Goal: Task Accomplishment & Management: Complete application form

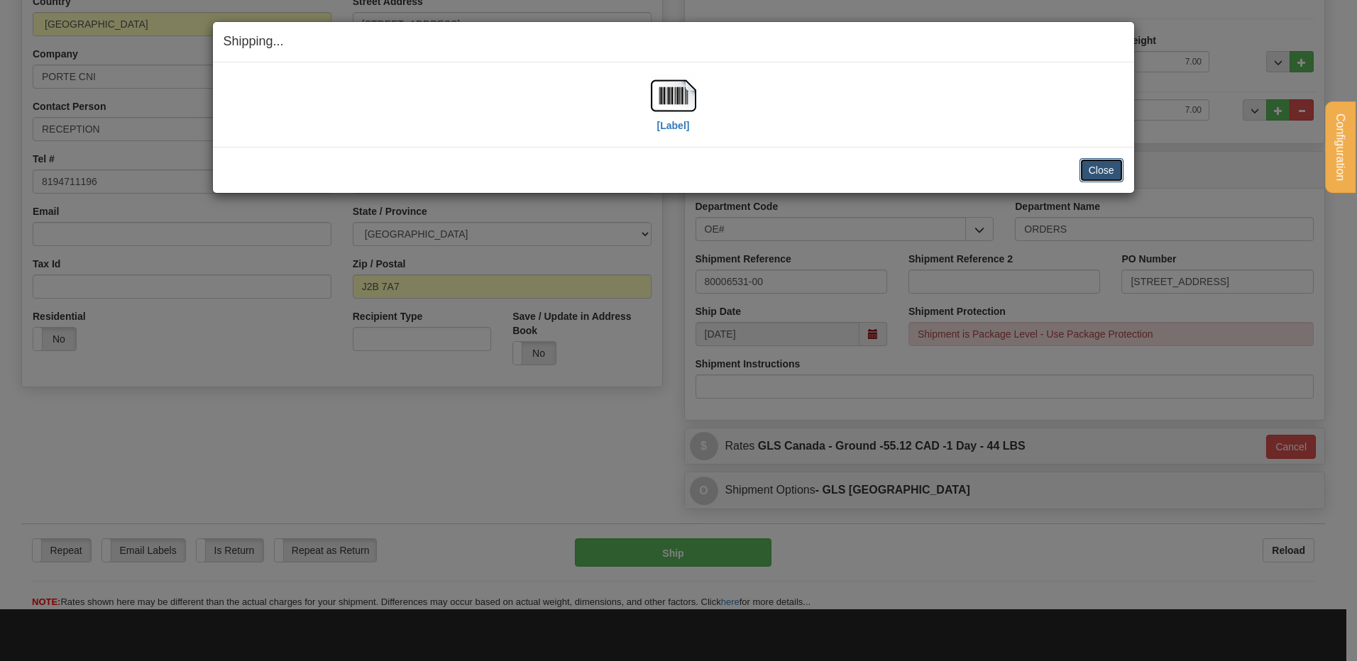
click at [1113, 165] on button "Close" at bounding box center [1101, 170] width 44 height 24
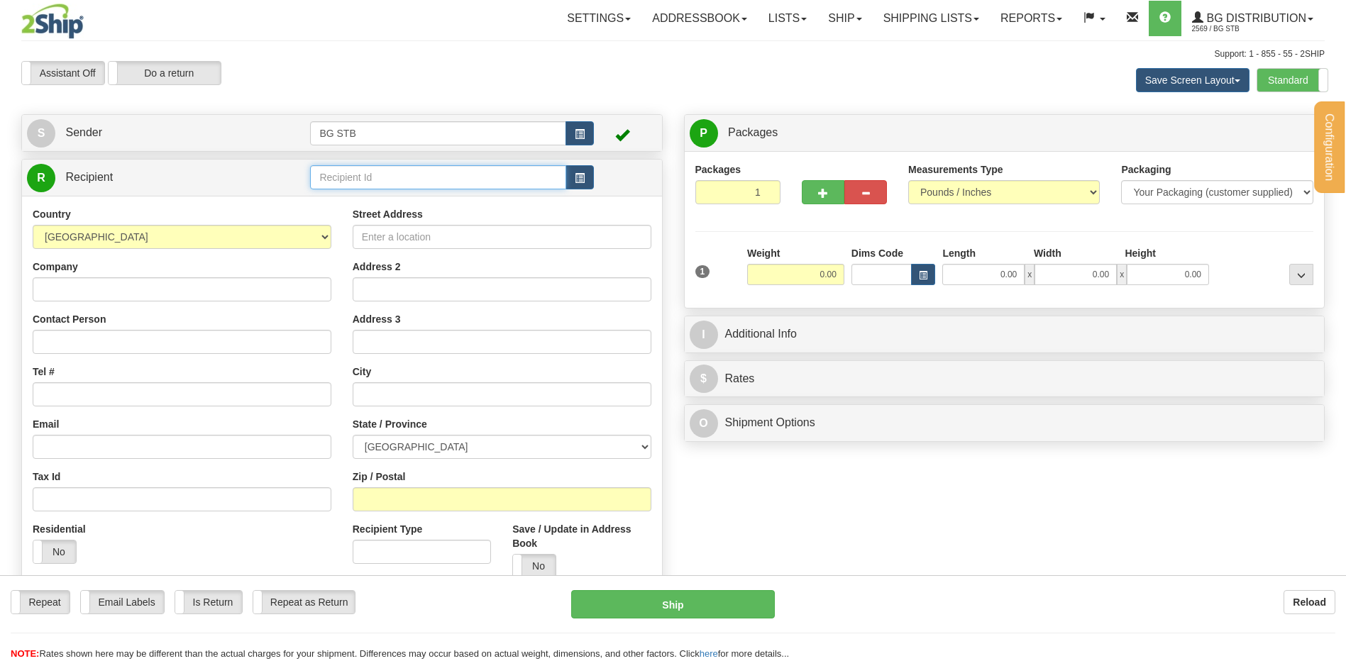
drag, startPoint x: 0, startPoint y: 0, endPoint x: 364, endPoint y: 184, distance: 407.8
click at [366, 184] on input "text" at bounding box center [437, 177] width 255 height 24
type input "1224"
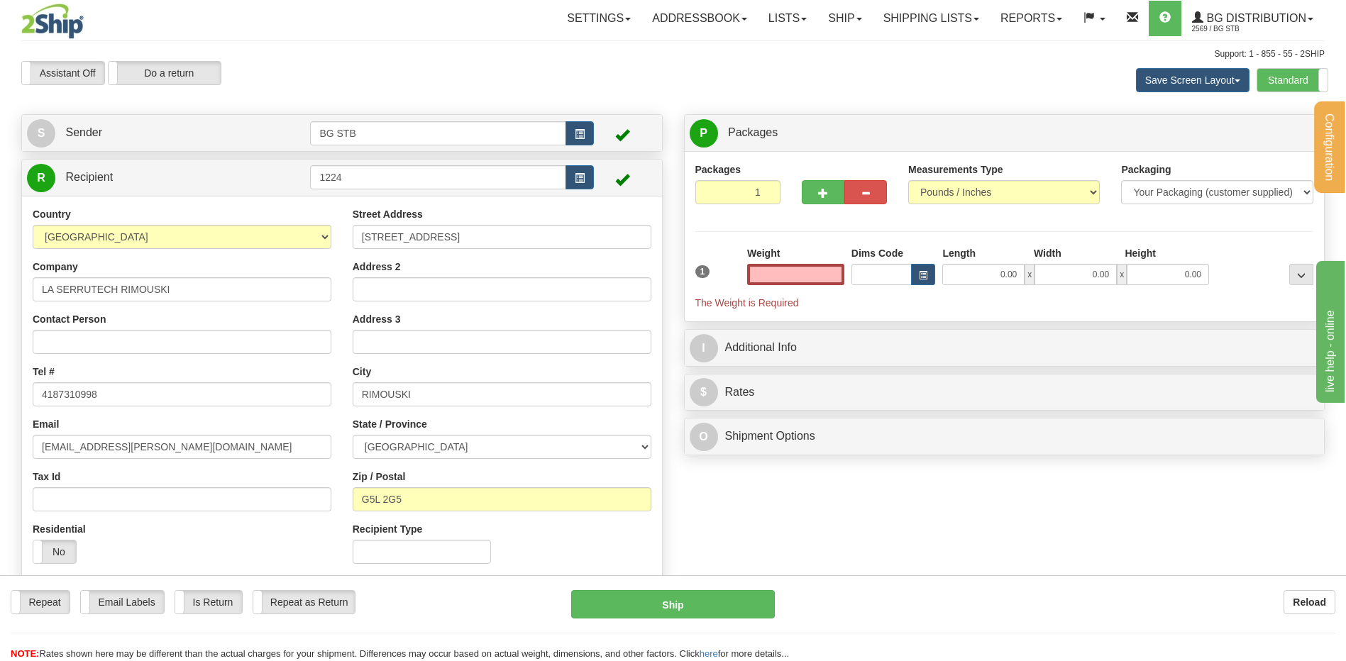
type input "0.00"
click at [823, 192] on span "button" at bounding box center [823, 193] width 10 height 9
type input "2"
click at [1267, 134] on span "Package Level" at bounding box center [1283, 133] width 56 height 10
radio input "true"
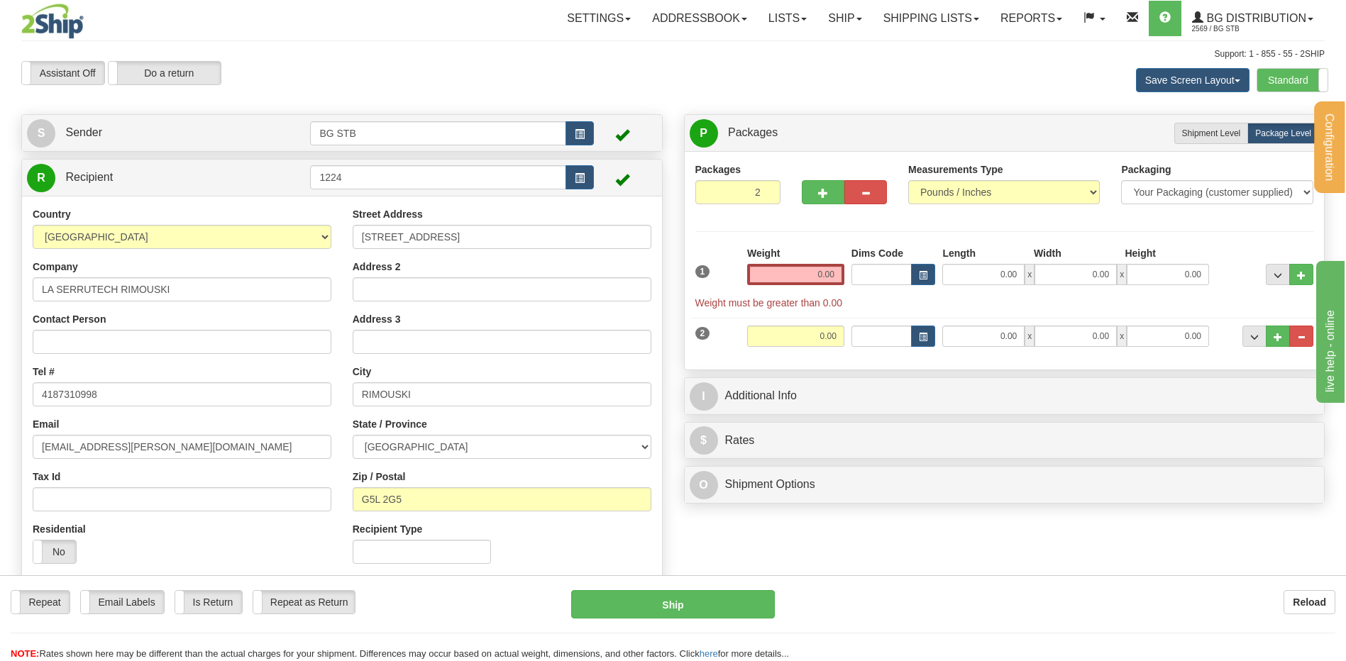
click at [805, 279] on input "0.00" at bounding box center [795, 274] width 97 height 21
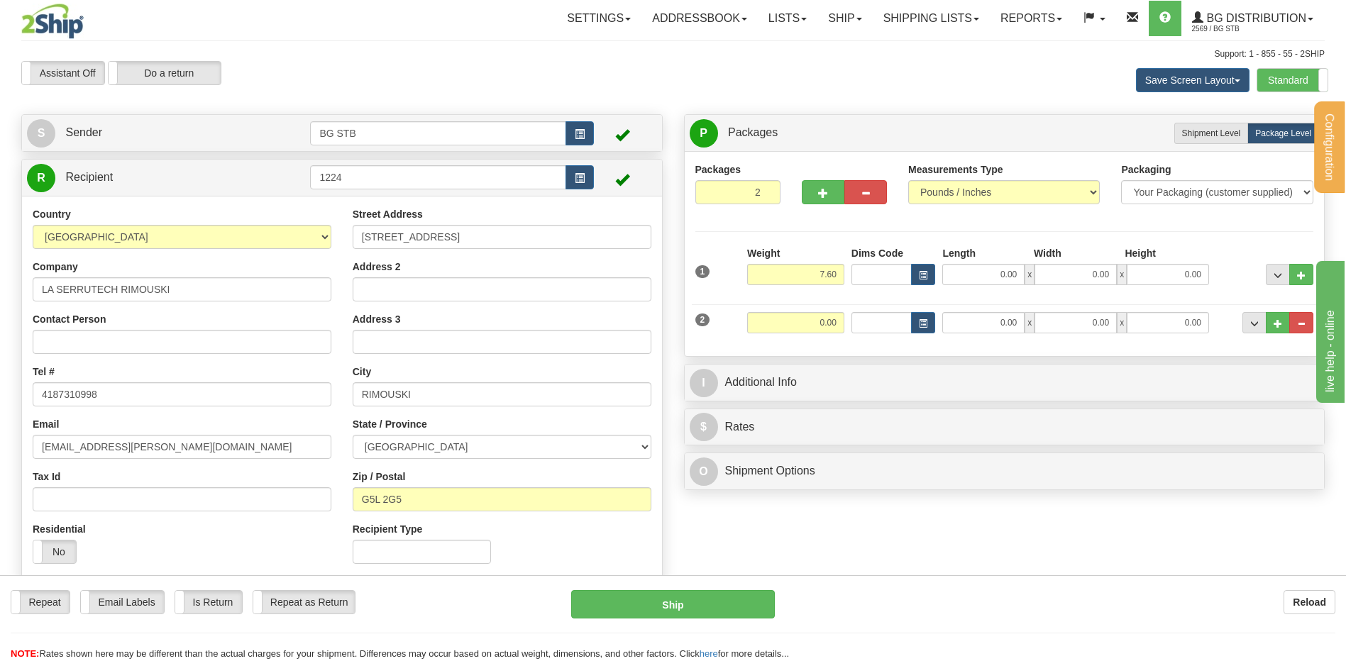
type input "7.60"
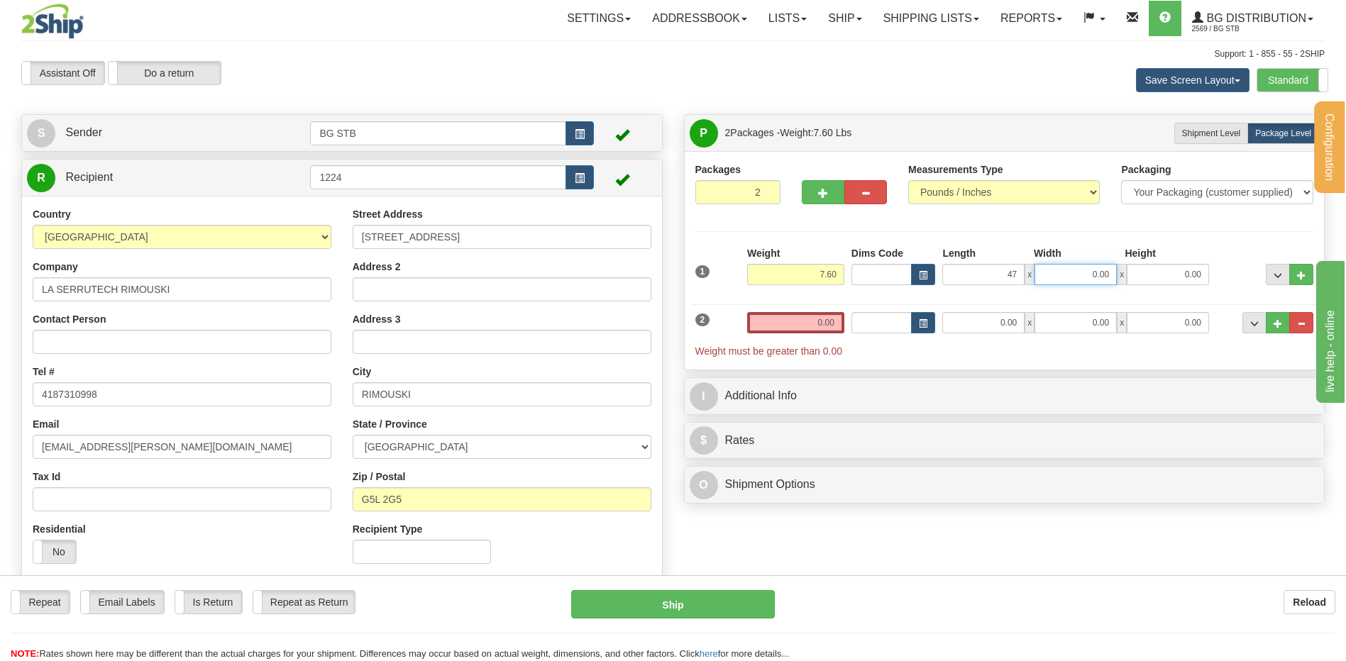
type input "47.00"
type input "5.00"
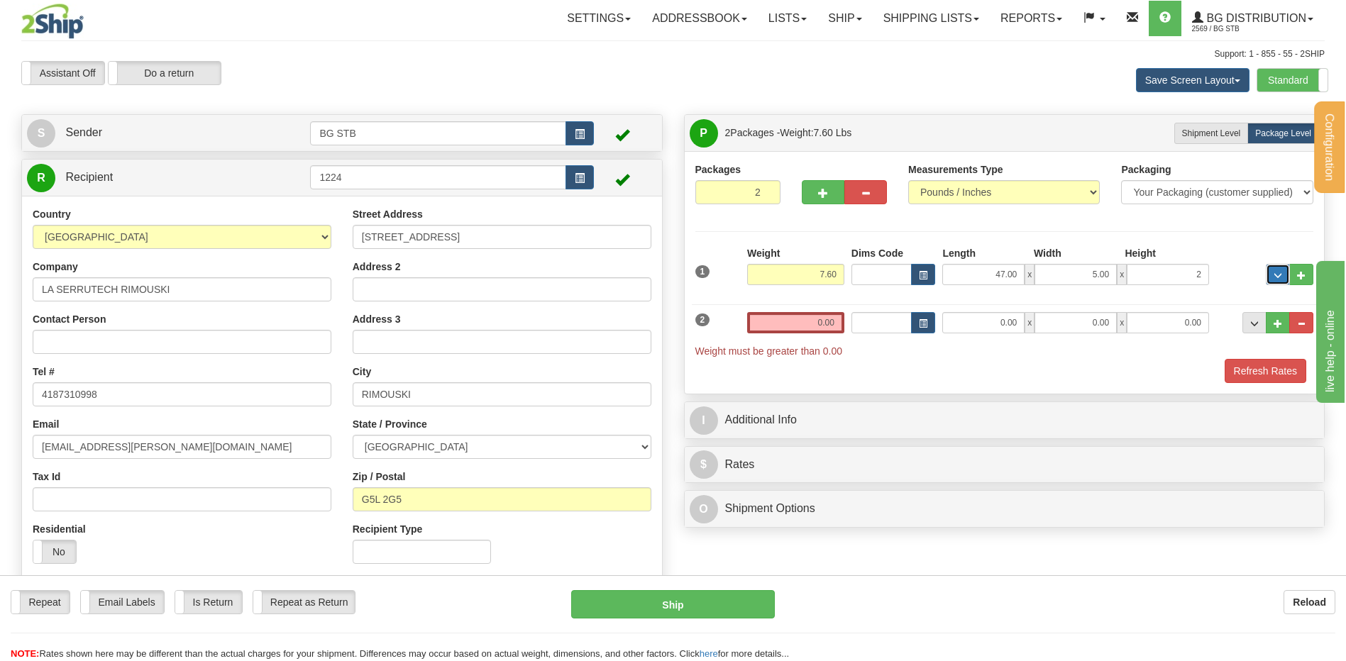
type input "2.00"
click at [812, 329] on input "0.00" at bounding box center [795, 322] width 97 height 21
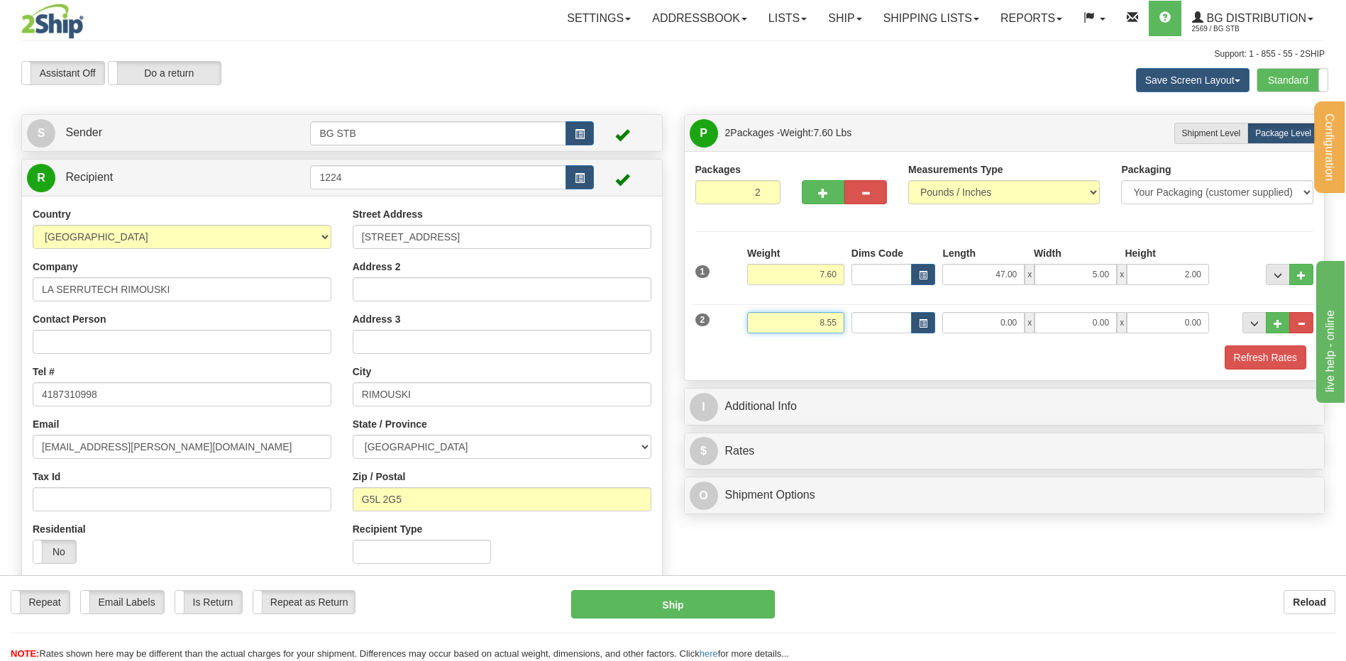
type input "8.55"
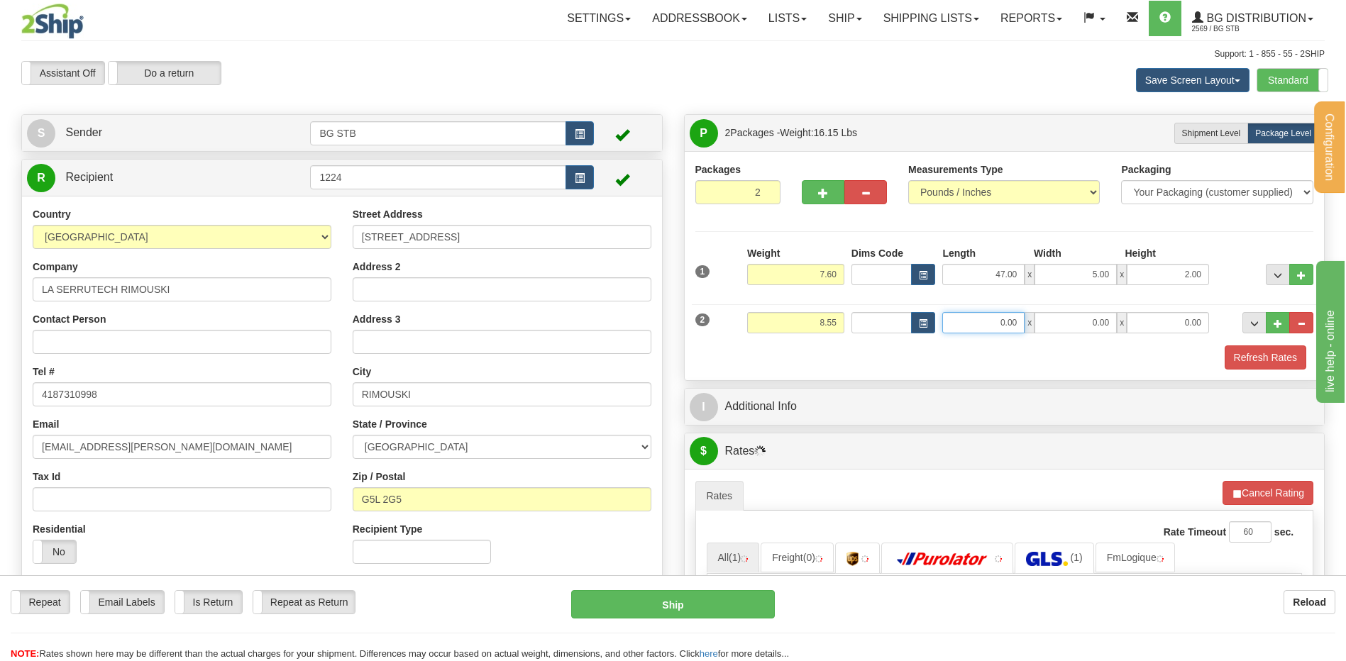
type input "2"
type input "12.00"
type input "8.00"
type input "6.00"
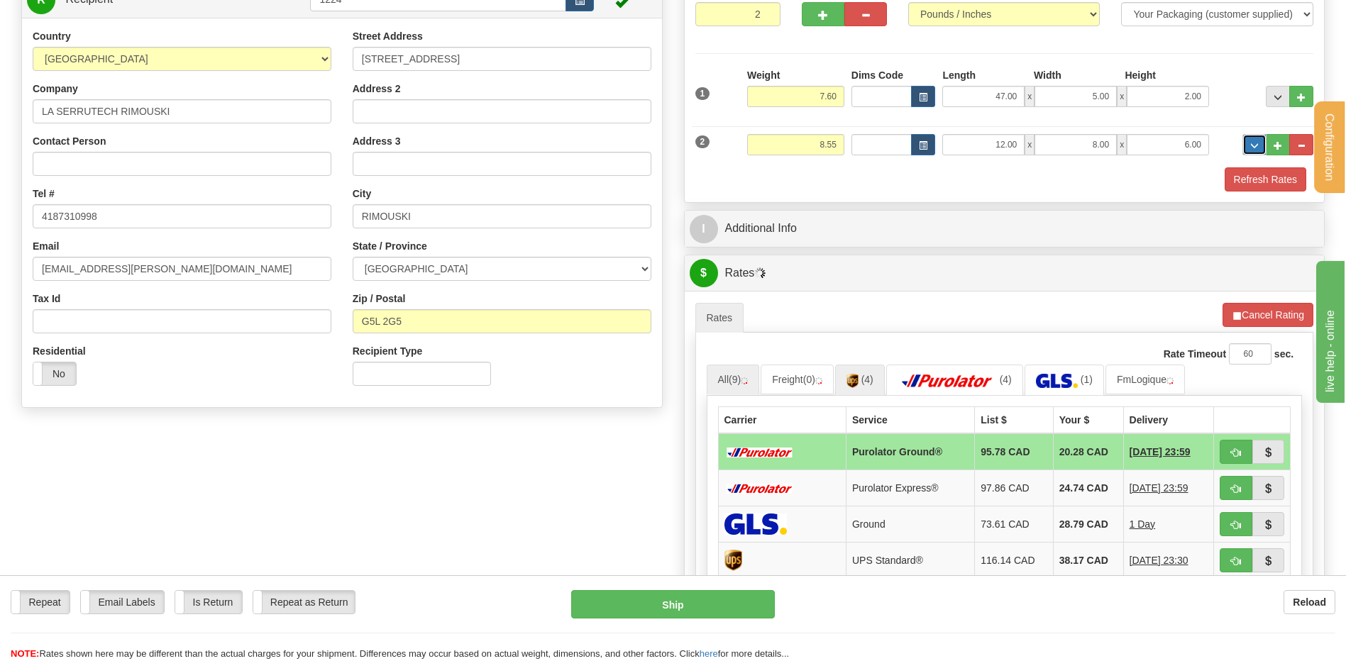
scroll to position [355, 0]
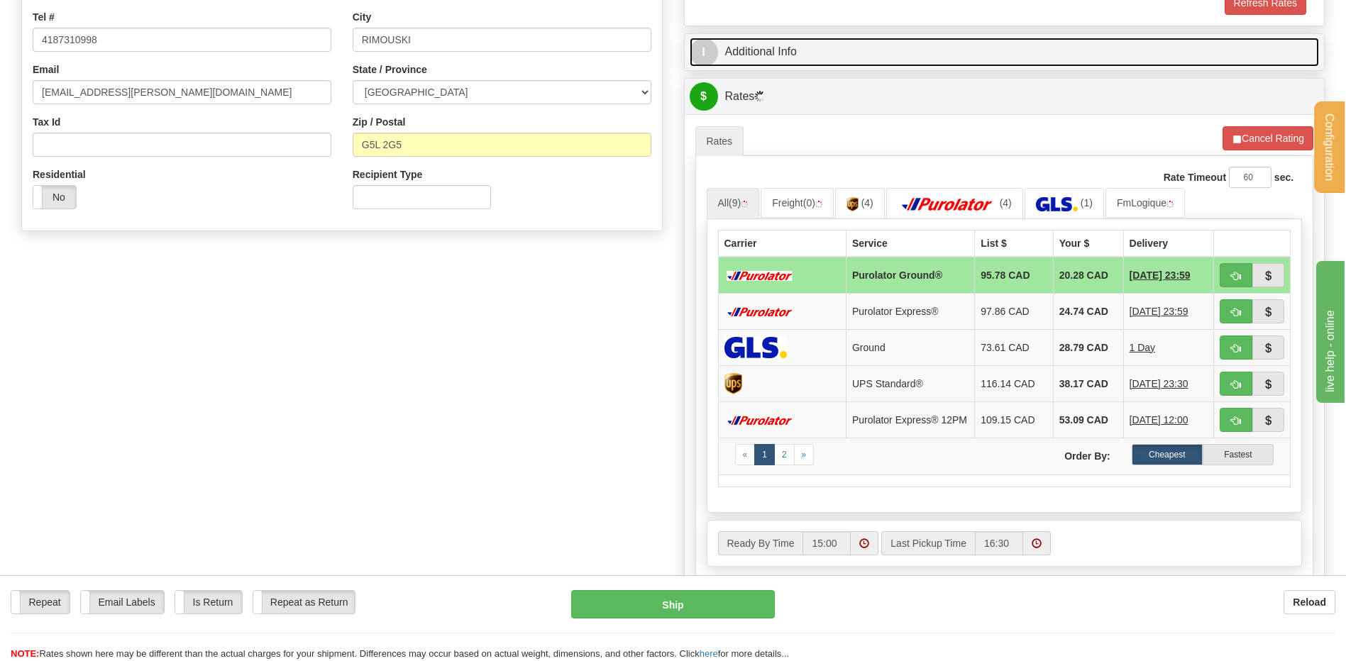
click at [756, 50] on link "I Additional Info" at bounding box center [1005, 52] width 630 height 29
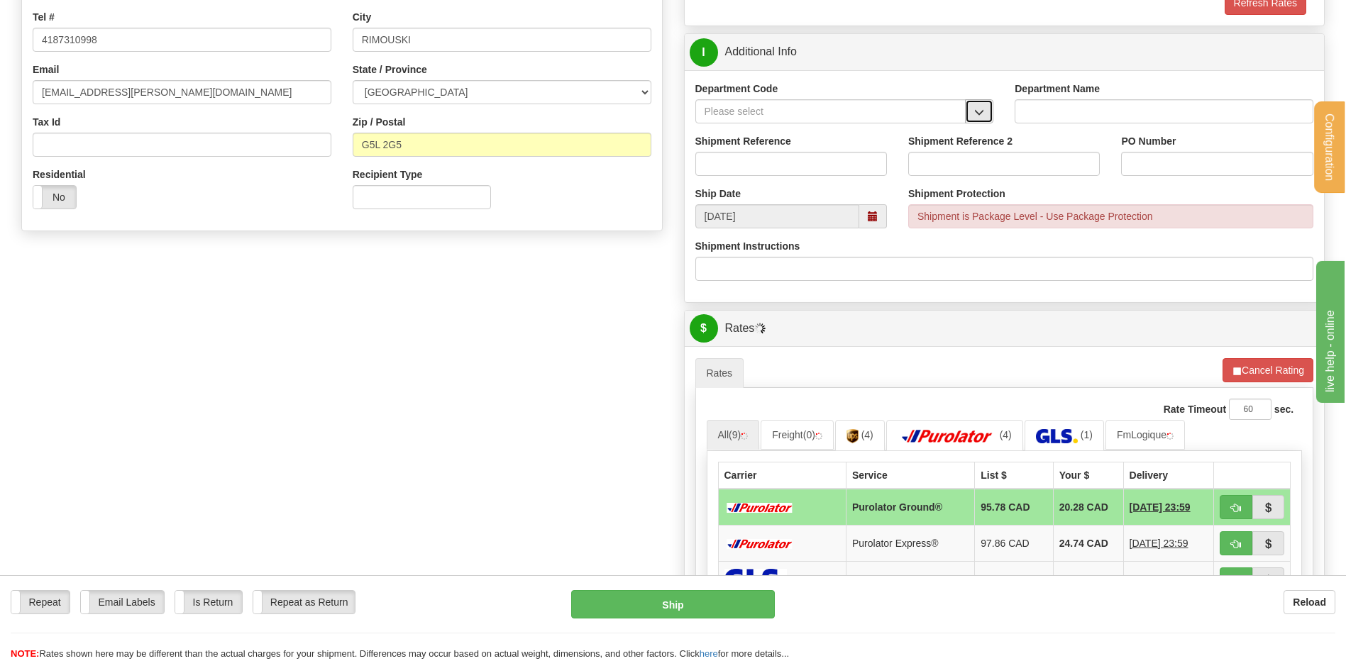
click at [989, 119] on button "button" at bounding box center [979, 111] width 28 height 24
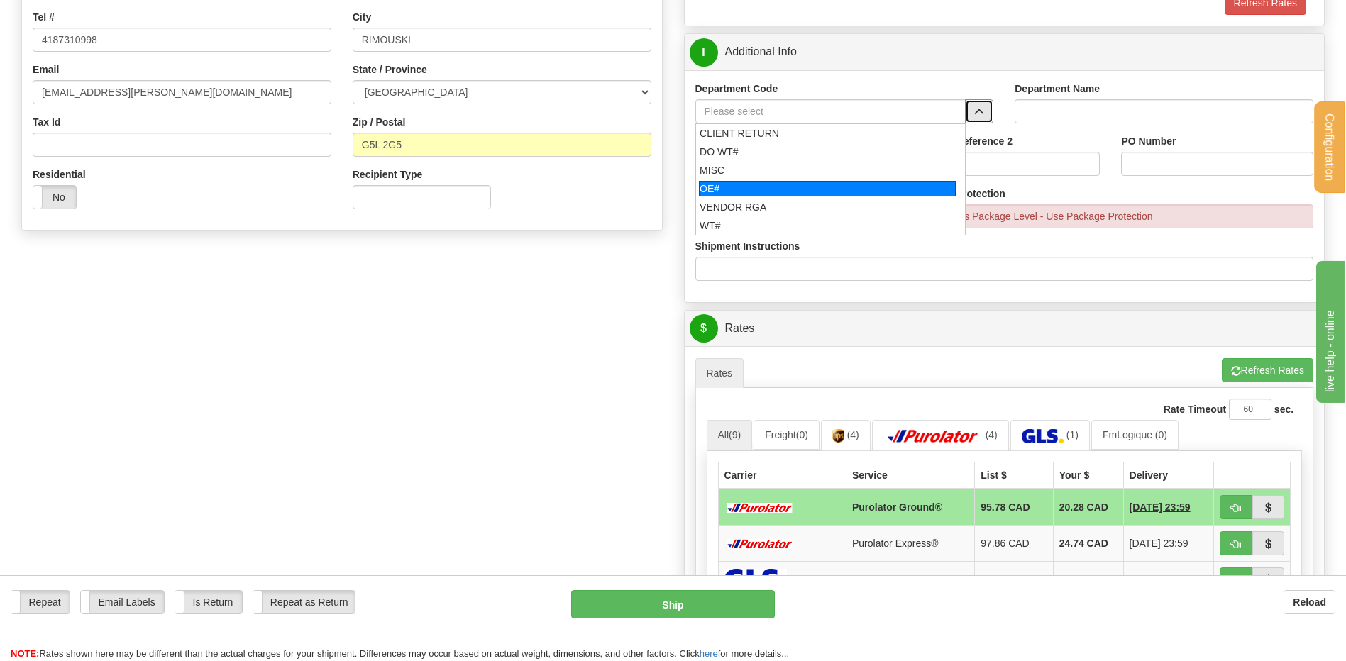
click at [787, 187] on div "OE#" at bounding box center [827, 189] width 257 height 16
type input "OE#"
type input "ORDERS"
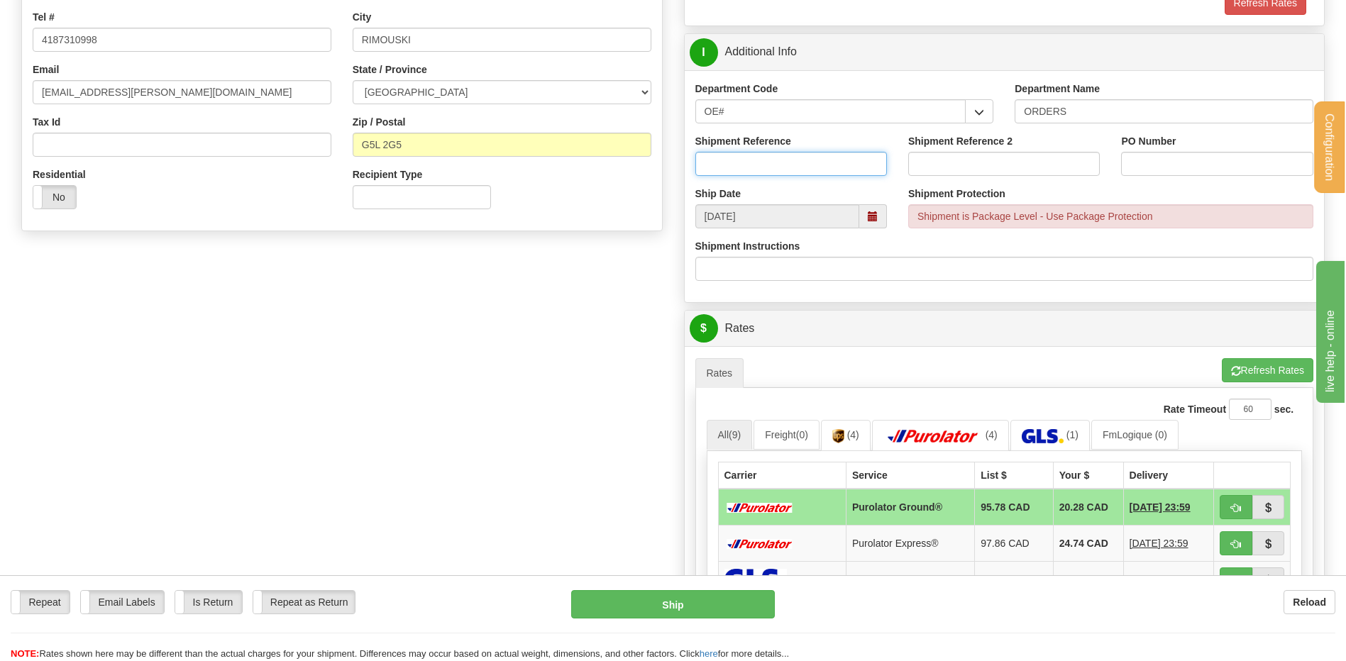
click at [782, 172] on input "Shipment Reference" at bounding box center [791, 164] width 192 height 24
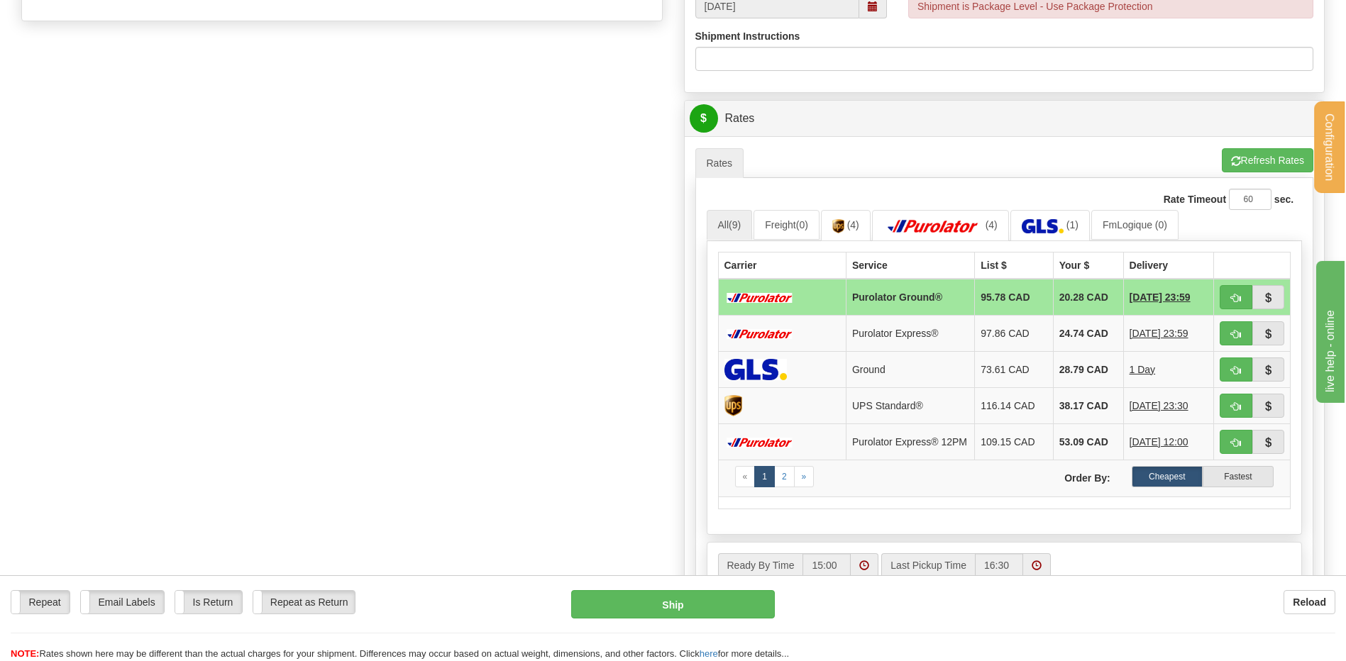
scroll to position [568, 0]
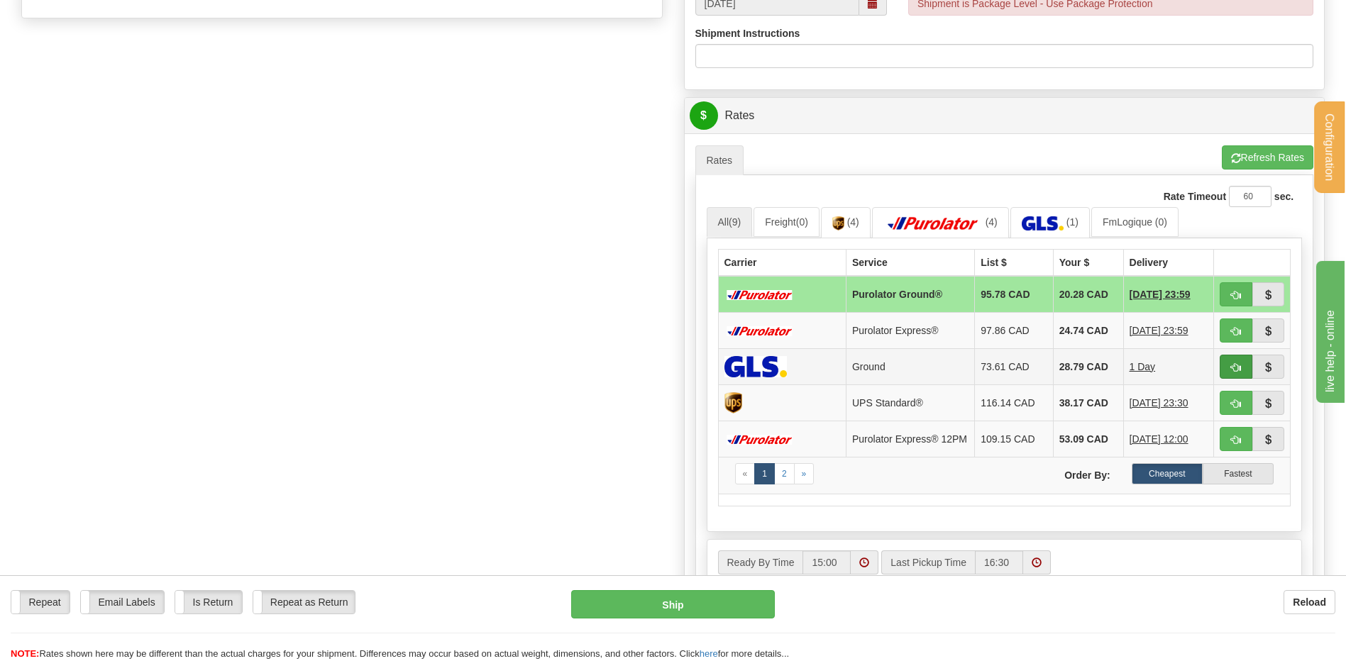
type input "80005180-03 / 80006609-03 / 80007120-00"
drag, startPoint x: 1232, startPoint y: 371, endPoint x: 1179, endPoint y: 373, distance: 53.3
click at [1232, 371] on span "button" at bounding box center [1236, 367] width 10 height 9
type input "1"
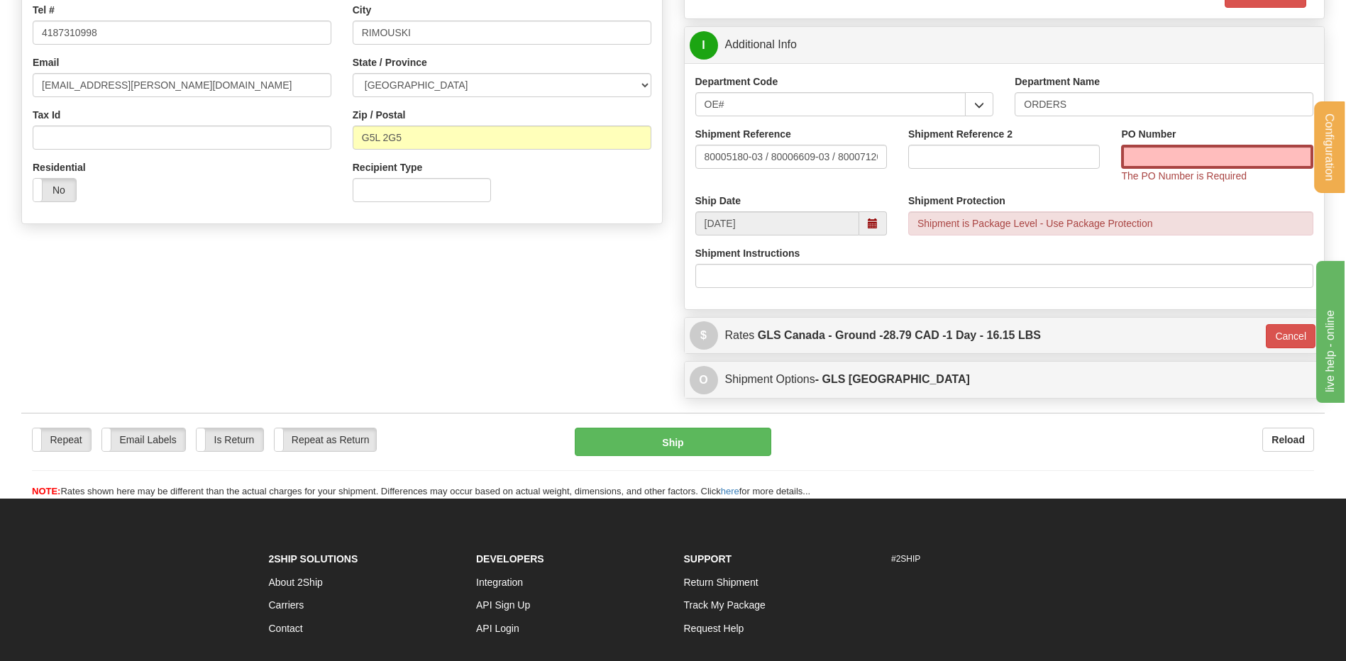
scroll to position [236, 0]
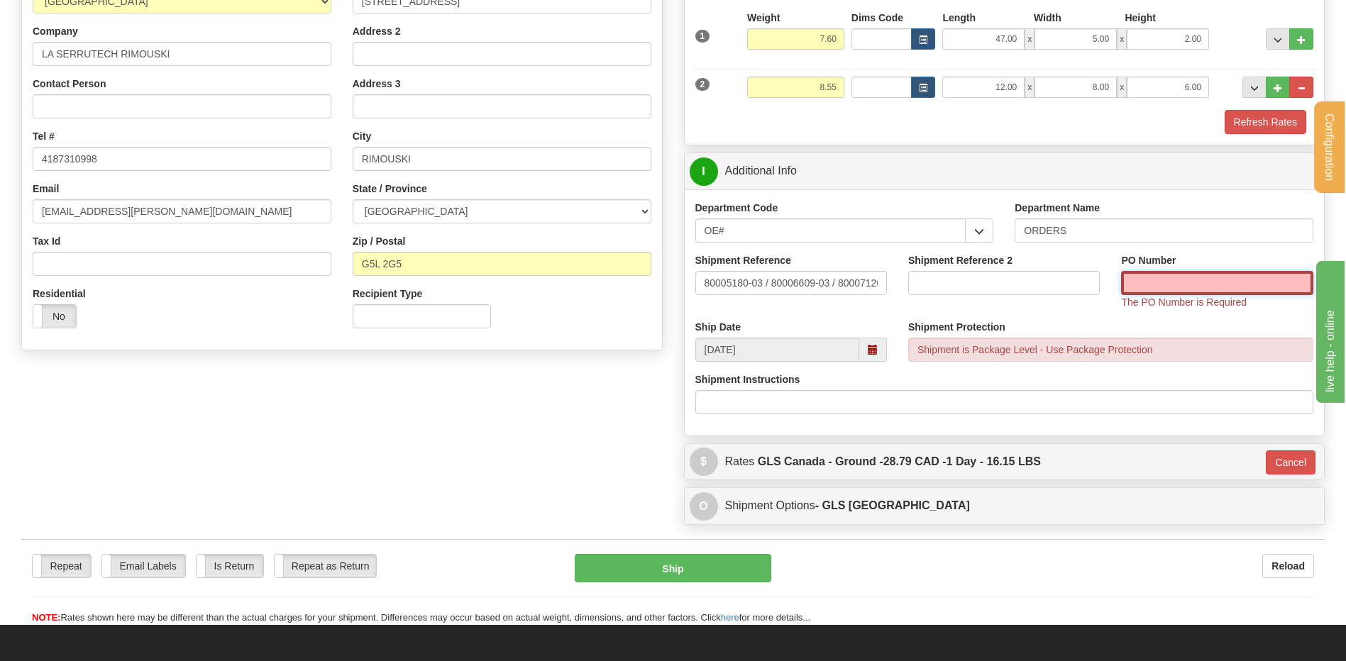
click at [1220, 273] on input "PO Number" at bounding box center [1217, 283] width 192 height 24
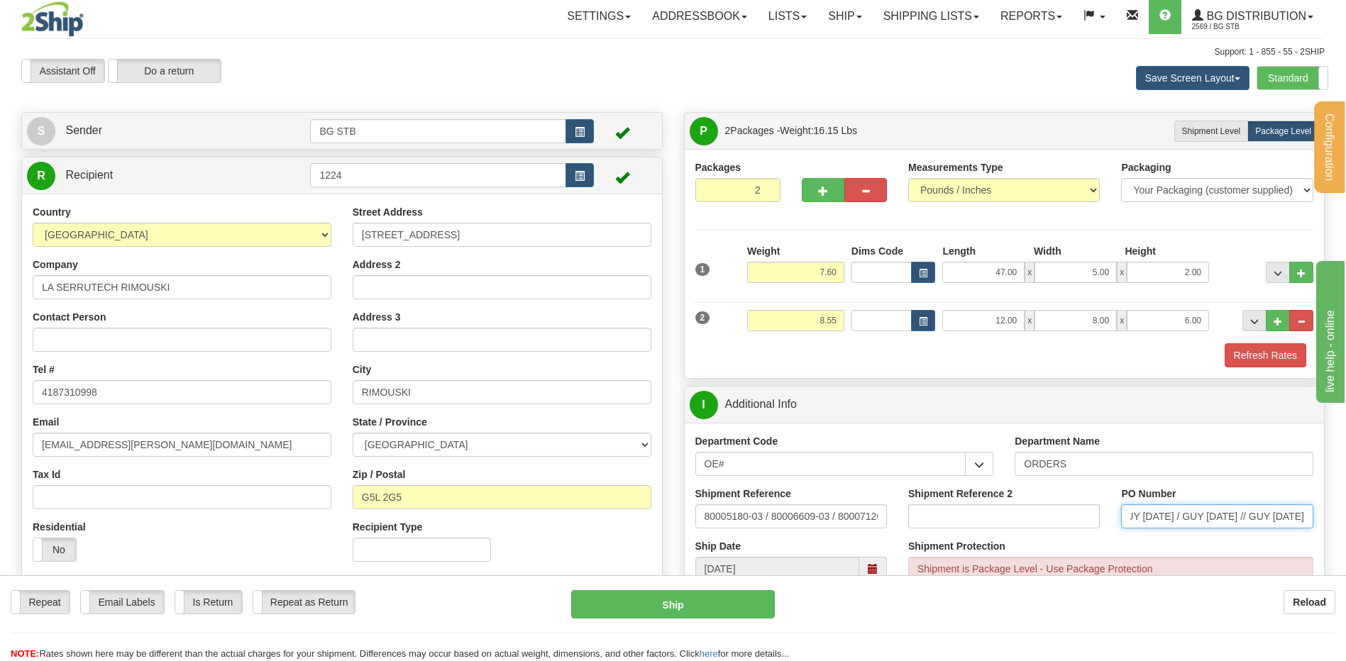
scroll to position [0, 0]
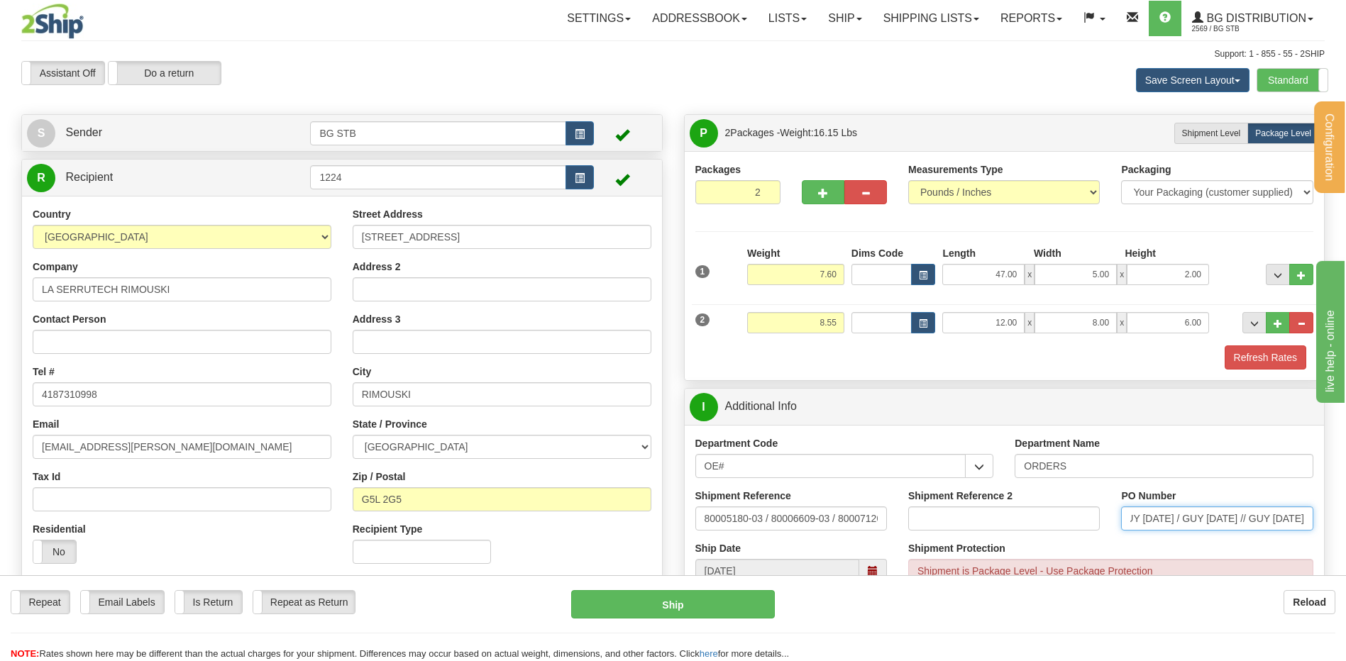
type input "GUY 27/08/25 / GUY 24/09/25 // GUY 02/10/25"
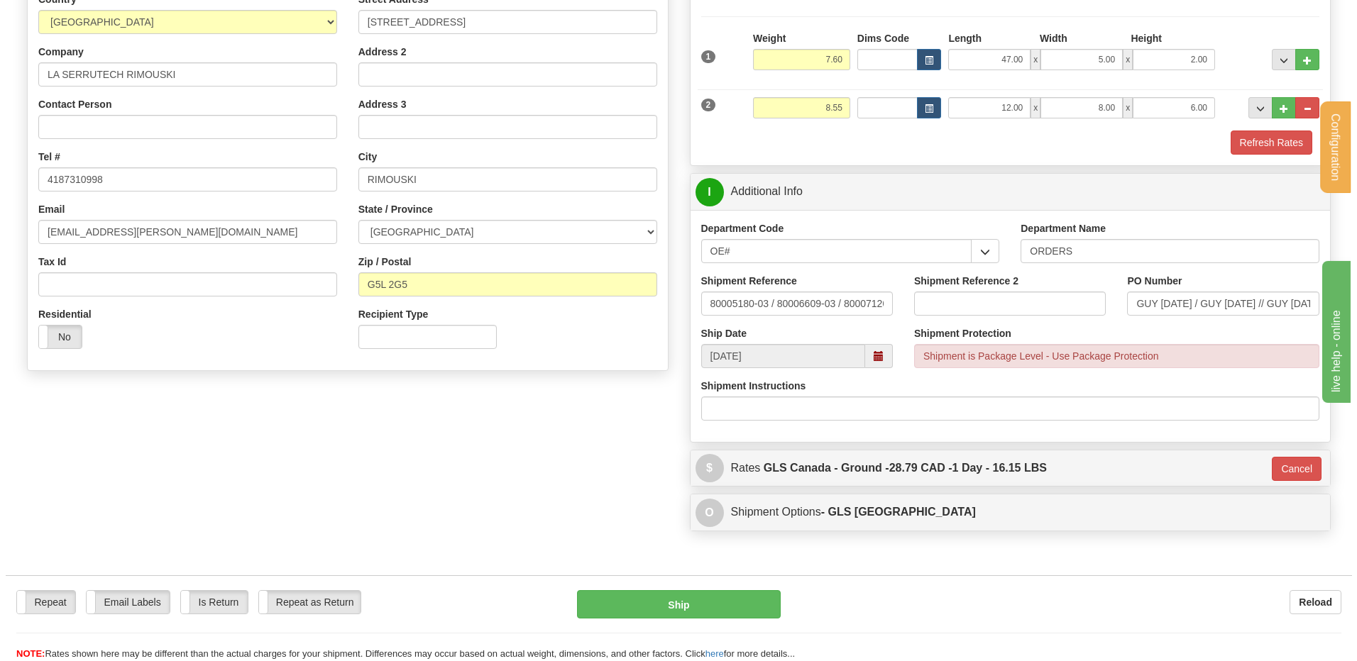
scroll to position [355, 0]
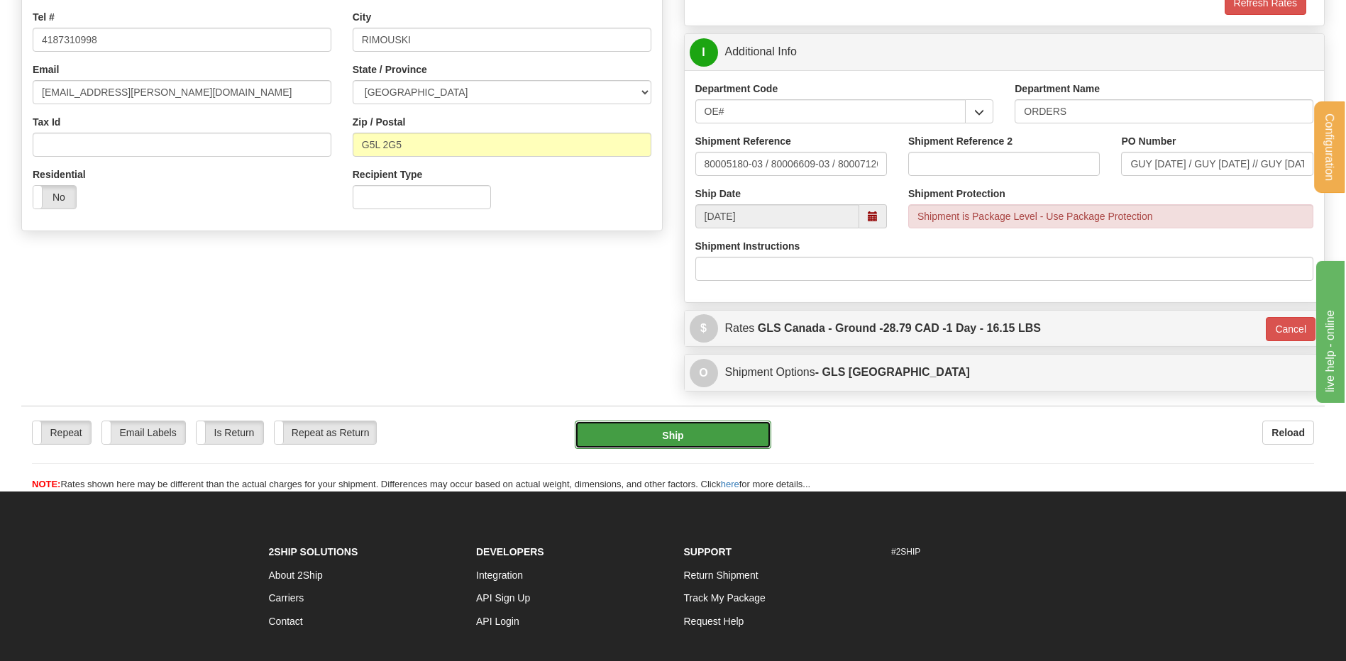
click at [640, 433] on button "Ship" at bounding box center [673, 435] width 196 height 28
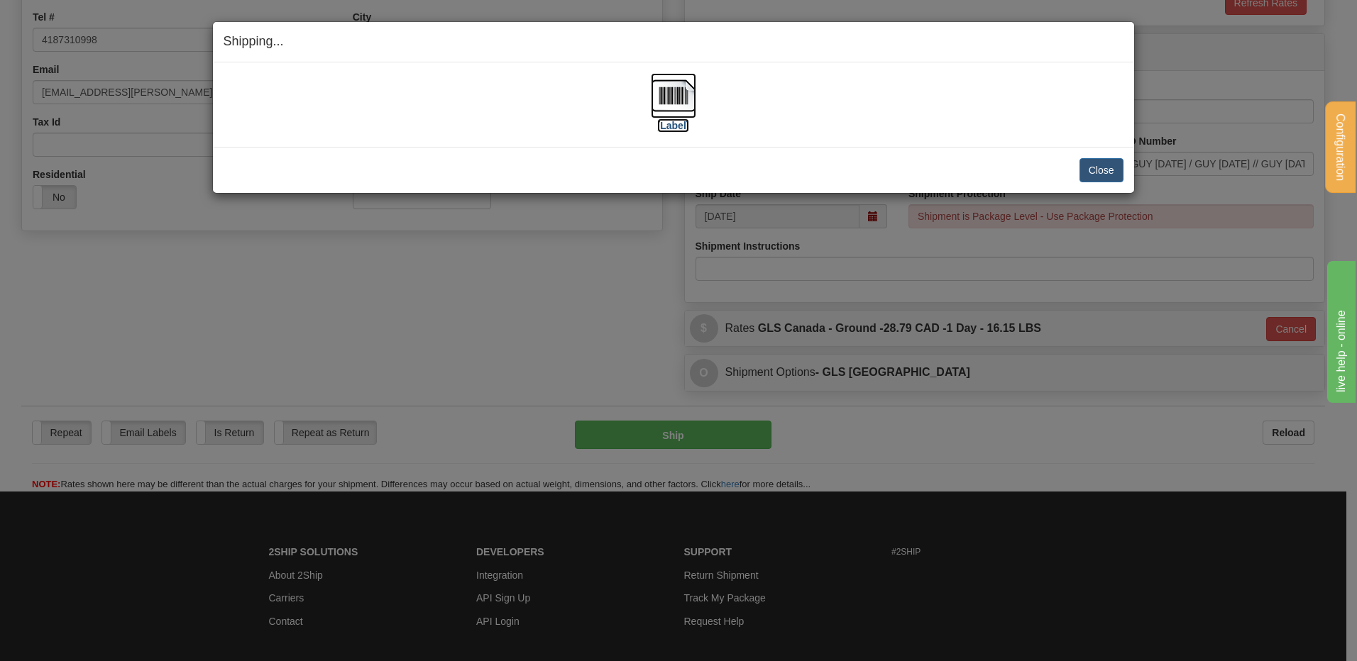
click at [676, 99] on img at bounding box center [673, 95] width 45 height 45
click at [1091, 172] on button "Close" at bounding box center [1101, 170] width 44 height 24
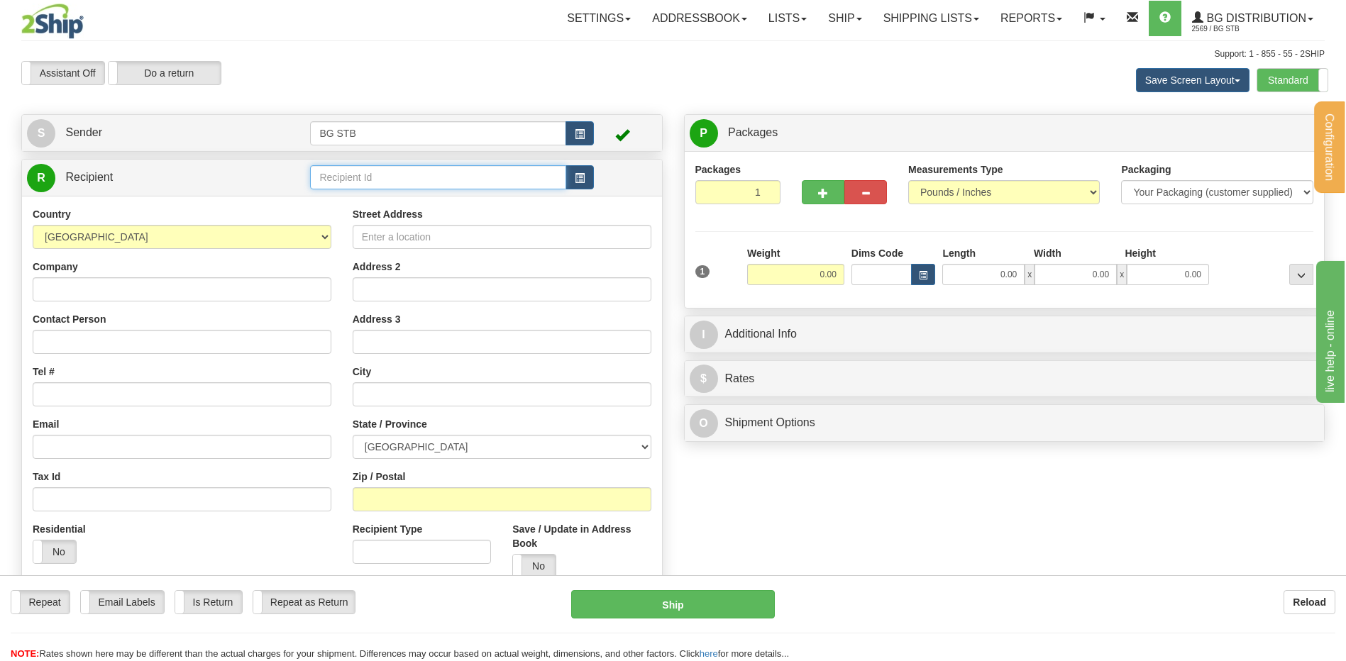
click at [382, 180] on input "text" at bounding box center [437, 177] width 255 height 24
type input "5589"
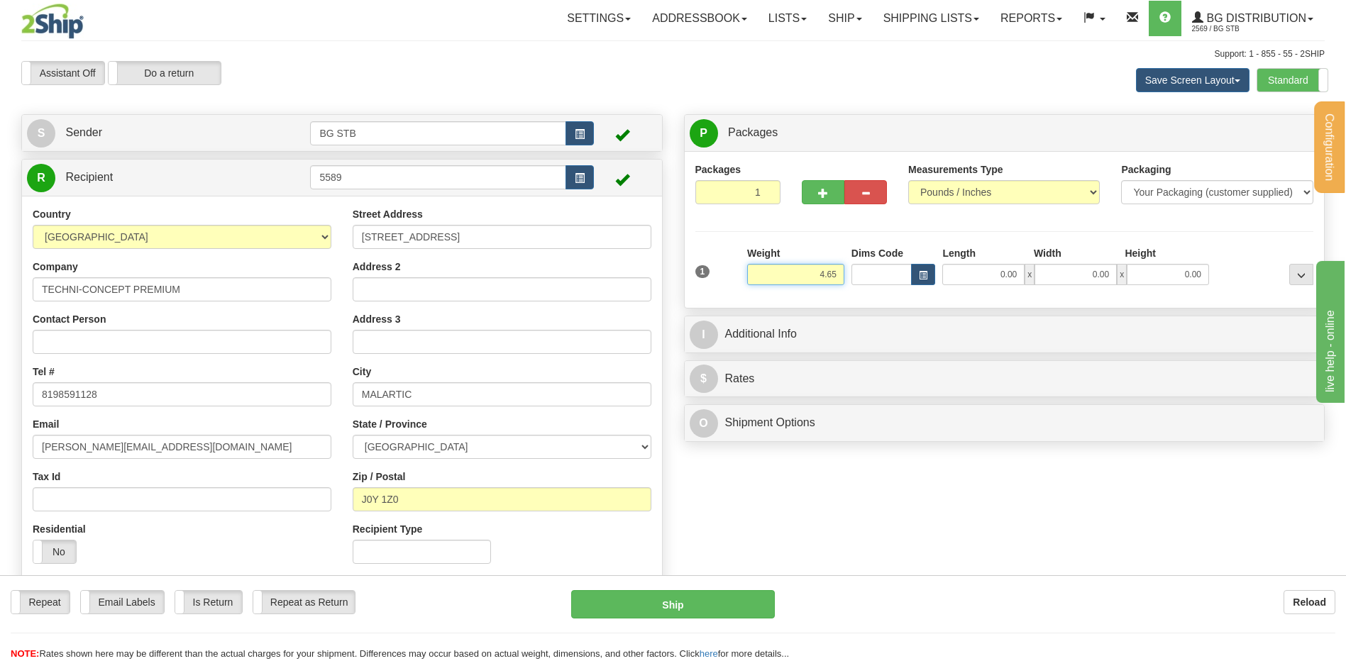
type input "4.65"
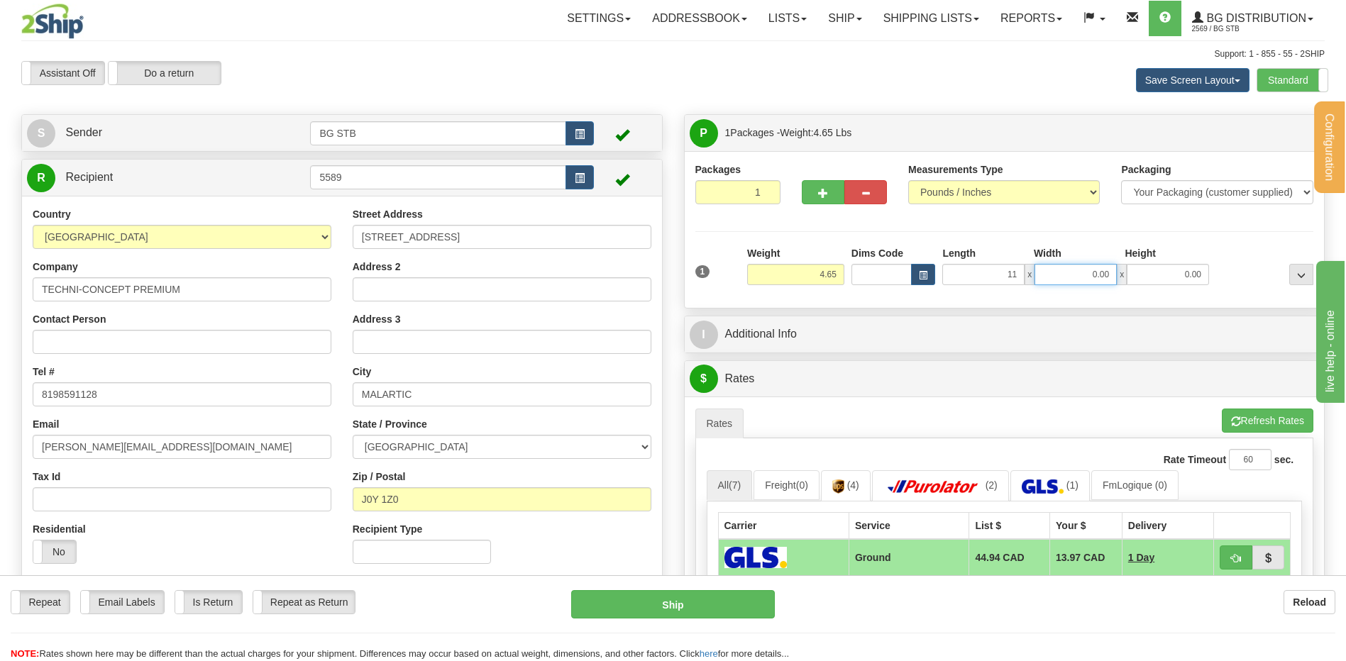
type input "11.00"
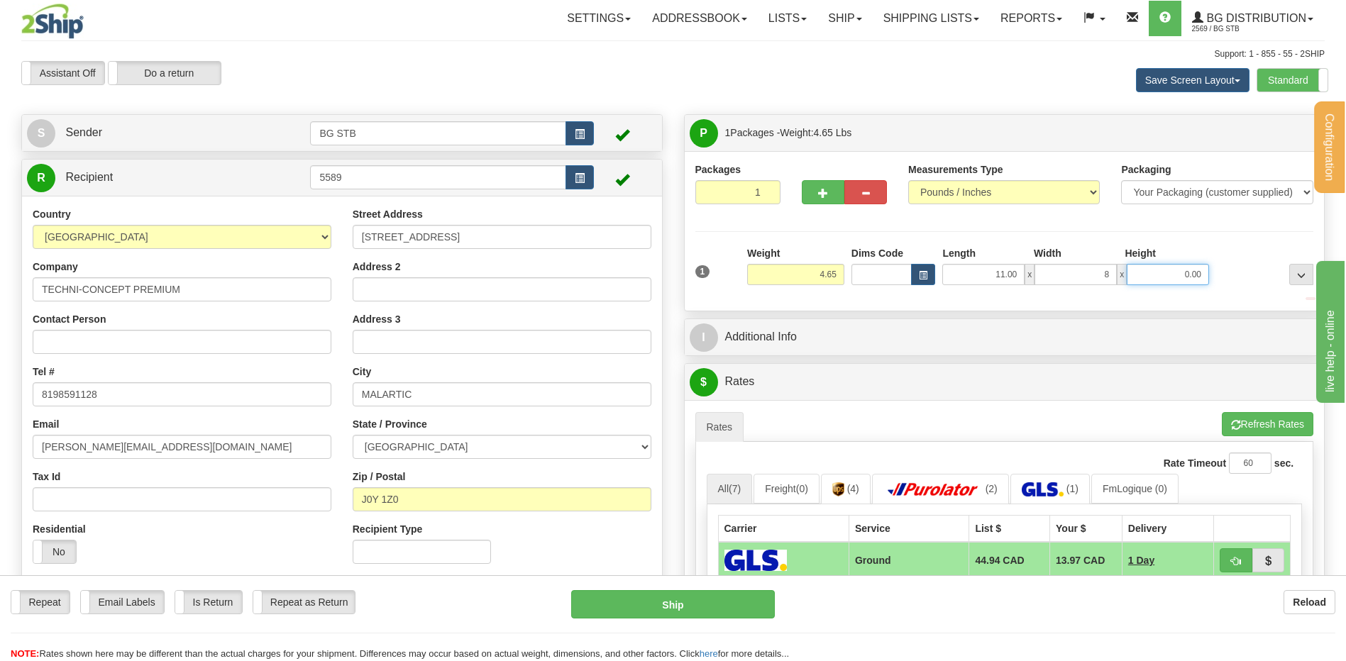
type input "8.00"
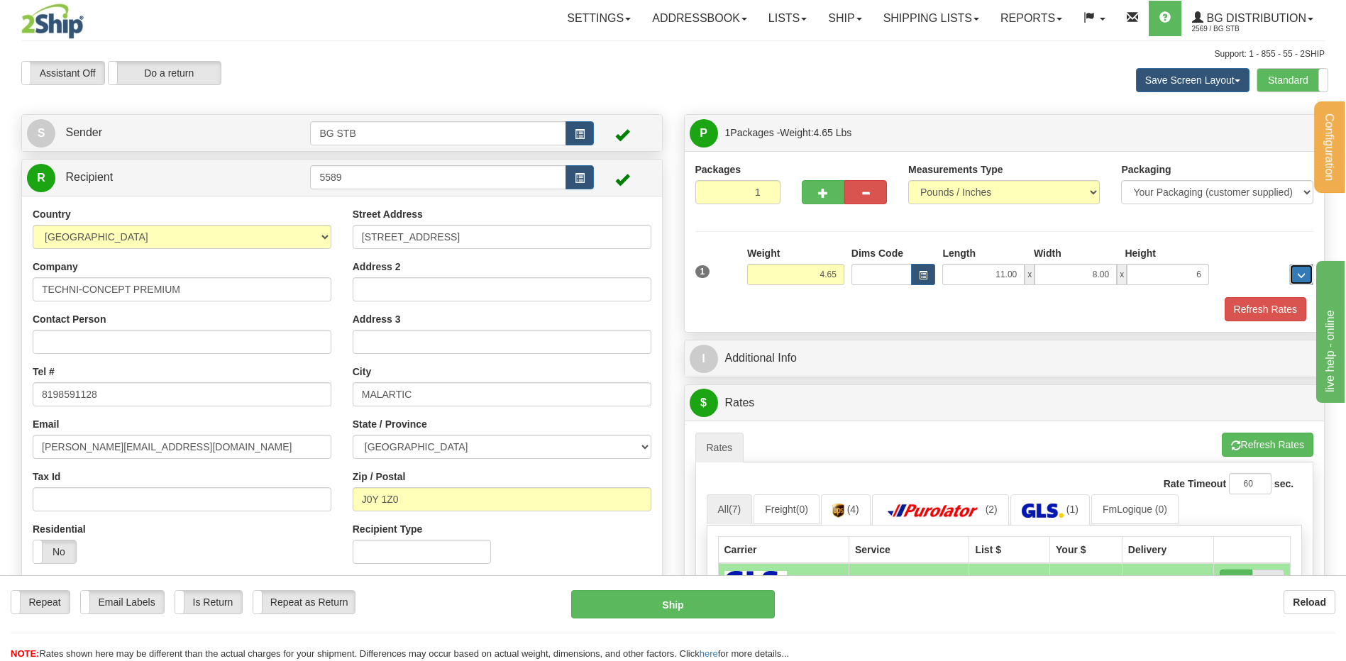
type input "6.00"
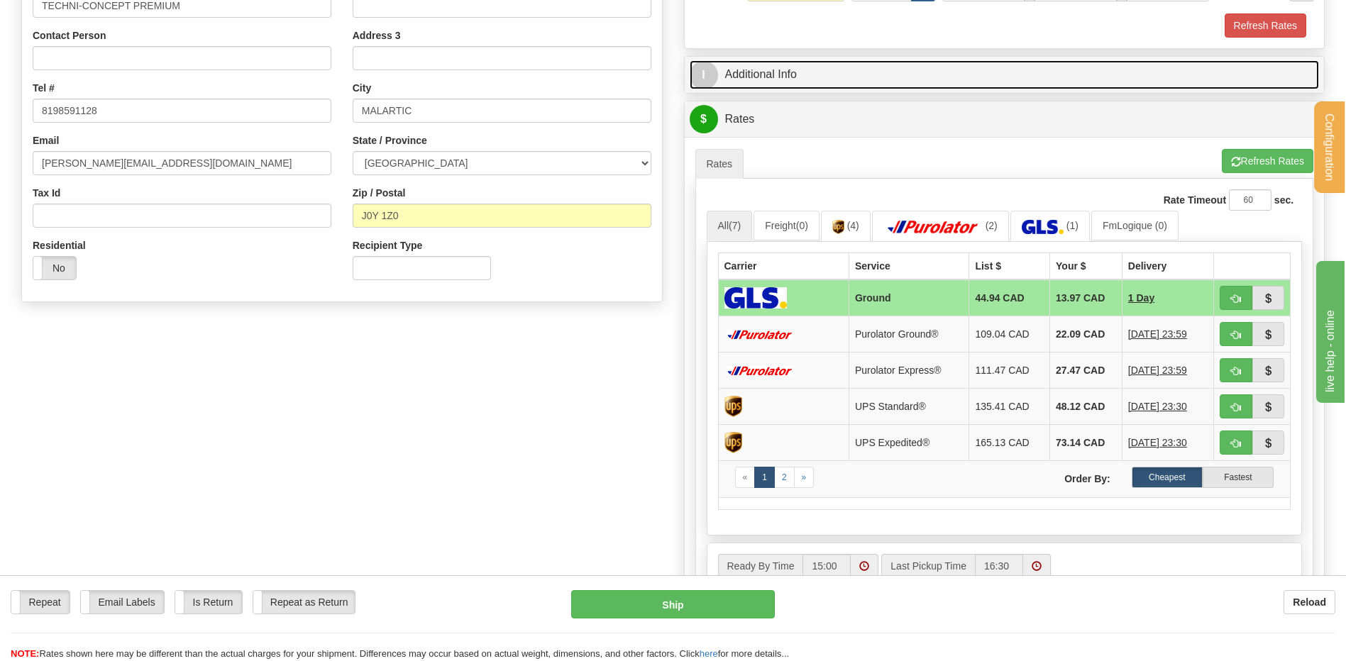
click at [758, 72] on link "I Additional Info" at bounding box center [1005, 74] width 630 height 29
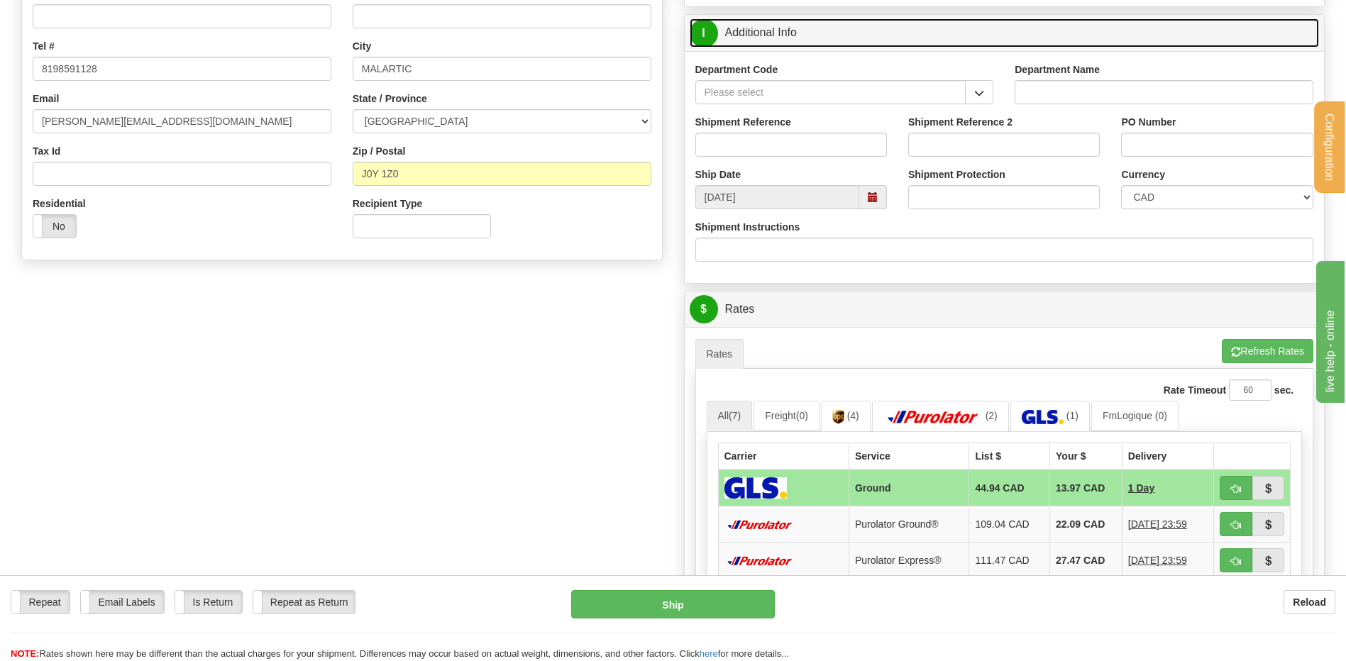
scroll to position [284, 0]
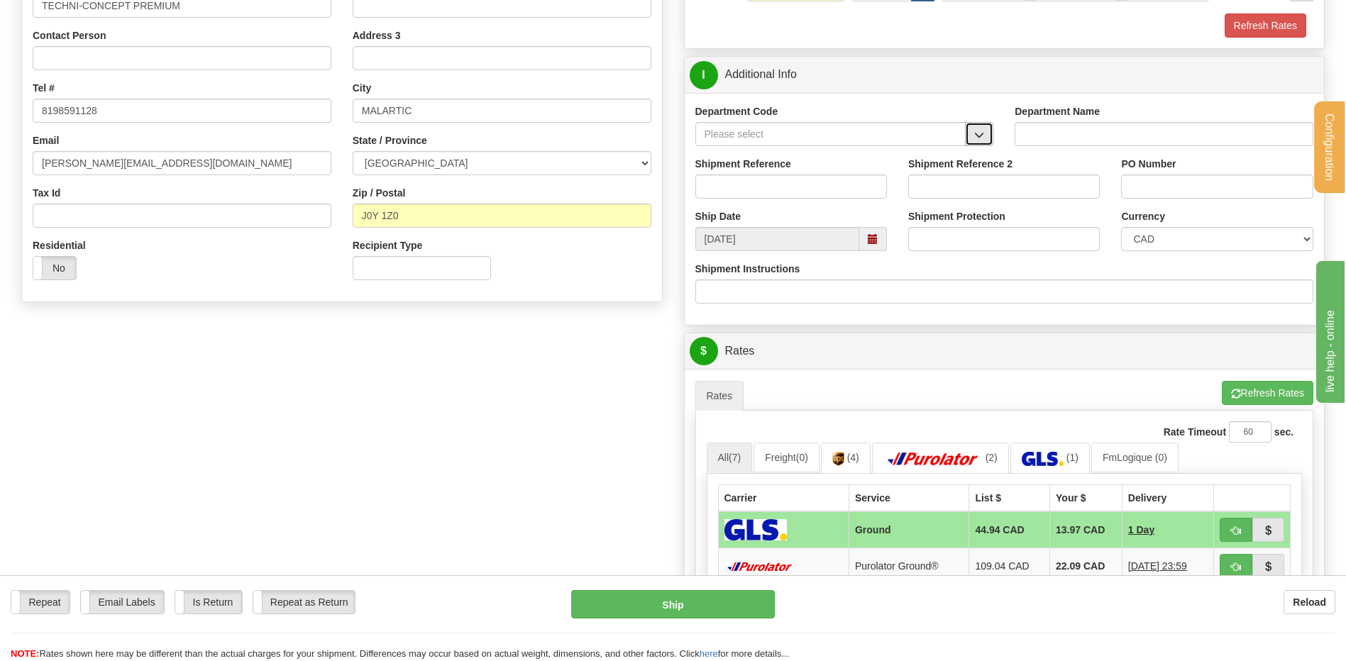
click at [984, 137] on span "button" at bounding box center [979, 135] width 10 height 9
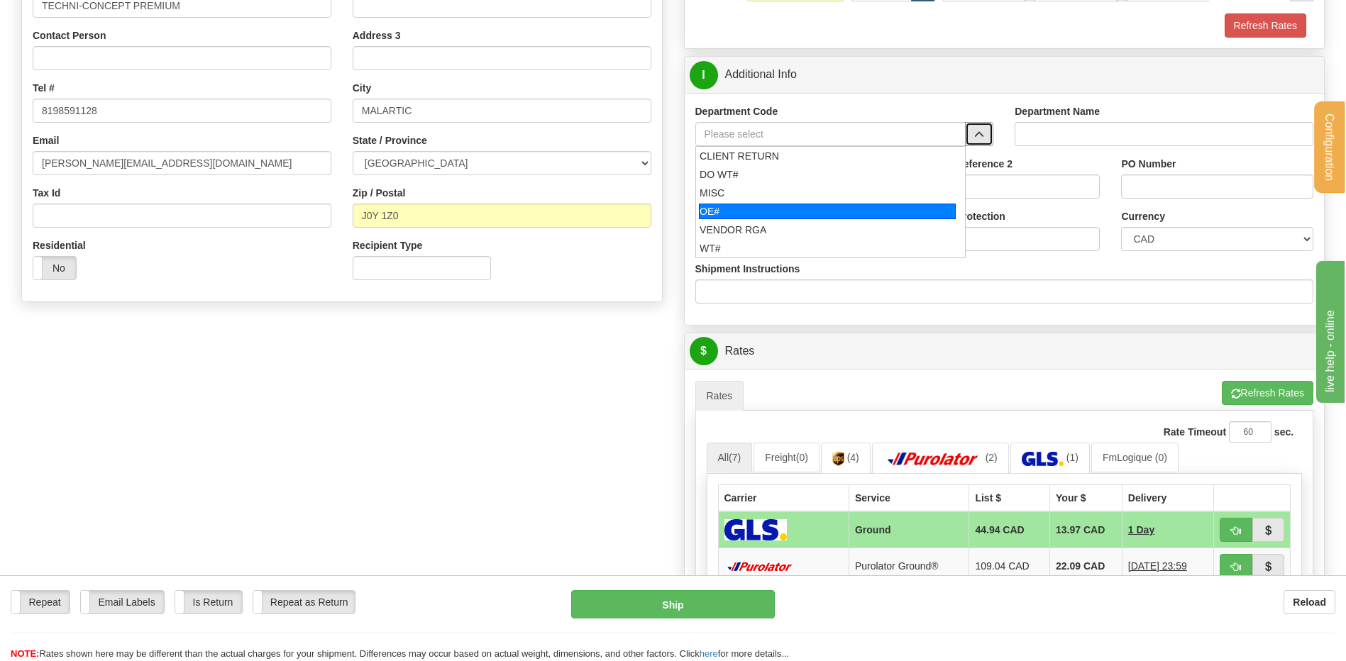
click at [742, 204] on div "OE#" at bounding box center [827, 212] width 257 height 16
type input "OE#"
type input "ORDERS"
click at [740, 189] on input "Shipment Reference" at bounding box center [791, 187] width 192 height 24
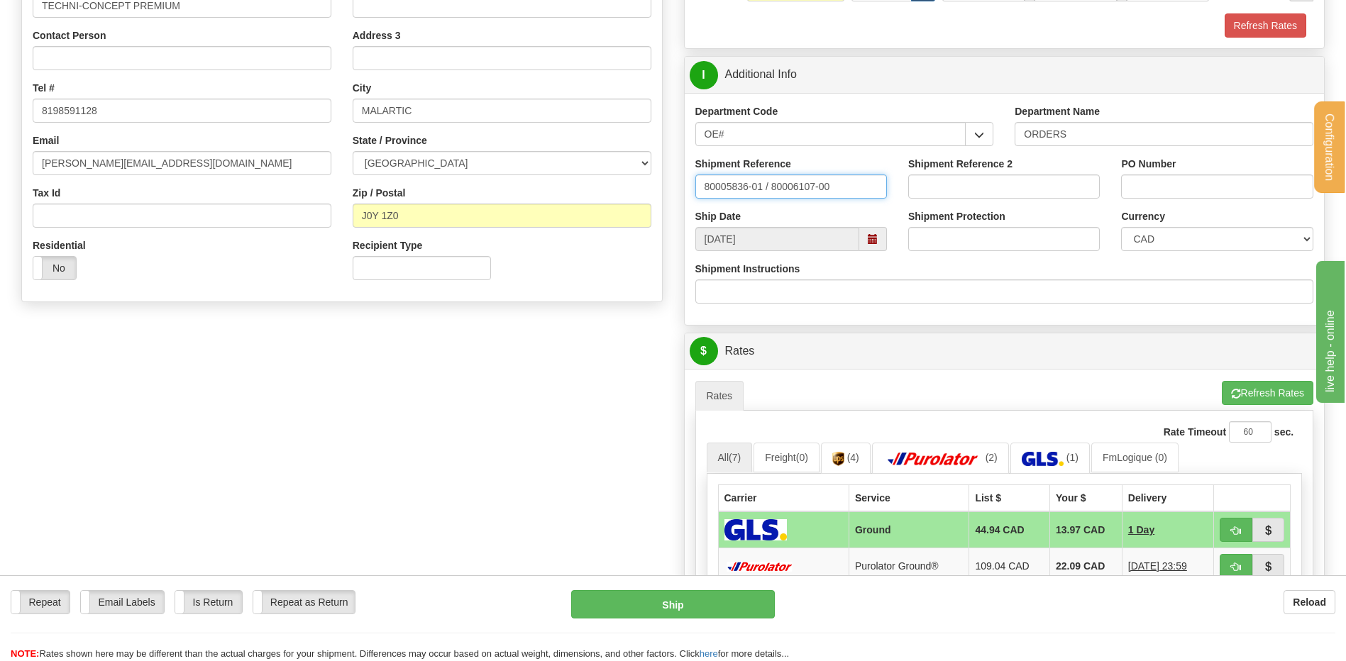
type input "80005836-01 / 80006107-00"
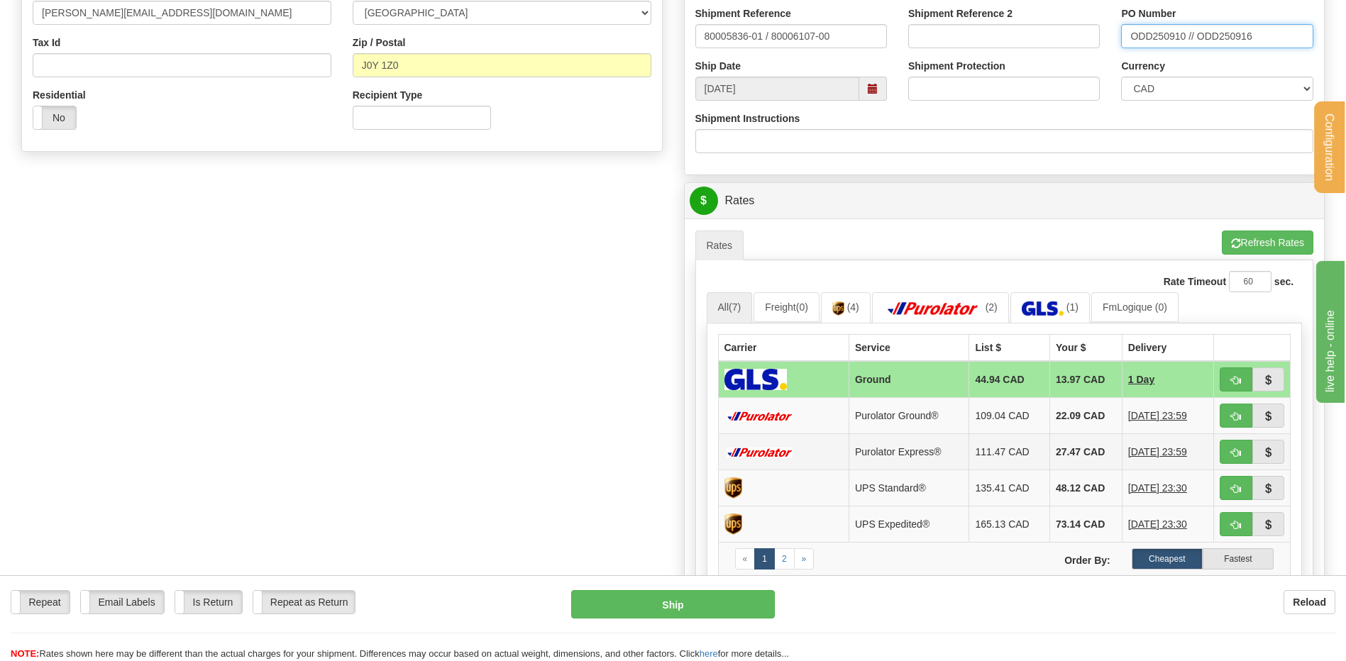
scroll to position [568, 0]
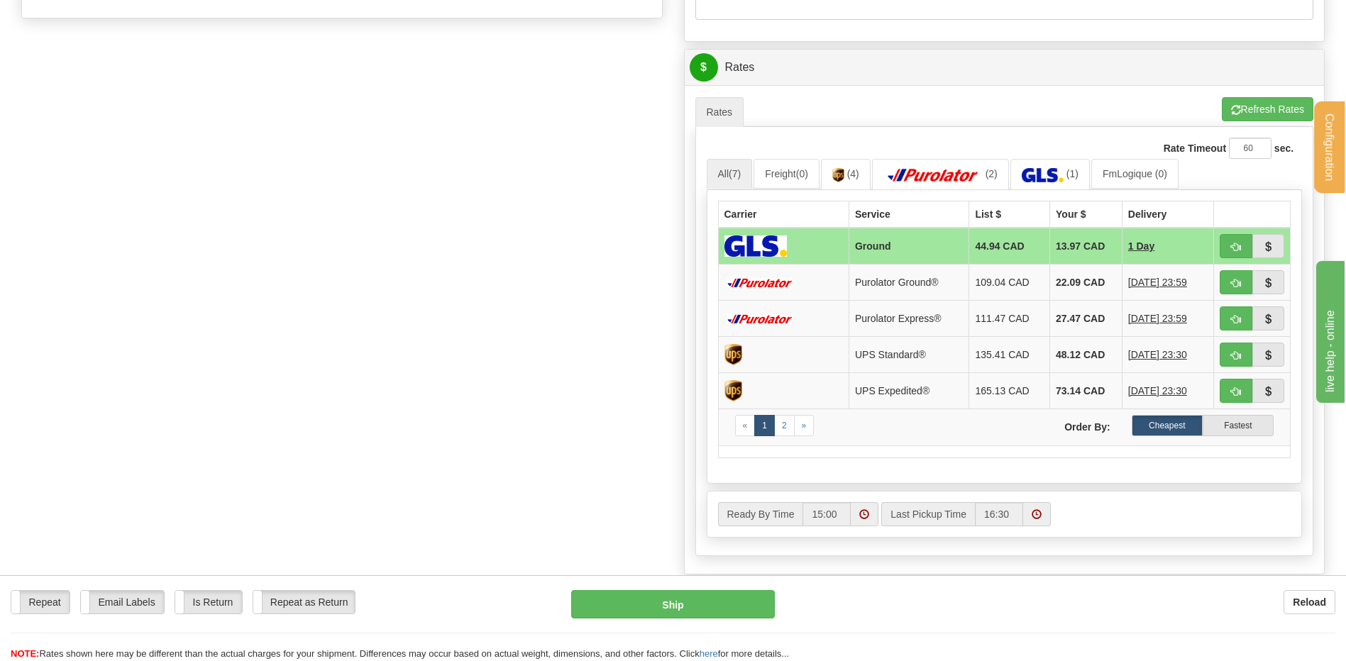
type input "ODD250910 // ODD250916"
click at [1234, 243] on span "button" at bounding box center [1236, 247] width 10 height 9
type input "1"
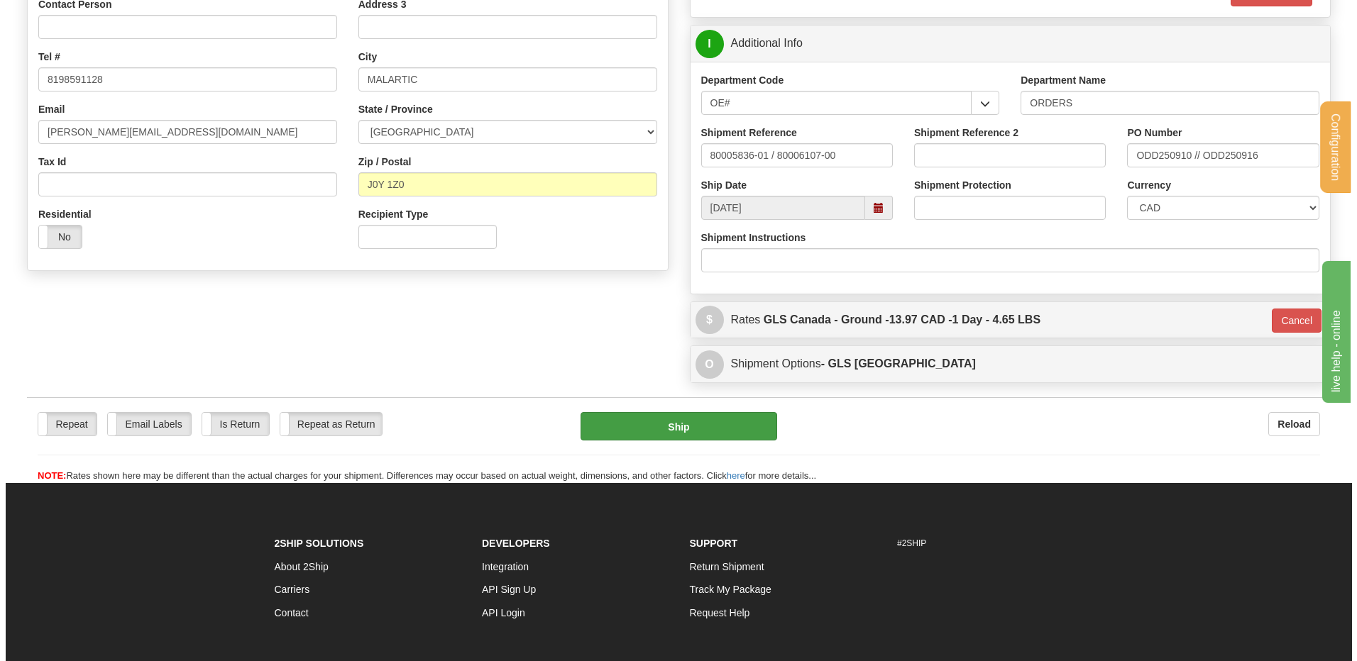
scroll to position [290, 0]
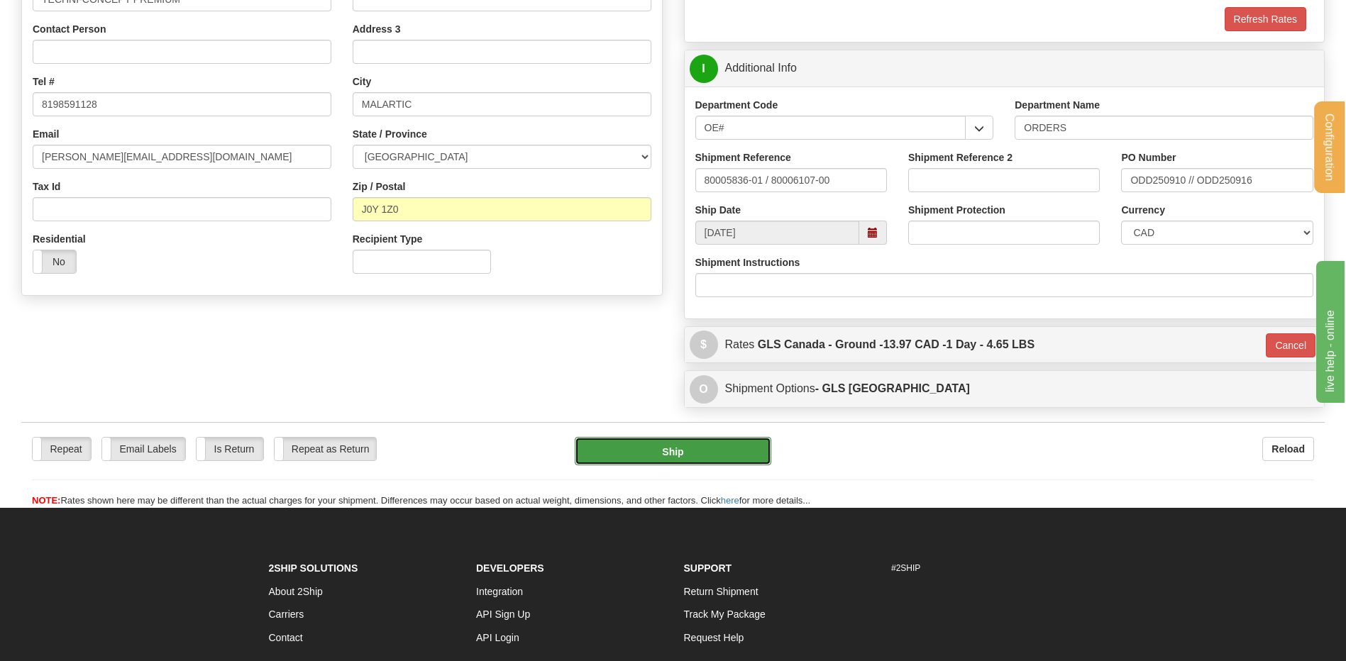
click at [657, 454] on button "Ship" at bounding box center [673, 451] width 196 height 28
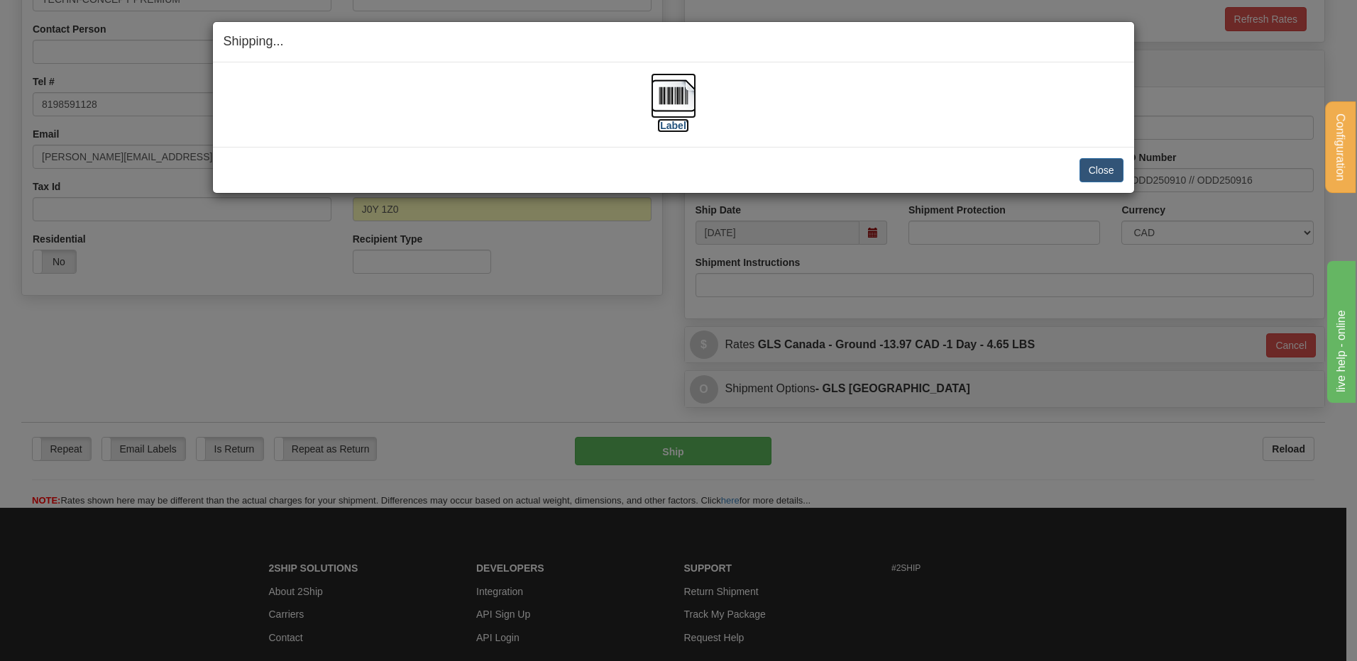
click at [678, 91] on img at bounding box center [673, 95] width 45 height 45
click at [1087, 163] on button "Close" at bounding box center [1101, 170] width 44 height 24
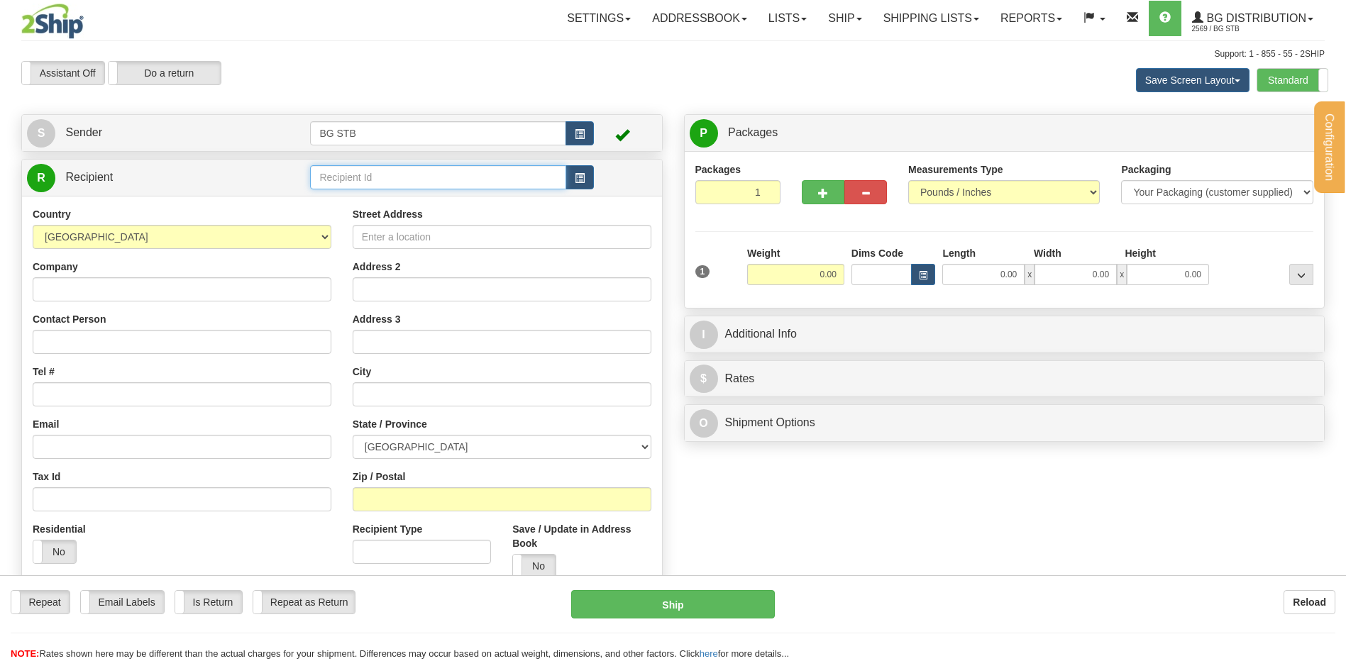
click at [387, 180] on input "text" at bounding box center [437, 177] width 255 height 24
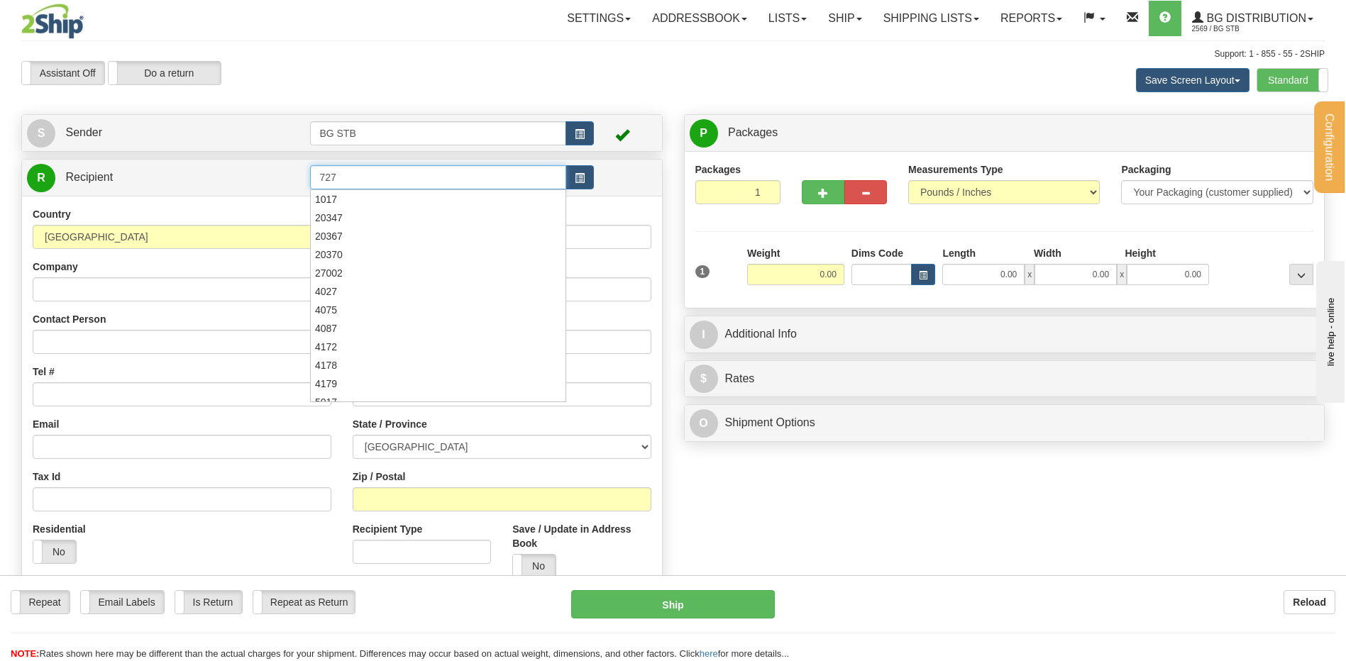
type input "727"
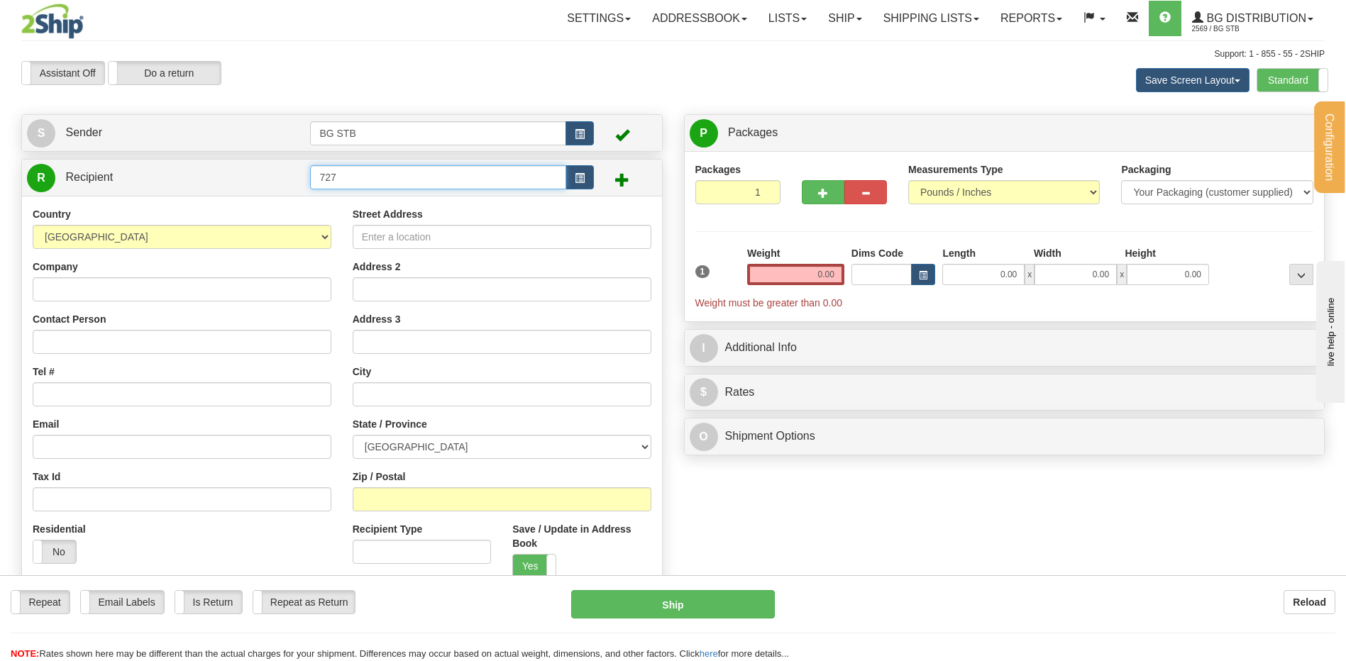
click at [325, 182] on input "727" at bounding box center [437, 177] width 255 height 24
type input "7027"
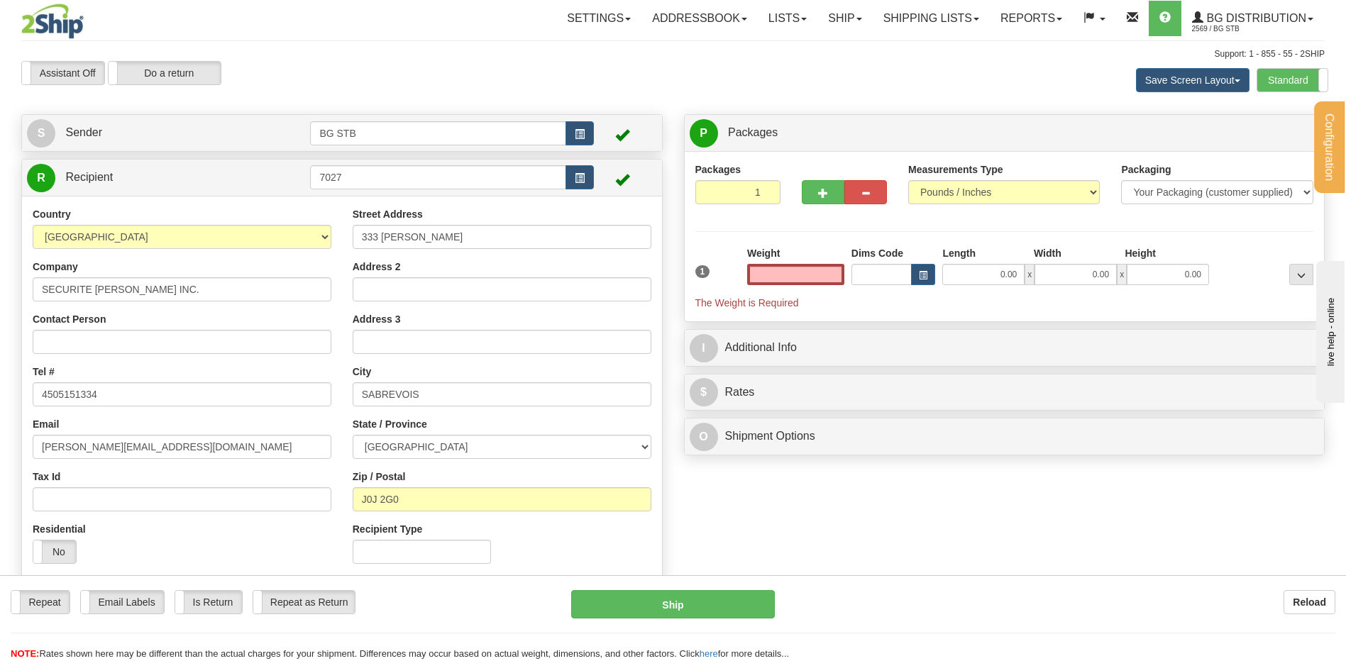
type input "0.00"
click at [828, 195] on button "button" at bounding box center [823, 192] width 43 height 24
type input "2"
click at [1287, 128] on span "Package Level" at bounding box center [1283, 133] width 56 height 10
radio input "true"
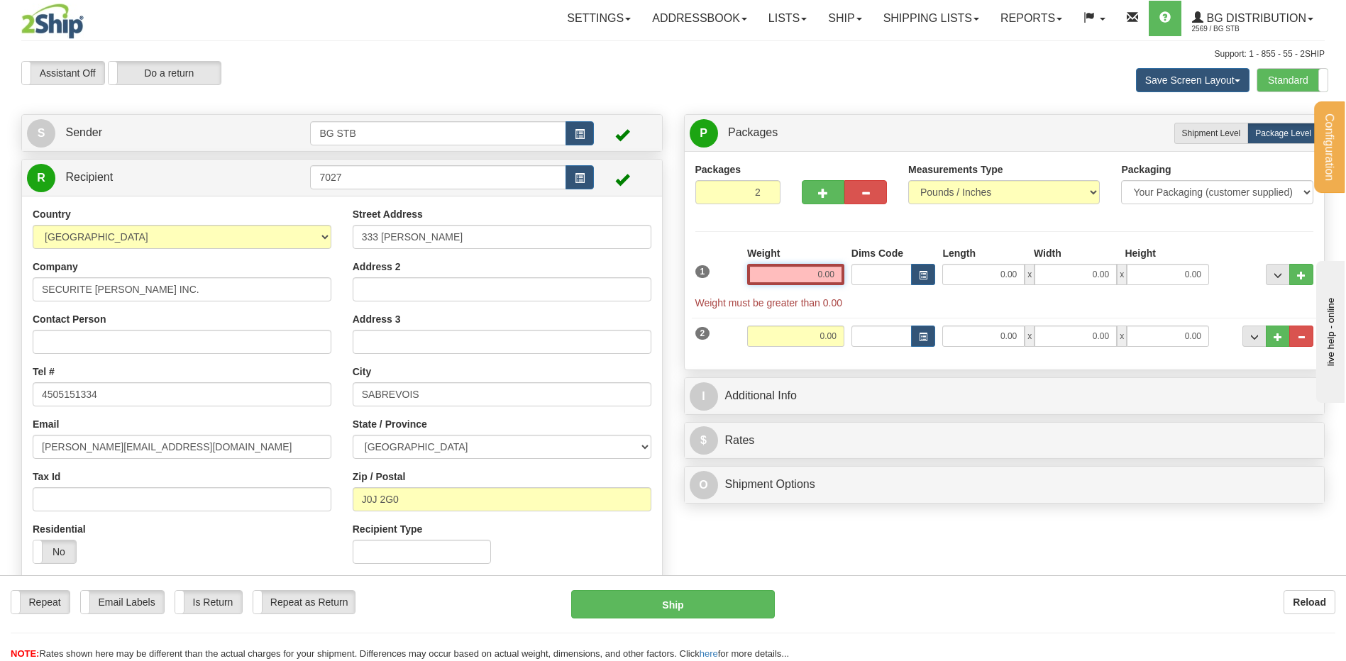
click at [818, 274] on input "0.00" at bounding box center [795, 274] width 97 height 21
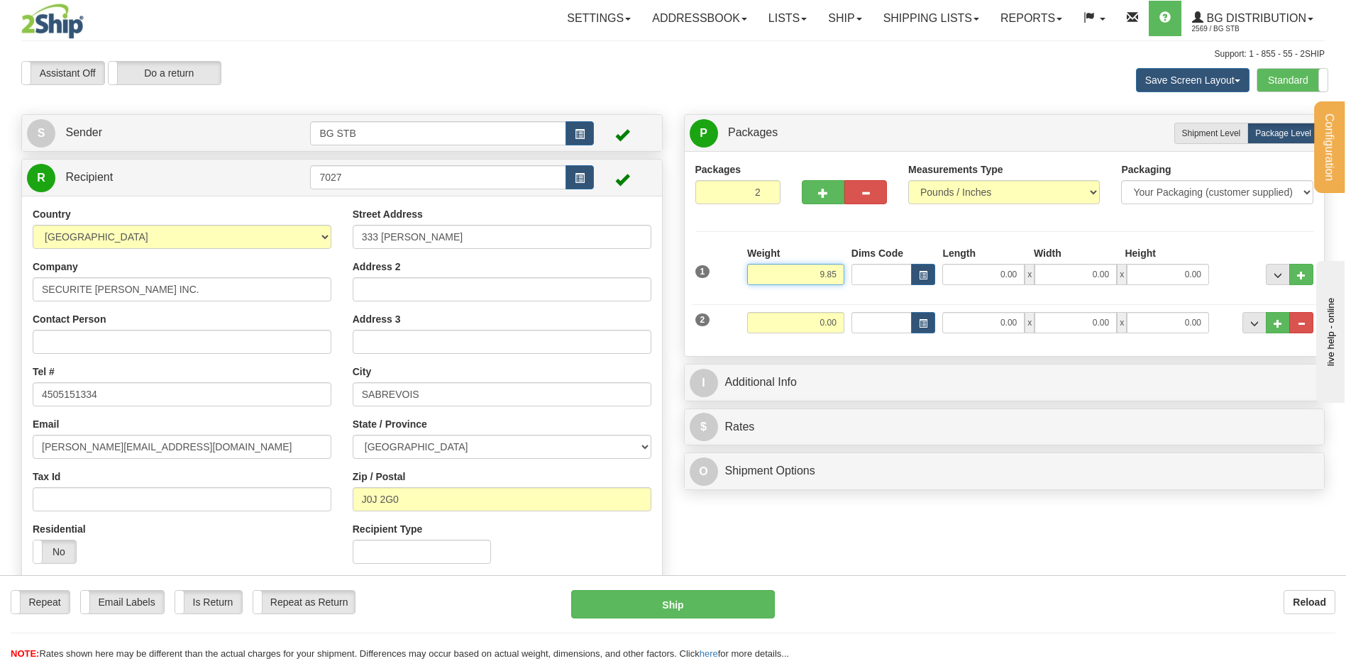
type input "9.85"
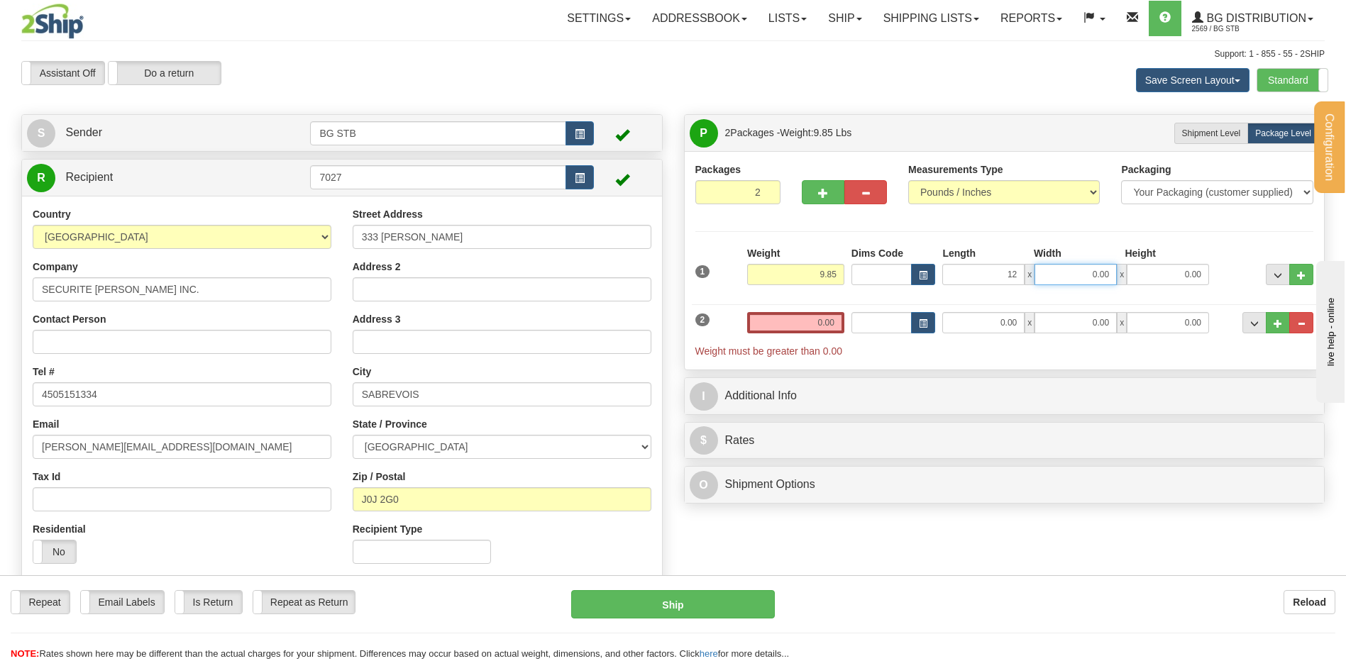
type input "12.00"
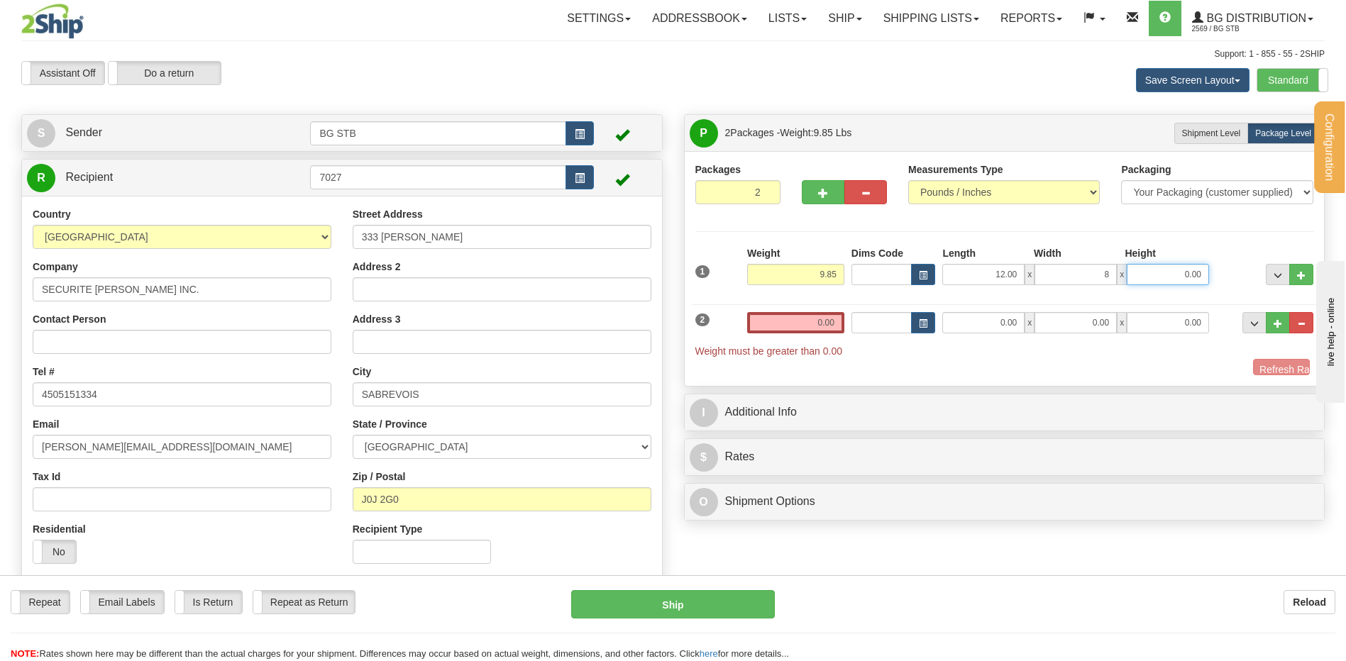
type input "8.00"
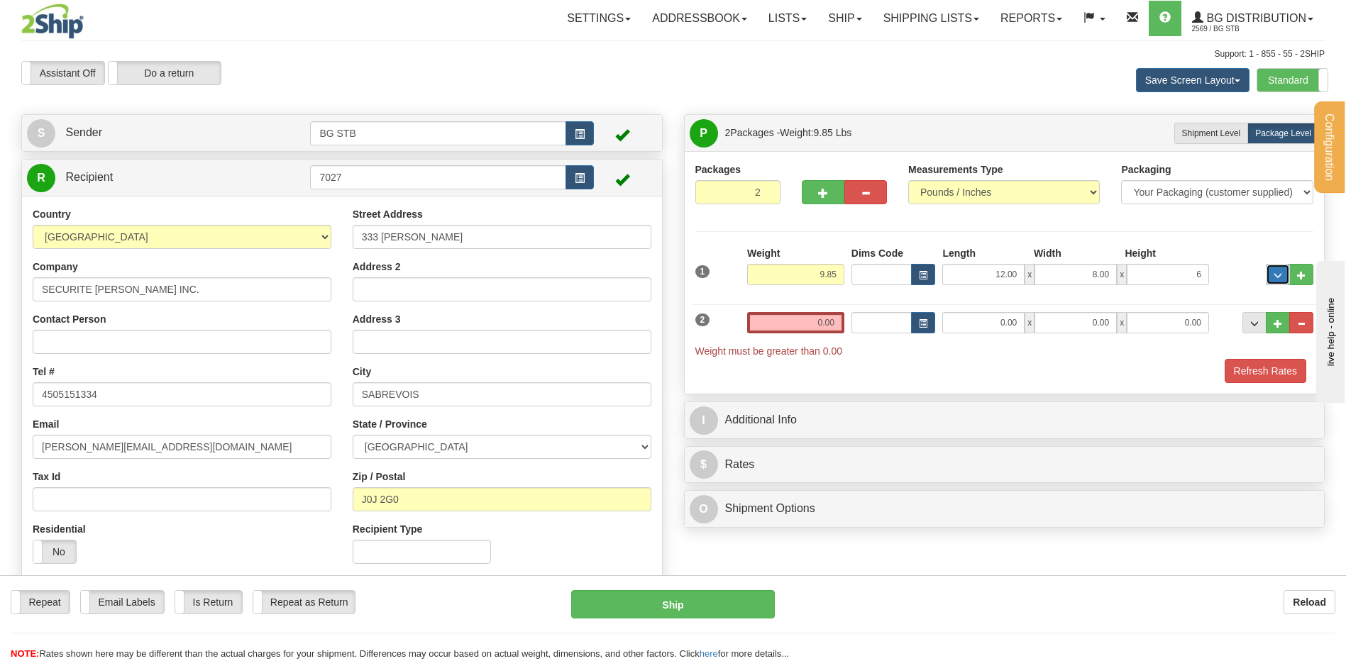
type input "6.00"
click at [774, 324] on input "0.00" at bounding box center [795, 322] width 97 height 21
type input "0.00"
click at [800, 318] on input "0.00" at bounding box center [795, 322] width 97 height 21
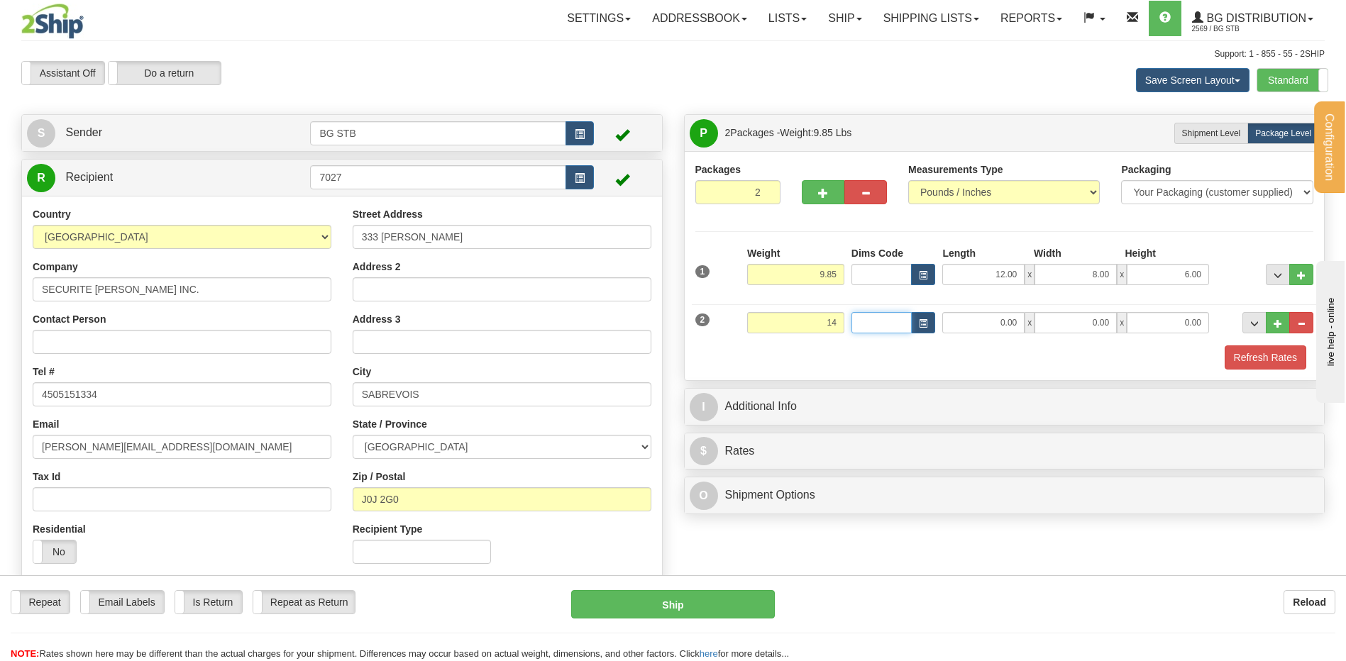
type input "14.00"
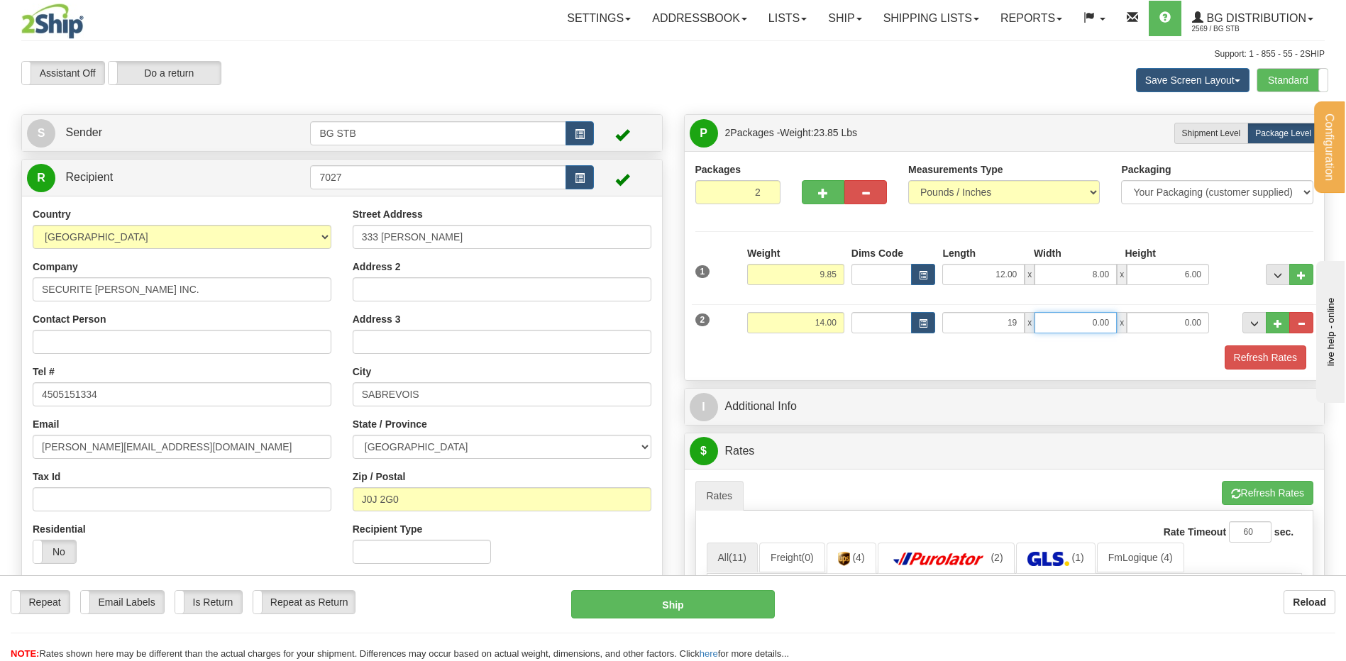
type input "19.00"
type input "15.00"
type input "5.00"
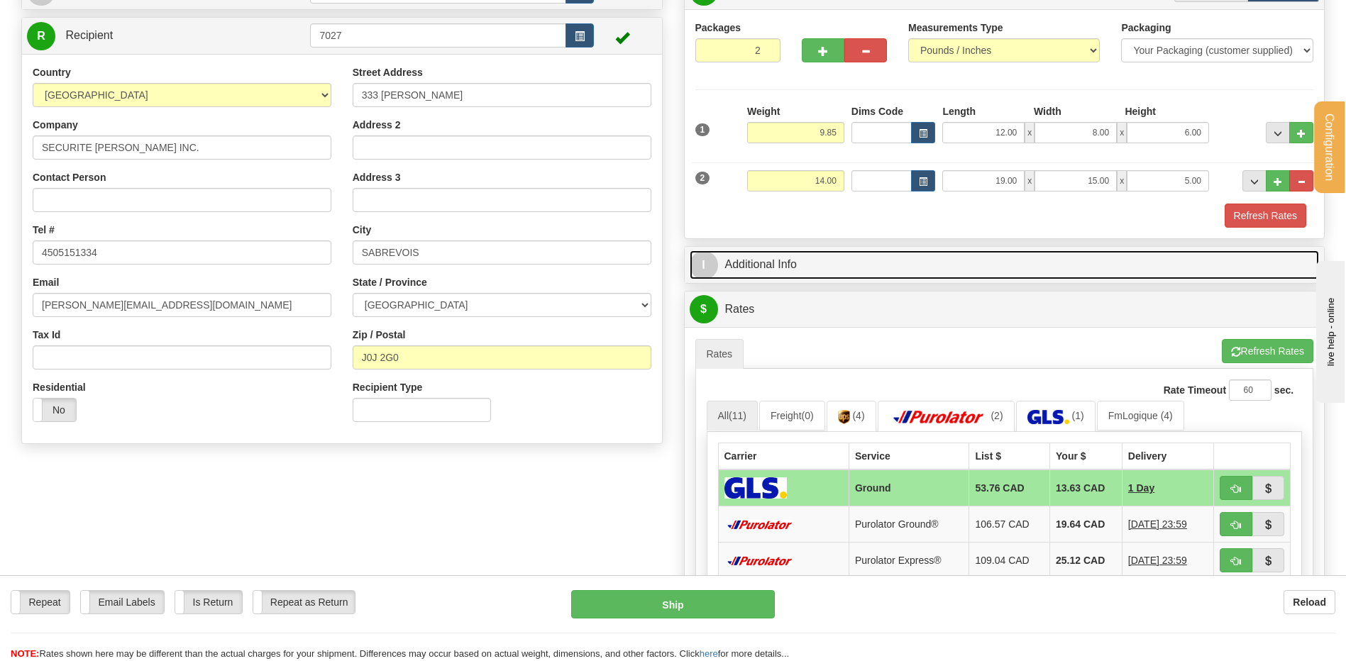
click at [818, 270] on link "I Additional Info" at bounding box center [1005, 265] width 630 height 29
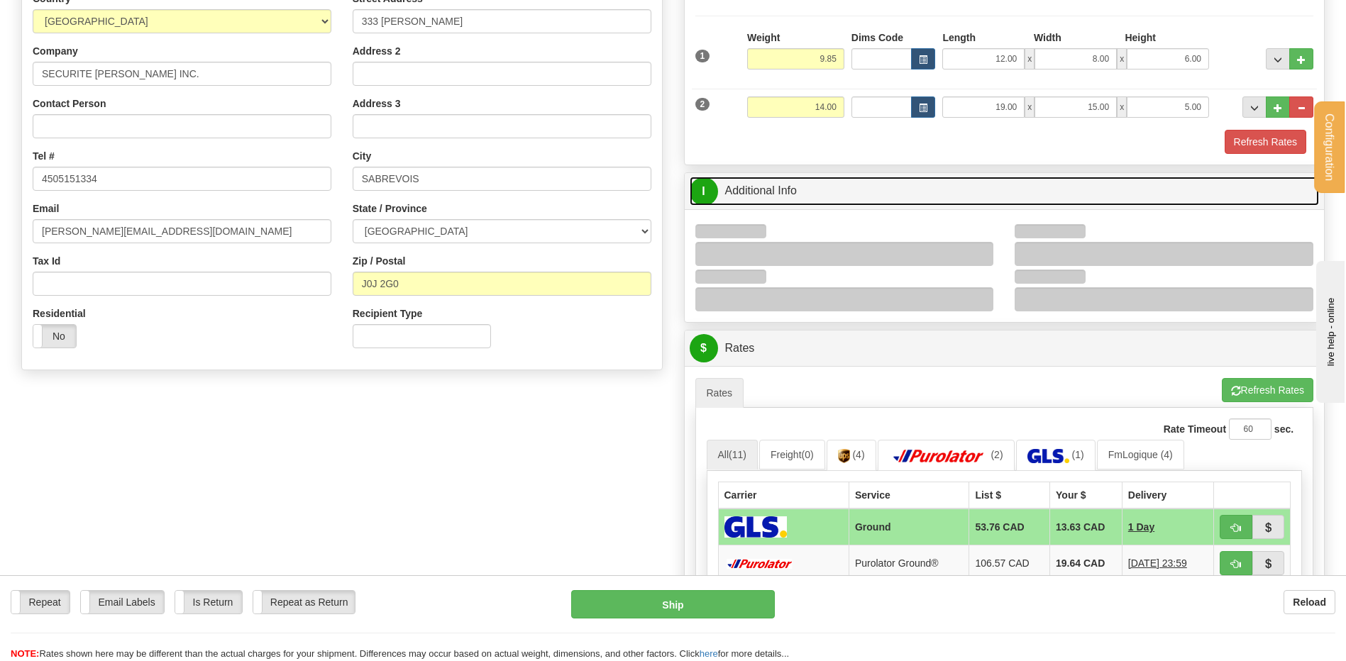
scroll to position [284, 0]
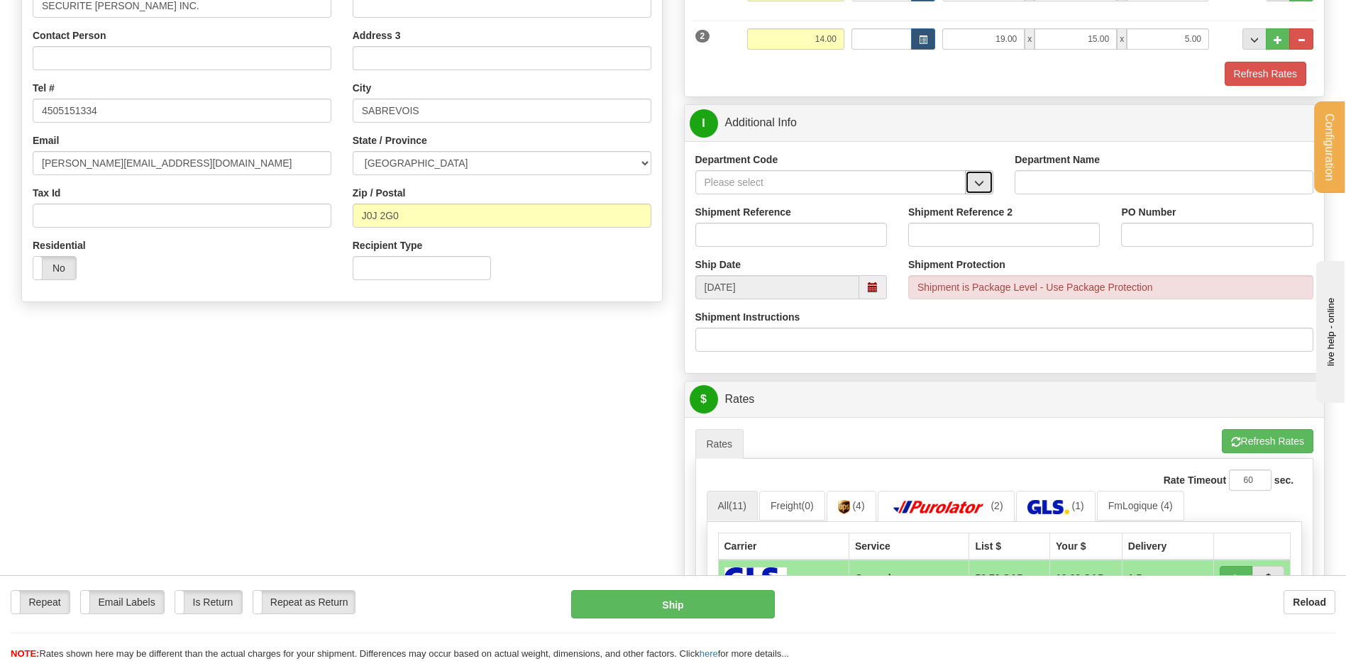
click at [974, 177] on button "button" at bounding box center [979, 182] width 28 height 24
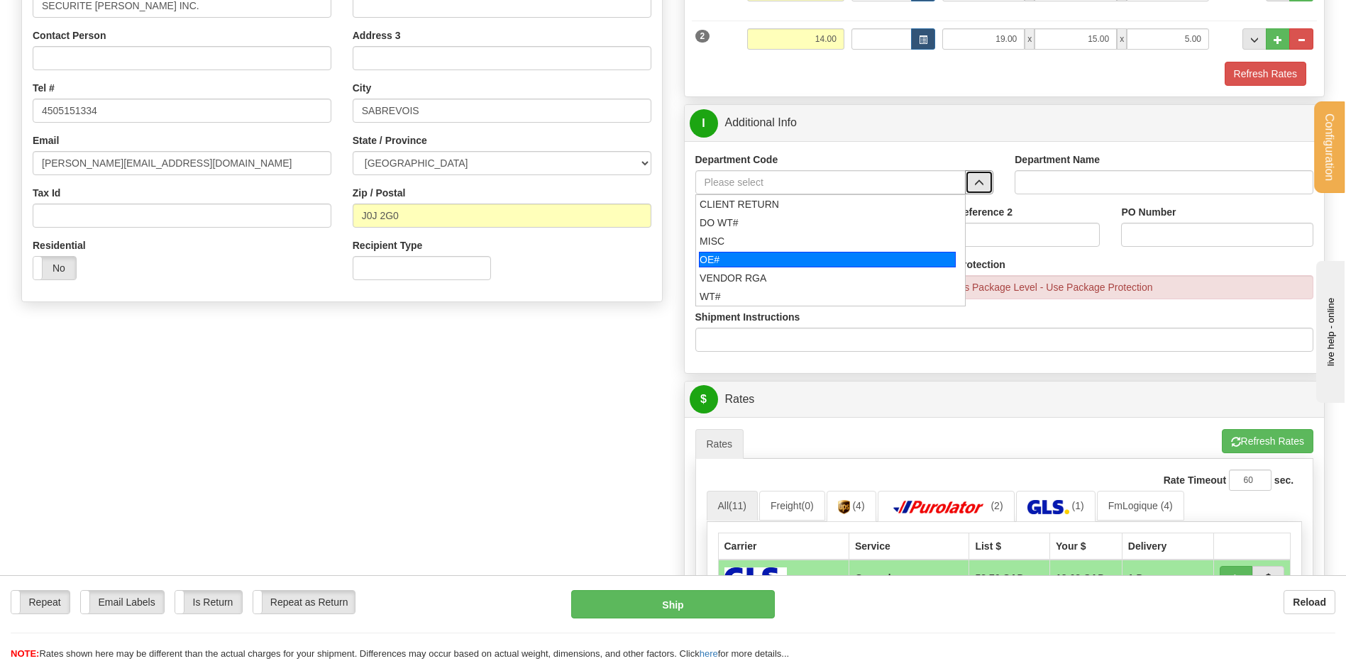
click at [712, 259] on div "OE#" at bounding box center [827, 260] width 257 height 16
type input "OE#"
type input "ORDERS"
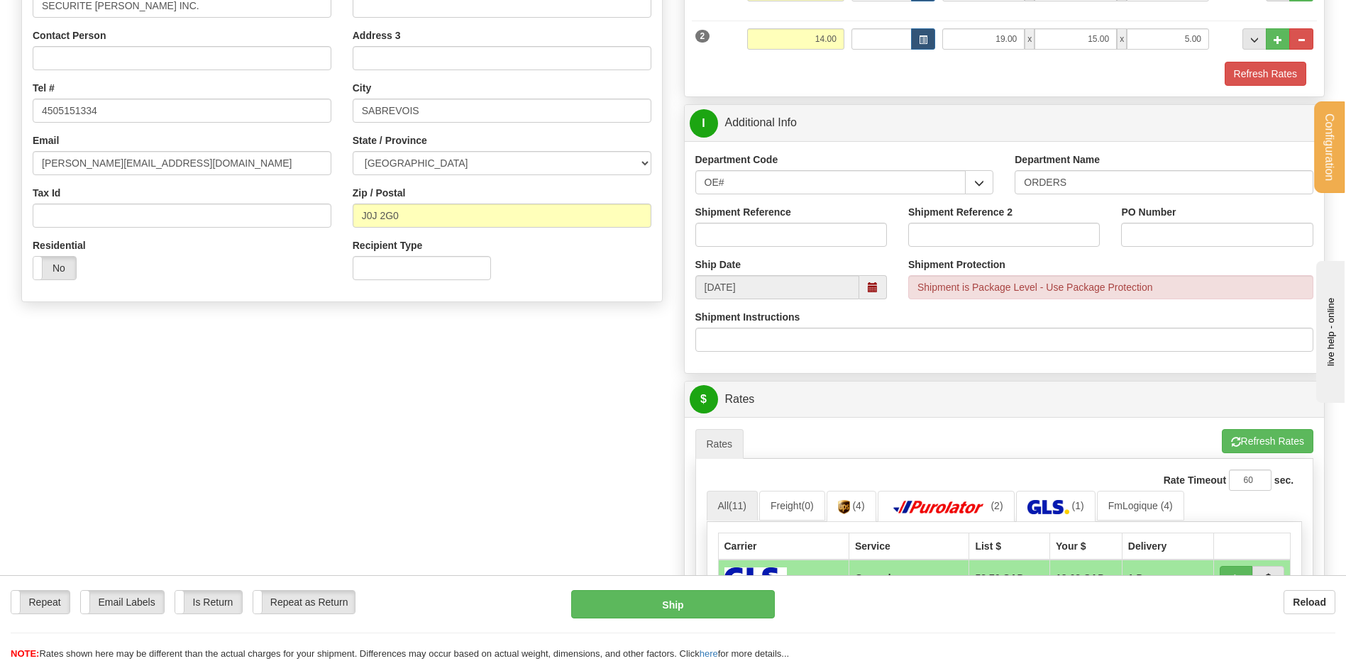
click at [718, 248] on div "Shipment Reference" at bounding box center [791, 231] width 213 height 53
click at [724, 228] on input "Shipment Reference" at bounding box center [791, 235] width 192 height 24
type input "80006525-00 // -01 // -02"
click at [1243, 251] on div "PO Number" at bounding box center [1217, 231] width 213 height 53
click at [1238, 237] on input "PO Number" at bounding box center [1217, 235] width 192 height 24
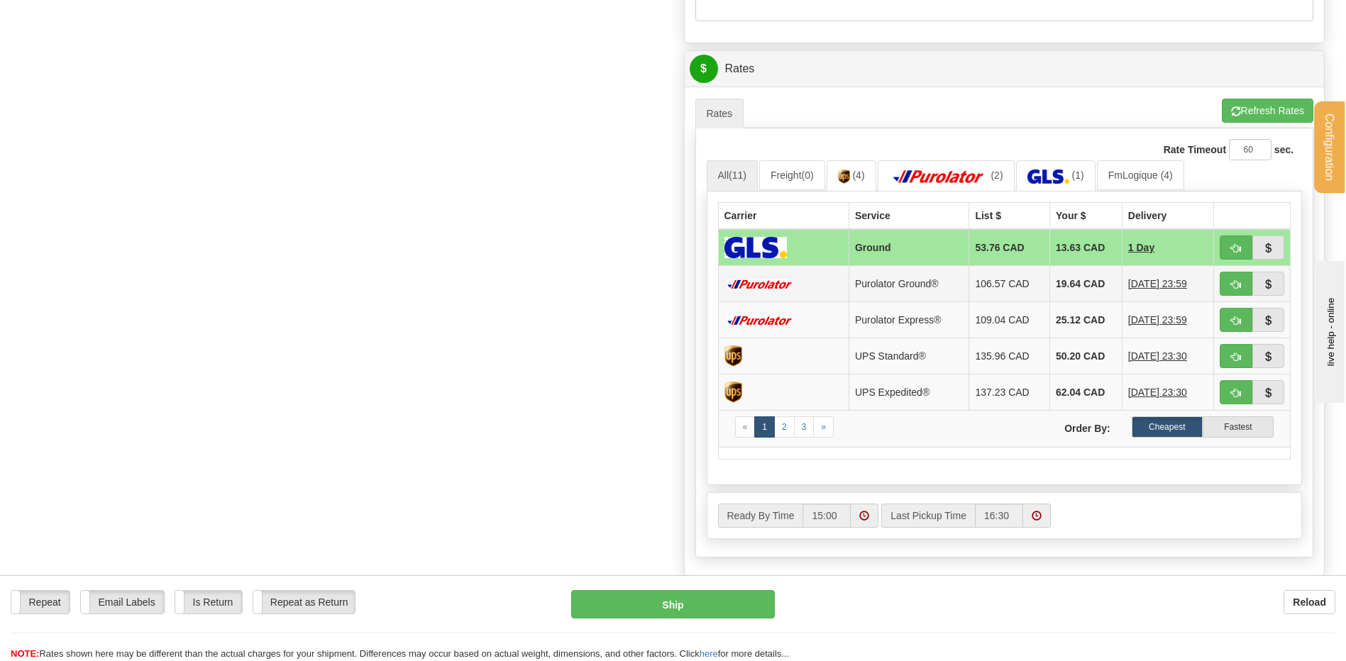
scroll to position [639, 0]
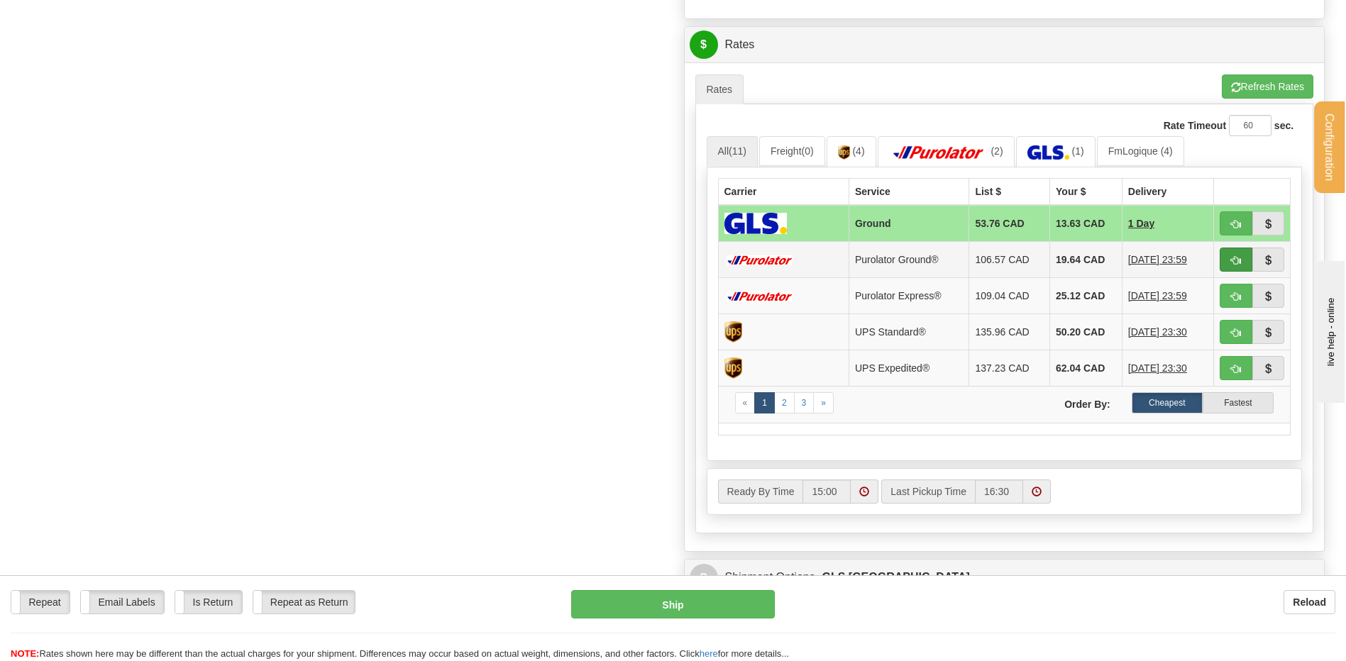
type input "FRED 09/23/25"
click at [1245, 260] on button "button" at bounding box center [1236, 260] width 33 height 24
type input "260"
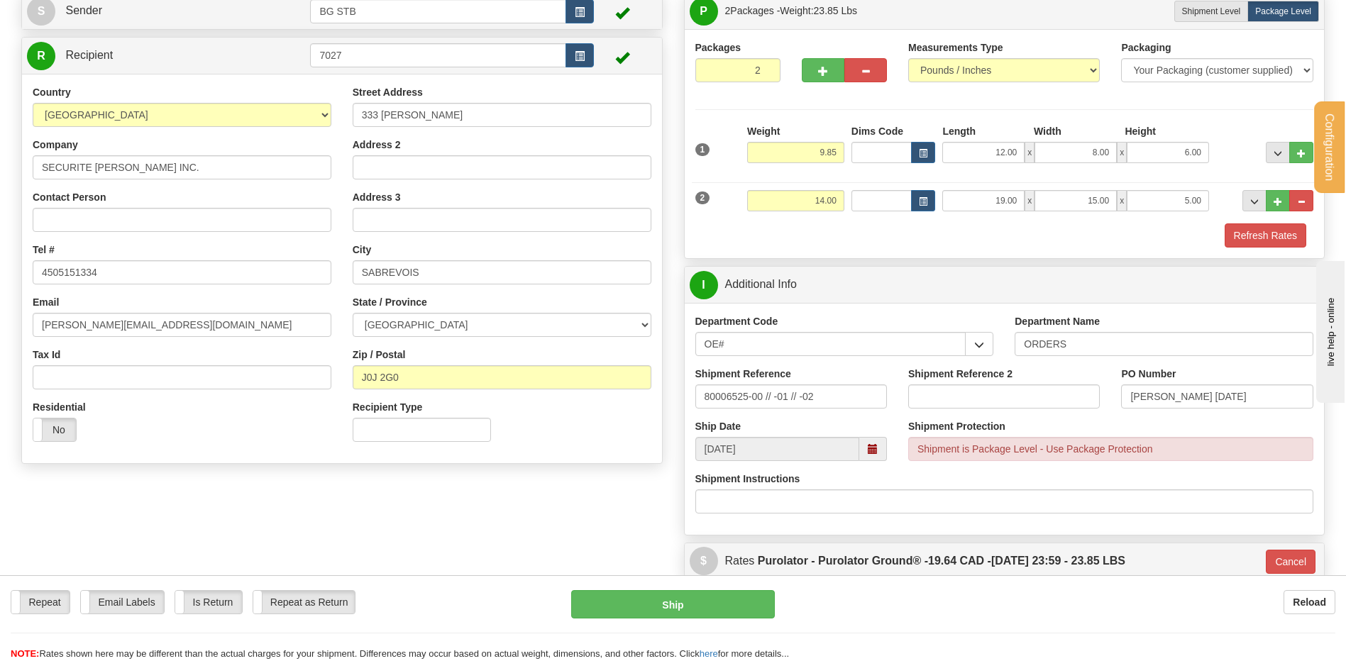
scroll to position [284, 0]
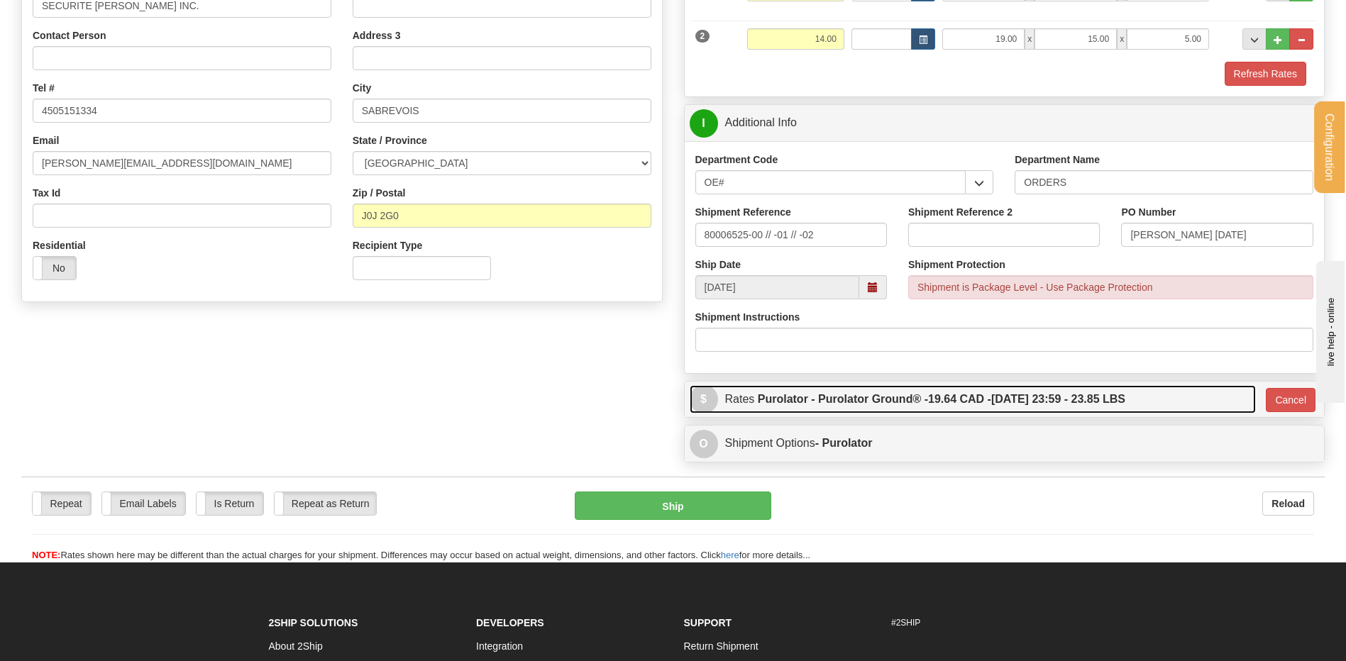
click at [986, 410] on label "Purolator - Purolator Ground® - 19.64 CAD - 10/07/2025 23:59 - 23.85 LBS" at bounding box center [942, 399] width 368 height 28
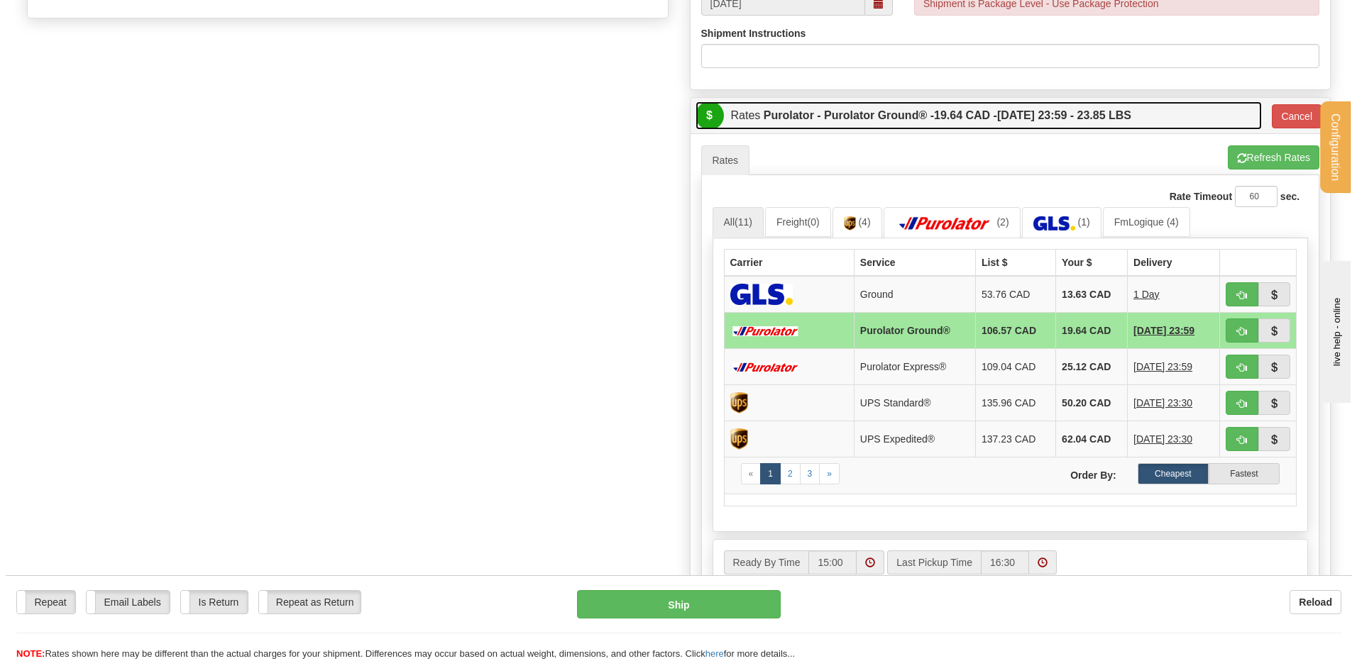
scroll to position [355, 0]
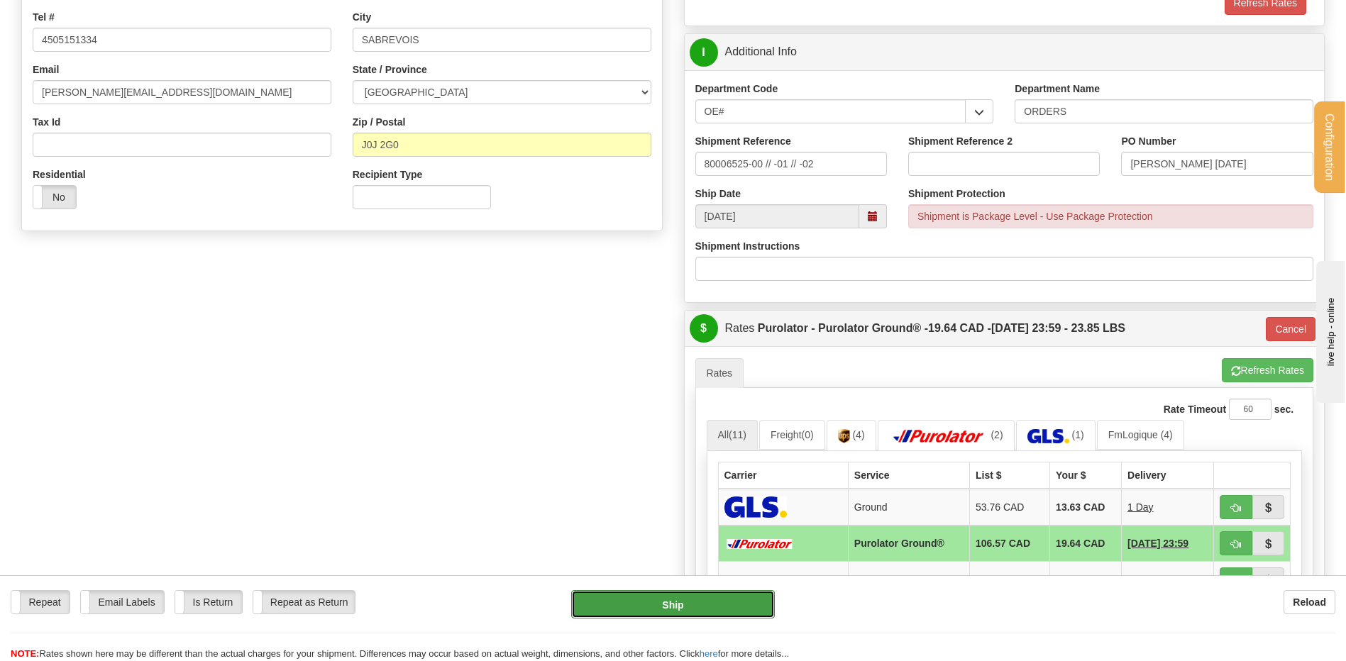
click at [693, 601] on button "Ship" at bounding box center [672, 604] width 203 height 28
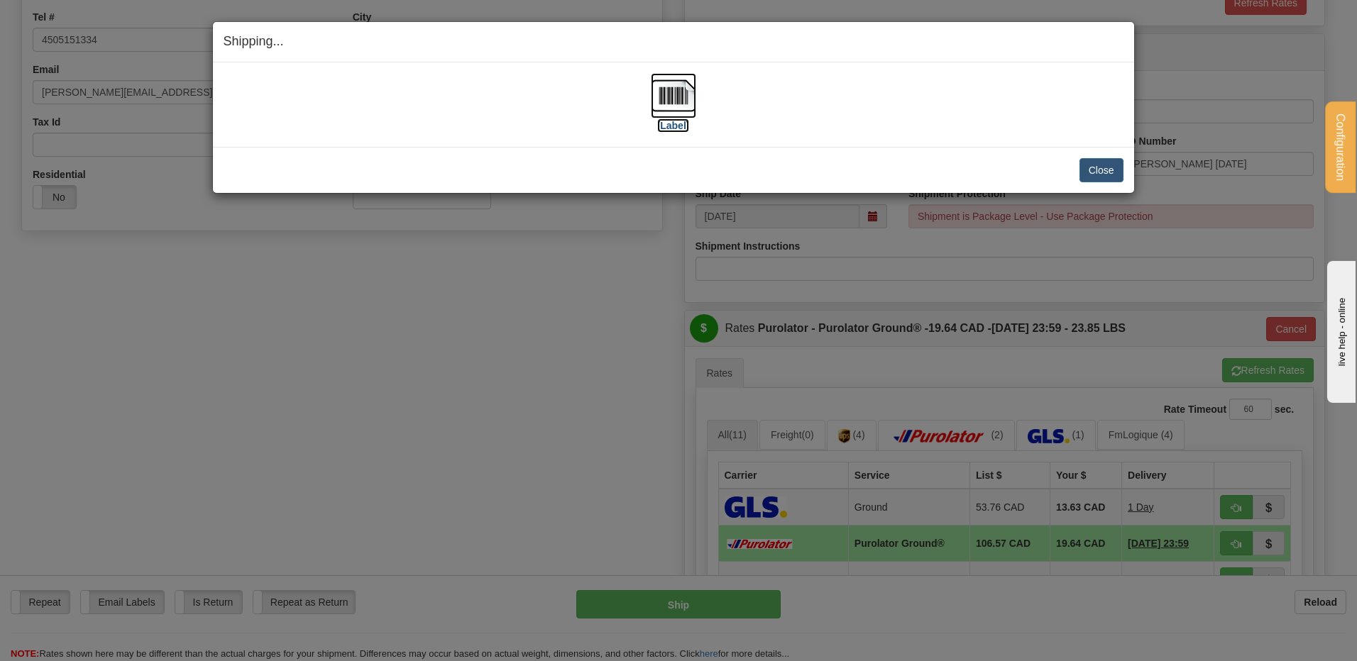
click at [676, 93] on img at bounding box center [673, 95] width 45 height 45
click at [1113, 171] on button "Close" at bounding box center [1101, 170] width 44 height 24
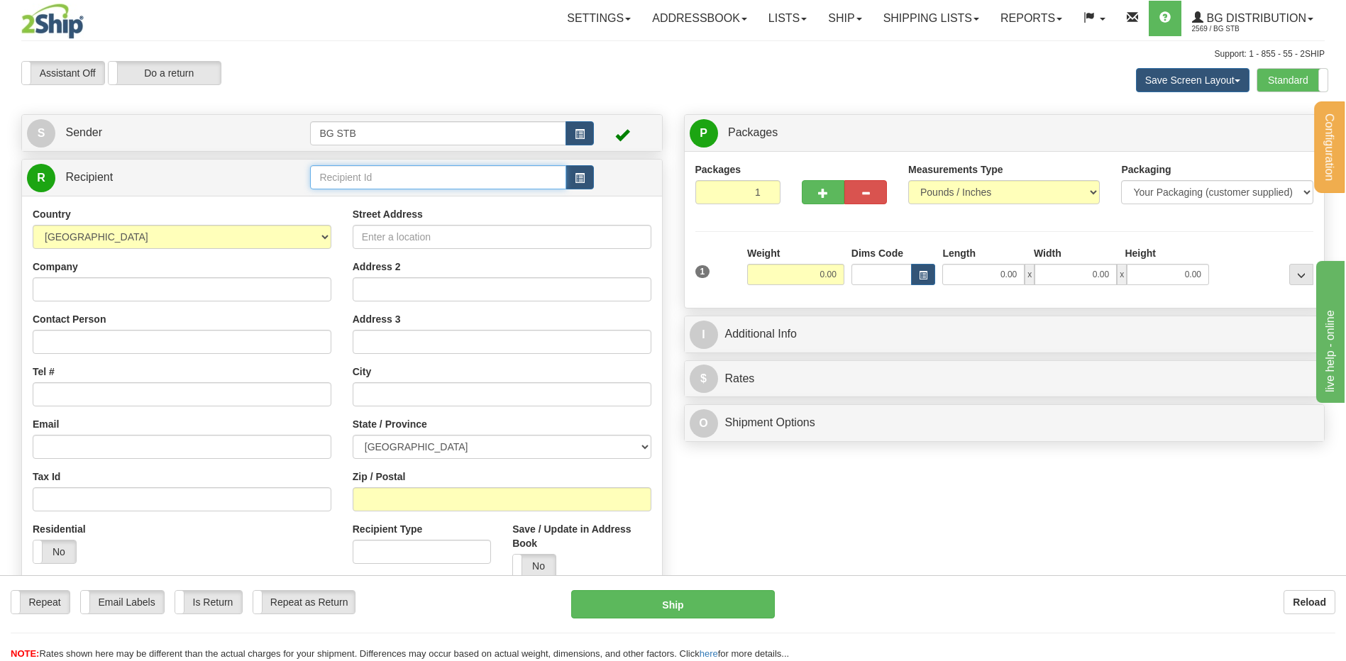
click at [331, 185] on input "text" at bounding box center [437, 177] width 255 height 24
type input "7085"
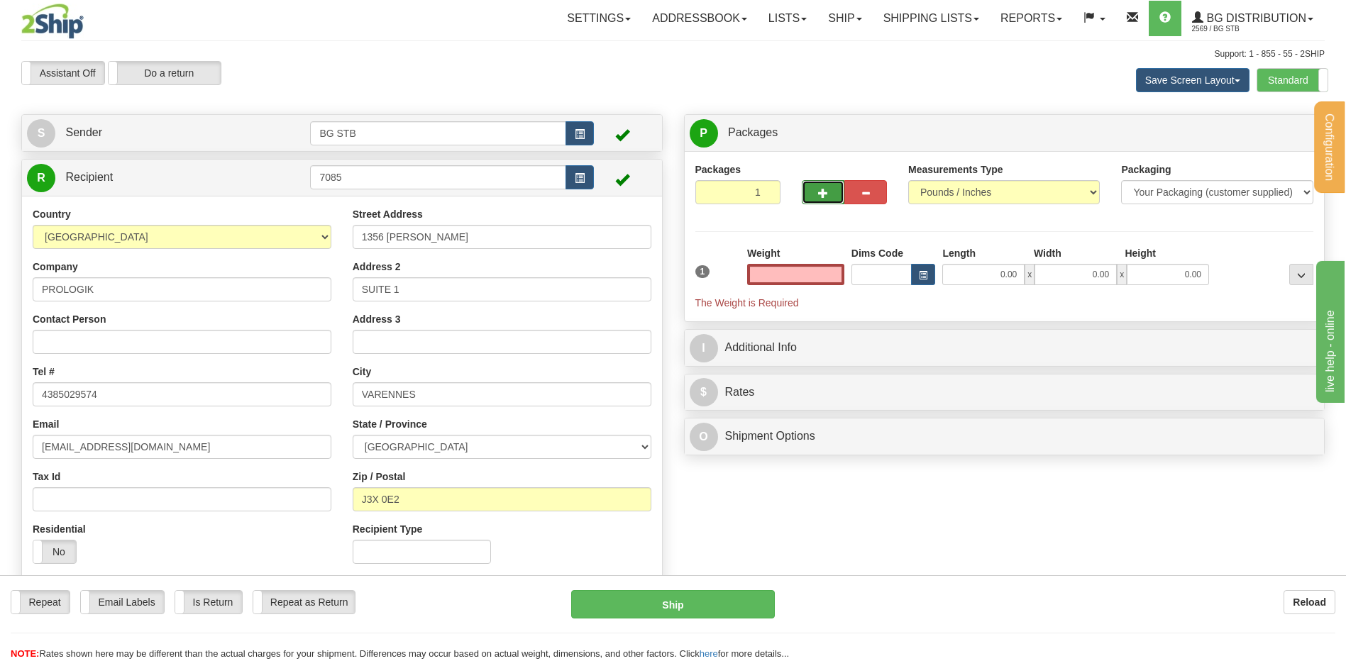
type input "0.00"
click at [820, 189] on span "button" at bounding box center [823, 193] width 10 height 9
type input "2"
click at [1279, 130] on span "Package Level" at bounding box center [1283, 133] width 56 height 10
radio input "true"
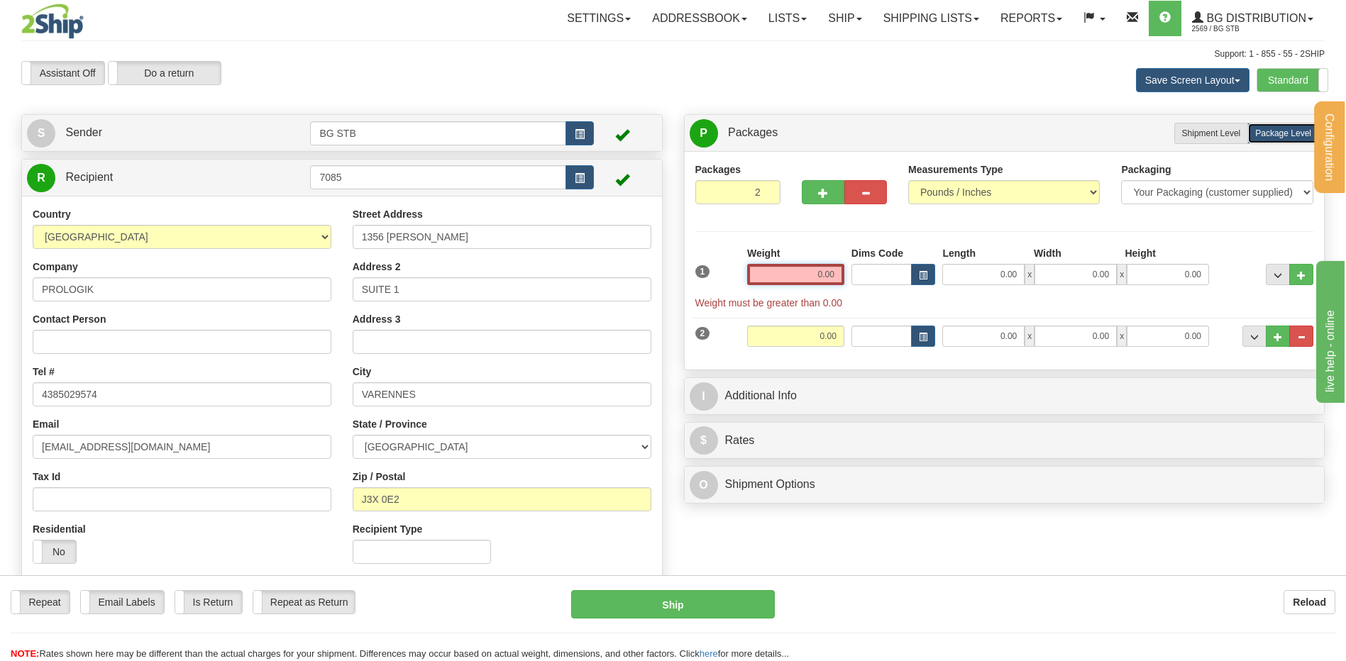
click at [837, 282] on input "0.00" at bounding box center [795, 274] width 97 height 21
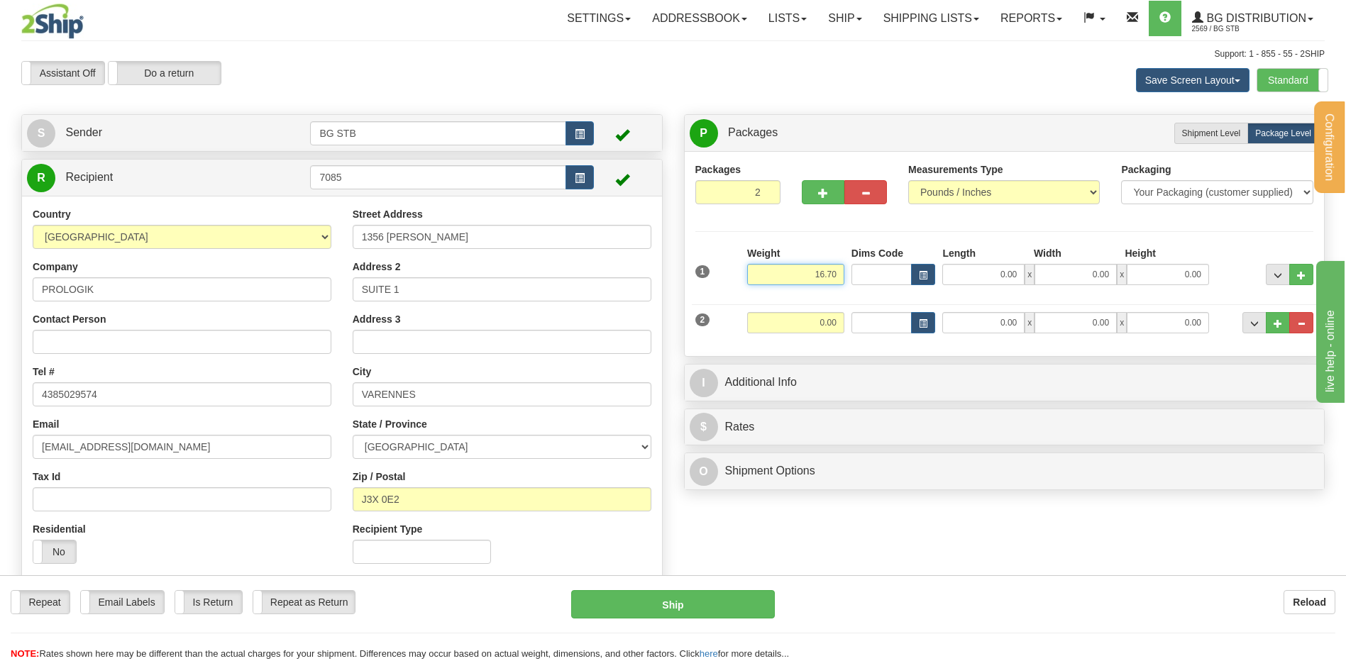
type input "16.70"
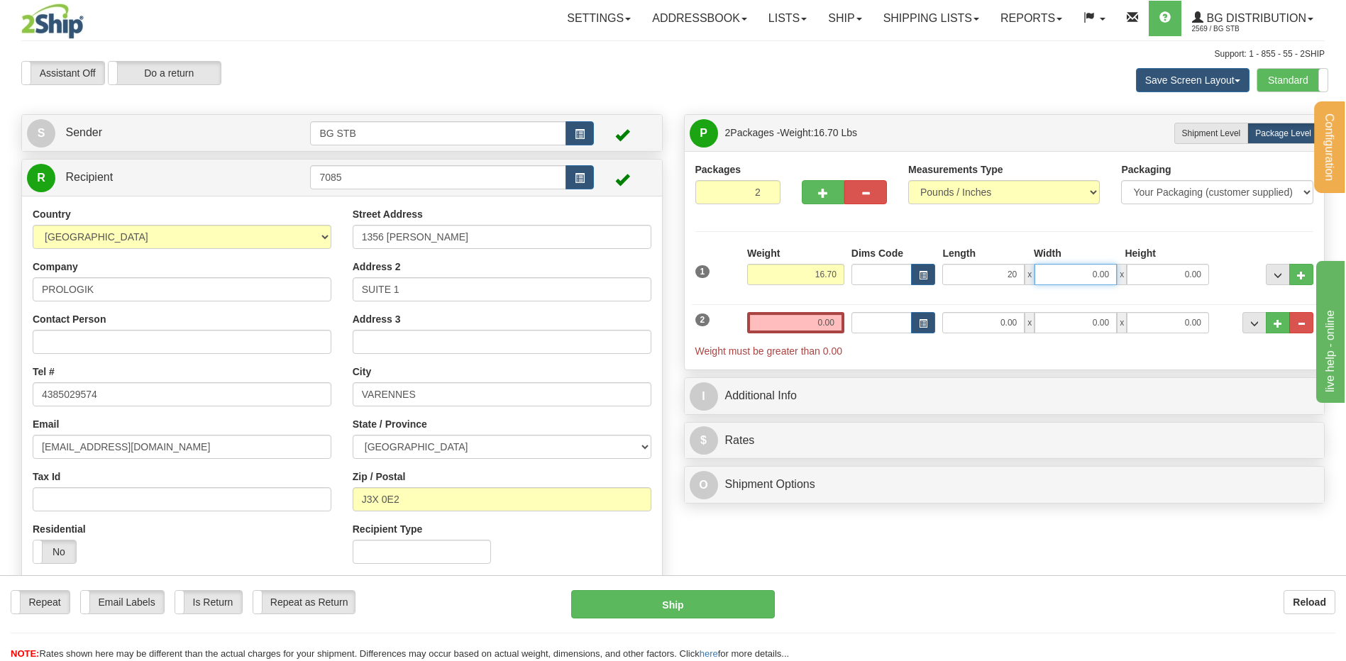
type input "20.00"
type input "16.00"
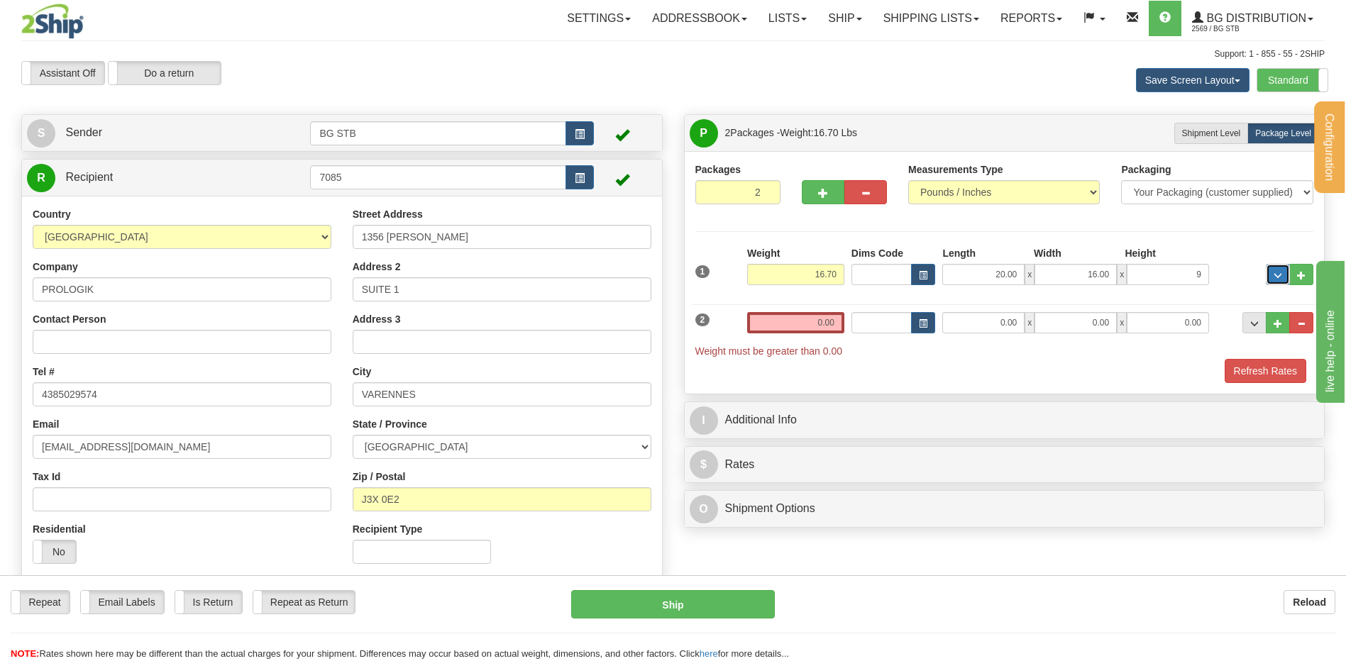
type input "9.00"
click at [824, 334] on div "Weight 0.00" at bounding box center [796, 328] width 104 height 32
click at [822, 329] on input "0.00" at bounding box center [795, 322] width 97 height 21
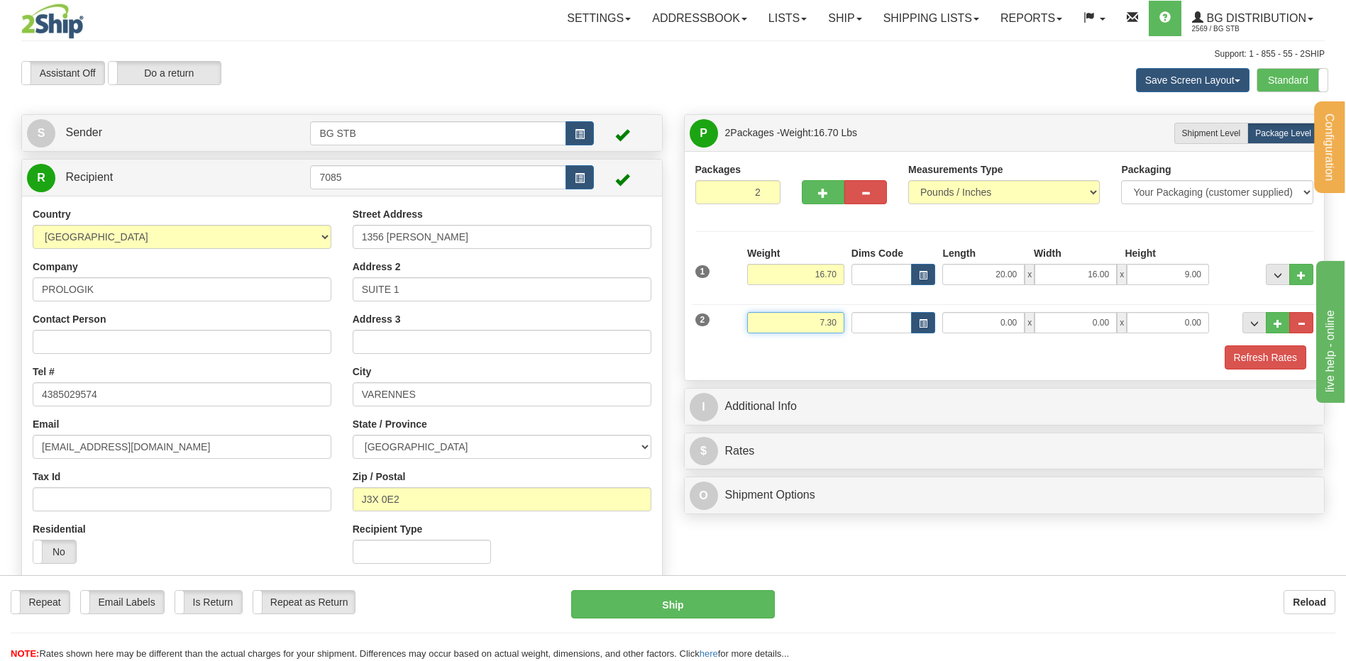
type input "7.30"
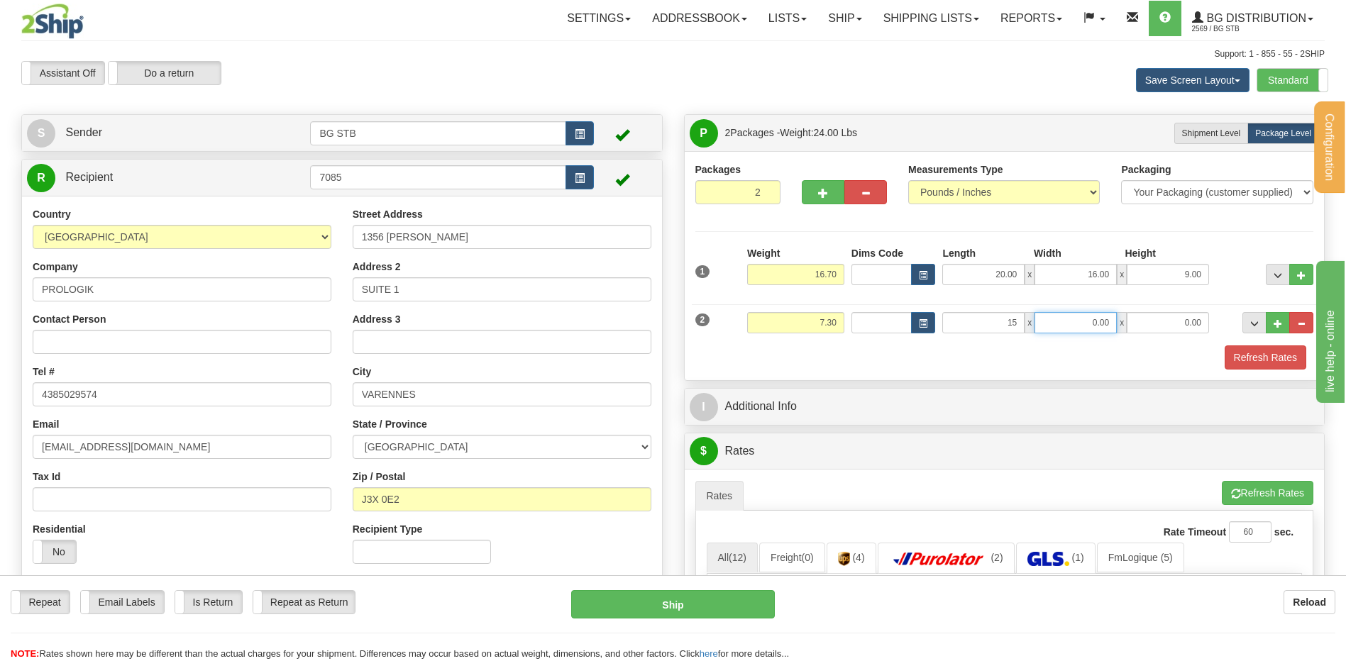
type input "15.00"
type input "13.00"
type input "5.00"
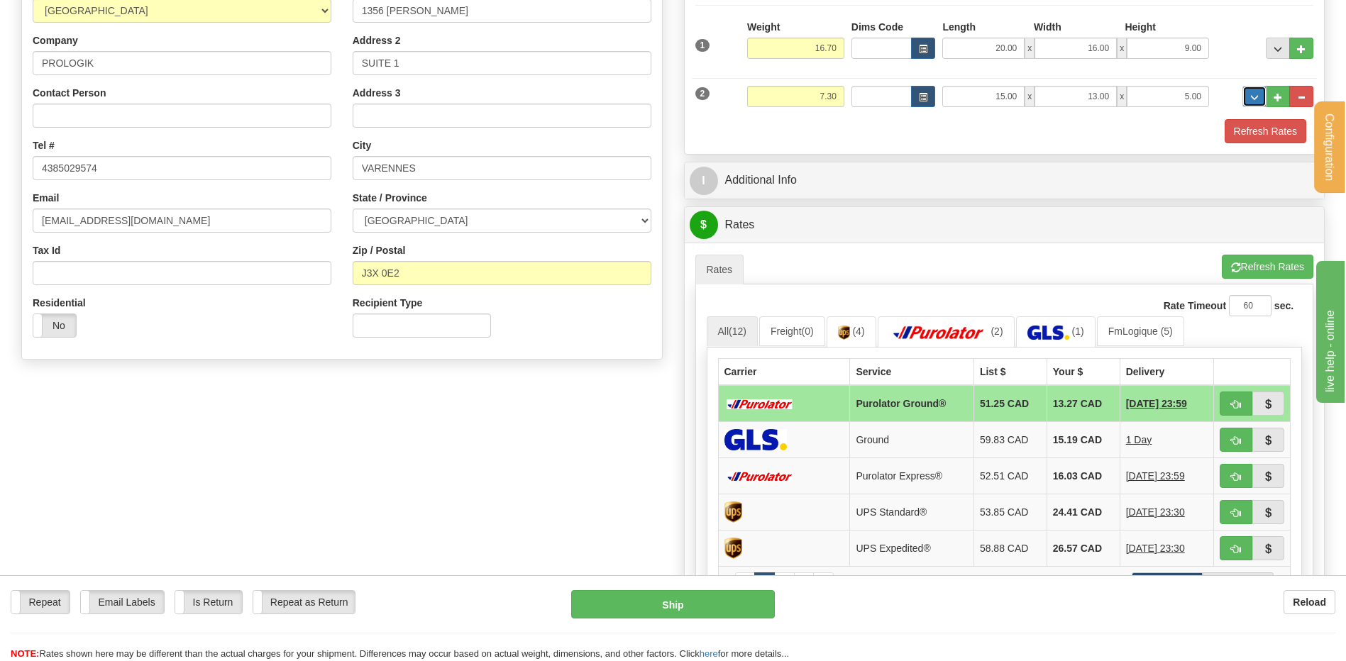
scroll to position [284, 0]
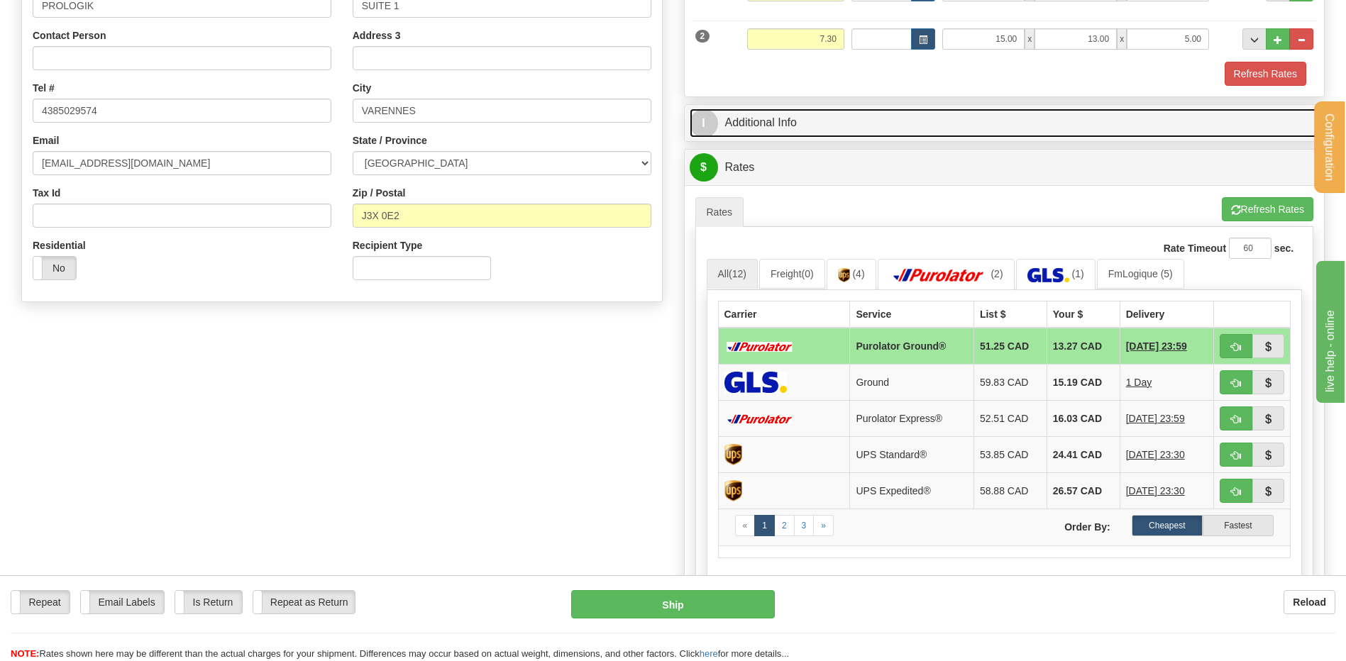
click at [760, 111] on link "I Additional Info" at bounding box center [1005, 123] width 630 height 29
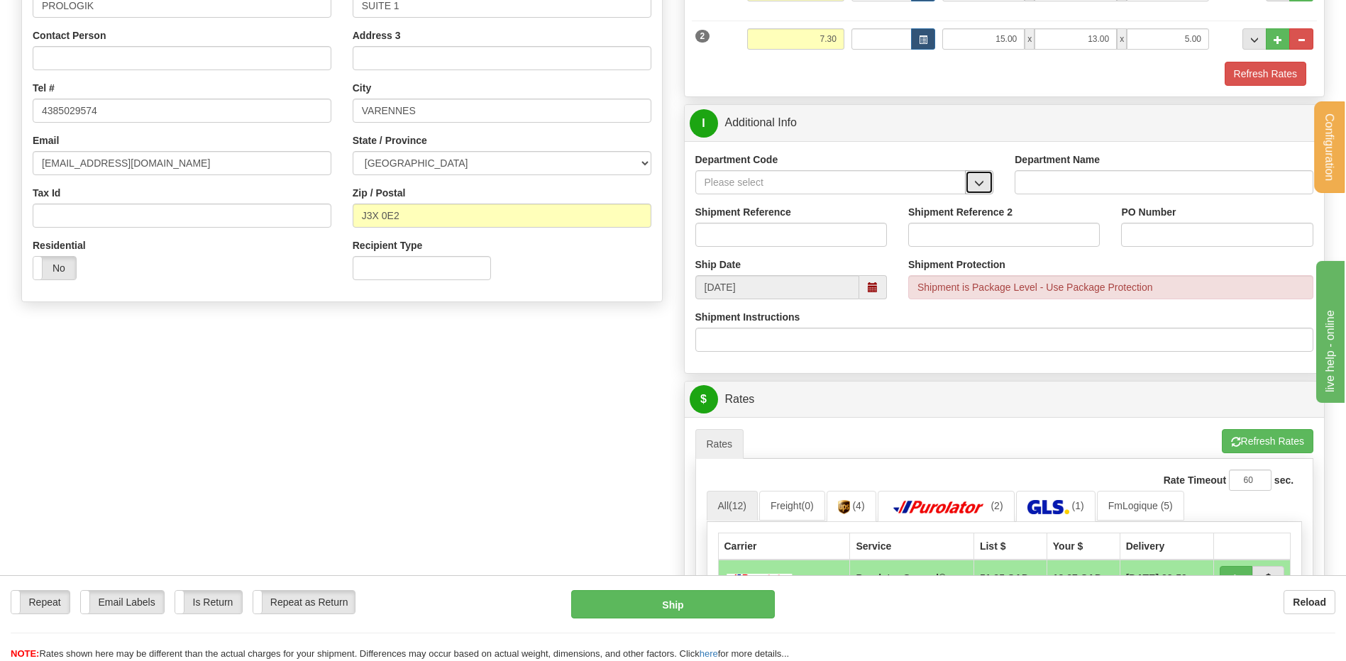
click at [979, 182] on span "button" at bounding box center [979, 183] width 10 height 9
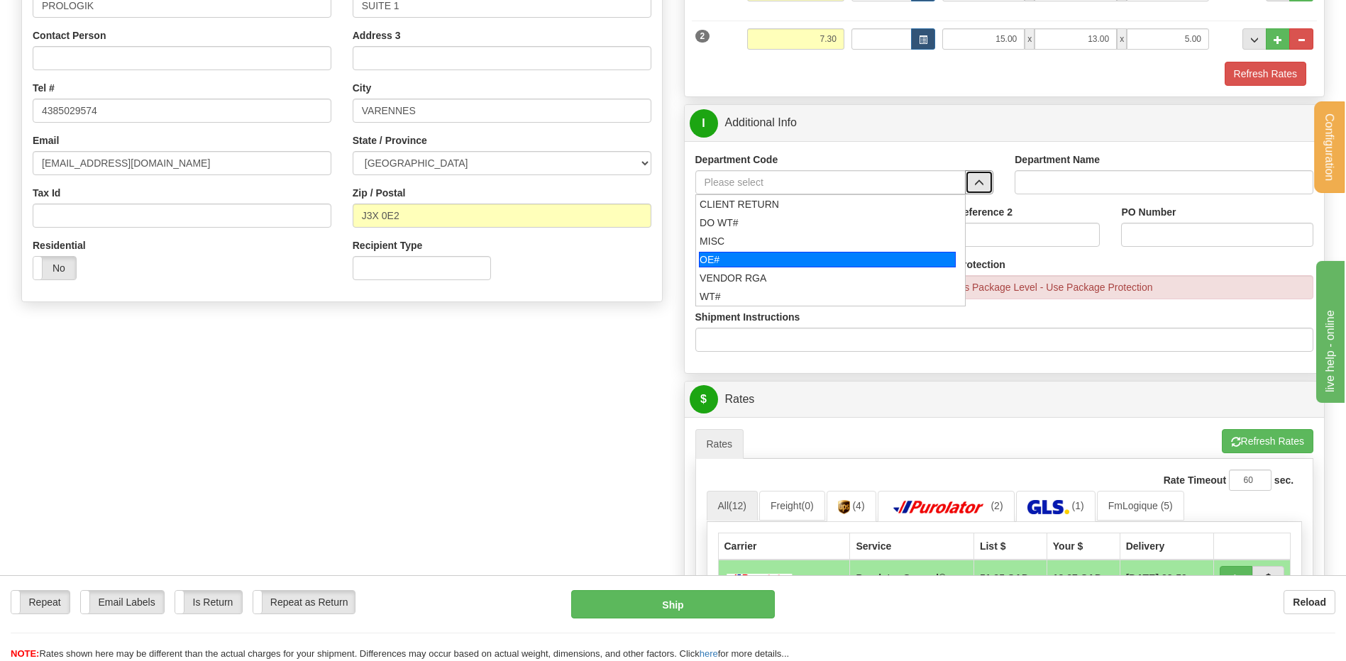
click at [778, 261] on div "OE#" at bounding box center [827, 260] width 257 height 16
type input "OE#"
type input "ORDERS"
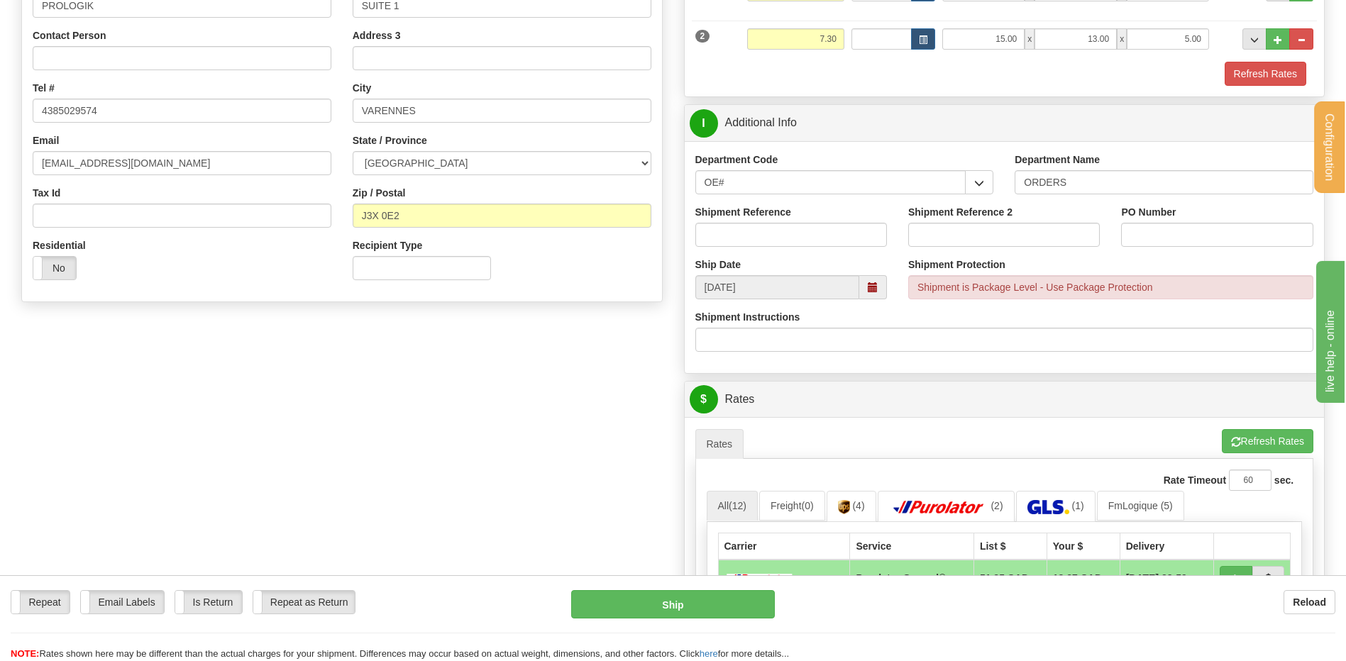
click at [769, 248] on div "Shipment Reference" at bounding box center [791, 231] width 213 height 53
click at [768, 242] on input "Shipment Reference" at bounding box center [791, 235] width 192 height 24
type input "7"
type input "80007014-01"
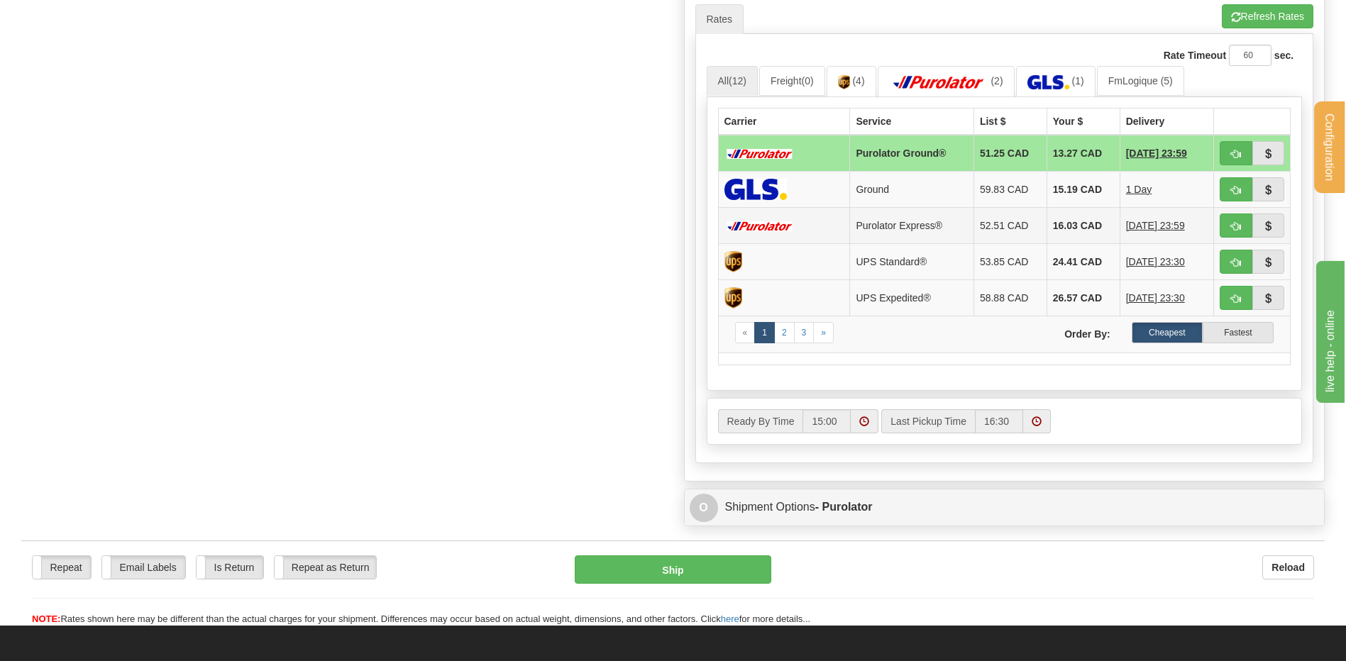
scroll to position [710, 0]
type input "2498"
click at [1231, 147] on button "button" at bounding box center [1236, 153] width 33 height 24
type input "260"
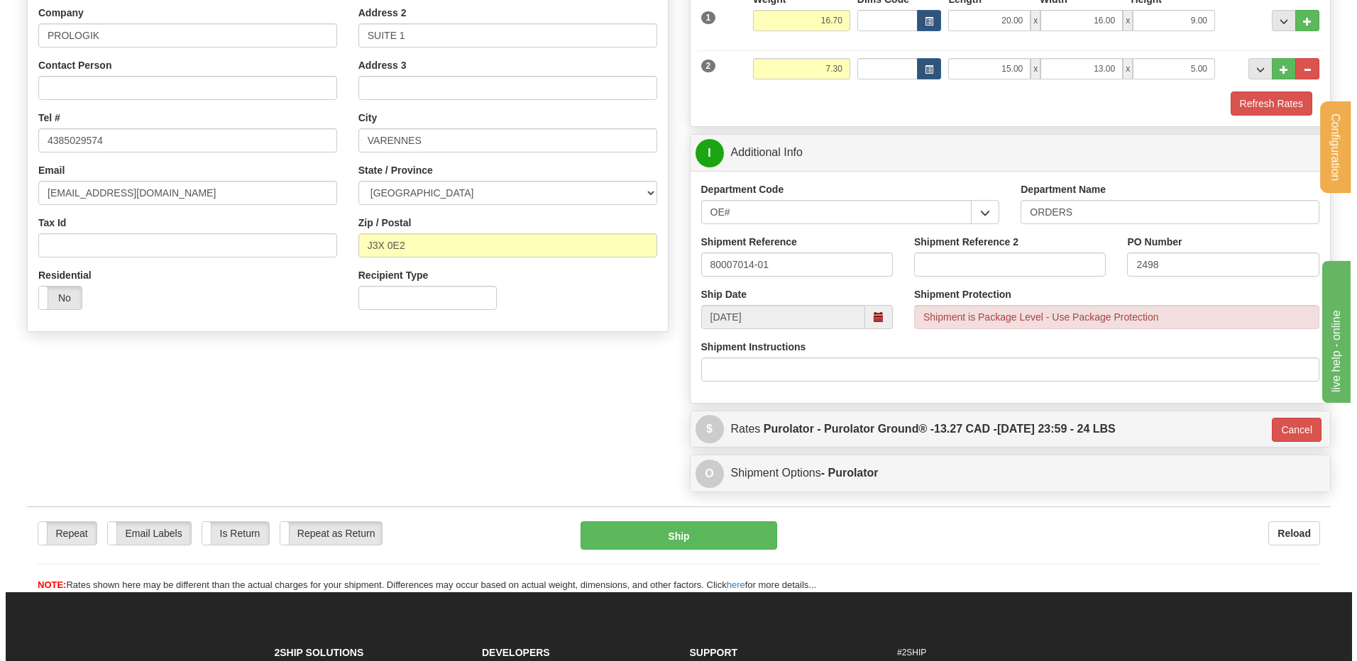
scroll to position [125, 0]
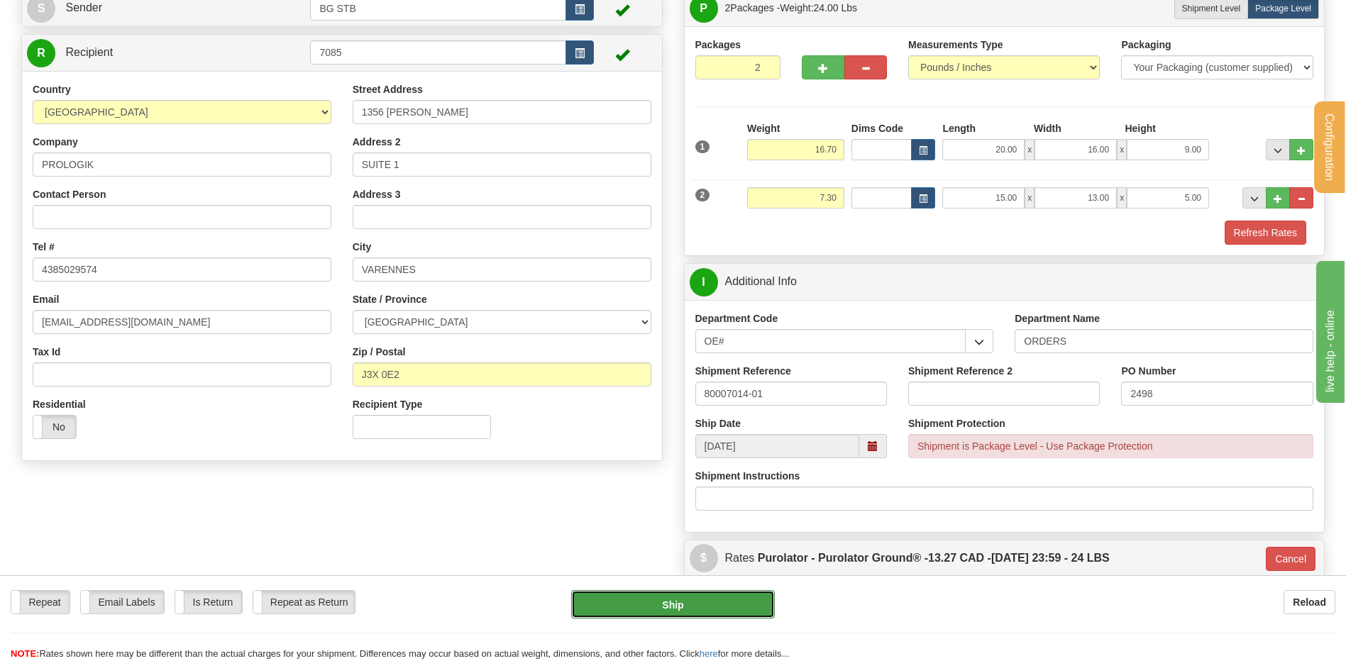
click at [616, 607] on button "Ship" at bounding box center [672, 604] width 203 height 28
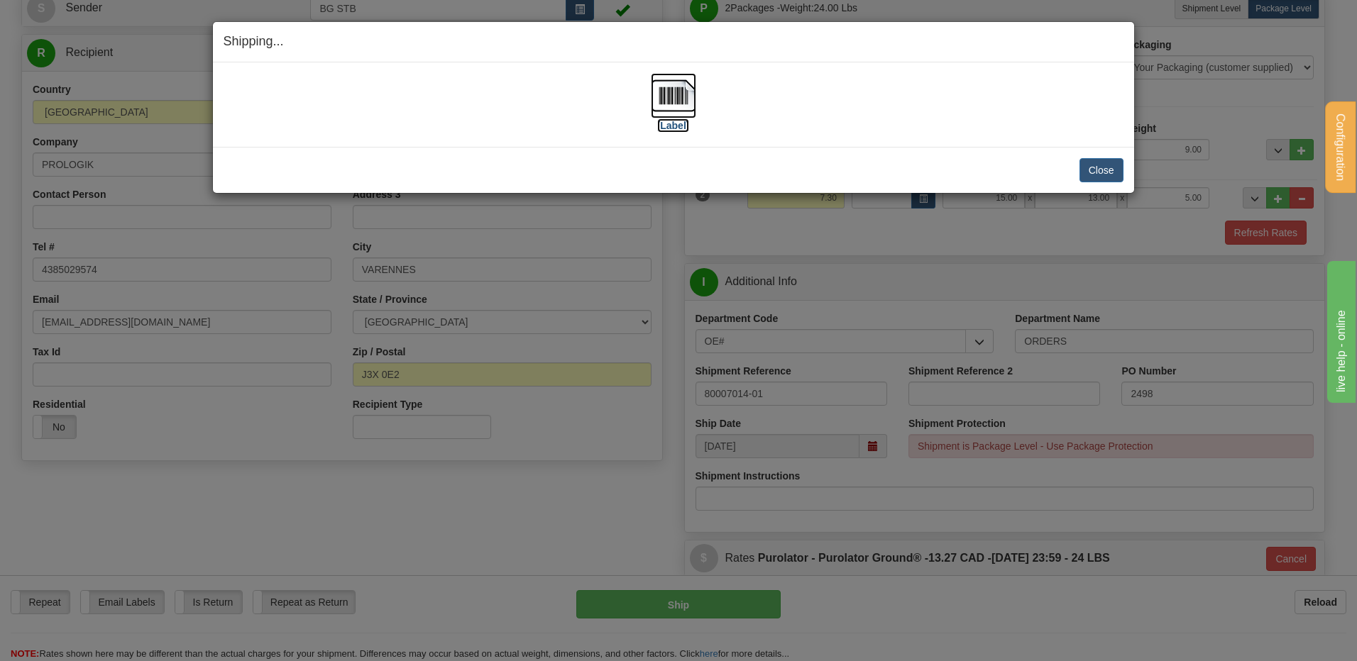
click at [677, 98] on img at bounding box center [673, 95] width 45 height 45
click at [826, 117] on div "[Label]" at bounding box center [674, 104] width 900 height 63
click at [929, 127] on div "[Label]" at bounding box center [674, 104] width 900 height 63
click at [1091, 170] on button "Close" at bounding box center [1101, 170] width 44 height 24
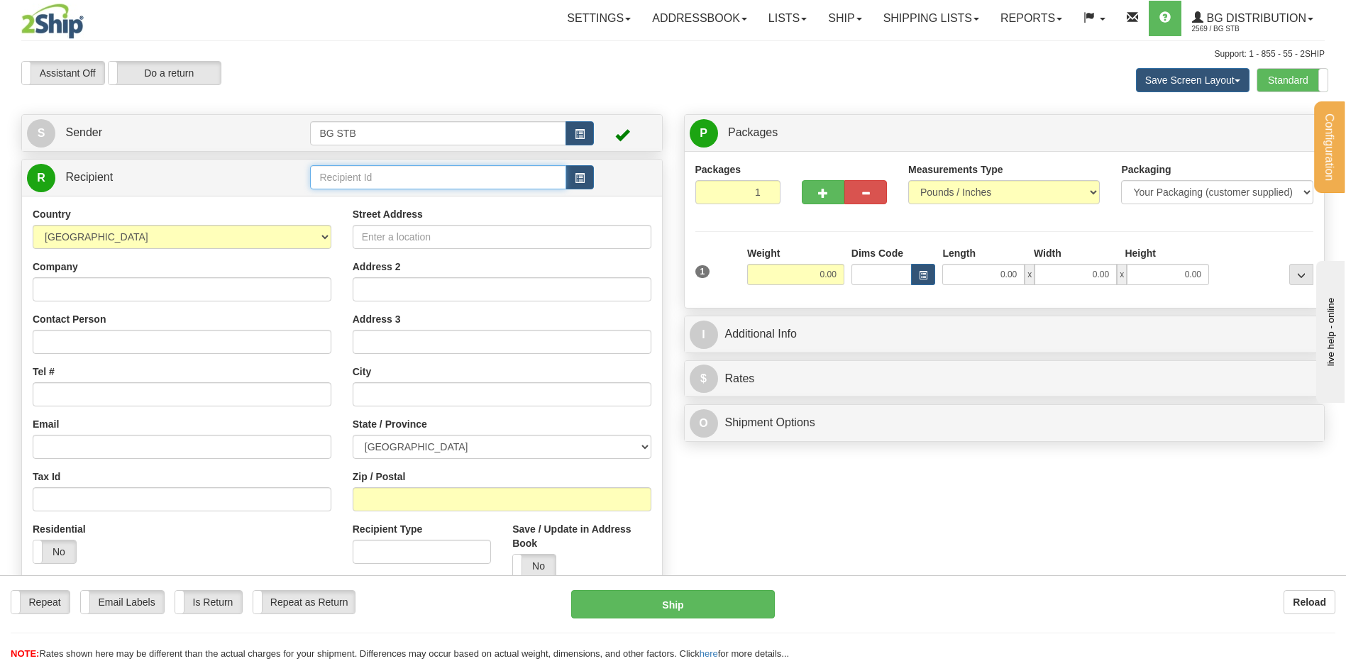
click at [492, 180] on input "text" at bounding box center [437, 177] width 255 height 24
type input "4075"
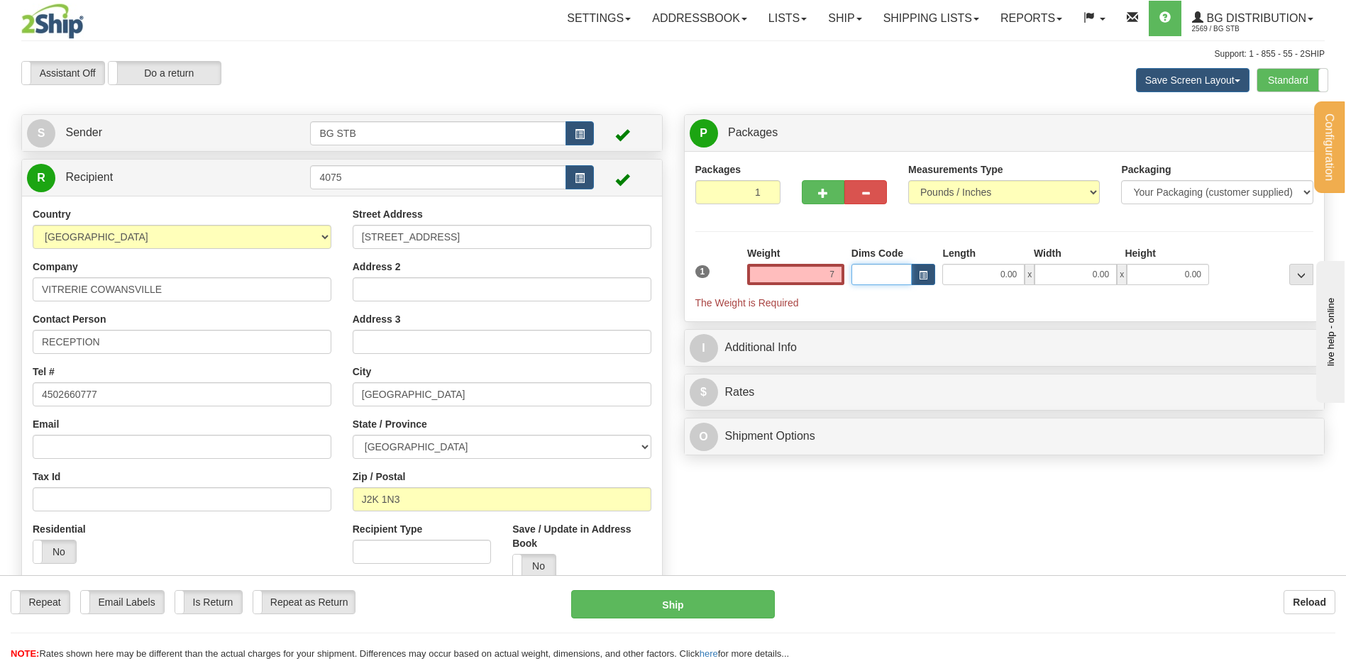
type input "7.00"
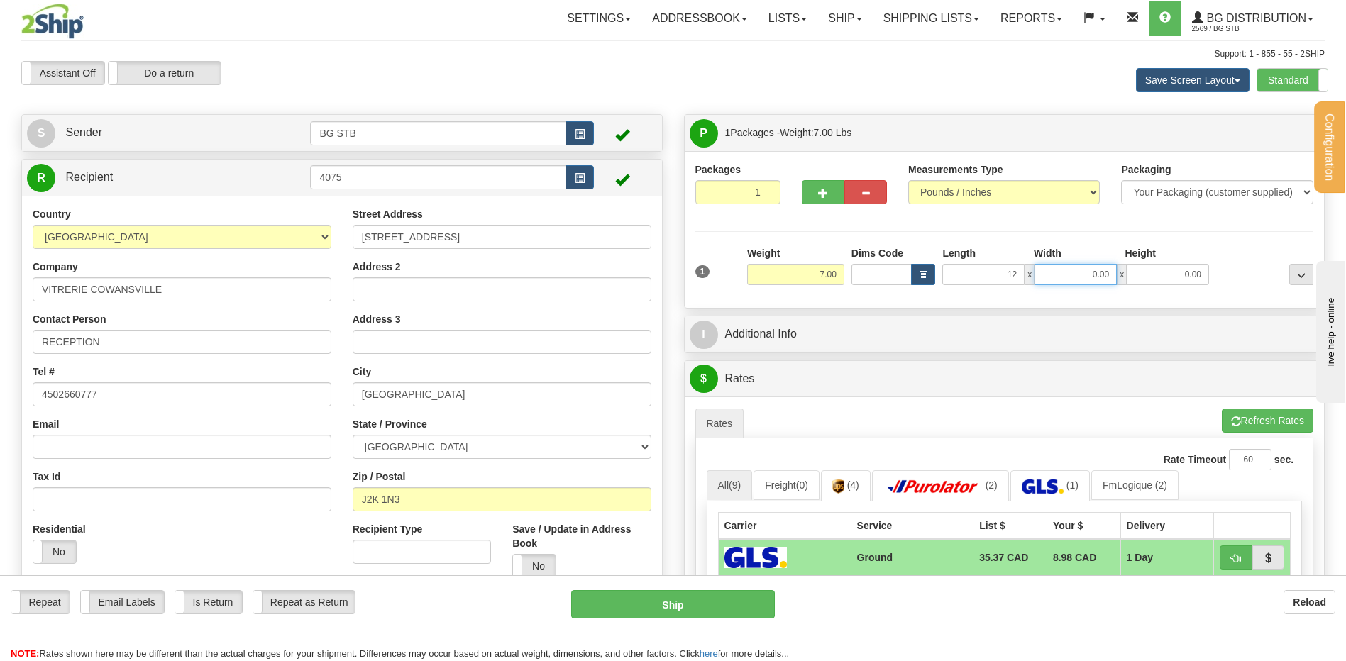
type input "12.00"
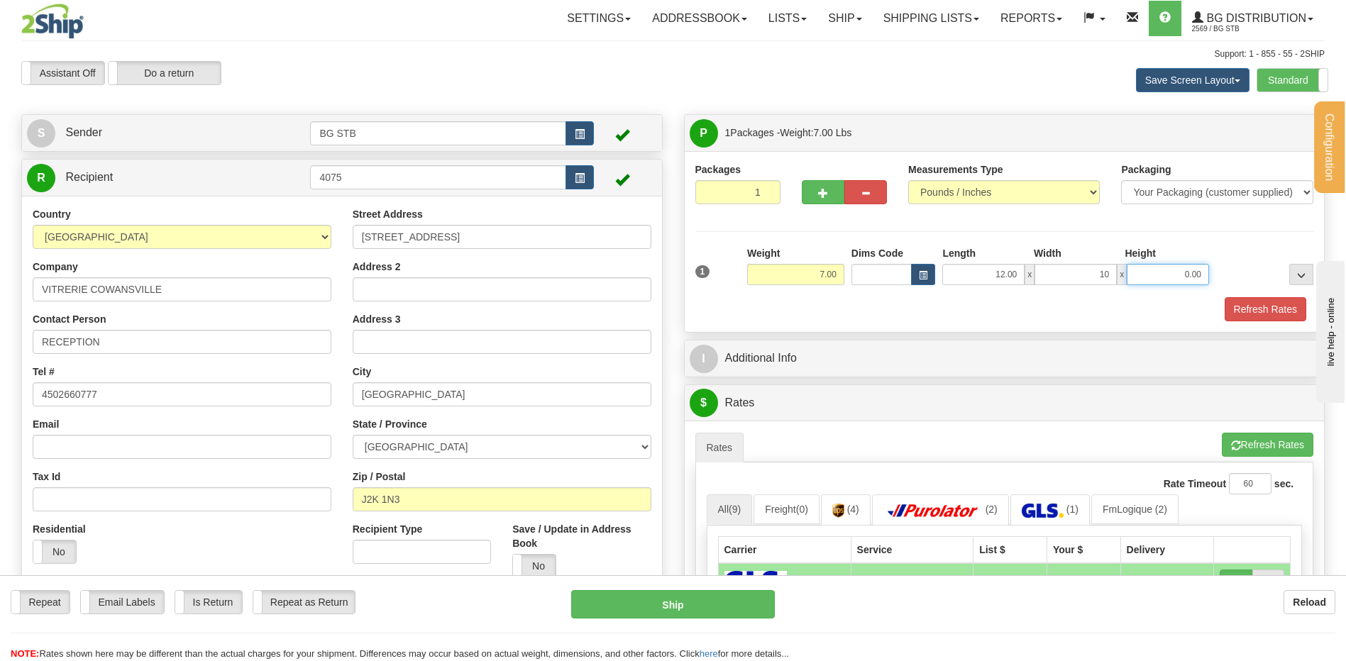
type input "10.00"
type input "5.00"
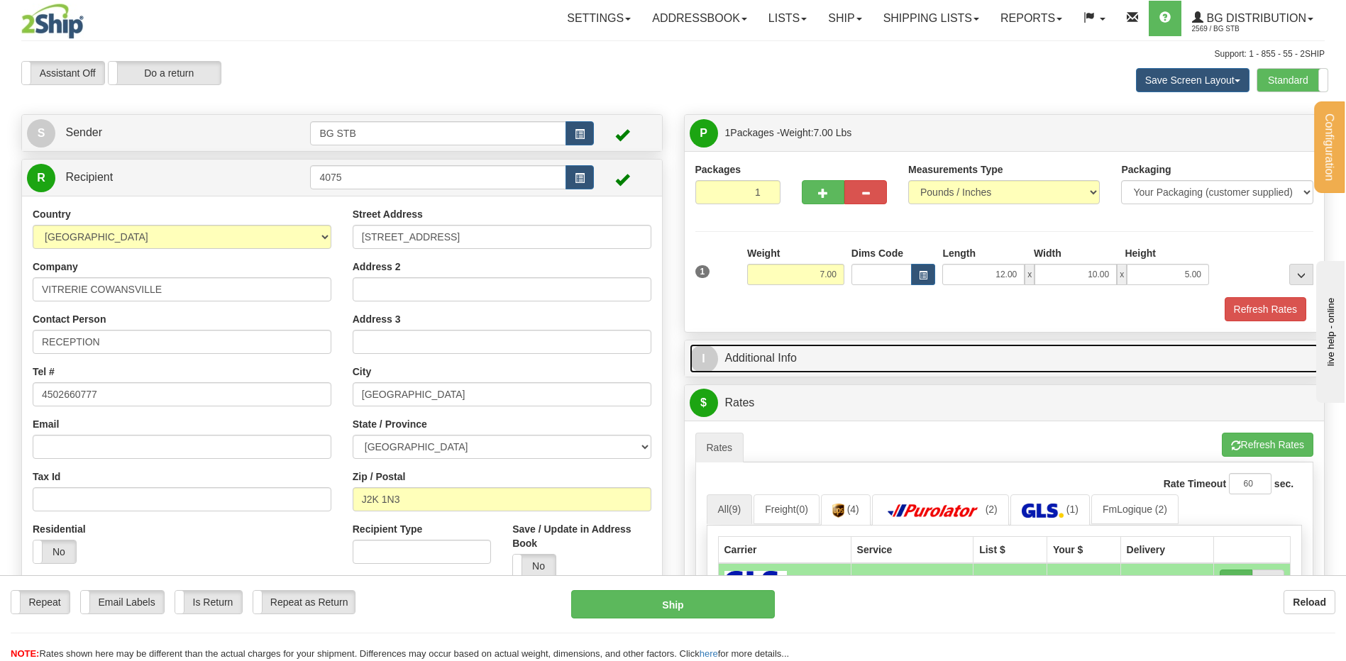
click at [822, 360] on link "I Additional Info" at bounding box center [1005, 358] width 630 height 29
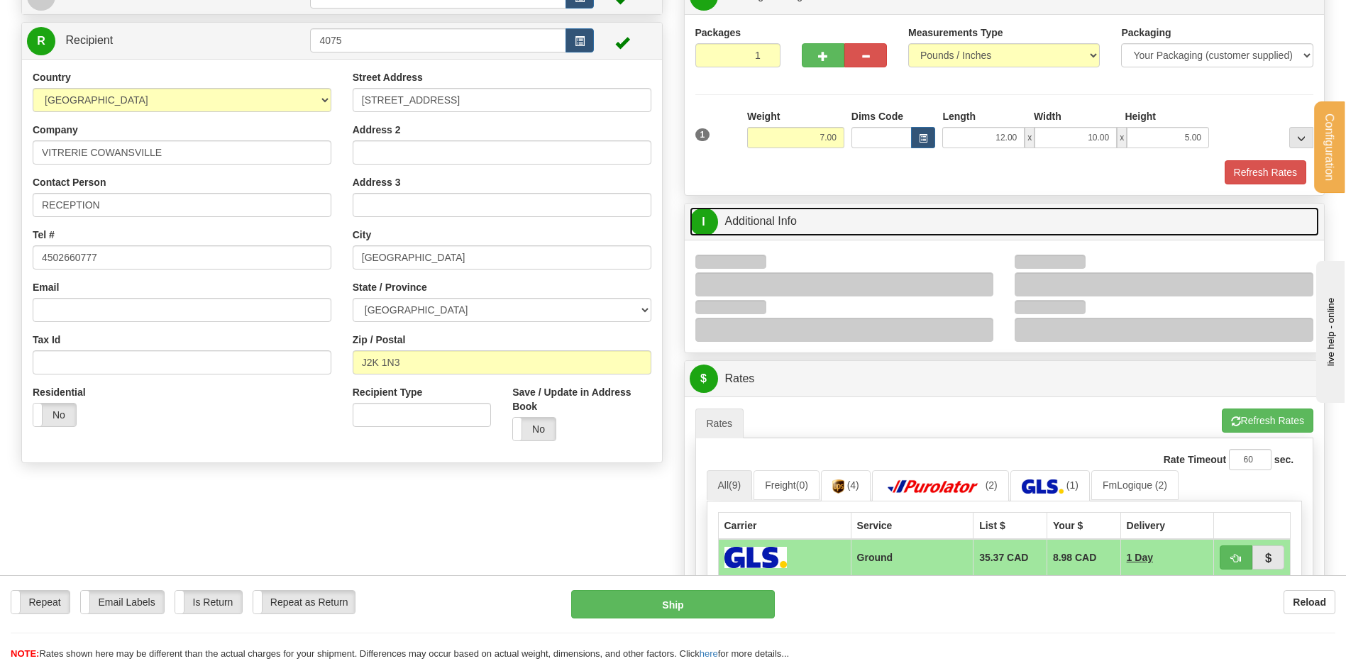
scroll to position [213, 0]
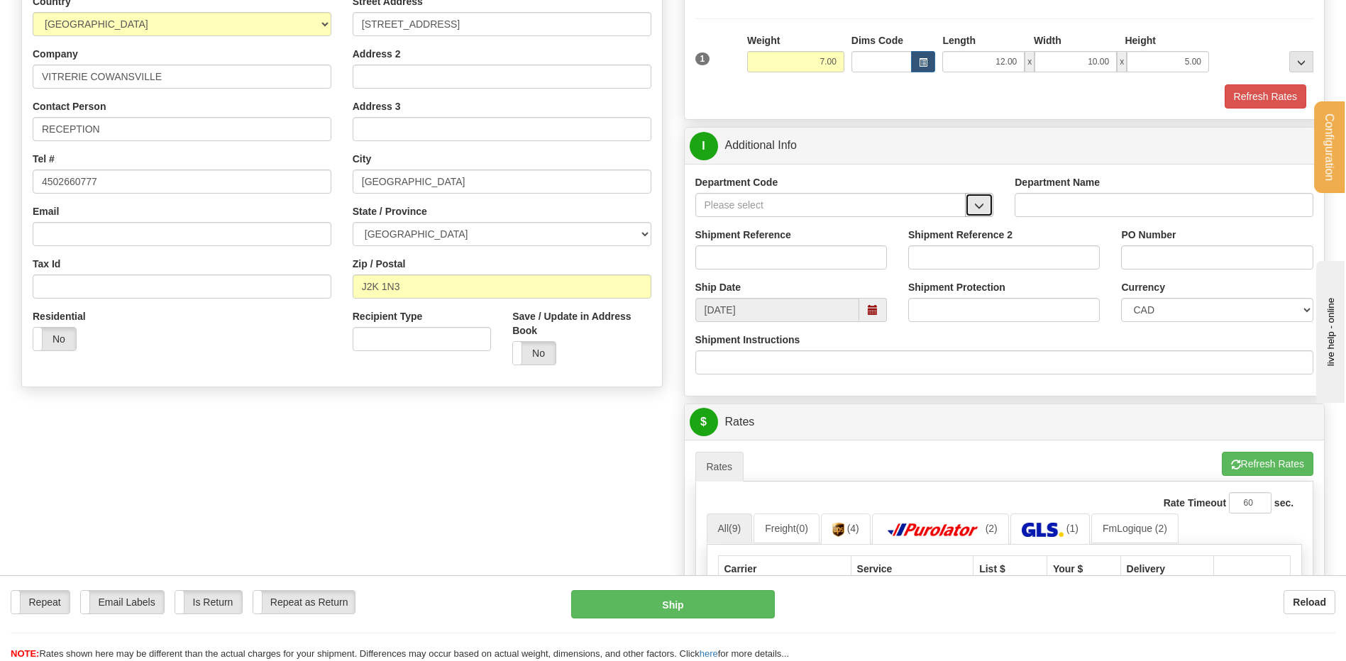
click at [978, 199] on button "button" at bounding box center [979, 205] width 28 height 24
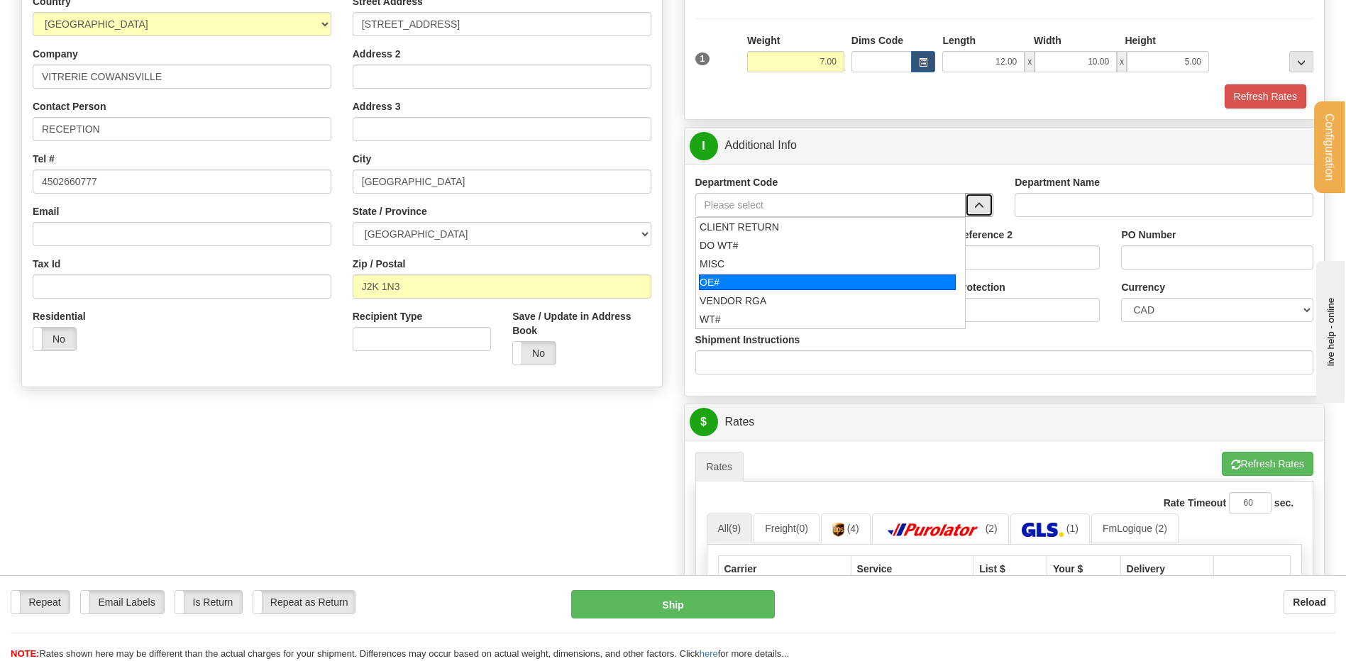
click at [770, 278] on div "OE#" at bounding box center [827, 283] width 257 height 16
type input "OE#"
type input "ORDERS"
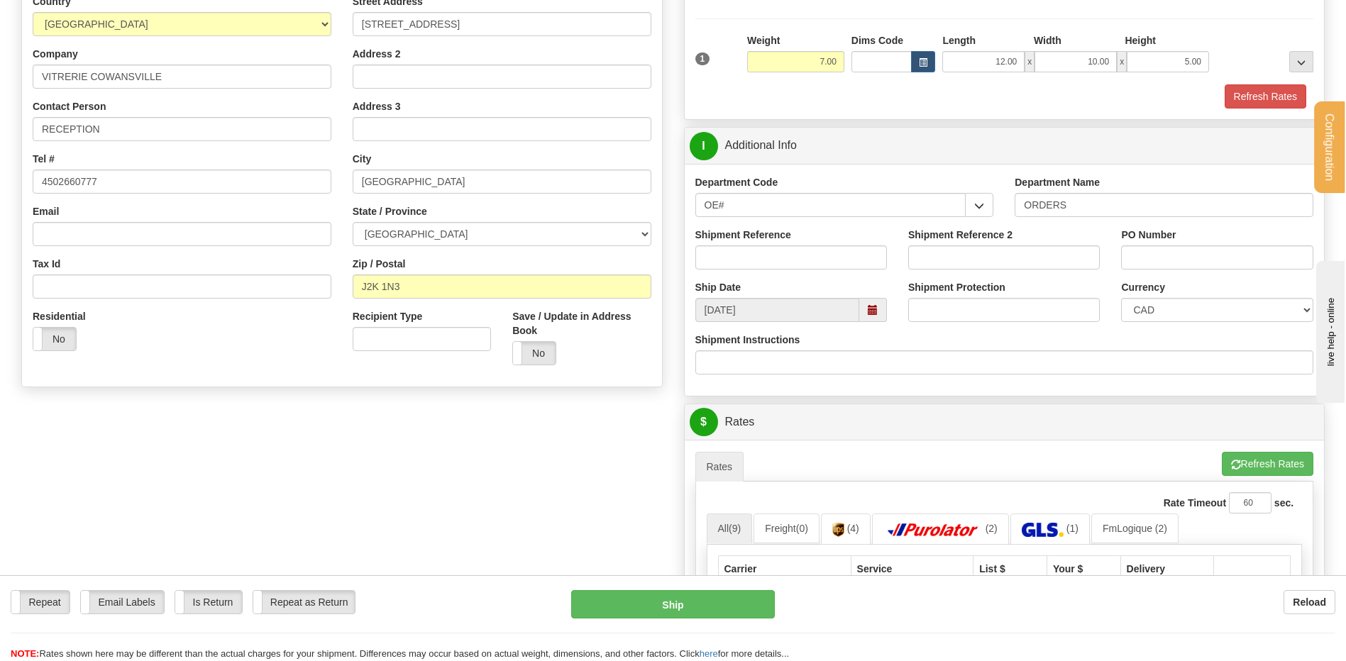
click at [810, 243] on div "Shipment Reference" at bounding box center [791, 249] width 192 height 42
click at [806, 255] on input "Shipment Reference" at bounding box center [791, 258] width 192 height 24
type input "80007220-00"
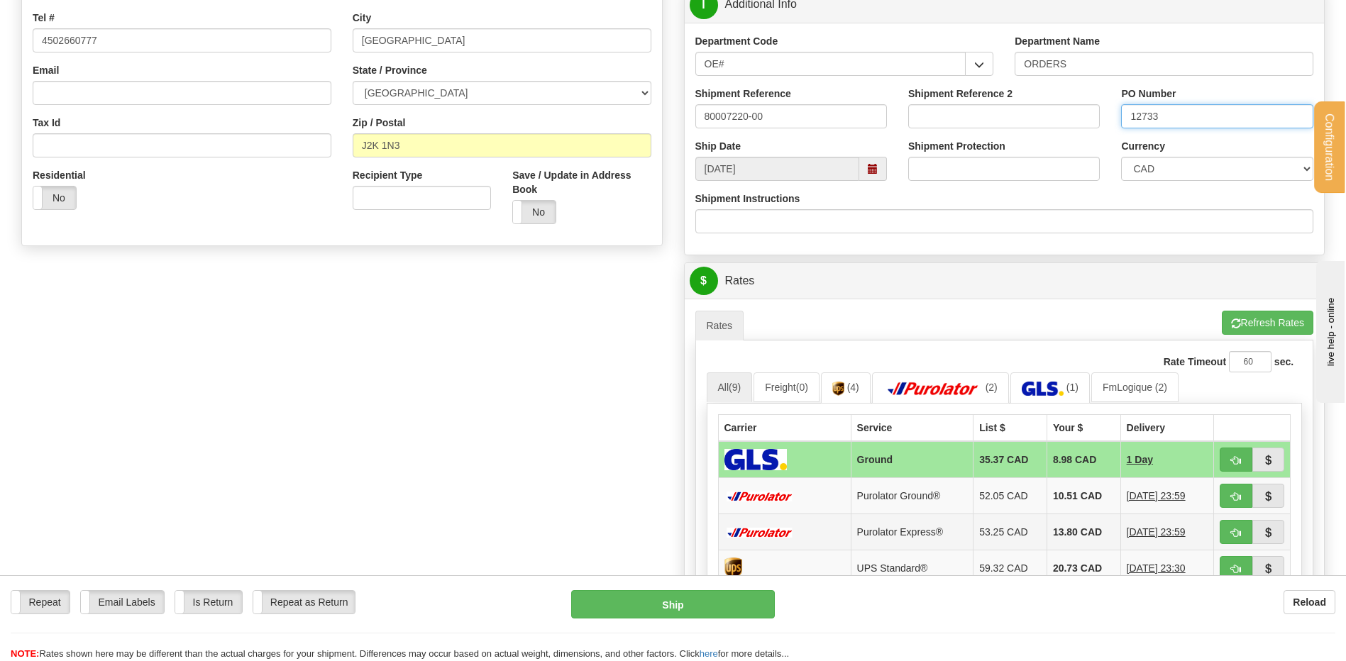
scroll to position [497, 0]
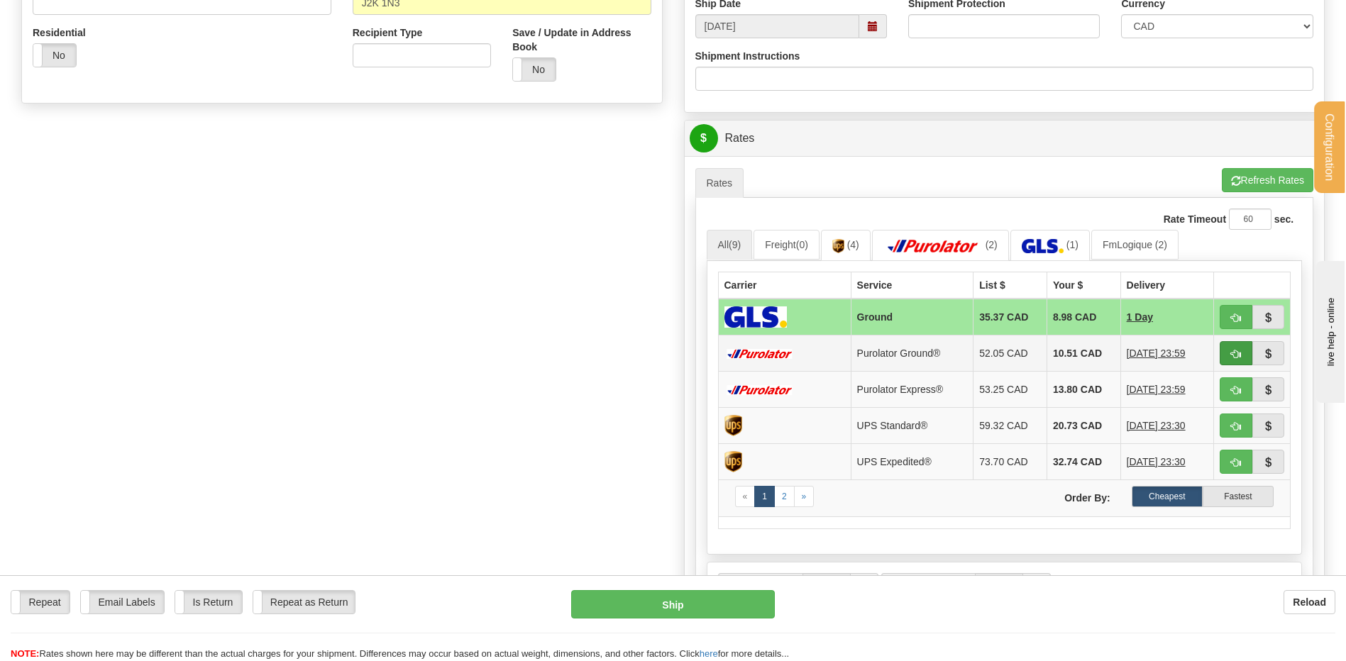
type input "12733"
drag, startPoint x: 1236, startPoint y: 352, endPoint x: 1134, endPoint y: 357, distance: 102.3
click at [1236, 352] on span "button" at bounding box center [1236, 354] width 10 height 9
type input "260"
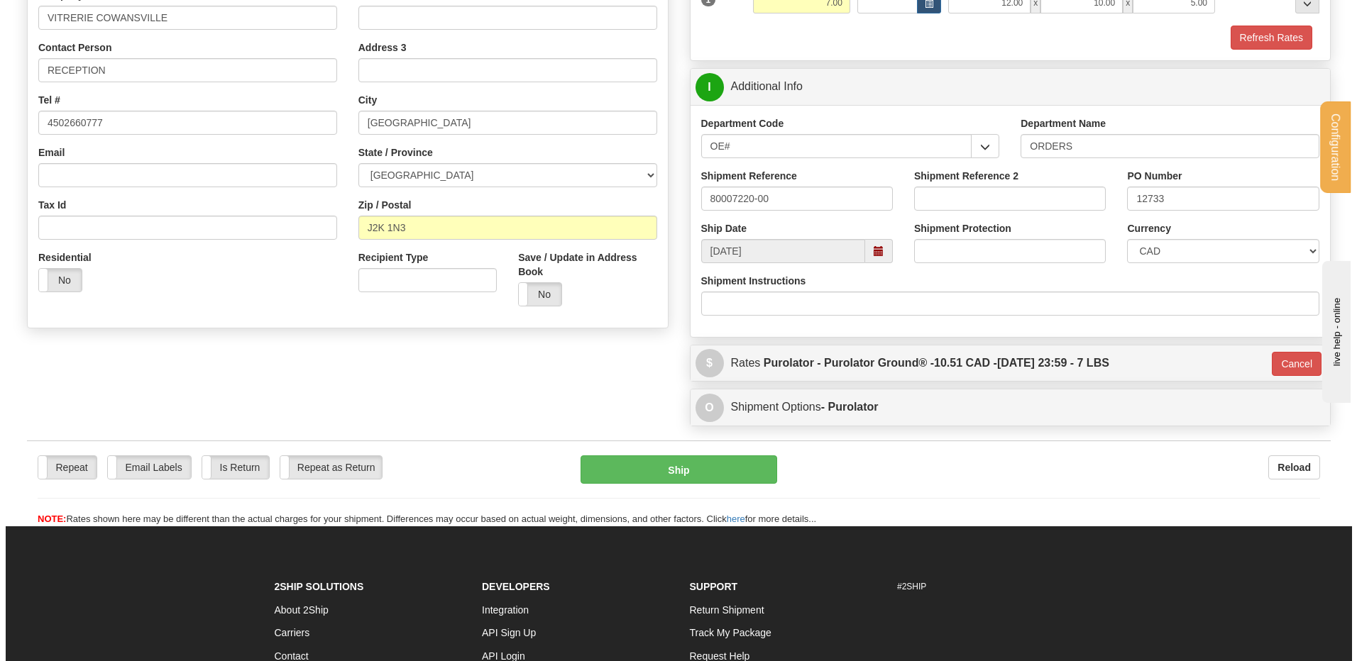
scroll to position [164, 0]
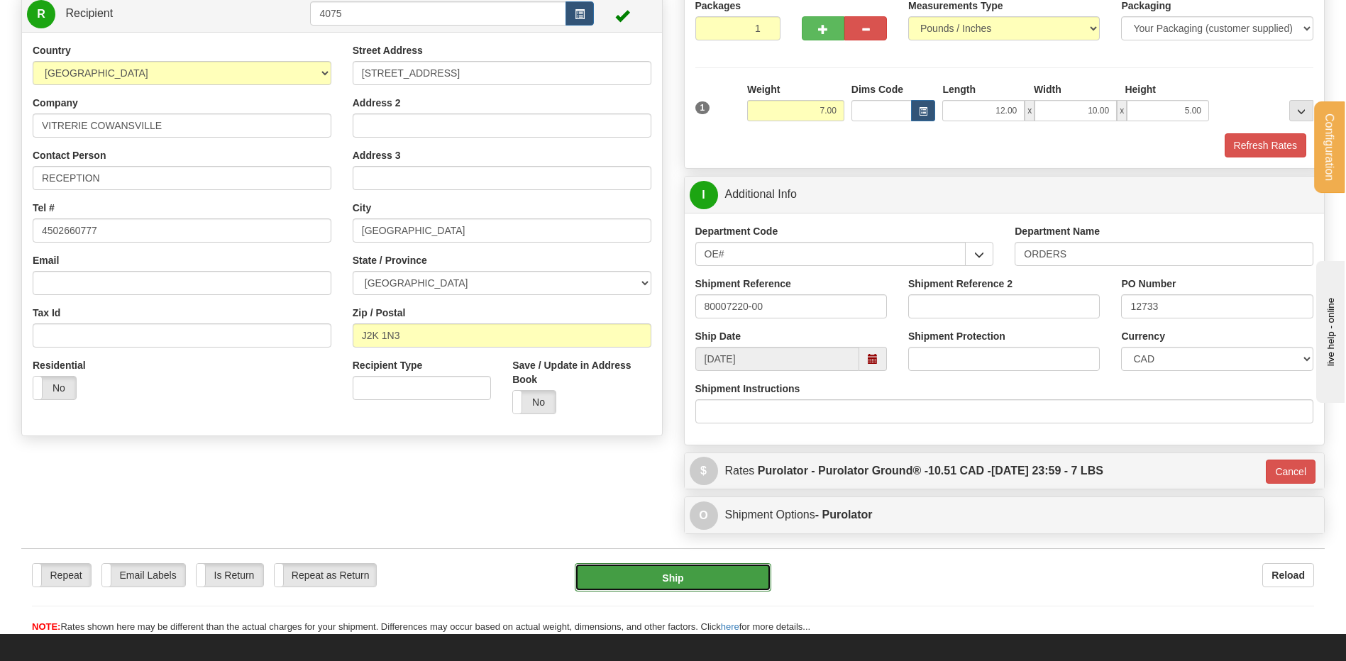
click at [651, 574] on button "Ship" at bounding box center [673, 577] width 196 height 28
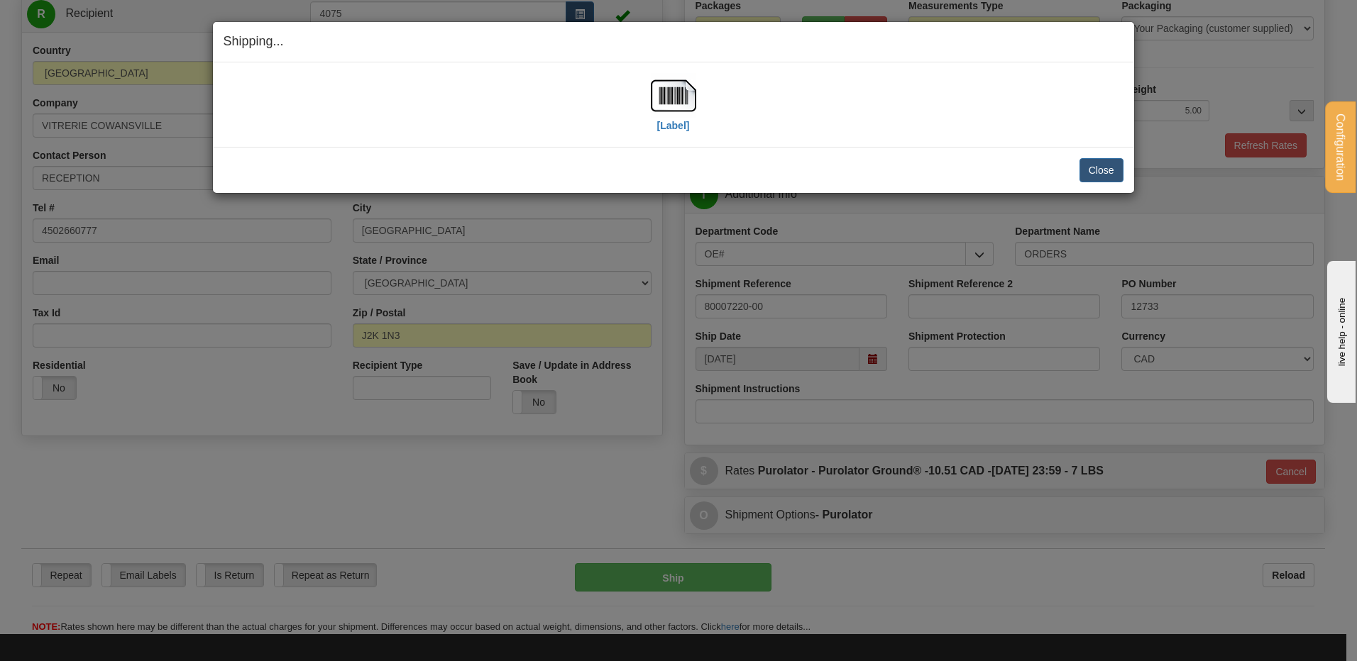
click at [668, 63] on div "[Label] IMPORTANT NOTICE Embassy / Consulate / Government Building / Hospital C…" at bounding box center [673, 104] width 921 height 84
click at [673, 92] on img at bounding box center [673, 95] width 45 height 45
click at [1079, 175] on button "Close" at bounding box center [1101, 170] width 44 height 24
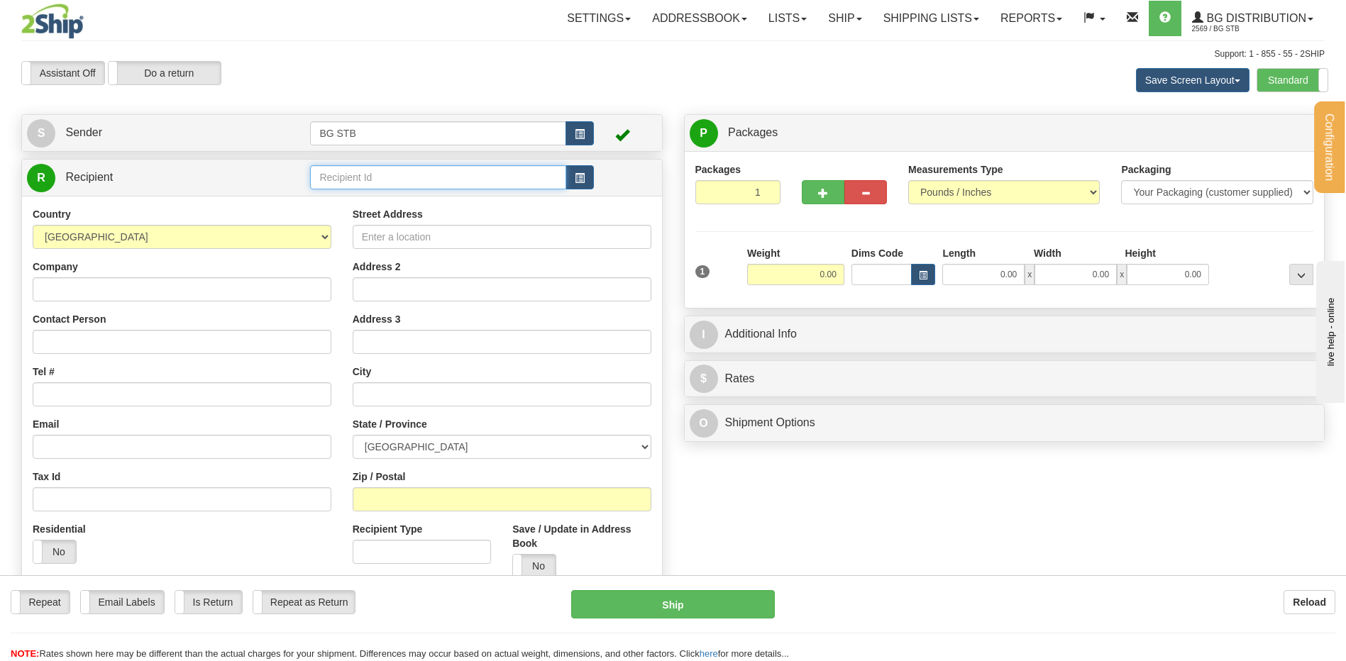
click at [346, 185] on input "text" at bounding box center [437, 177] width 255 height 24
type input "1176"
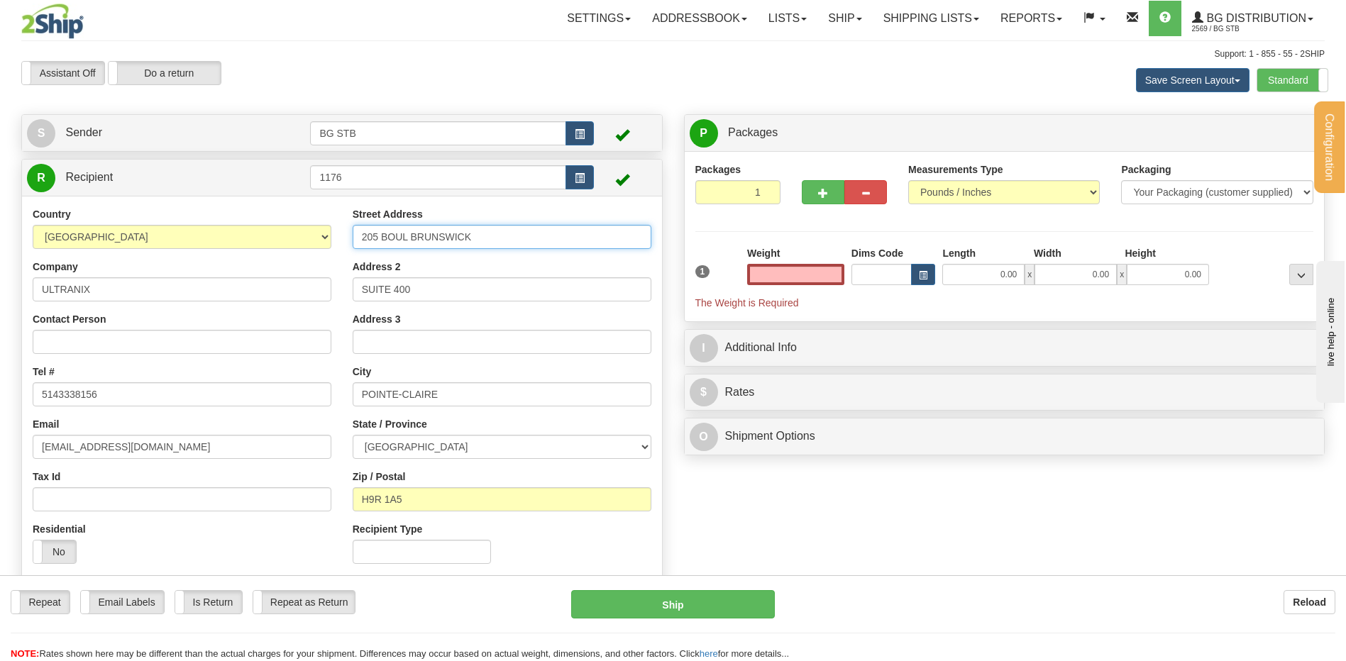
type input "0.00"
drag, startPoint x: 228, startPoint y: 233, endPoint x: 205, endPoint y: 233, distance: 22.7
click at [214, 233] on div "Country [GEOGRAPHIC_DATA] [GEOGRAPHIC_DATA] [GEOGRAPHIC_DATA] [GEOGRAPHIC_DATA]…" at bounding box center [342, 391] width 640 height 368
type input "21500 TRANSCANADINNE"
click at [246, 411] on div "Country [GEOGRAPHIC_DATA] [GEOGRAPHIC_DATA] [GEOGRAPHIC_DATA] [GEOGRAPHIC_DATA]…" at bounding box center [342, 391] width 640 height 368
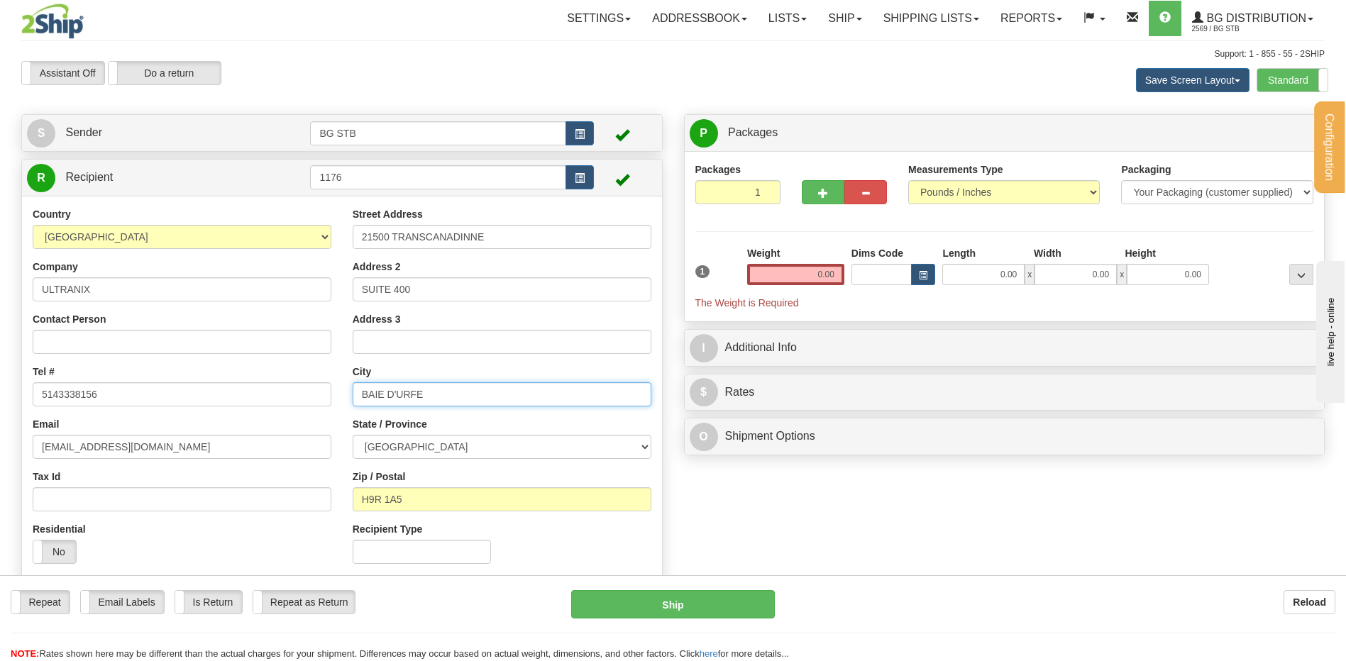
type input "BAIE D'URFE"
drag, startPoint x: 393, startPoint y: 497, endPoint x: 373, endPoint y: 497, distance: 19.9
click at [373, 497] on input "H9R 1A5" at bounding box center [502, 500] width 299 height 24
type input "H9X 4B7"
drag, startPoint x: 336, startPoint y: 289, endPoint x: 305, endPoint y: 289, distance: 30.5
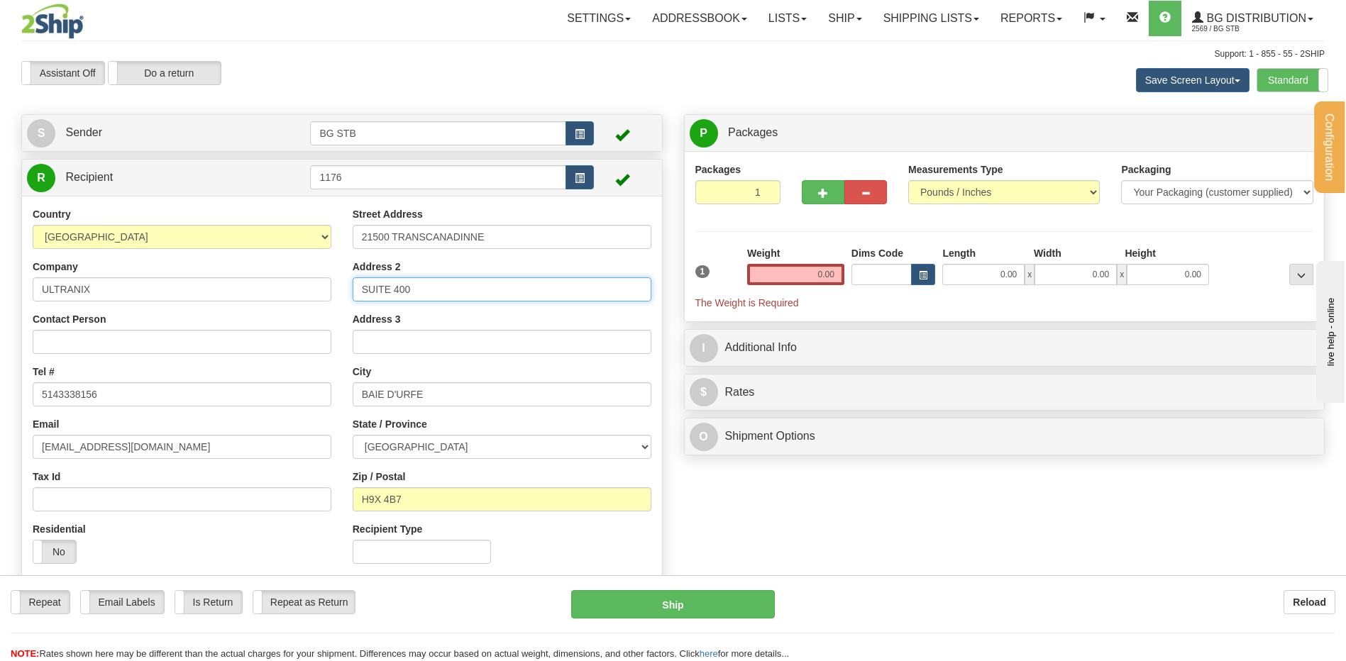
click at [305, 289] on div "Country [GEOGRAPHIC_DATA] [GEOGRAPHIC_DATA] [GEOGRAPHIC_DATA] [GEOGRAPHIC_DATA]…" at bounding box center [342, 391] width 640 height 368
click at [826, 264] on input "0.00" at bounding box center [795, 274] width 97 height 21
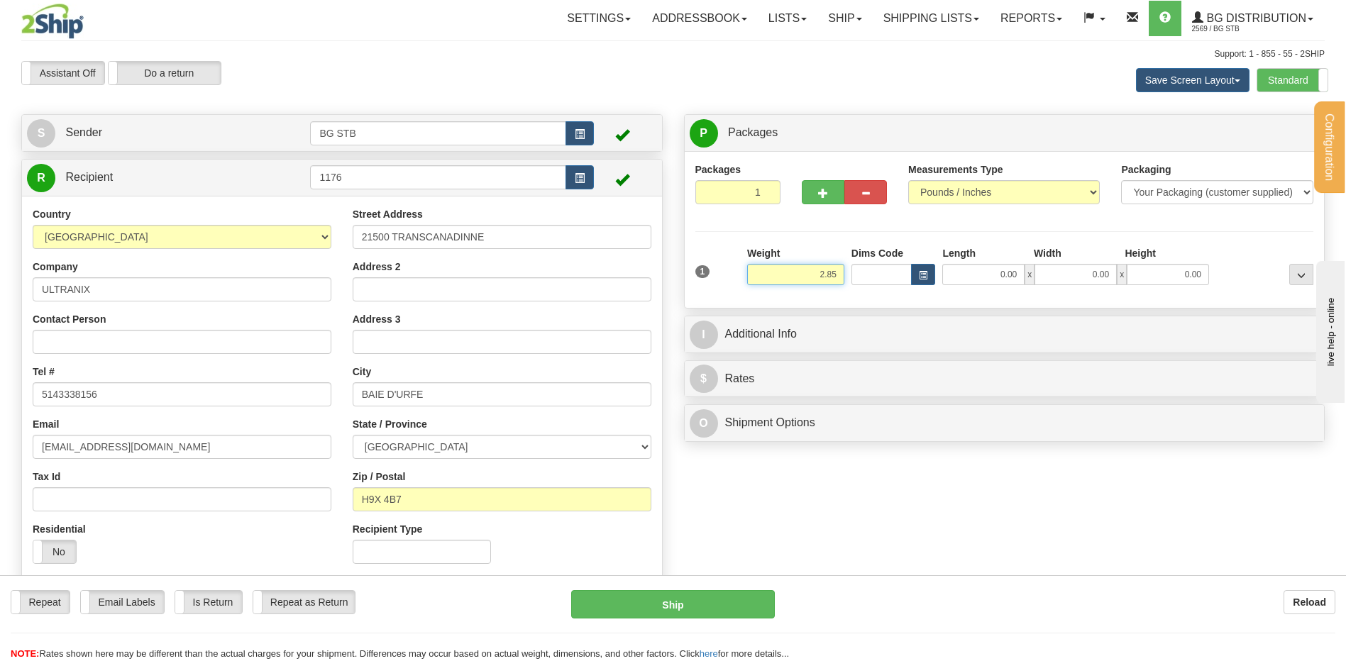
type input "2.85"
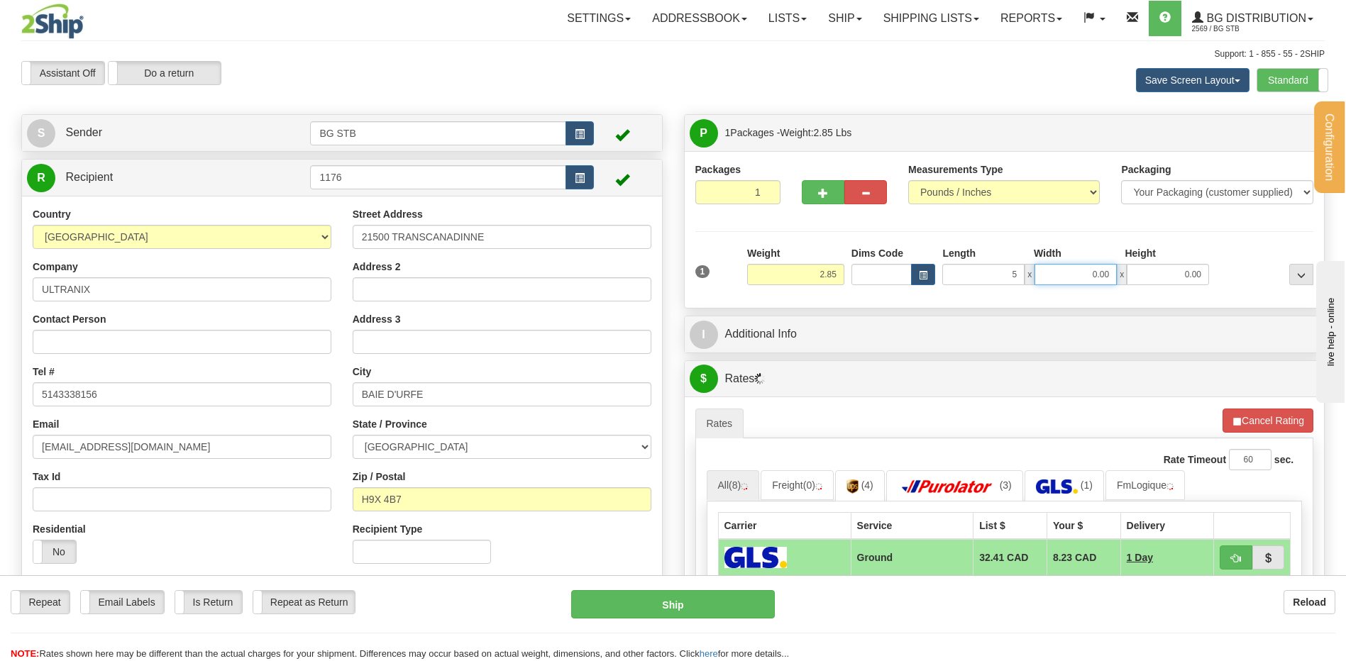
type input "5.00"
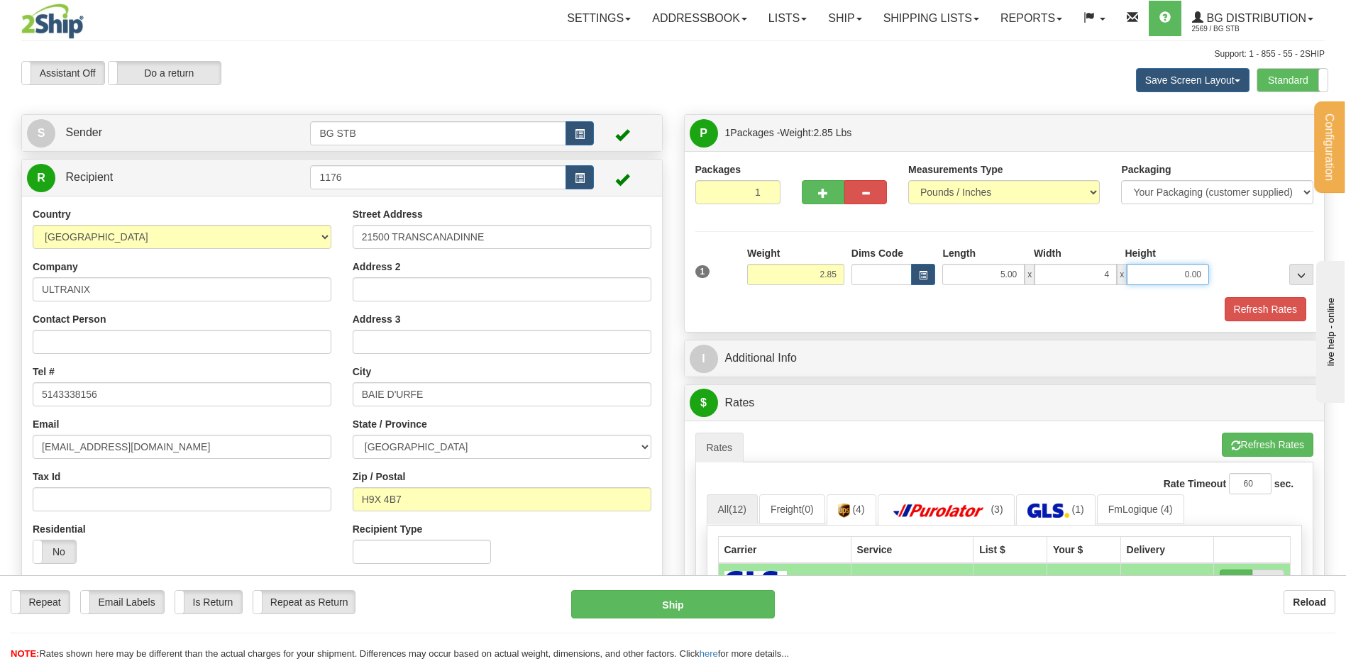
type input "4.00"
type input "10.00"
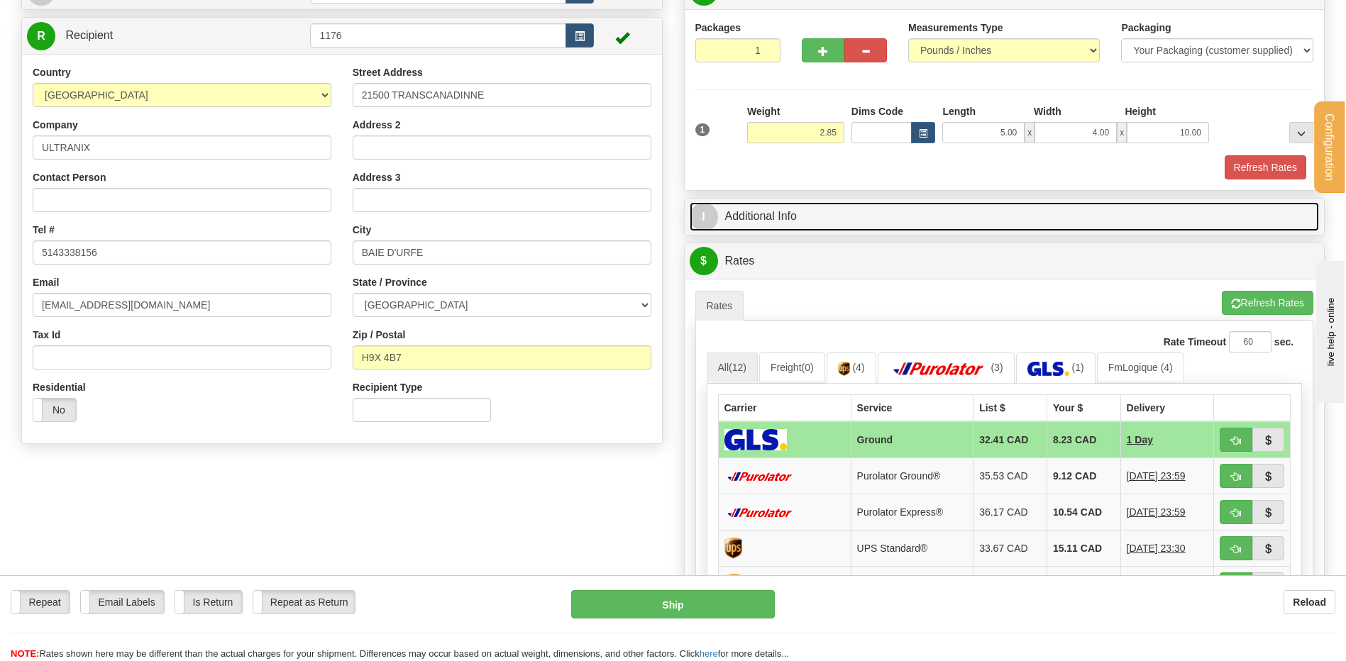
click at [803, 214] on link "I Additional Info" at bounding box center [1005, 216] width 630 height 29
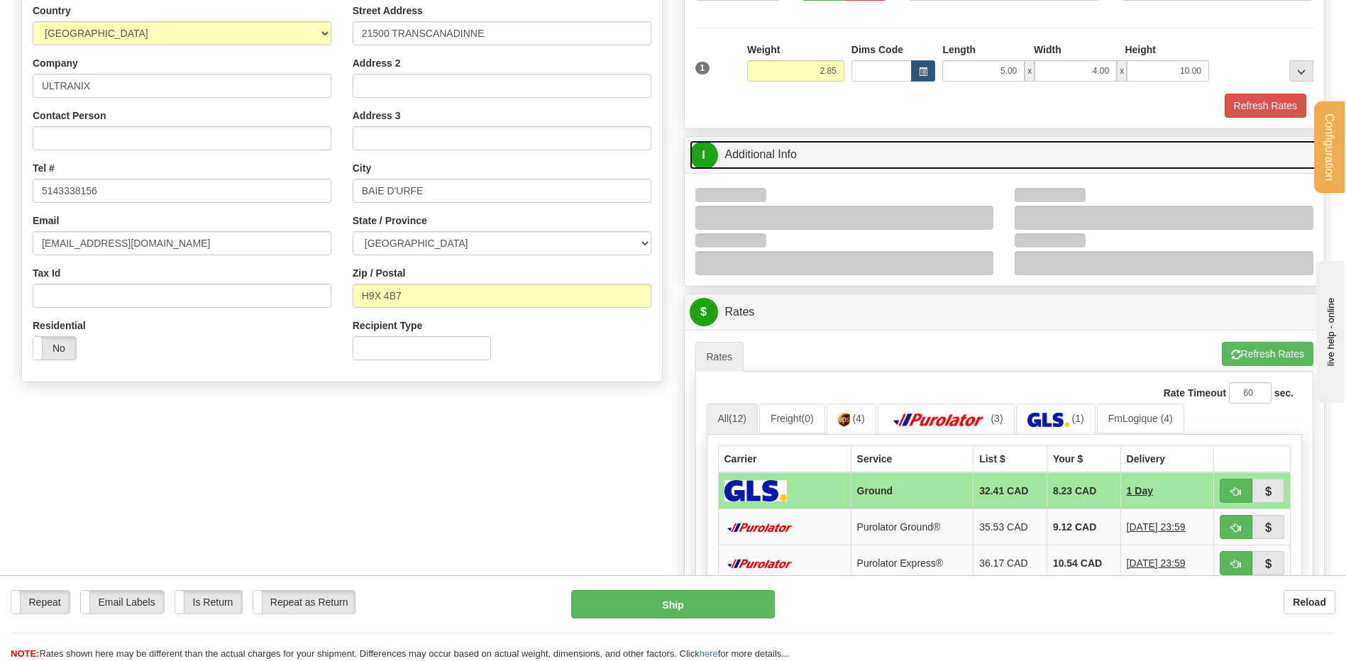
scroll to position [284, 0]
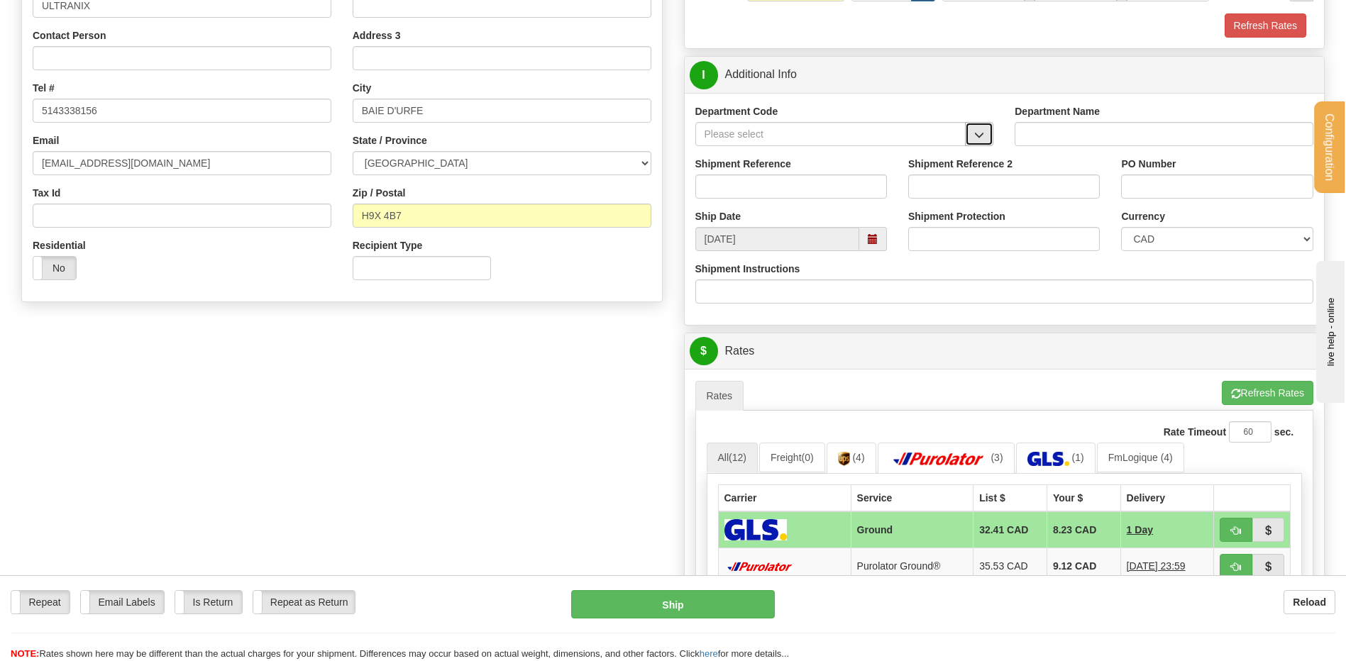
click at [974, 136] on span "button" at bounding box center [979, 135] width 10 height 9
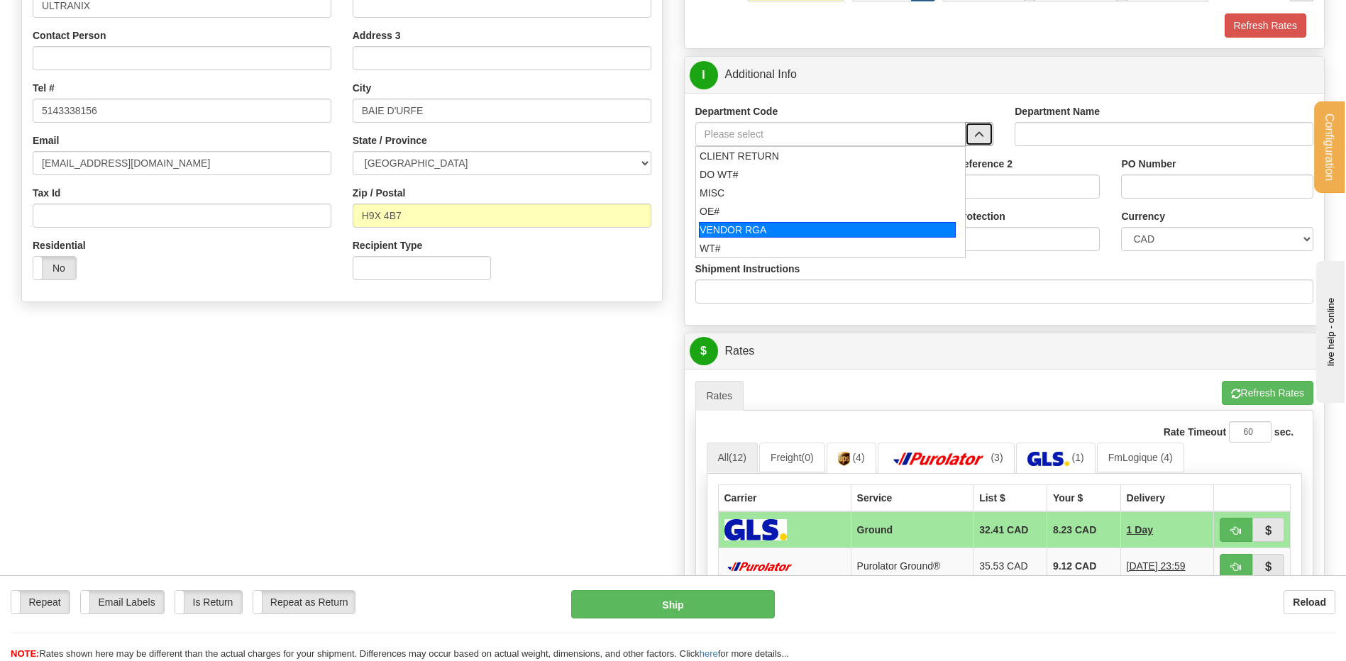
click at [795, 223] on div "VENDOR RGA" at bounding box center [827, 230] width 257 height 16
type input "VENDOR RGA"
type input "VENDOR RETURNS"
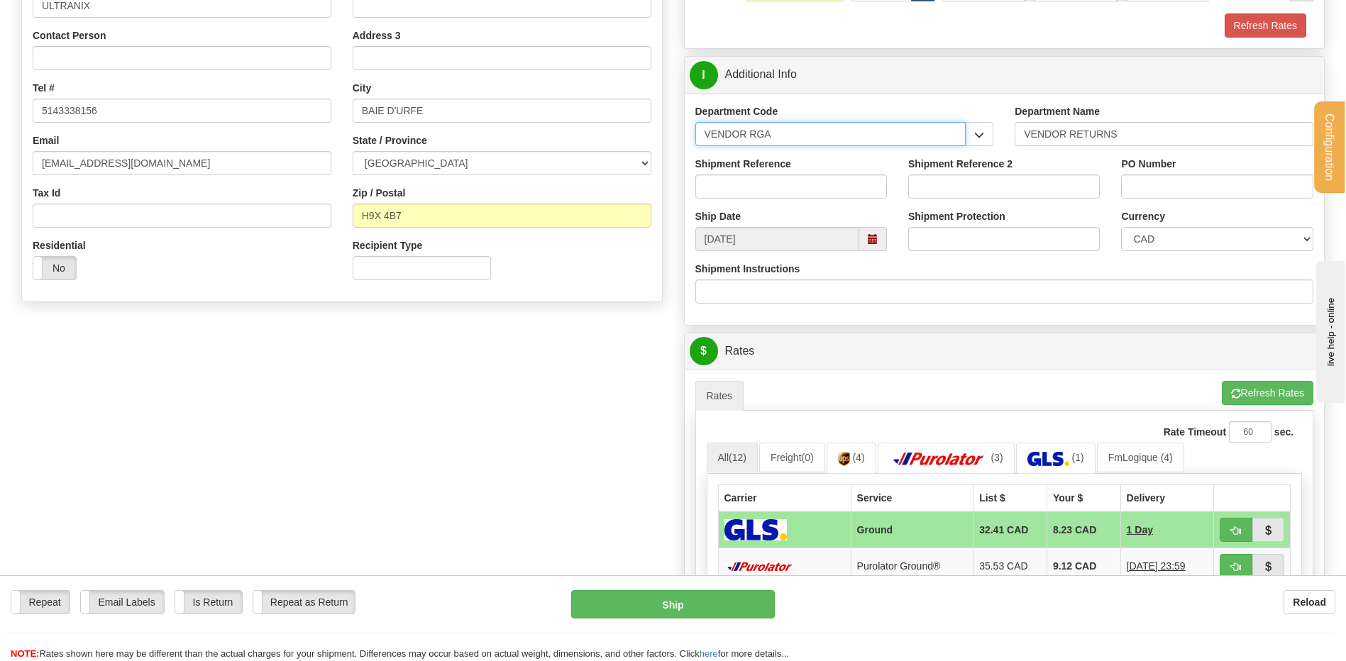
drag, startPoint x: 780, startPoint y: 145, endPoint x: 637, endPoint y: 142, distance: 142.7
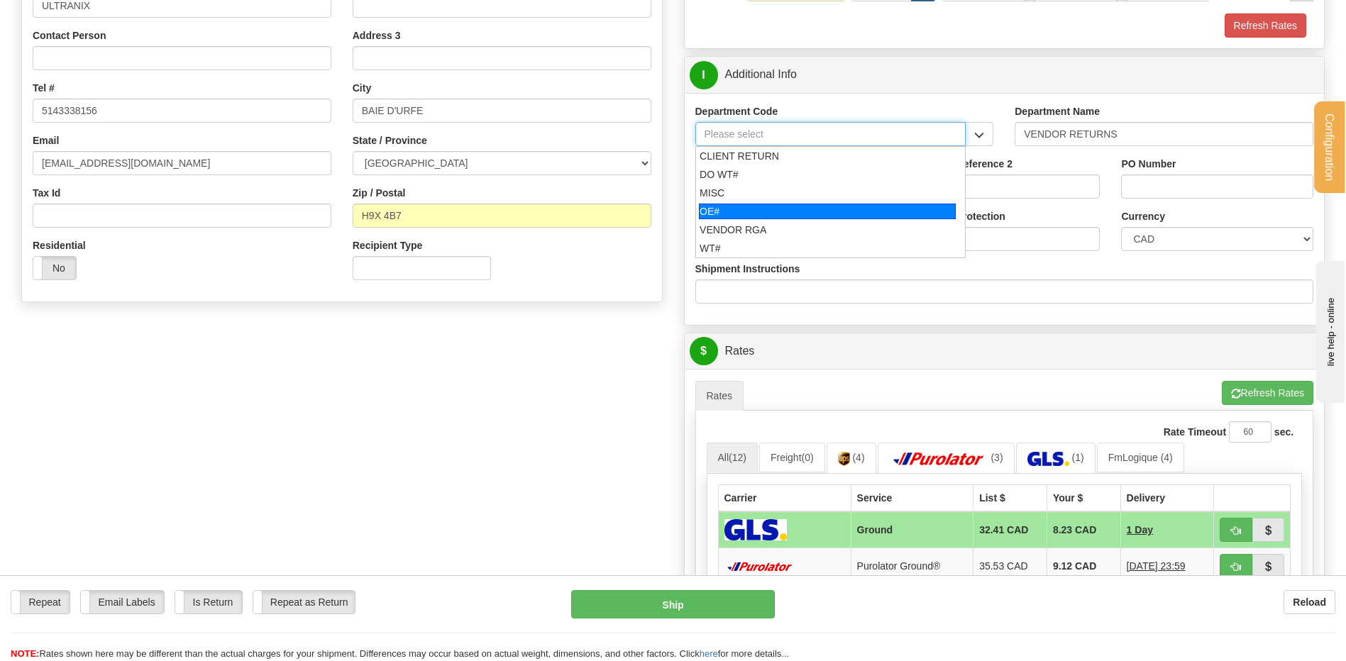
click at [752, 210] on div "OE#" at bounding box center [827, 212] width 257 height 16
type input "OE#"
type input "ORDERS"
type input "OE#"
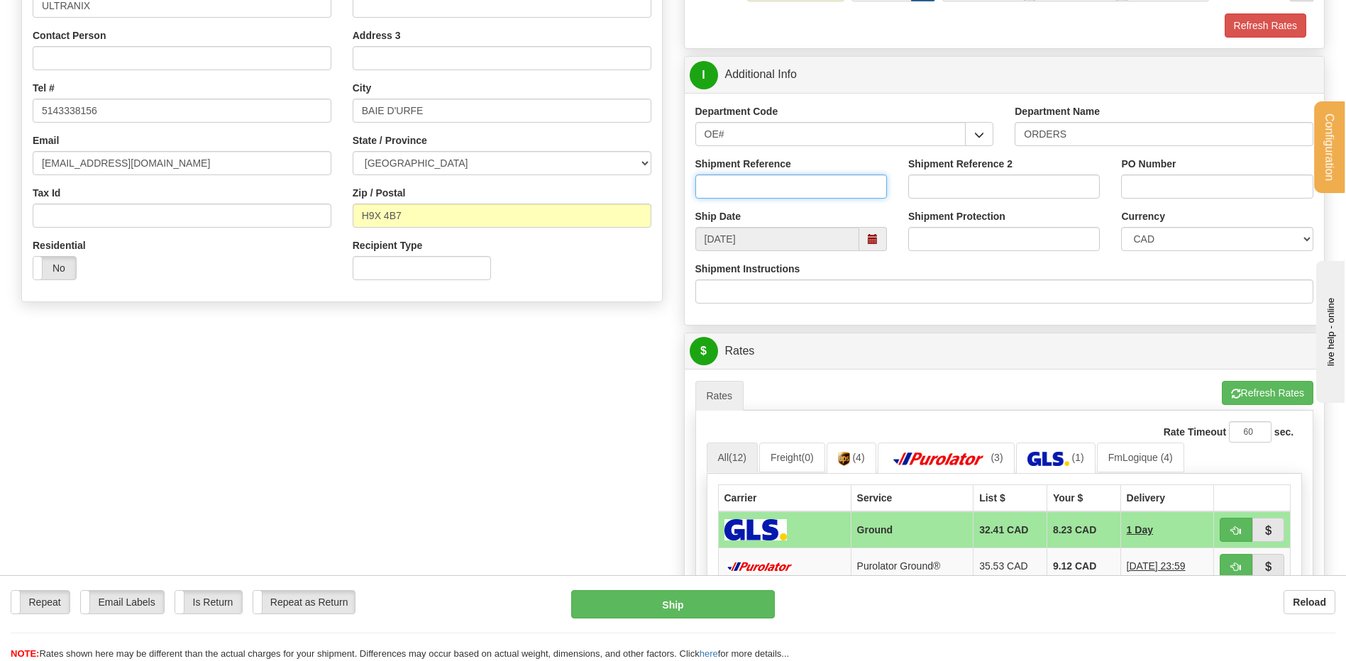
click at [751, 187] on input "Shipment Reference" at bounding box center [791, 187] width 192 height 24
type input "80007229-00"
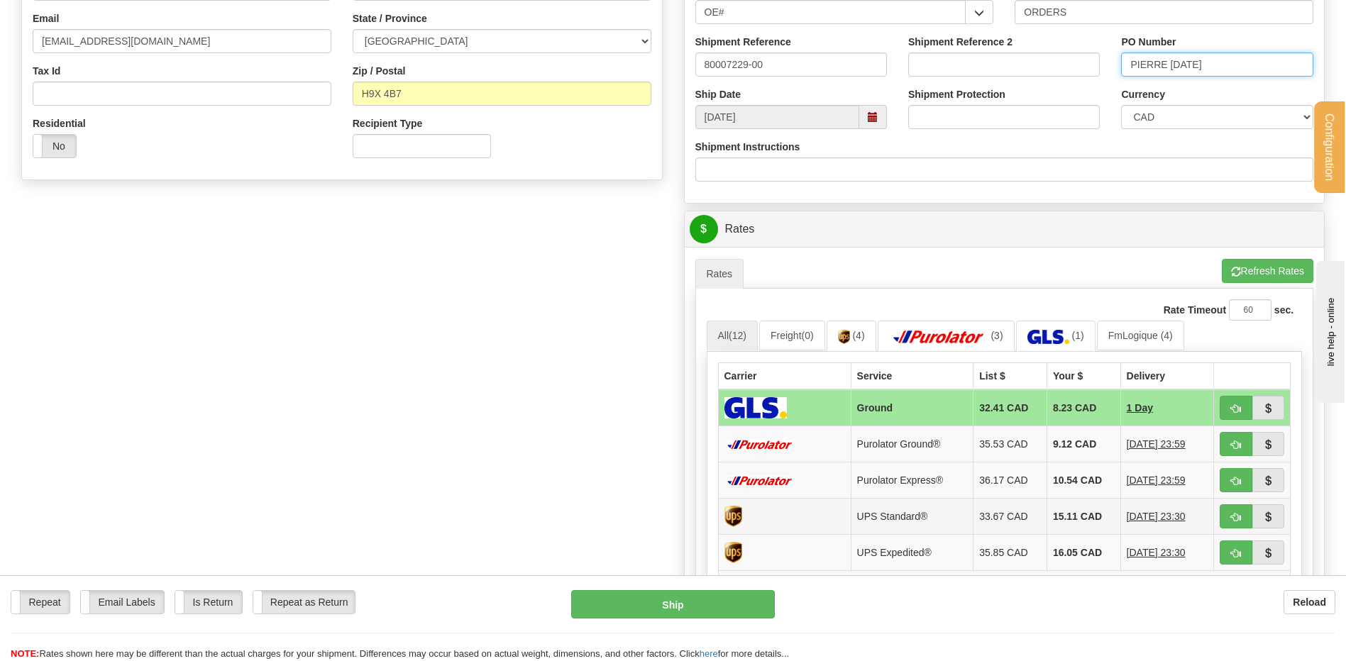
scroll to position [639, 0]
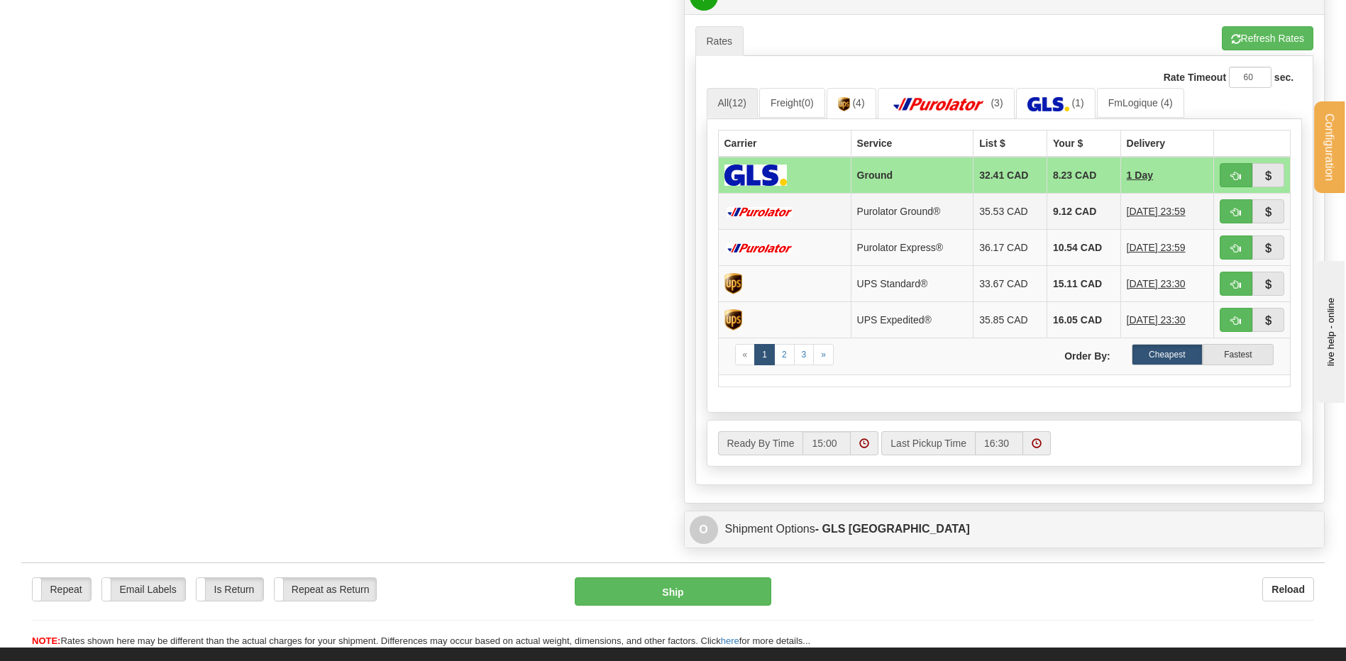
type input "PIERRE 6OCT"
click at [1226, 212] on button "button" at bounding box center [1236, 211] width 33 height 24
type input "260"
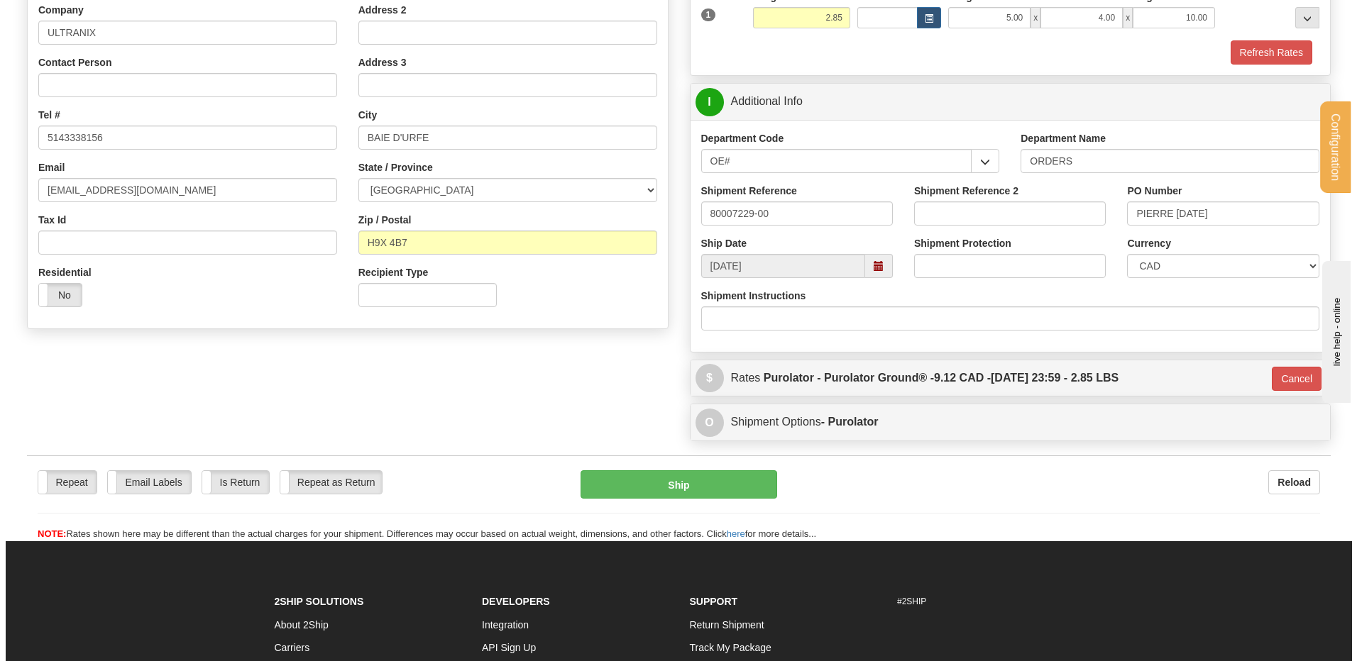
scroll to position [255, 0]
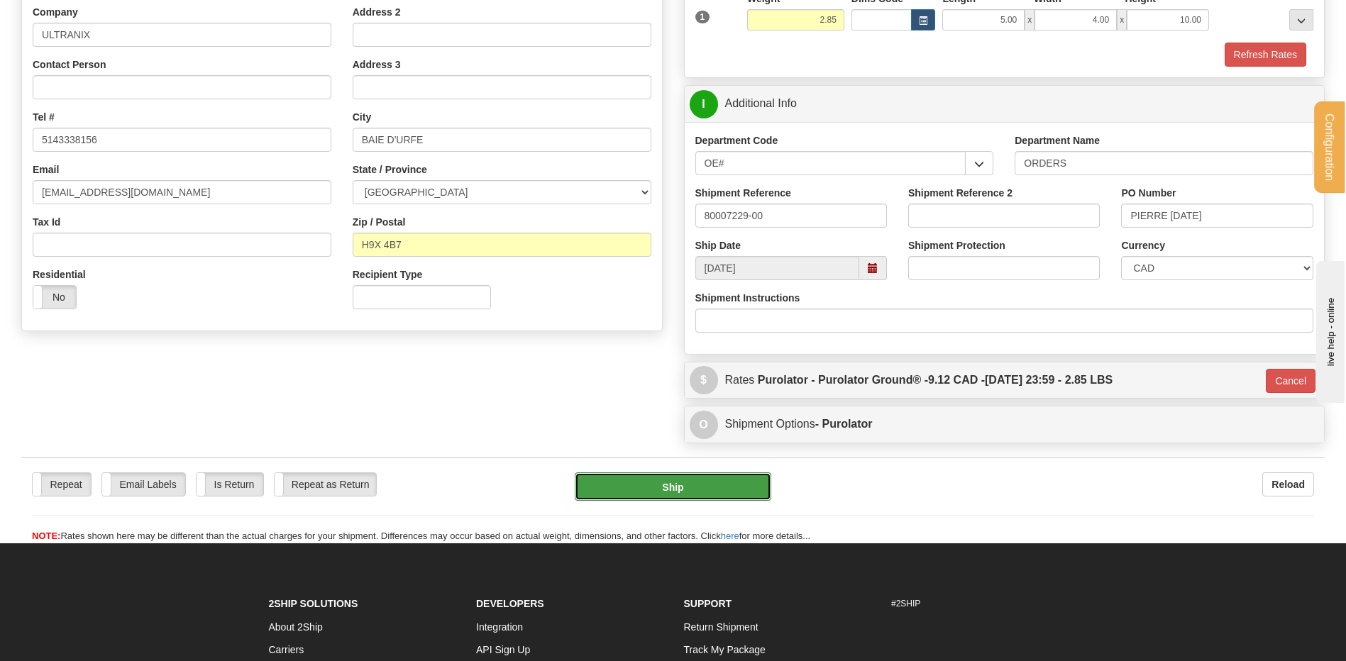
click at [708, 491] on button "Ship" at bounding box center [673, 487] width 196 height 28
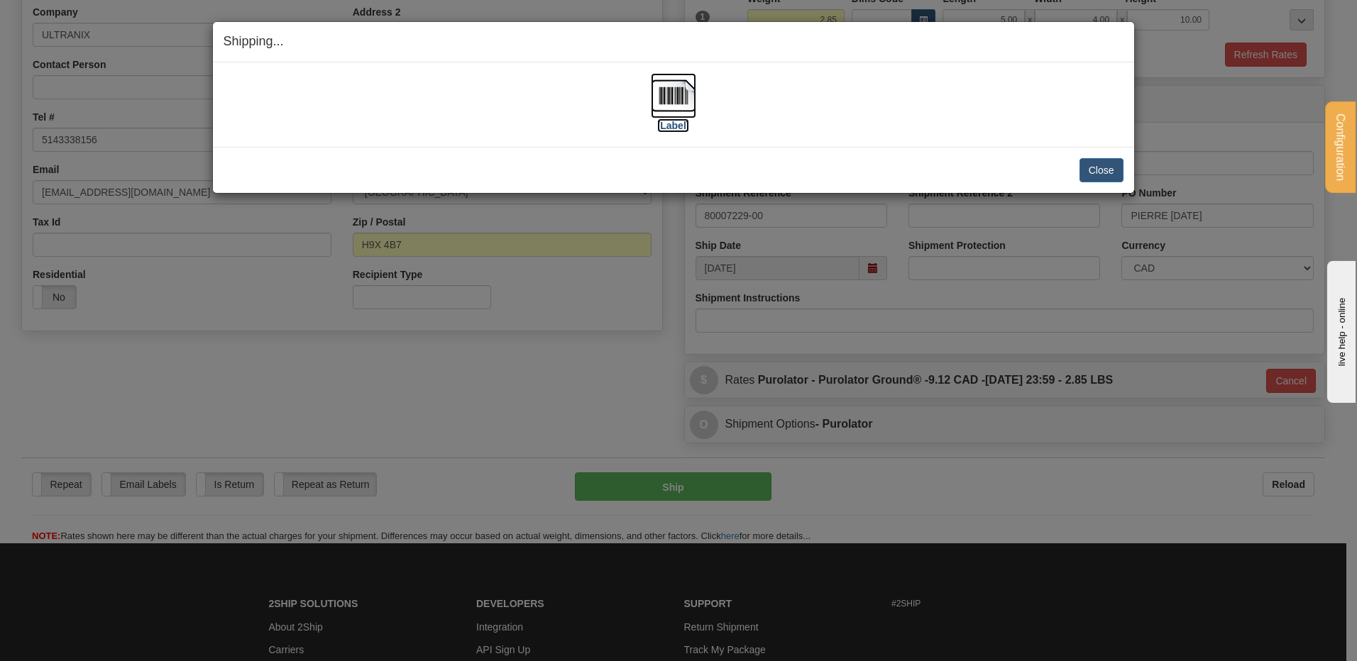
click at [669, 97] on img at bounding box center [673, 95] width 45 height 45
click at [1099, 166] on button "Close" at bounding box center [1101, 170] width 44 height 24
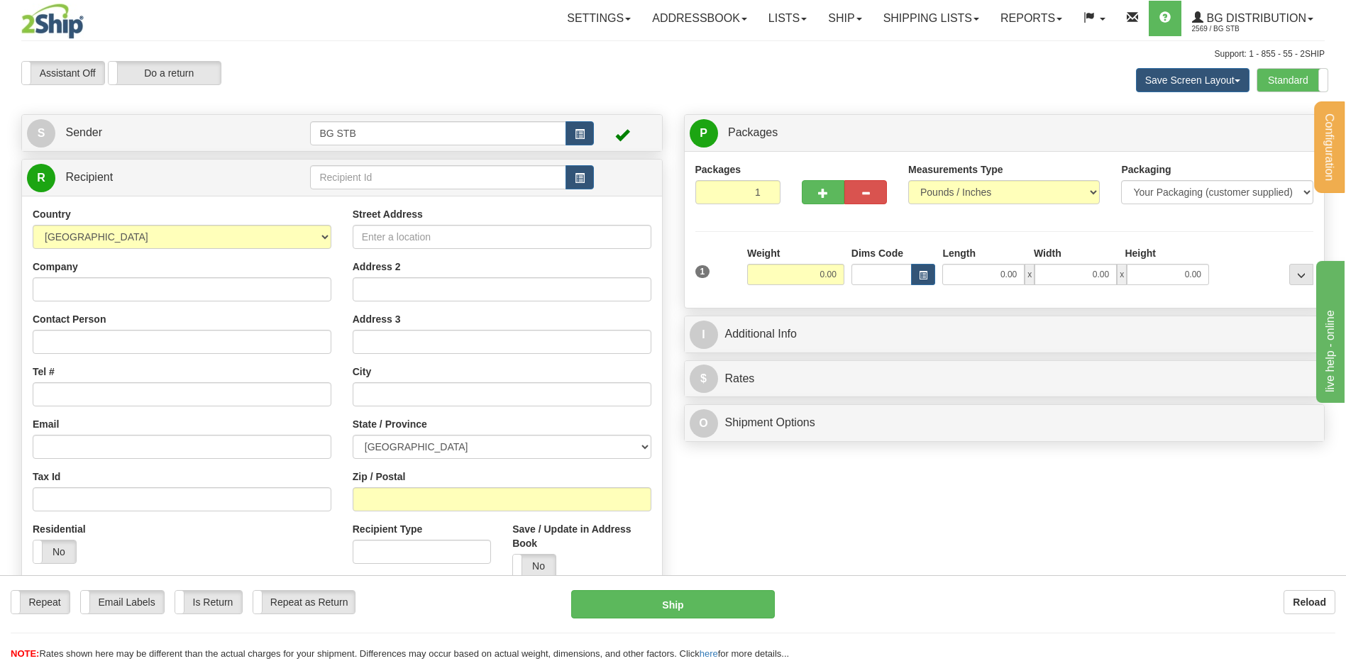
drag, startPoint x: 512, startPoint y: 154, endPoint x: 488, endPoint y: 170, distance: 28.7
click at [502, 161] on div "Create a label for the return Create Pickup Without Label S Sender BG STB" at bounding box center [342, 360] width 663 height 493
click at [488, 170] on input "text" at bounding box center [437, 177] width 255 height 24
type input "4041"
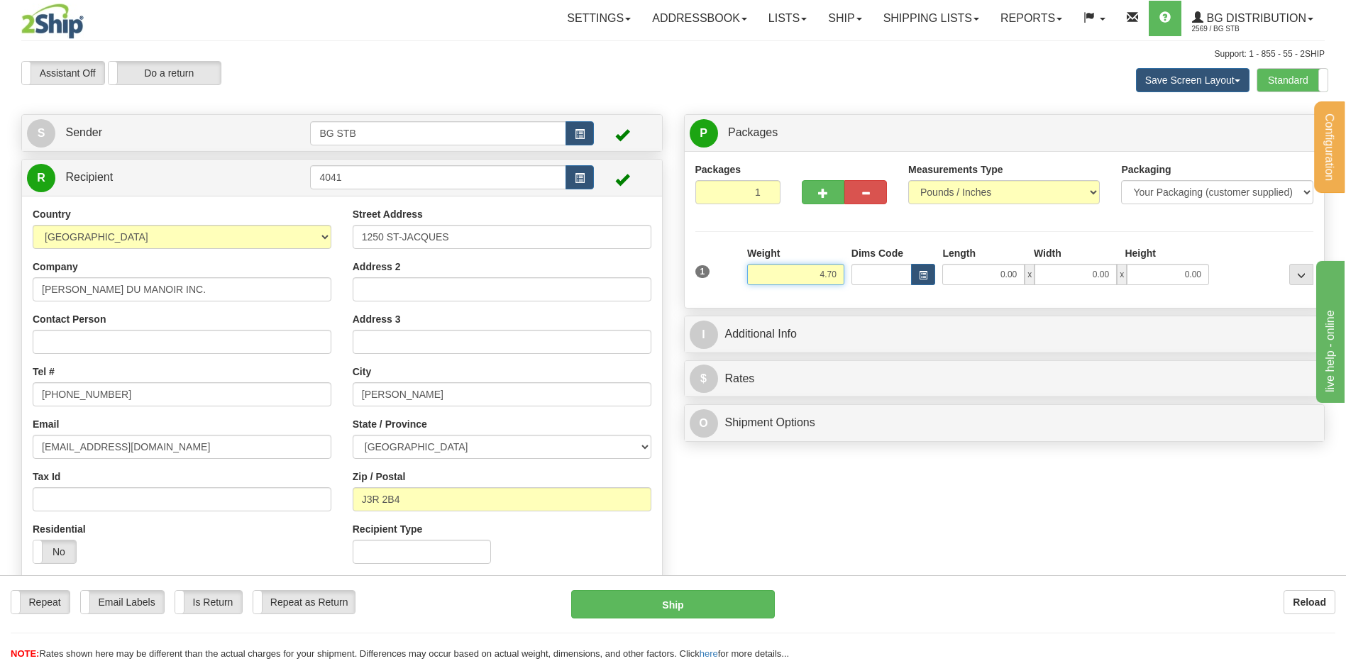
type input "4.70"
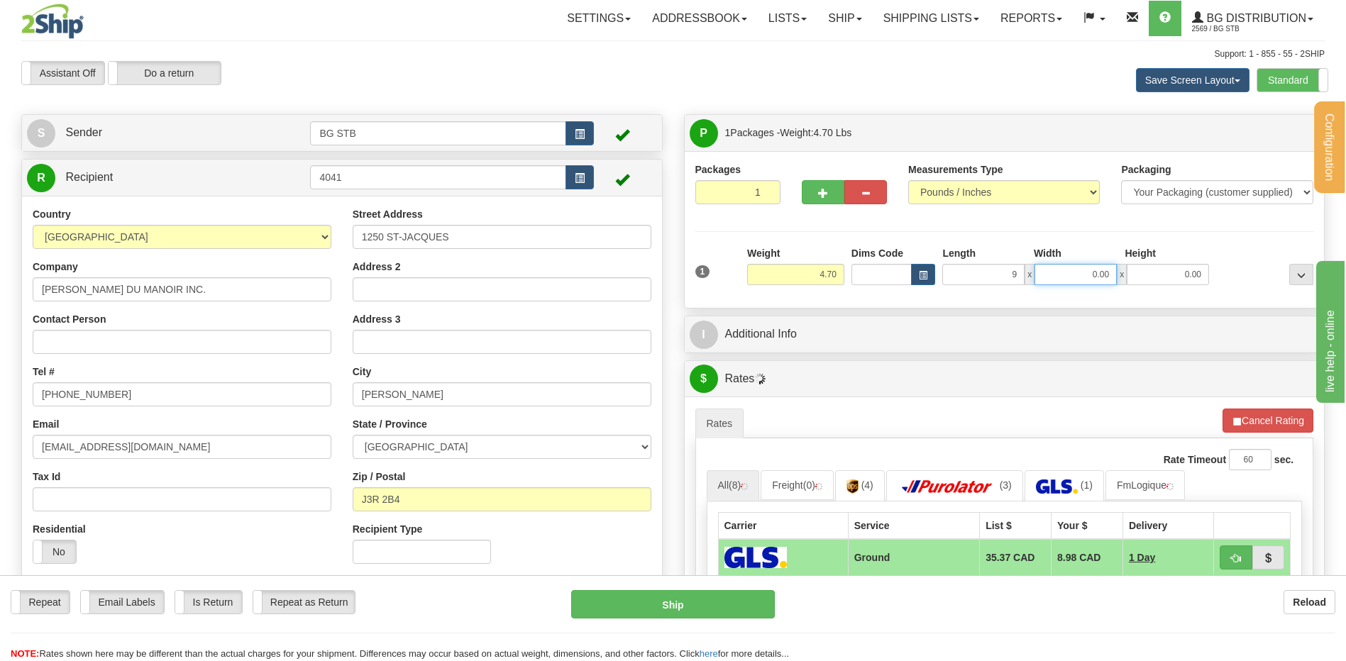
type input "9.00"
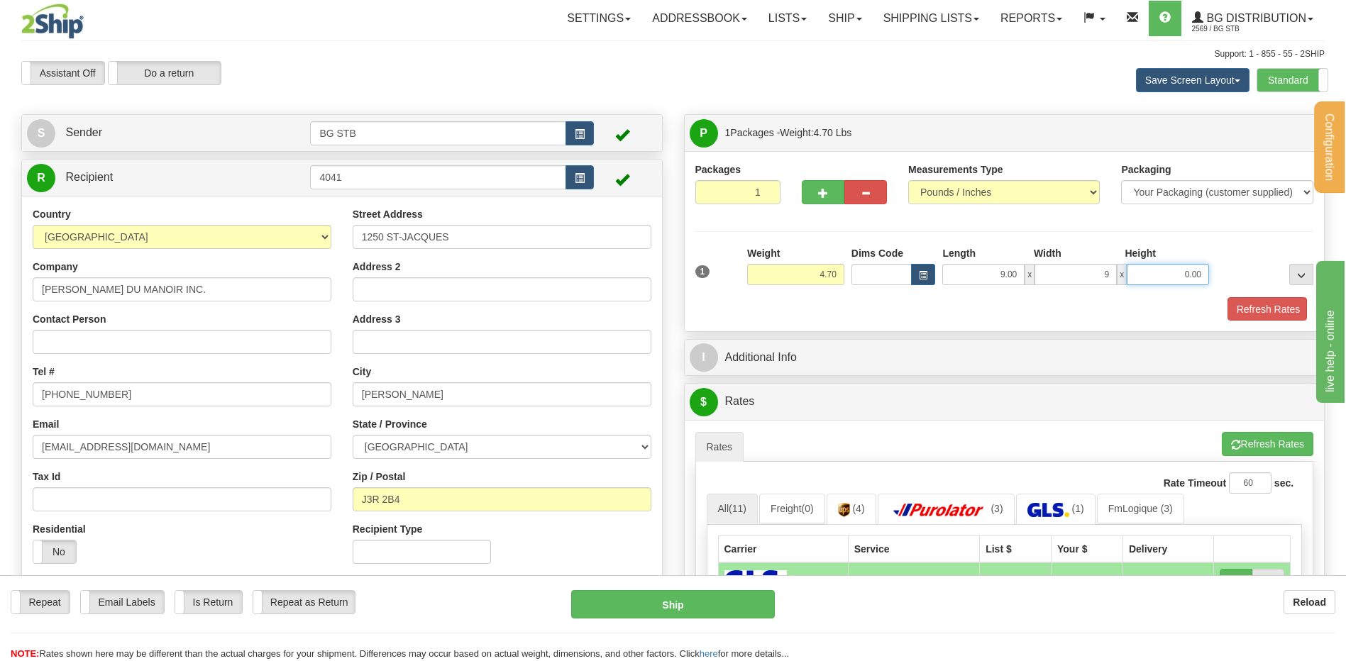
type input "9.00"
type input "6.00"
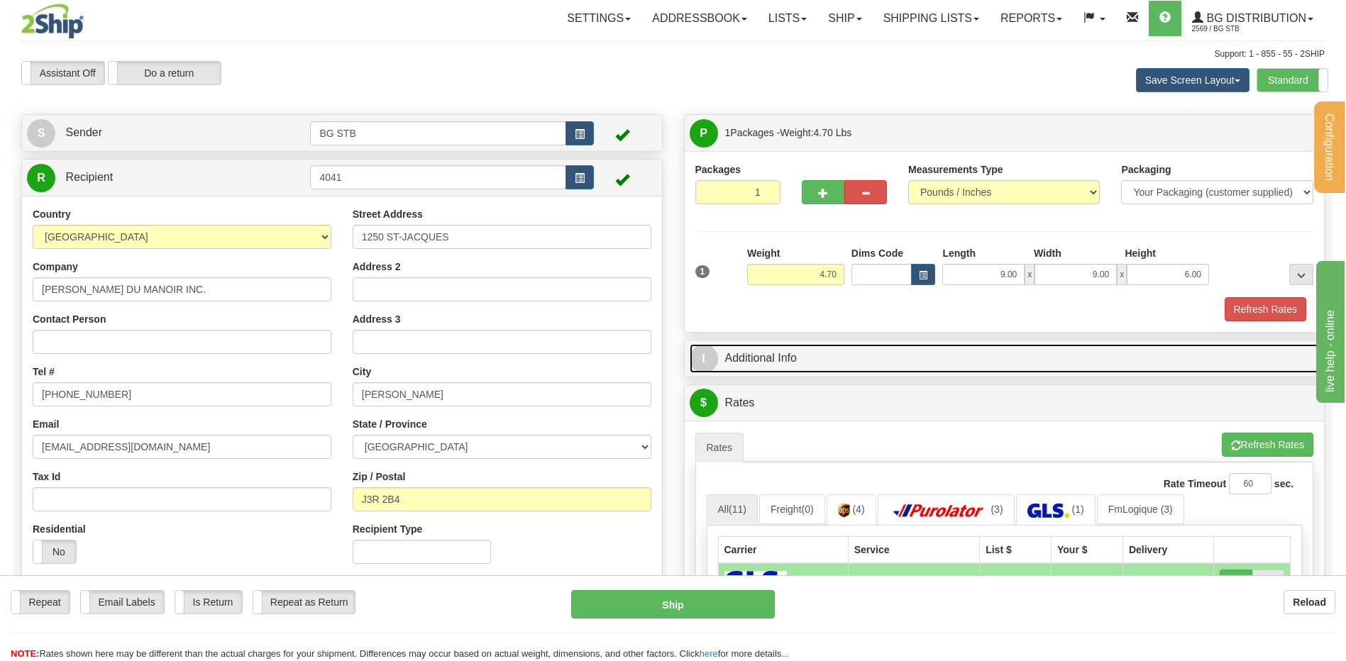
click at [815, 354] on link "I Additional Info" at bounding box center [1005, 358] width 630 height 29
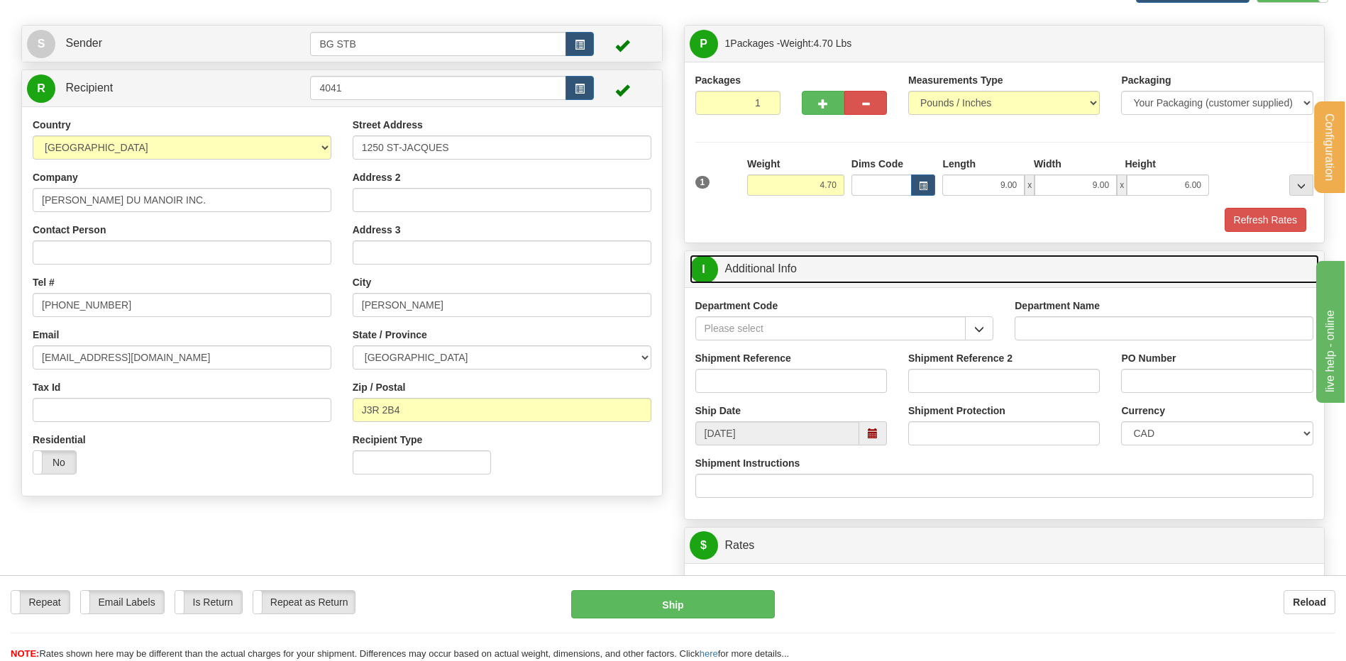
scroll to position [142, 0]
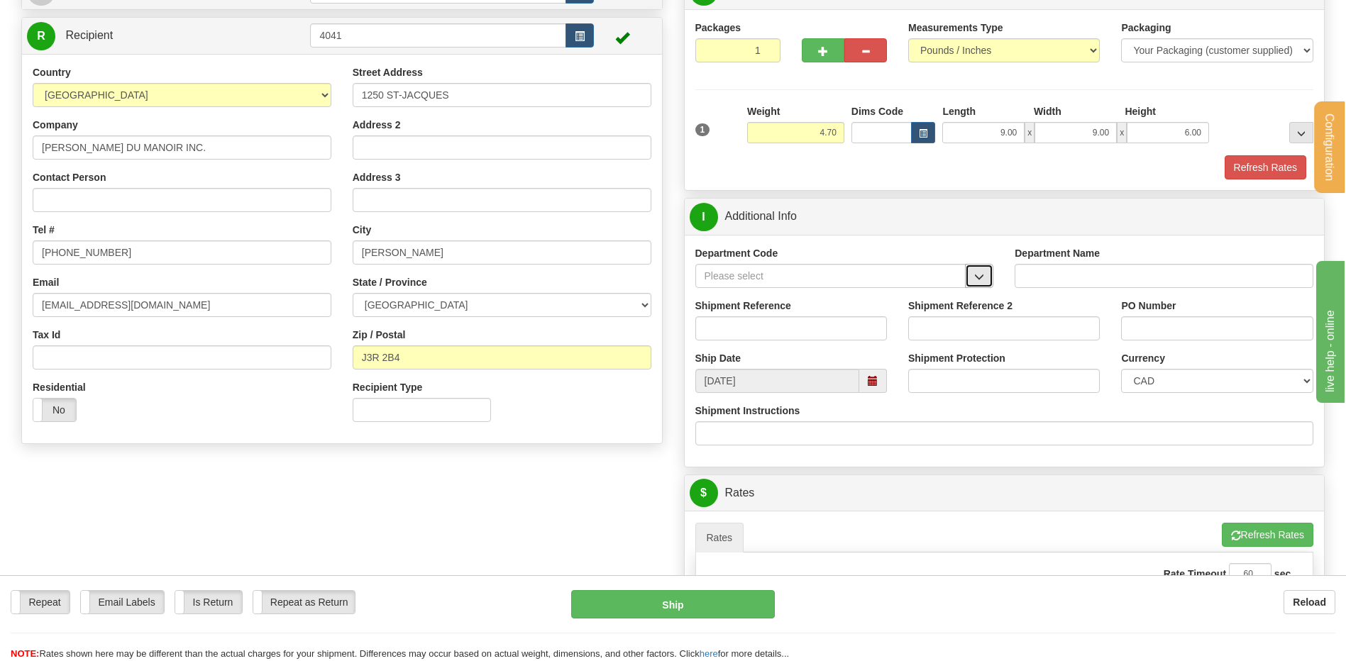
click at [979, 282] on span "button" at bounding box center [979, 277] width 10 height 9
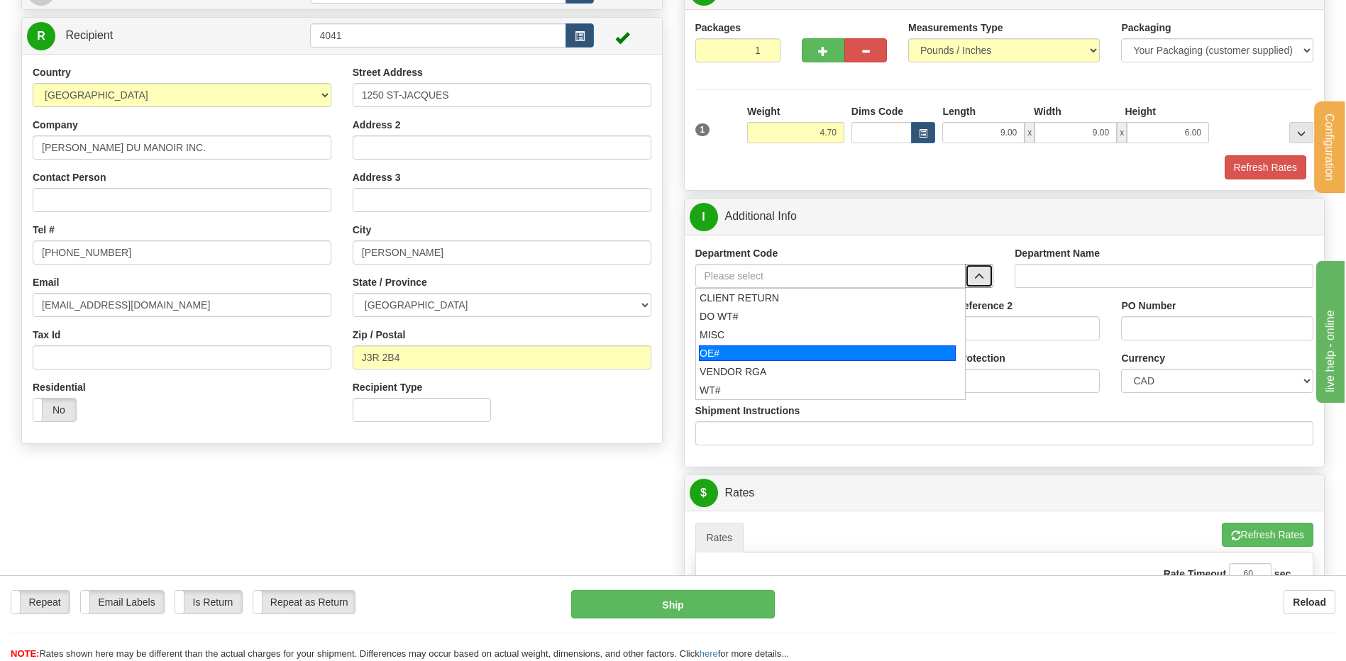
click at [763, 353] on div "OE#" at bounding box center [827, 354] width 257 height 16
type input "OE#"
type input "ORDERS"
click at [761, 336] on input "Shipment Reference" at bounding box center [791, 329] width 192 height 24
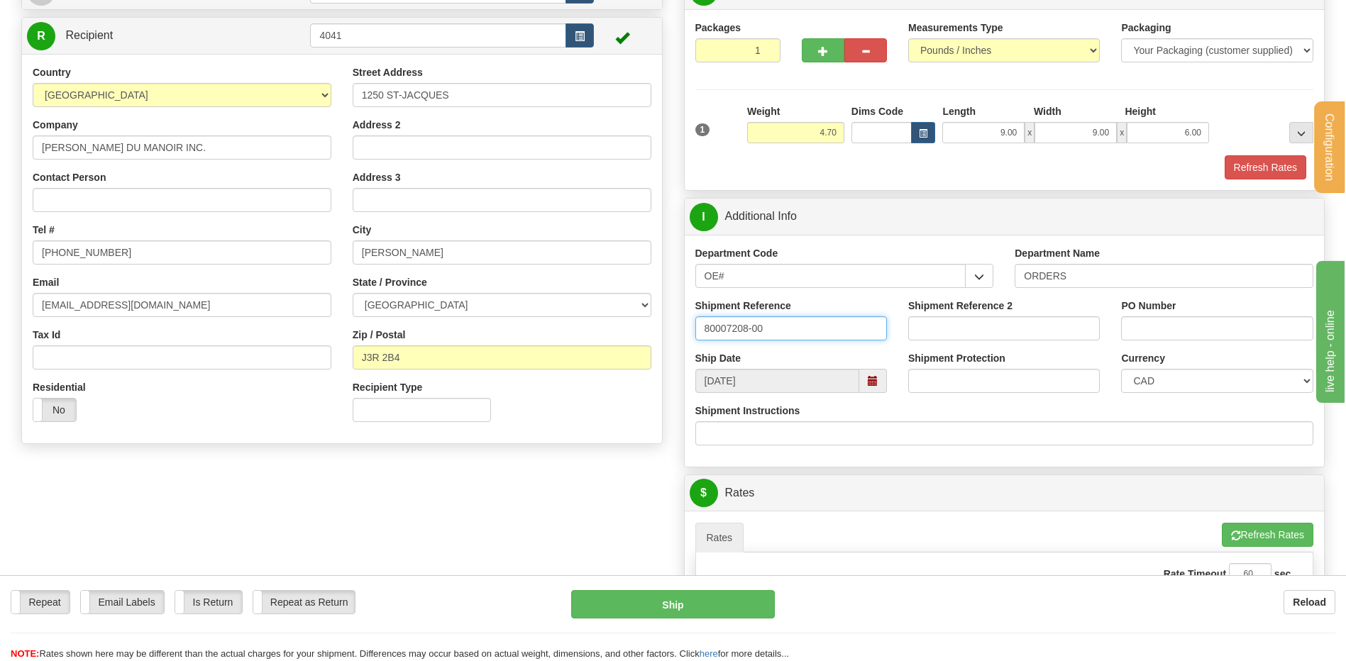
type input "80007208-00"
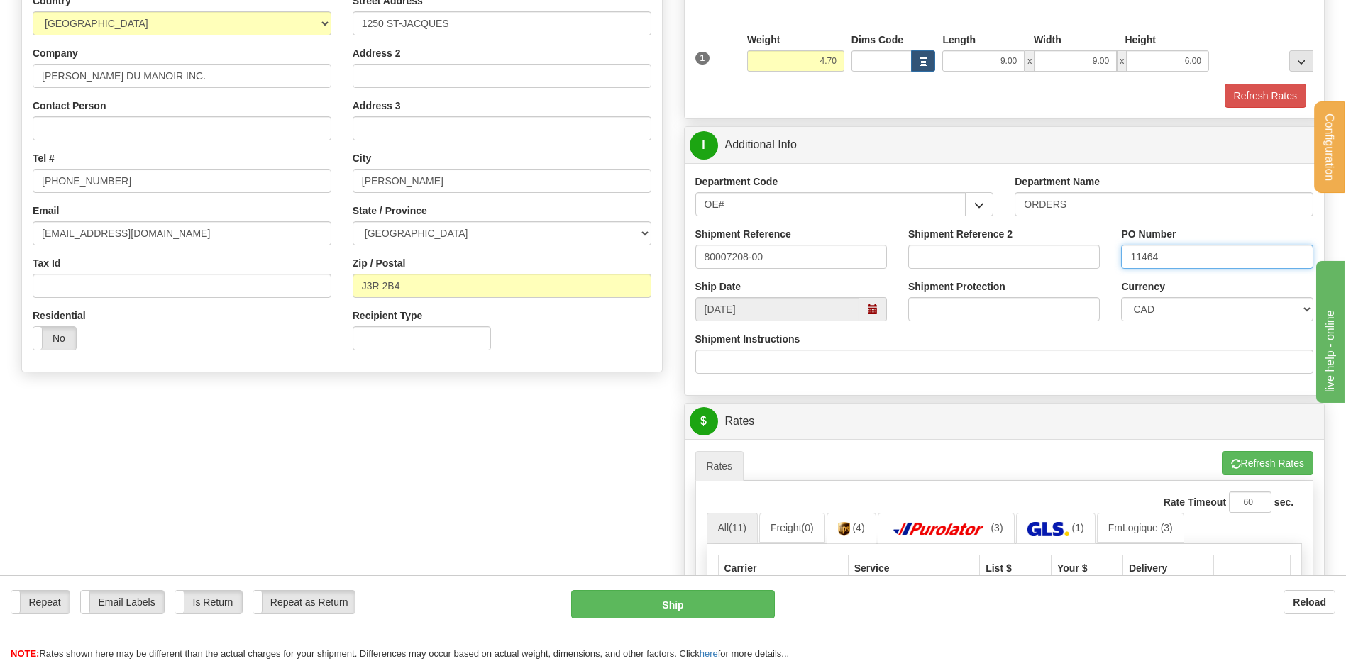
scroll to position [213, 0]
type input "11464"
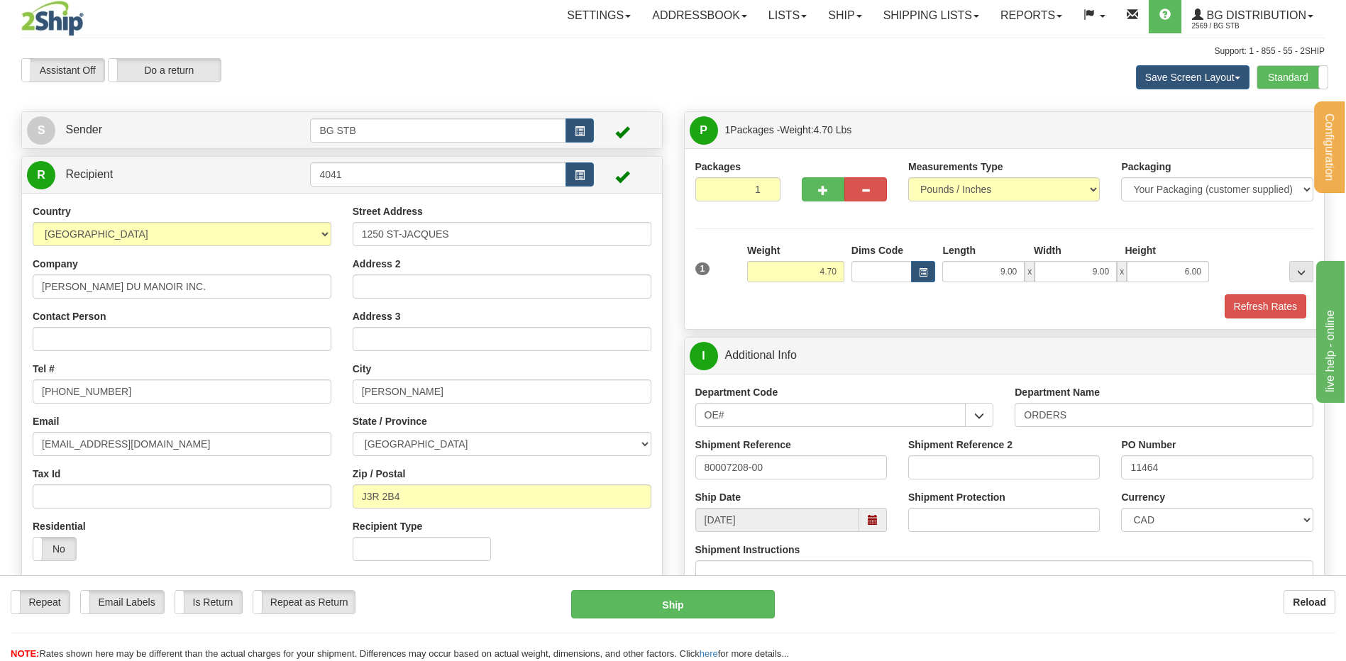
scroll to position [0, 0]
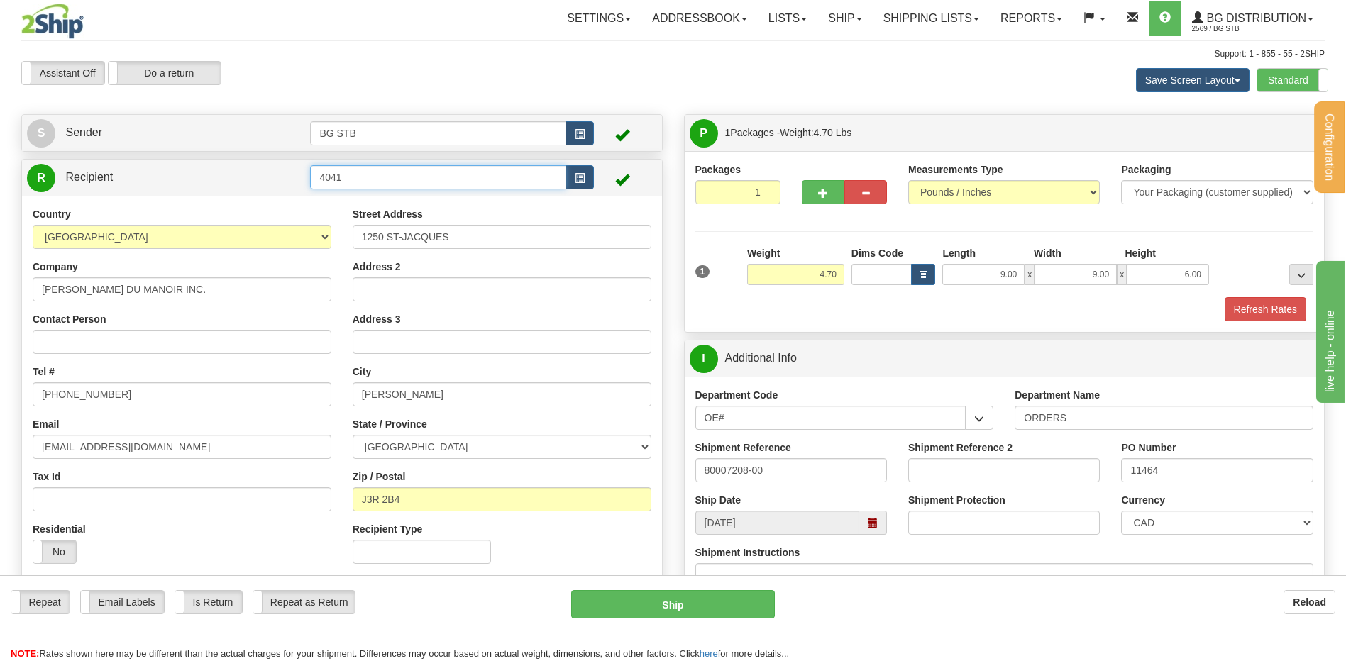
drag, startPoint x: 373, startPoint y: 175, endPoint x: 268, endPoint y: 181, distance: 105.2
click at [272, 180] on tr "R Recipient 4041" at bounding box center [342, 177] width 630 height 29
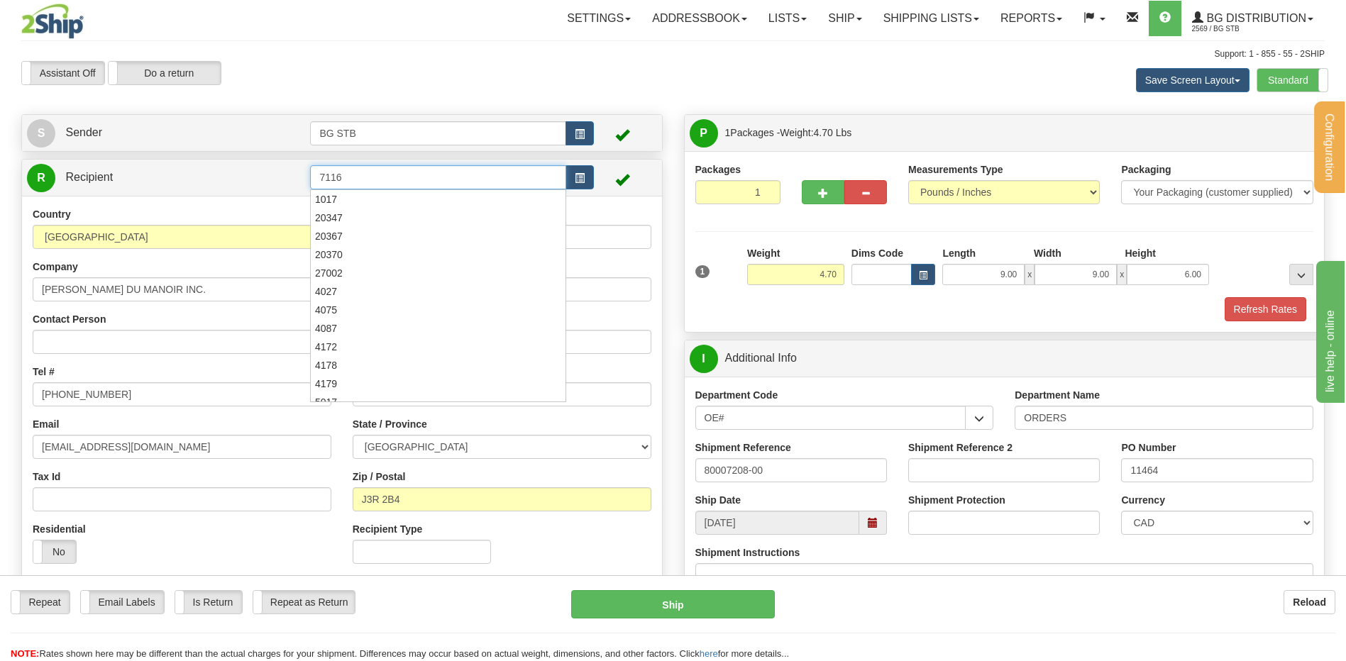
type input "7116"
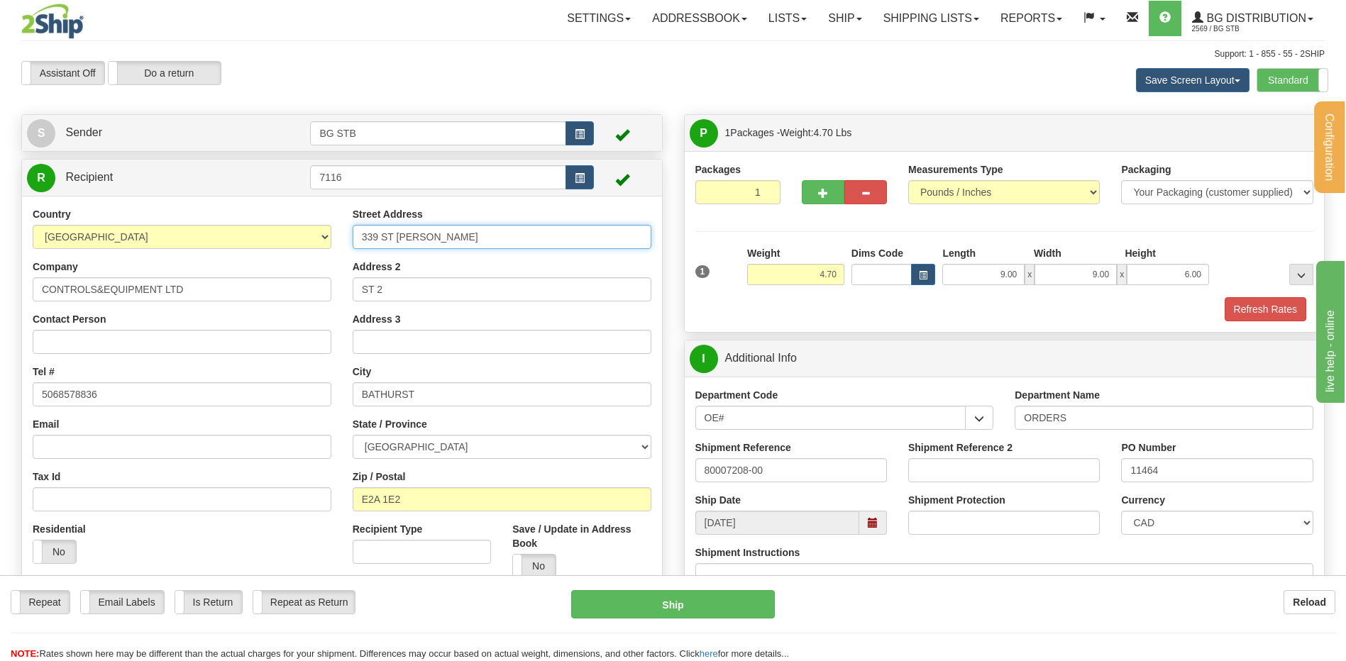
drag, startPoint x: 330, startPoint y: 231, endPoint x: 244, endPoint y: 233, distance: 85.9
click at [244, 233] on div "Country AFGHANISTAN ALAND ISLANDS ALBANIA ALGERIA AMERICAN SAMOA ANDORRA ANGOLA…" at bounding box center [342, 398] width 640 height 382
type input "10 THORNHILL DR"
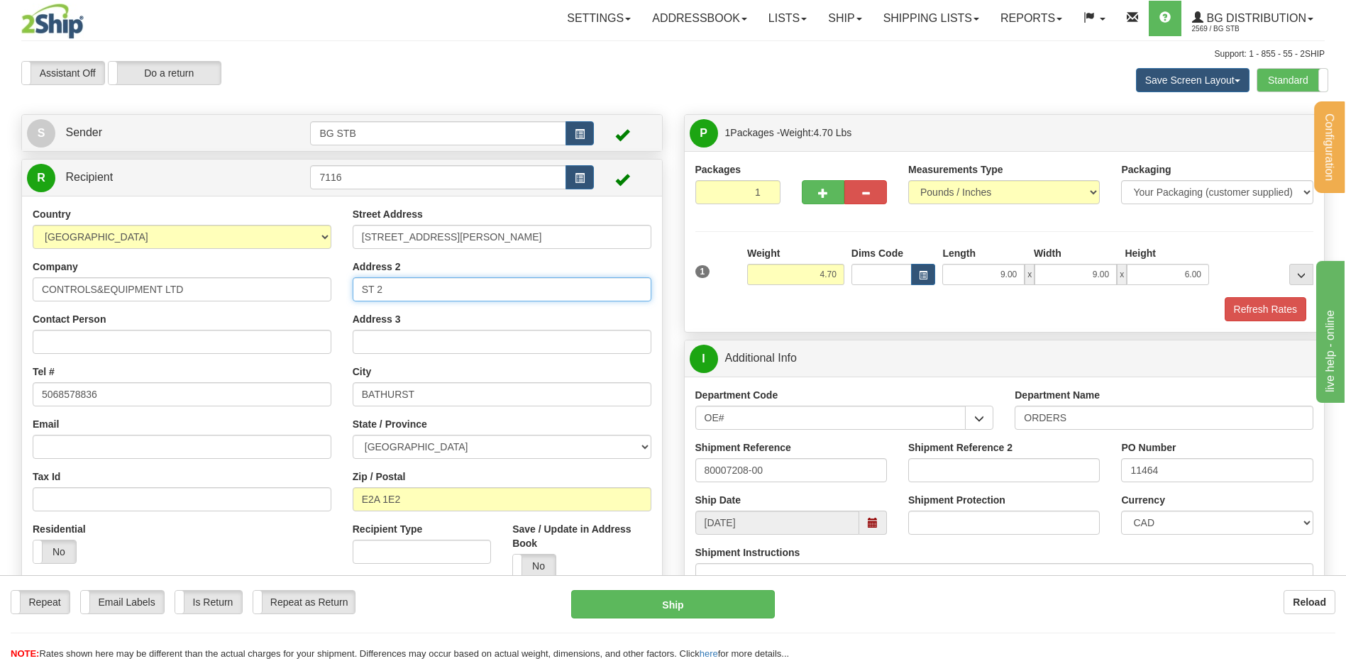
drag, startPoint x: 368, startPoint y: 284, endPoint x: 260, endPoint y: 286, distance: 107.9
click at [309, 282] on div "Country AFGHANISTAN ALAND ISLANDS ALBANIA ALGERIA AMERICAN SAMOA ANDORRA ANGOLA…" at bounding box center [342, 398] width 640 height 382
type input "UNIT 6"
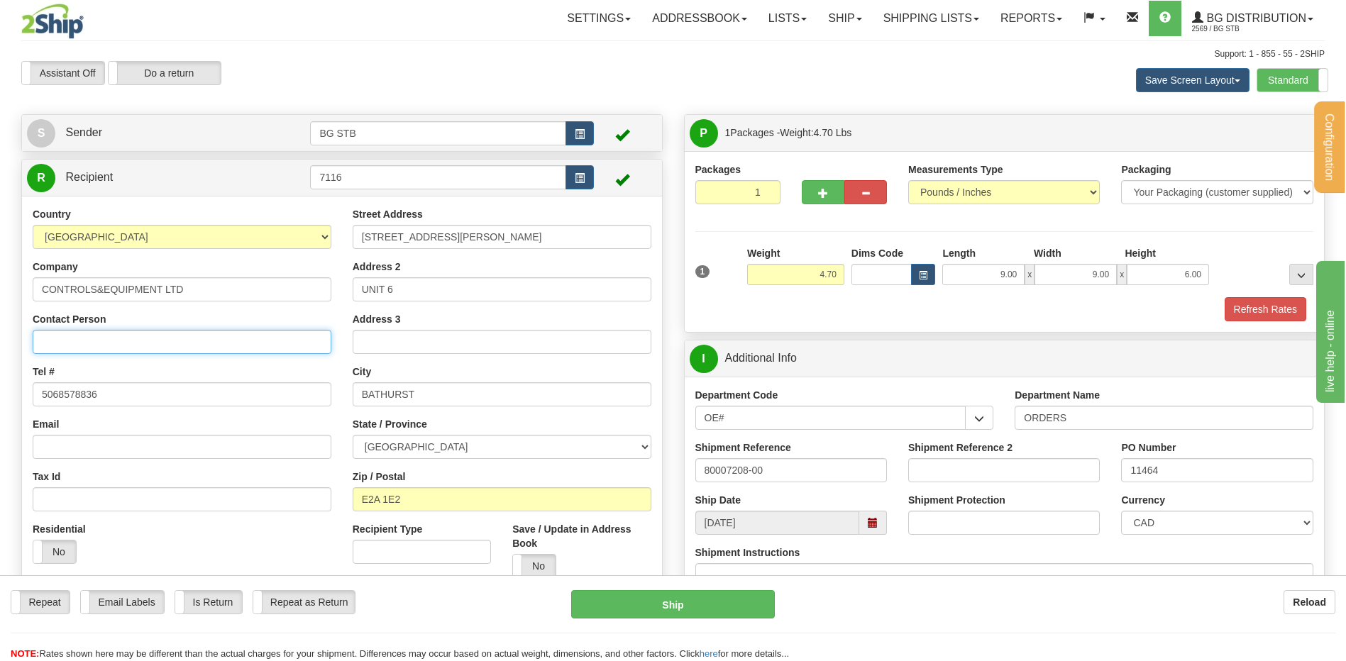
click at [92, 341] on input "Contact Person" at bounding box center [182, 342] width 299 height 24
type input "ATT SCOTT DOUCETTE PO 218626"
drag, startPoint x: 120, startPoint y: 393, endPoint x: -58, endPoint y: 391, distance: 178.1
click at [0, 391] on html "Training Course Close Configuration My Configuration Panel Close" at bounding box center [673, 330] width 1346 height 661
click at [174, 370] on div "Tel # 5068578836" at bounding box center [182, 386] width 299 height 42
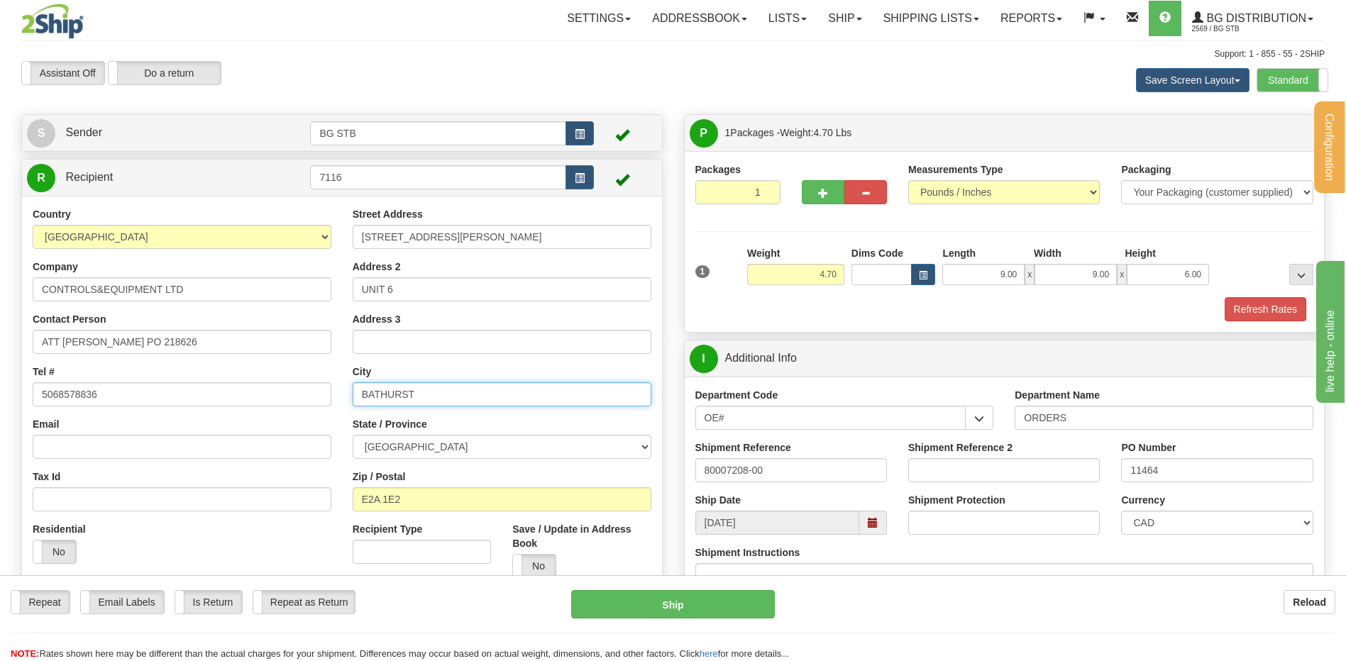
drag, startPoint x: 444, startPoint y: 395, endPoint x: 301, endPoint y: 396, distance: 143.4
click at [301, 395] on div "Country AFGHANISTAN ALAND ISLANDS ALBANIA ALGERIA AMERICAN SAMOA ANDORRA ANGOLA…" at bounding box center [342, 398] width 640 height 382
type input "S"
type input "DARTHMOUTH"
click at [468, 446] on select "ALBERTA BRITISH COLUMBIA MANITOBA NEW BRUNSWICK NEWFOUNDLAND NOVA SCOTIA NUNAVU…" at bounding box center [502, 447] width 299 height 24
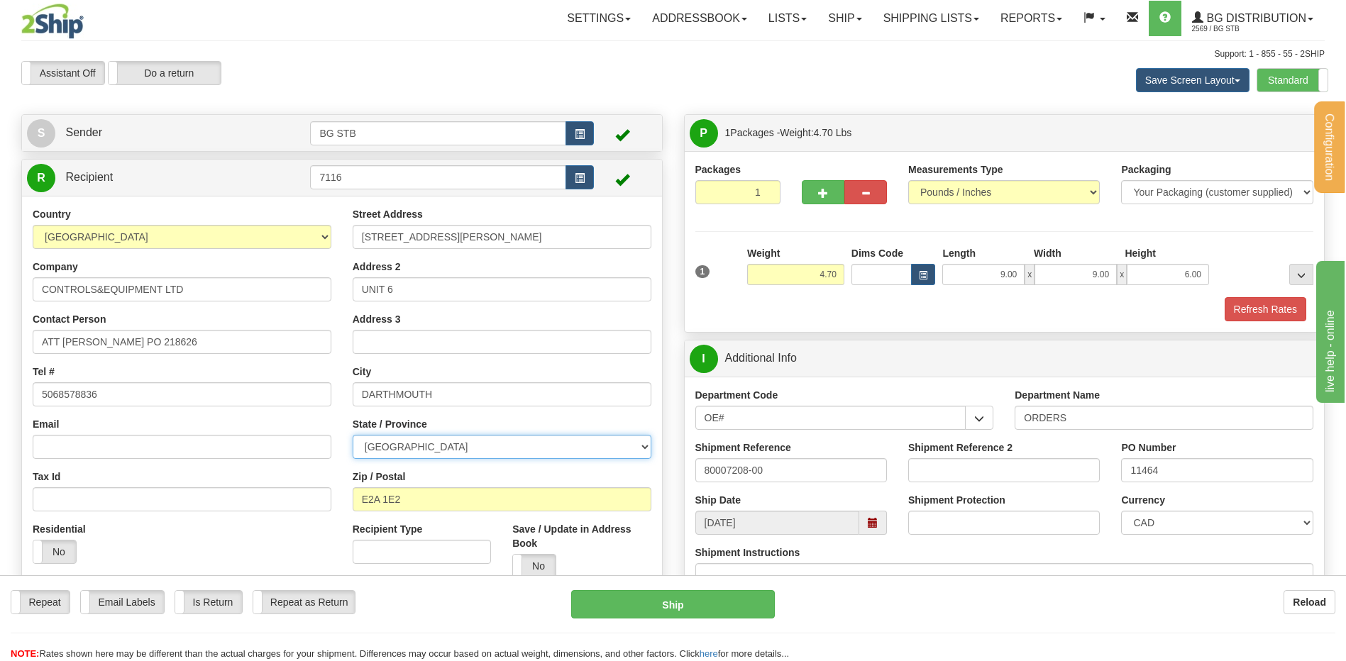
select select "NS"
click at [353, 435] on select "ALBERTA BRITISH COLUMBIA MANITOBA NEW BRUNSWICK NEWFOUNDLAND NOVA SCOTIA NUNAVU…" at bounding box center [502, 447] width 299 height 24
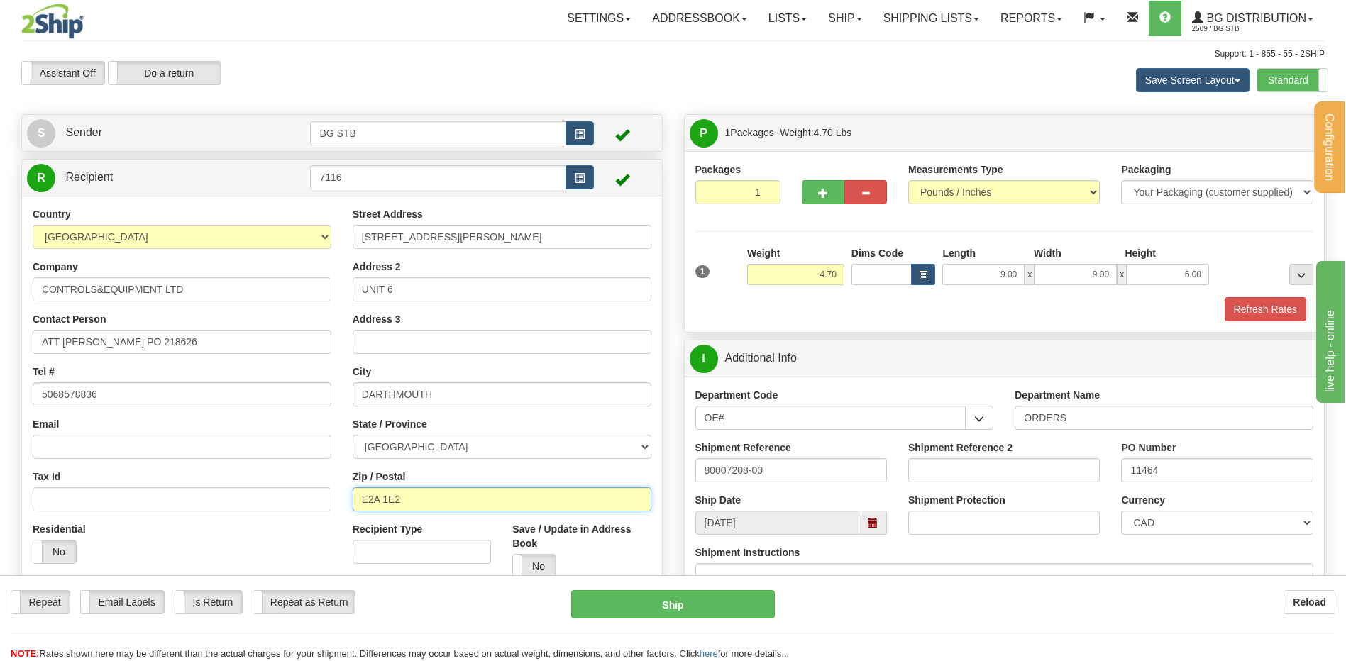
drag, startPoint x: 419, startPoint y: 492, endPoint x: 351, endPoint y: 500, distance: 68.6
click at [351, 500] on div "Street Address 10 THORNHILL DR Address 2 UNIT 6 Address 3 City DARTHMOUTH State…" at bounding box center [502, 398] width 320 height 382
type input "B3B 1S1"
drag, startPoint x: 815, startPoint y: 270, endPoint x: 1079, endPoint y: 244, distance: 265.2
click at [929, 273] on div "1 Weight 4.70 Dims Code 9.00" at bounding box center [1005, 271] width 626 height 50
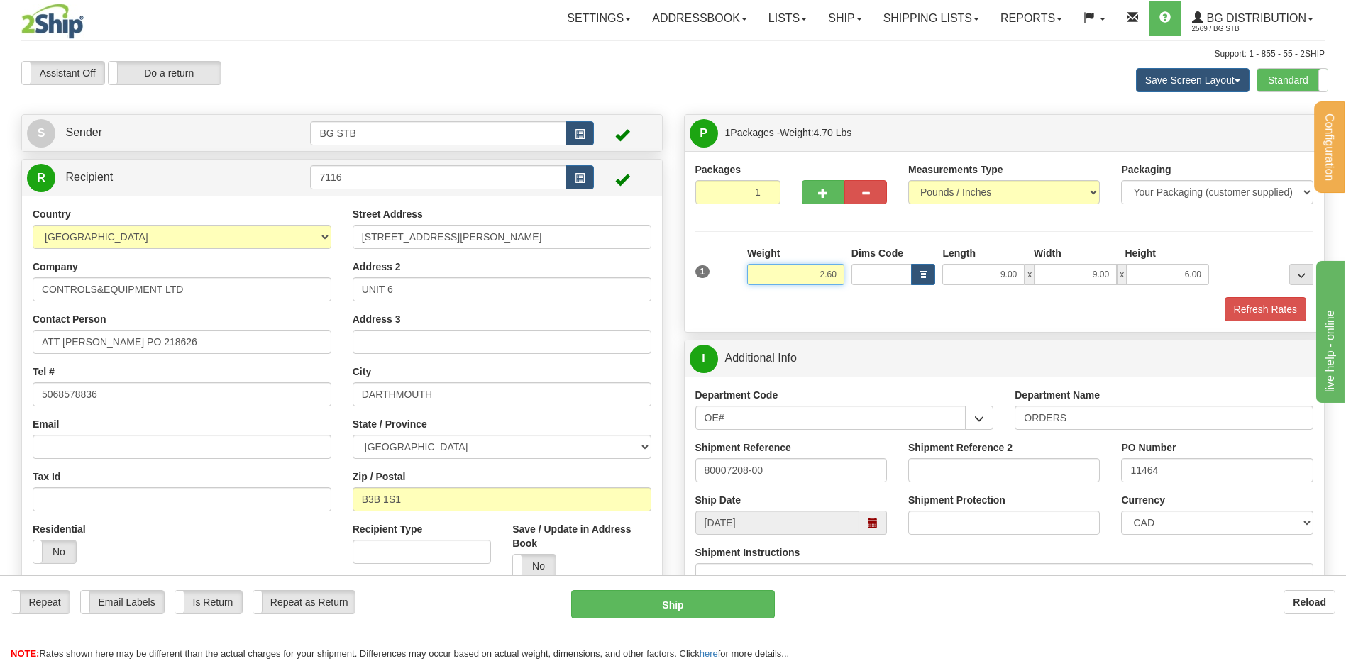
type input "2.60"
type input "11.00"
type input "5.00"
type input "10.00"
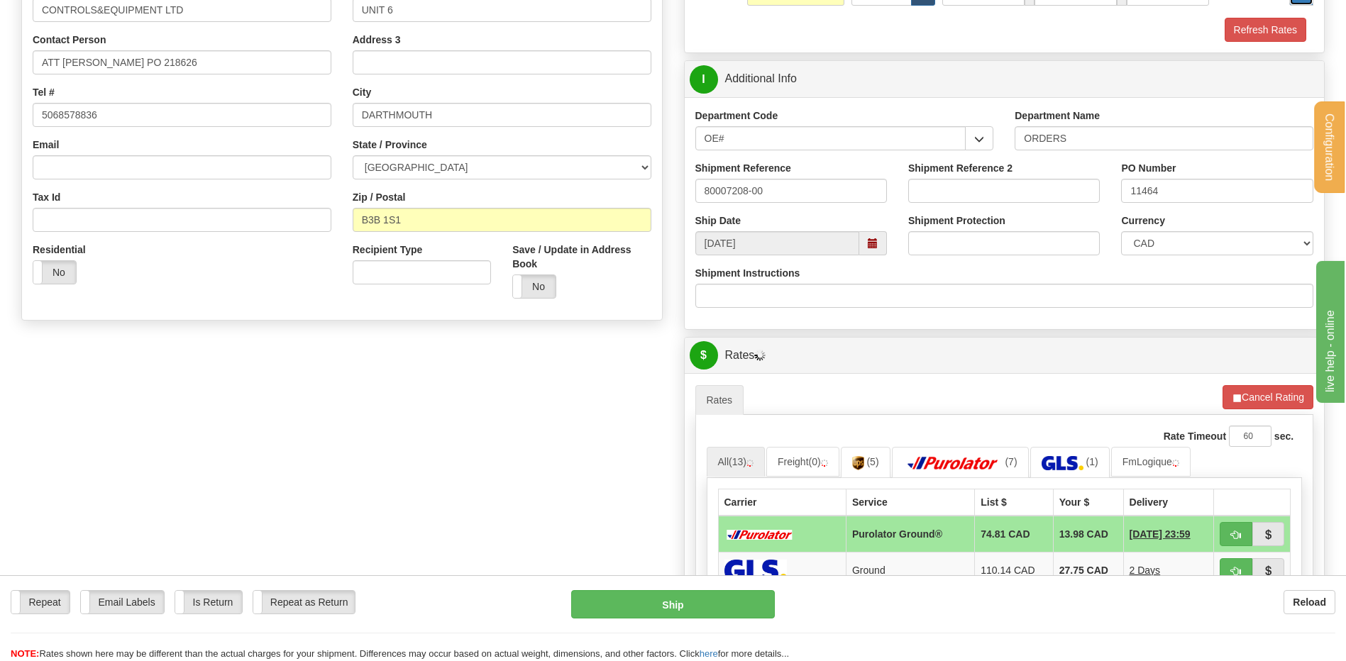
scroll to position [284, 0]
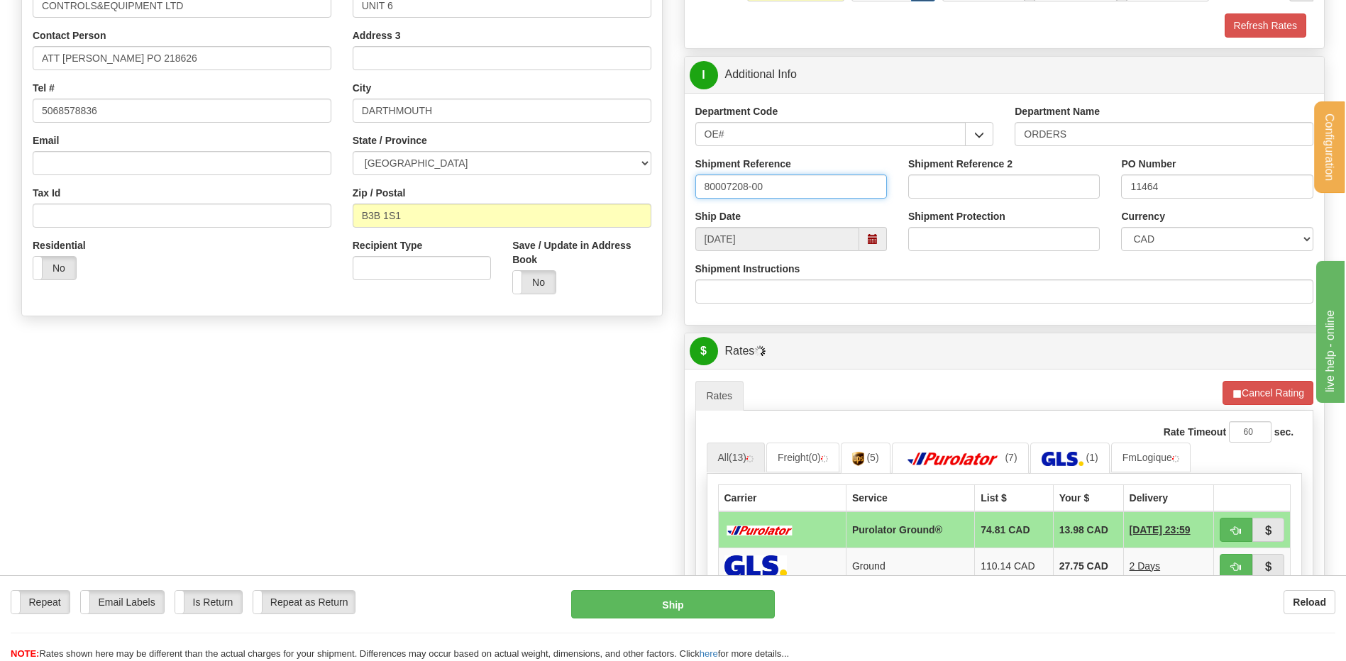
drag, startPoint x: 791, startPoint y: 182, endPoint x: 624, endPoint y: 185, distance: 166.8
type input "80007225-00"
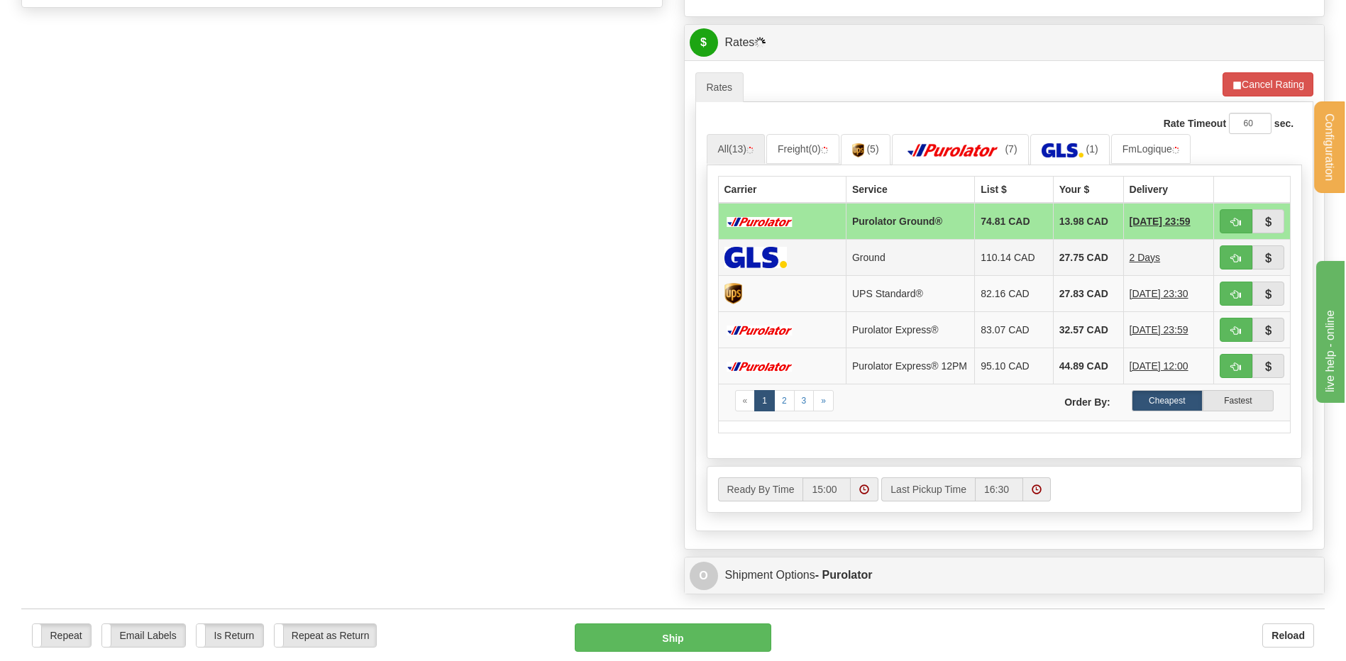
scroll to position [568, 0]
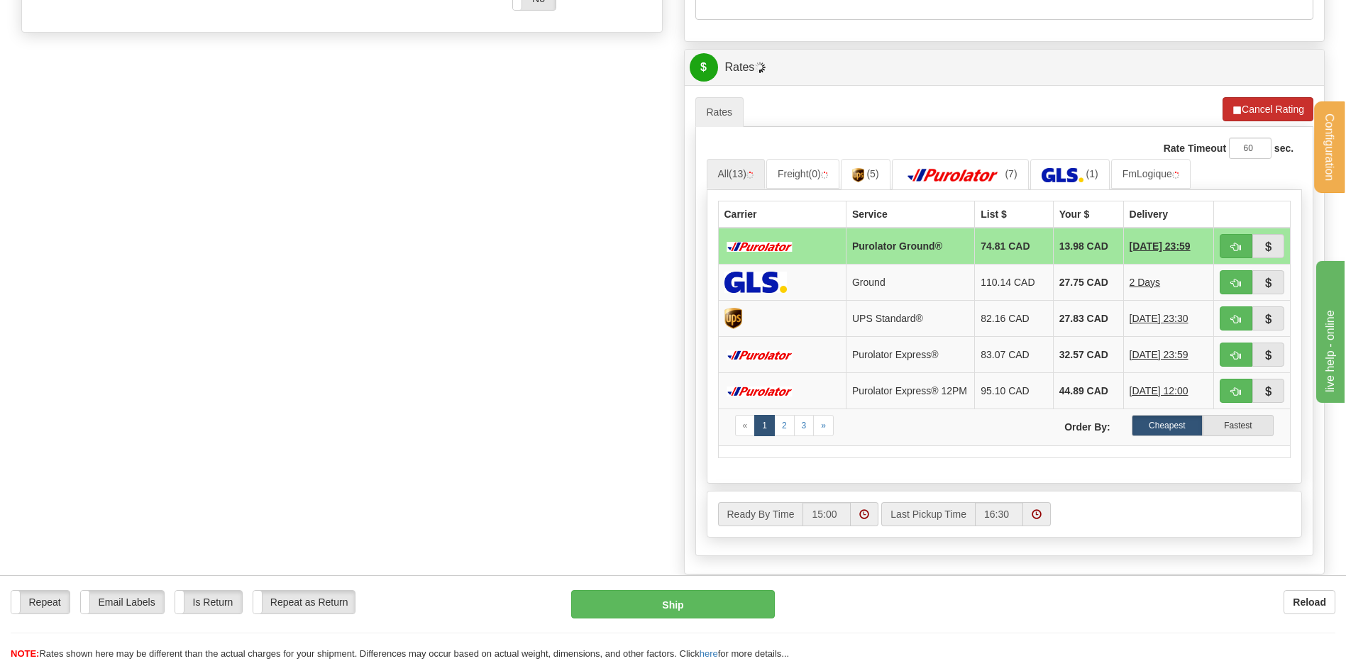
type input "218626"
click at [1253, 110] on button "Cancel Rating" at bounding box center [1268, 109] width 91 height 24
click at [1248, 109] on button "Refresh Rates" at bounding box center [1268, 109] width 92 height 24
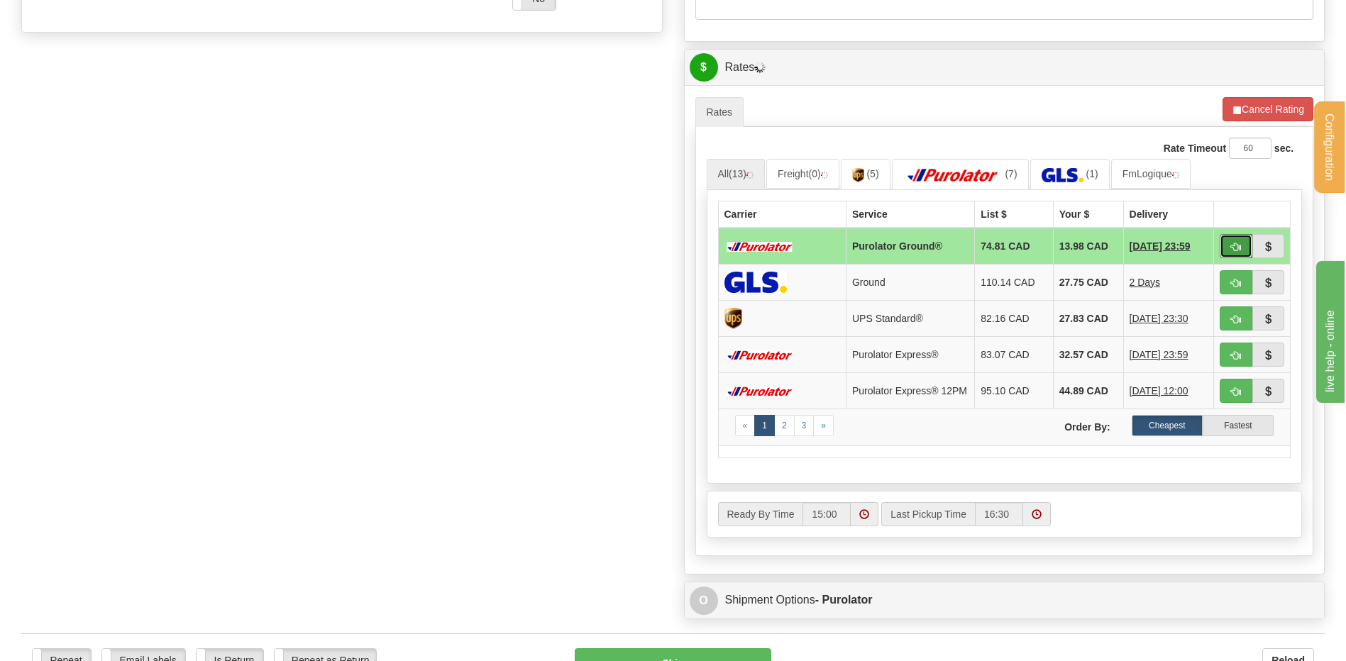
click at [1244, 248] on button "button" at bounding box center [1236, 246] width 33 height 24
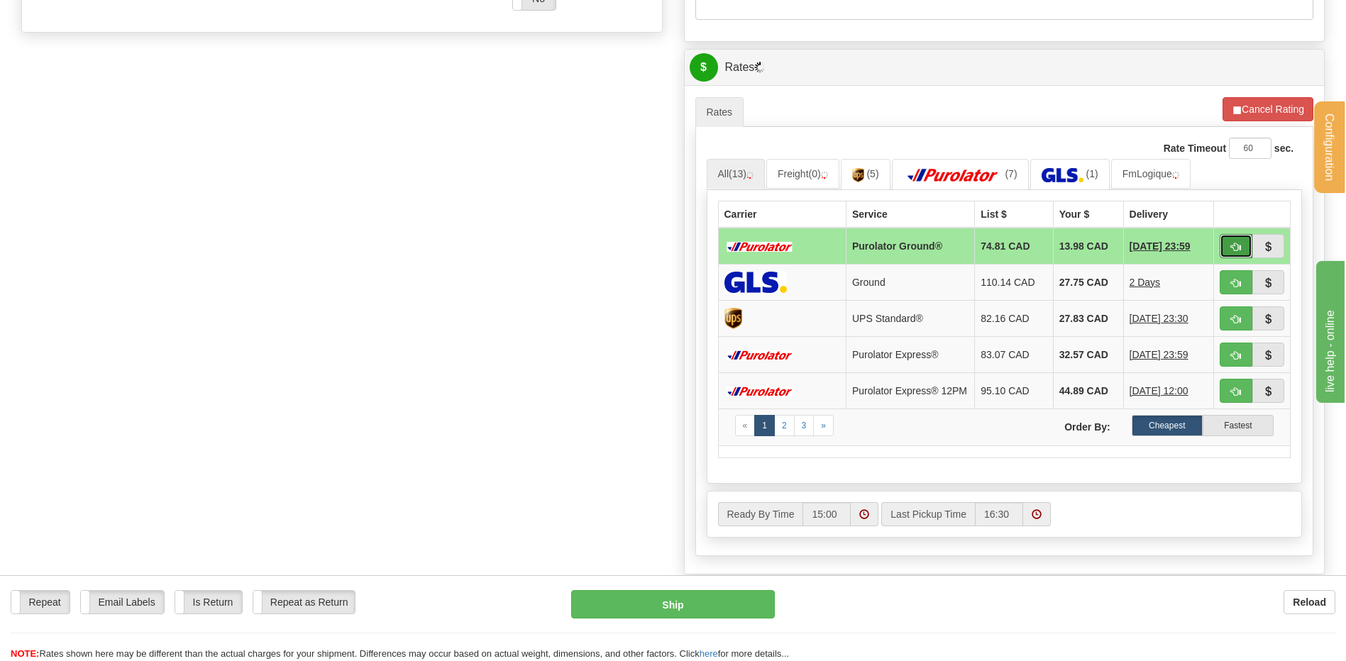
click at [1243, 246] on button "button" at bounding box center [1236, 246] width 33 height 24
click at [1243, 236] on button "button" at bounding box center [1236, 246] width 33 height 24
type input "260"
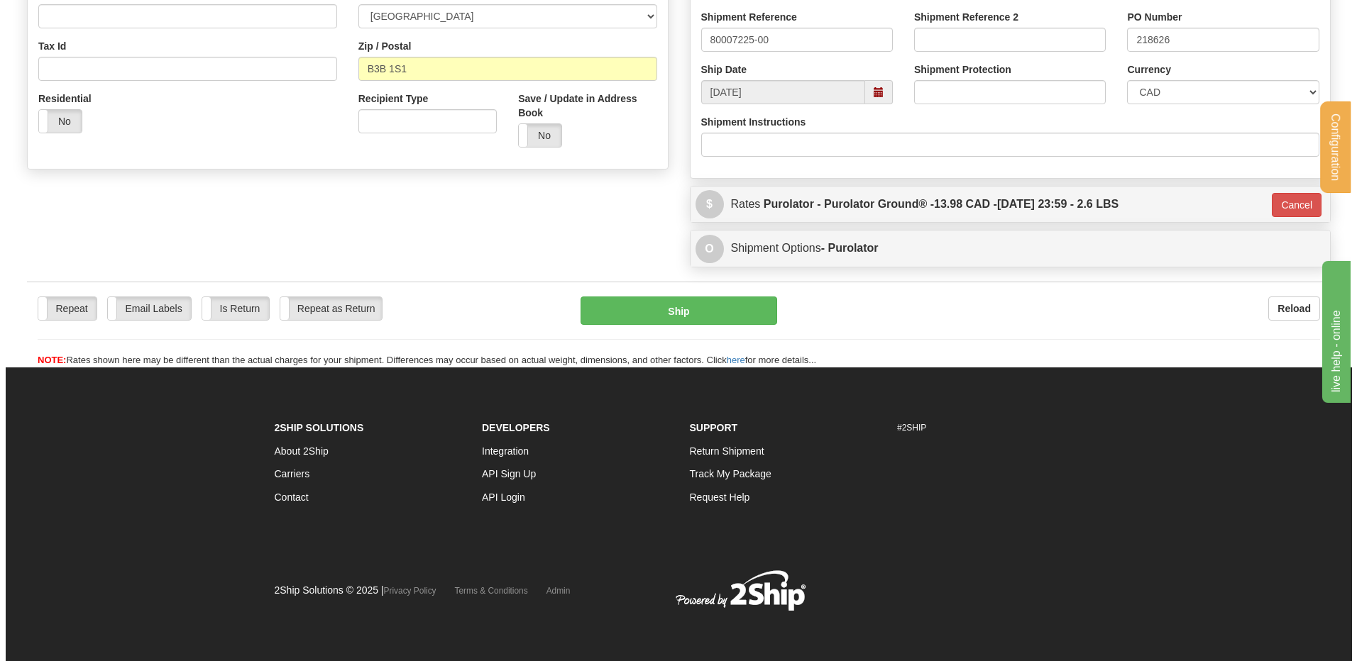
scroll to position [371, 0]
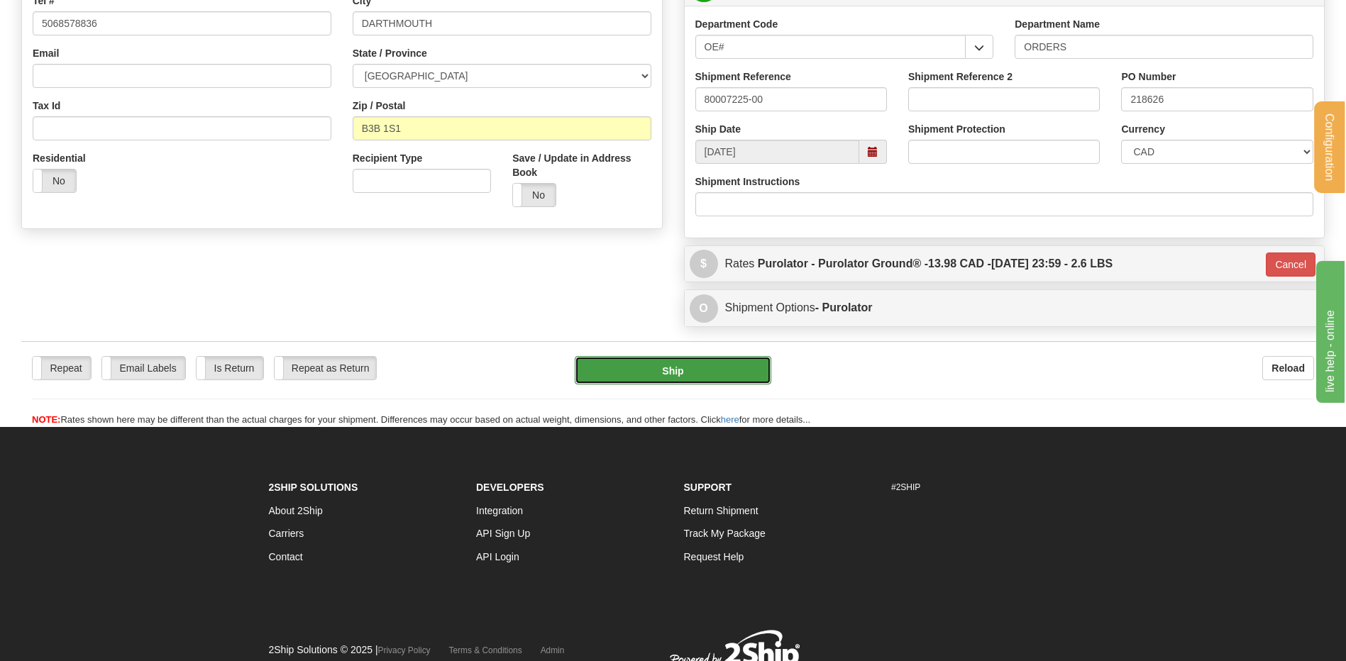
click at [658, 384] on button "Ship" at bounding box center [673, 370] width 196 height 28
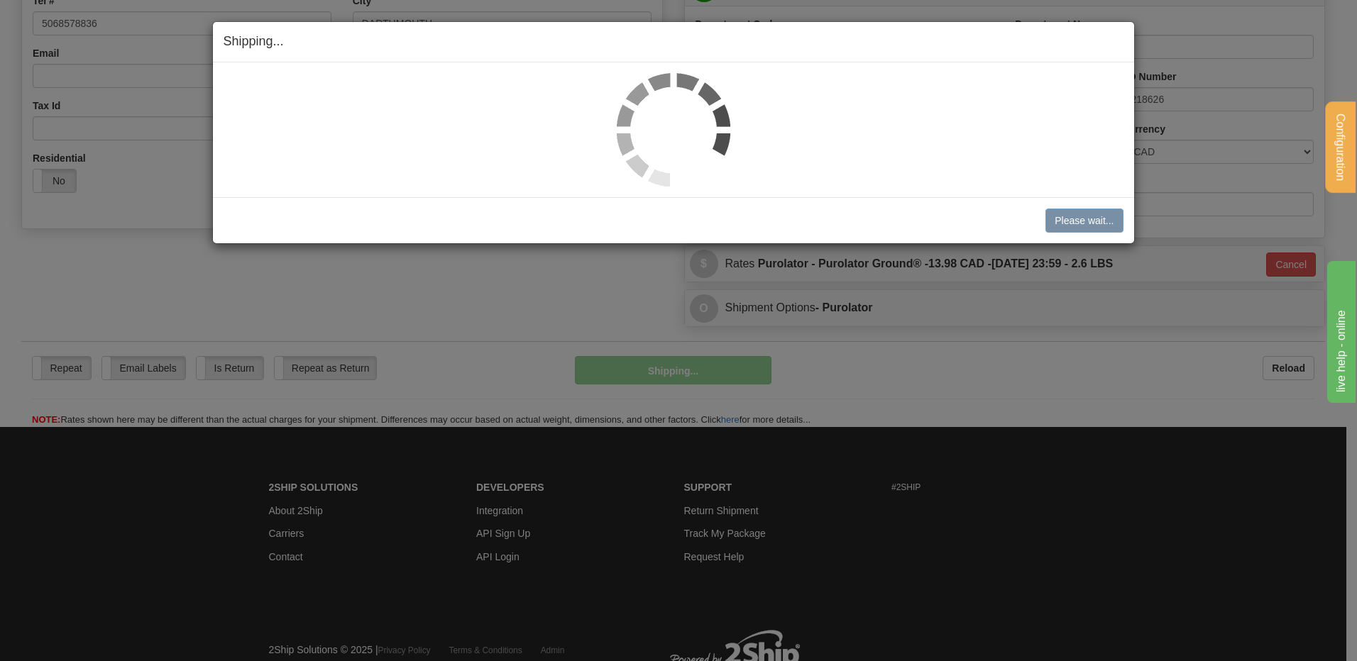
click at [663, 368] on div "Shipping... Your SHIPMENT will EXPIRE in Please wait... Cancel Cancel Shipment …" at bounding box center [678, 330] width 1357 height 661
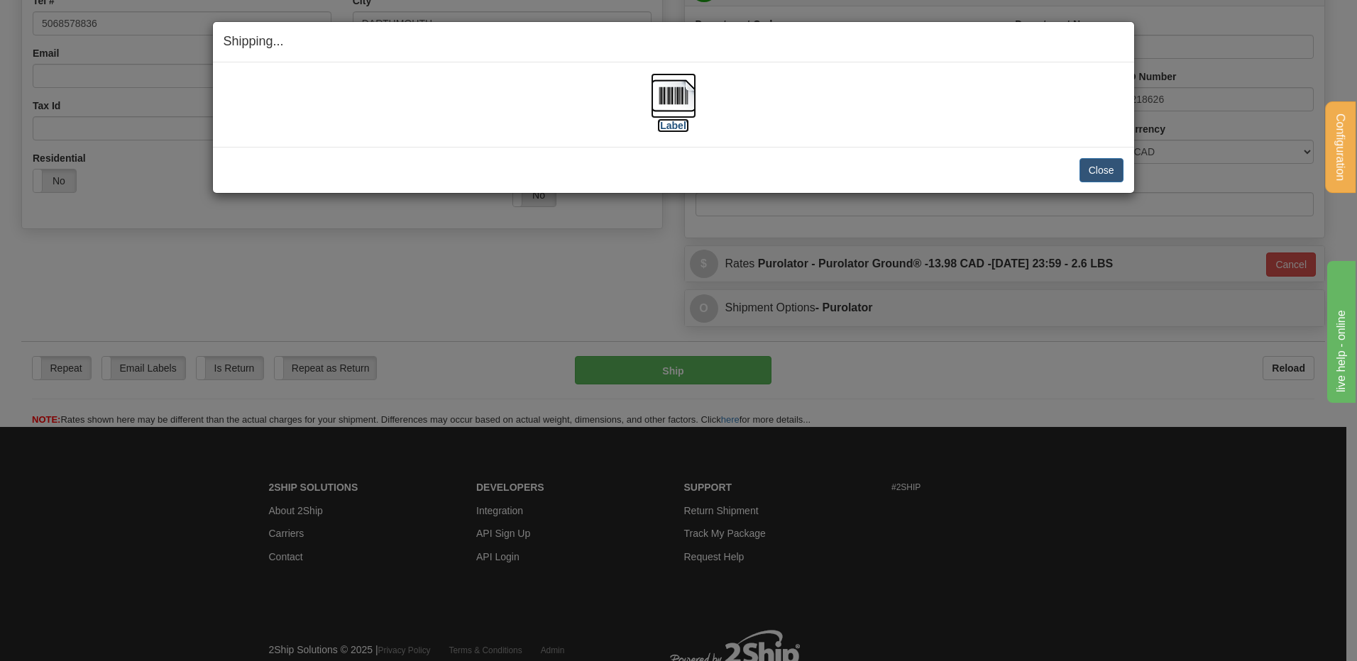
click at [671, 100] on img at bounding box center [673, 95] width 45 height 45
click at [1083, 167] on button "Close" at bounding box center [1101, 170] width 44 height 24
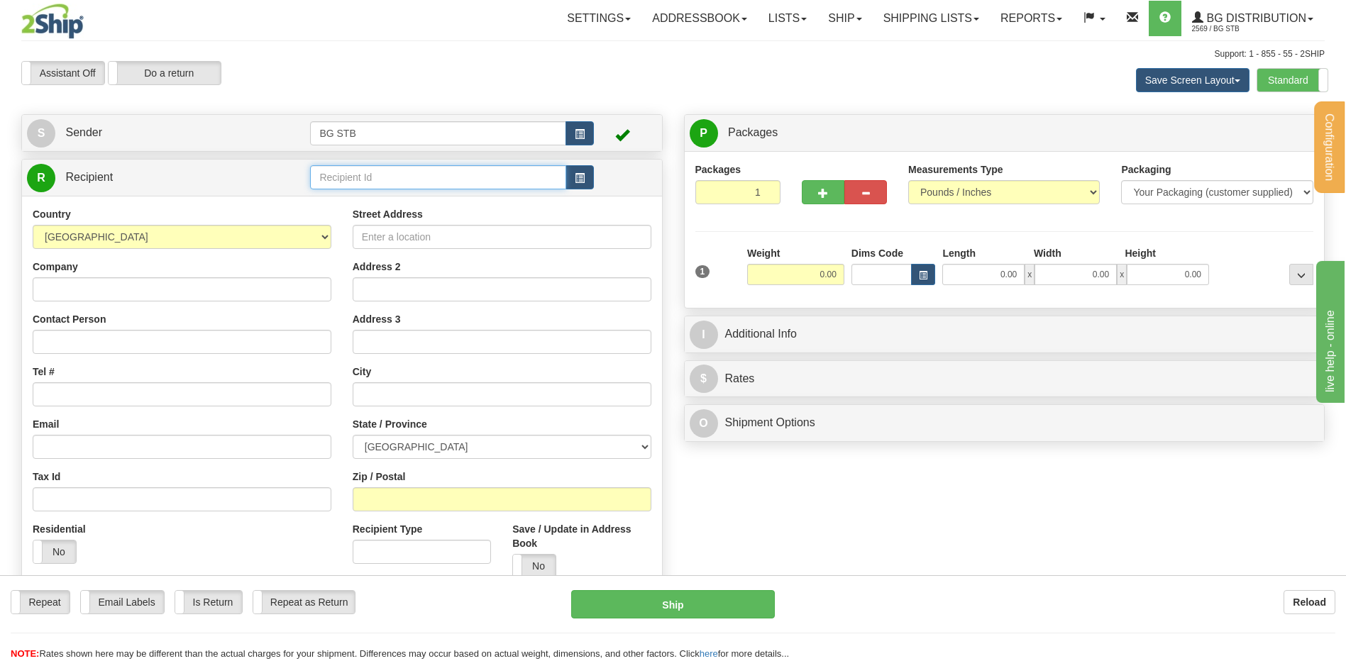
click at [335, 171] on input "text" at bounding box center [437, 177] width 255 height 24
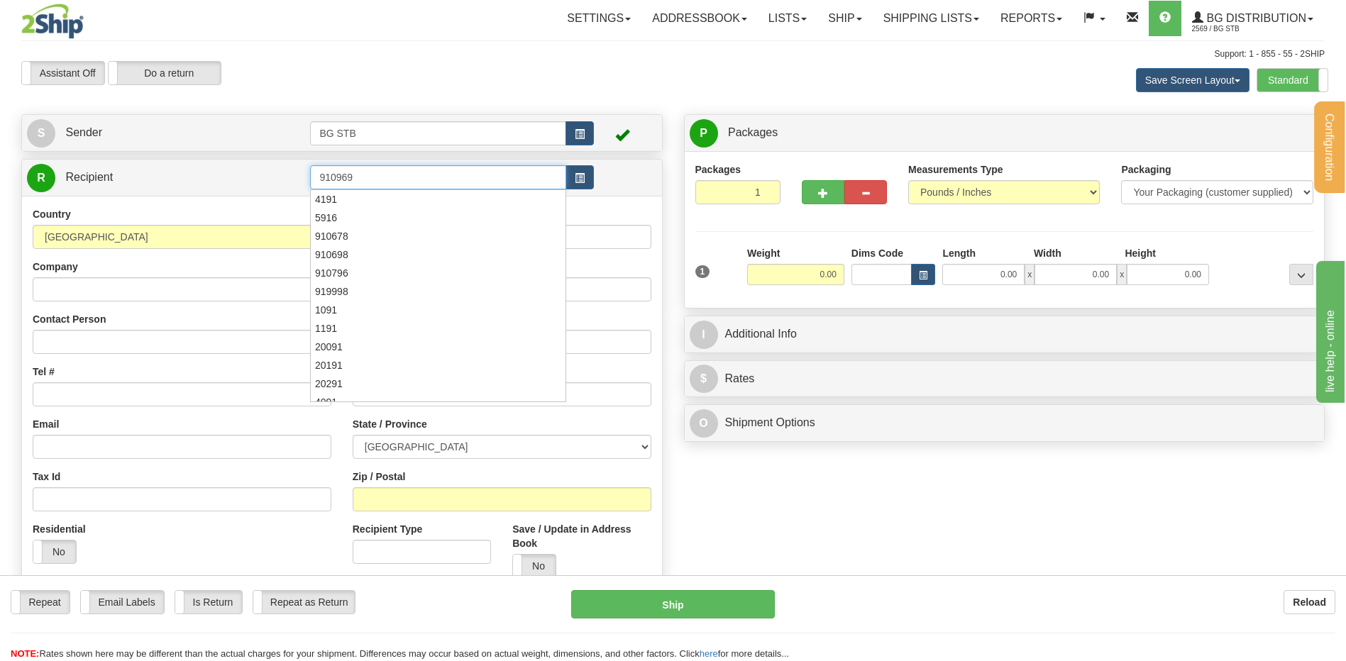
type input "910969"
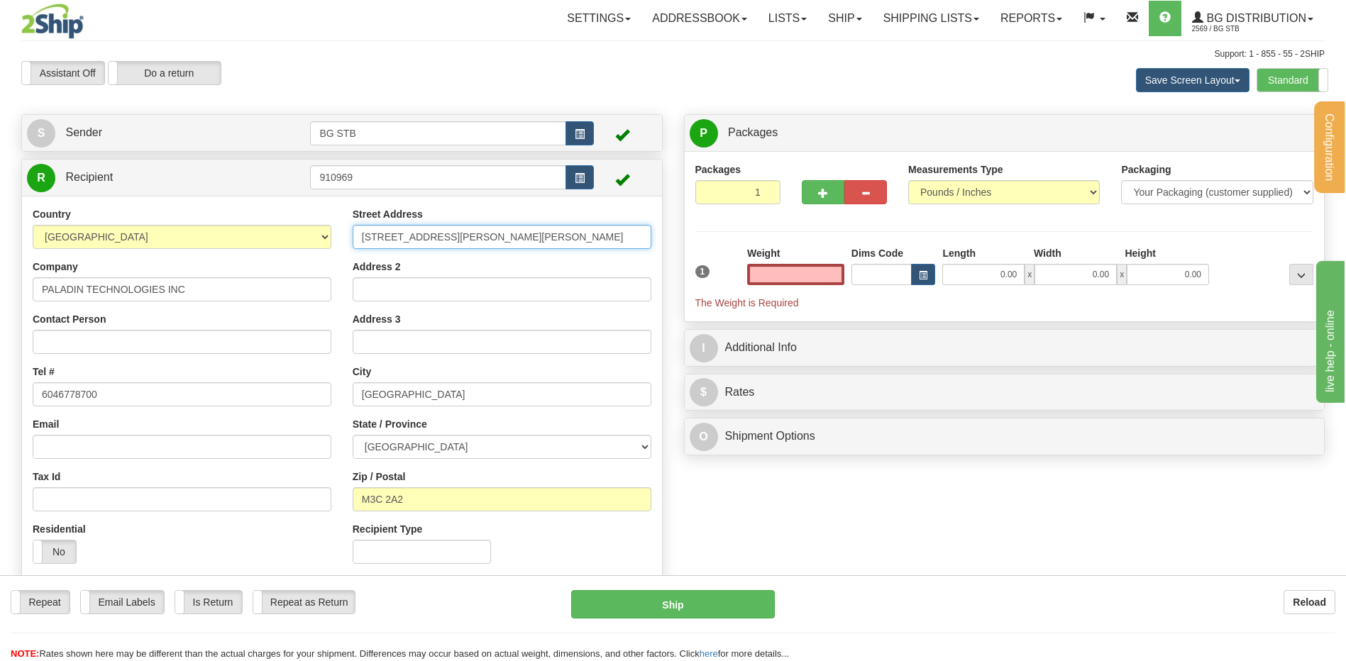
type input "0.00"
drag, startPoint x: 525, startPoint y: 231, endPoint x: 199, endPoint y: 235, distance: 326.5
click at [233, 233] on div "Country AFGHANISTAN ALAND ISLANDS ALBANIA ALGERIA AMERICAN SAMOA ANDORRA ANGOLA…" at bounding box center [342, 391] width 640 height 368
type input "4983 RUE LEVY"
type input "SAINT-LAURENT"
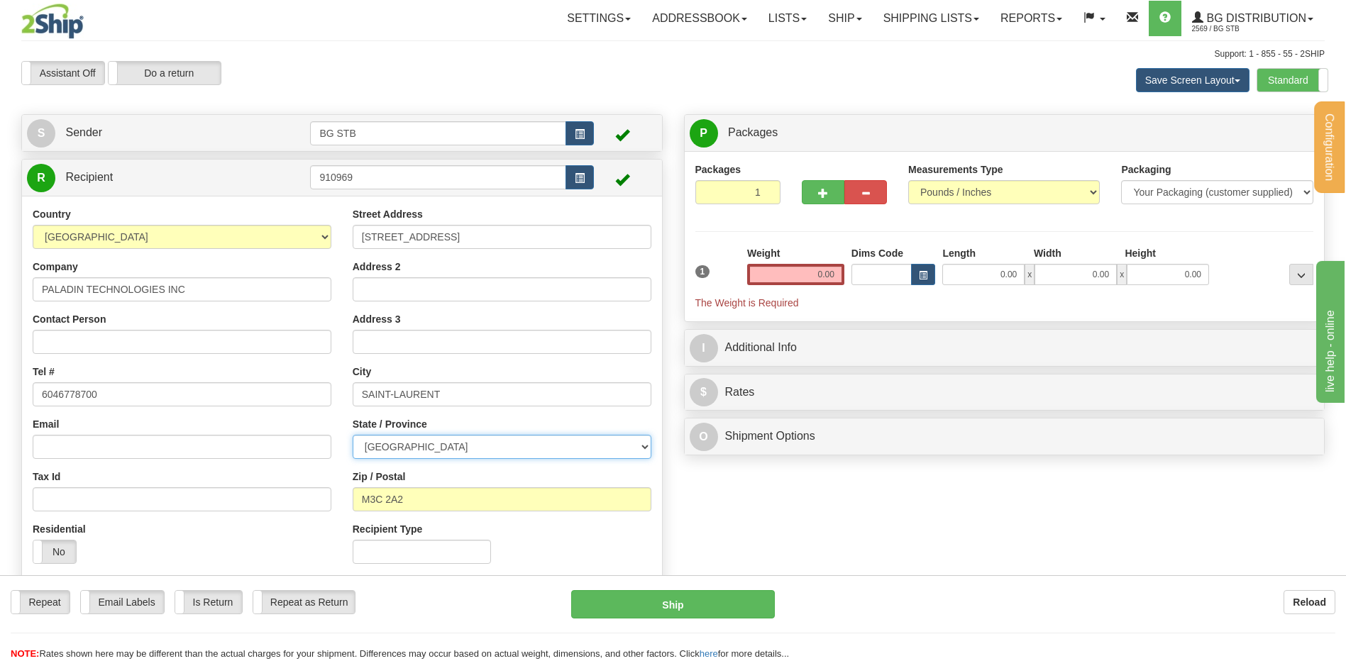
drag, startPoint x: 412, startPoint y: 458, endPoint x: 419, endPoint y: 433, distance: 26.0
click at [412, 458] on select "ALBERTA BRITISH COLUMBIA MANITOBA NEW BRUNSWICK NEWFOUNDLAND NOVA SCOTIA NUNAVU…" at bounding box center [502, 447] width 299 height 24
select select "QC"
click at [353, 435] on select "ALBERTA BRITISH COLUMBIA MANITOBA NEW BRUNSWICK NEWFOUNDLAND NOVA SCOTIA NUNAVU…" at bounding box center [502, 447] width 299 height 24
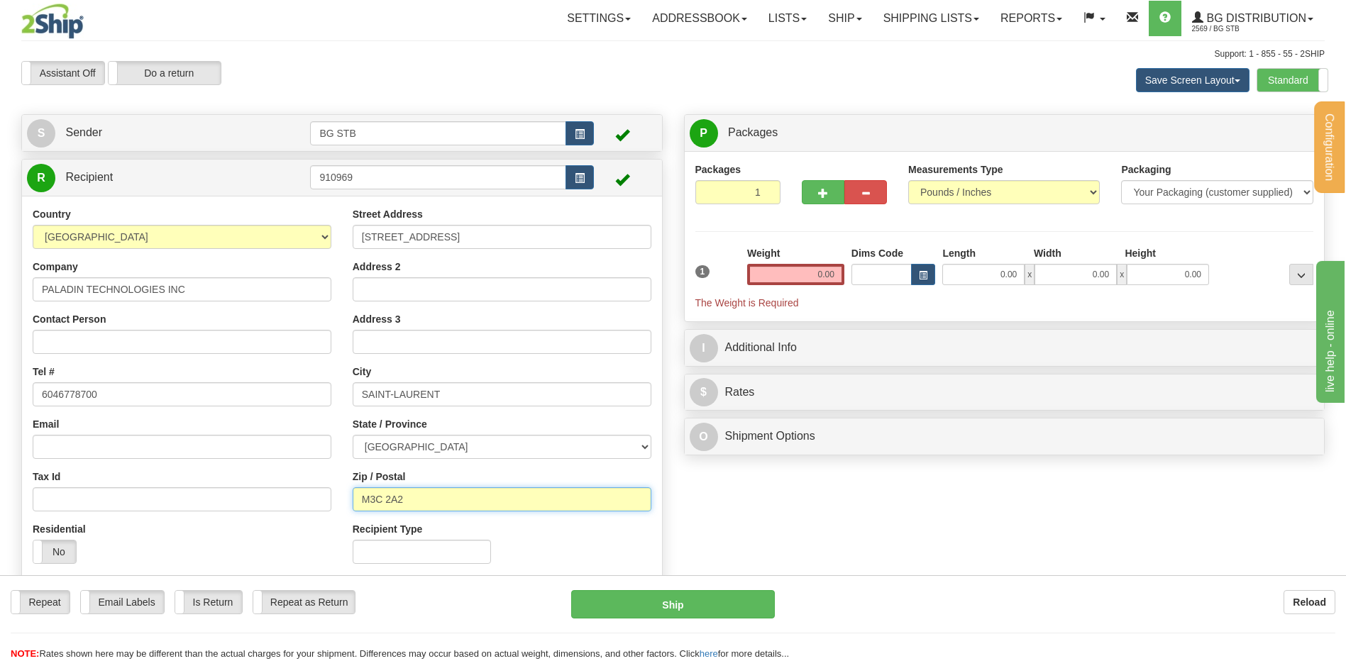
drag, startPoint x: 375, startPoint y: 494, endPoint x: 287, endPoint y: 502, distance: 88.3
click at [260, 498] on div "Country AFGHANISTAN ALAND ISLANDS ALBANIA ALGERIA AMERICAN SAMOA ANDORRA ANGOLA…" at bounding box center [342, 391] width 640 height 368
type input "H4R 2N9"
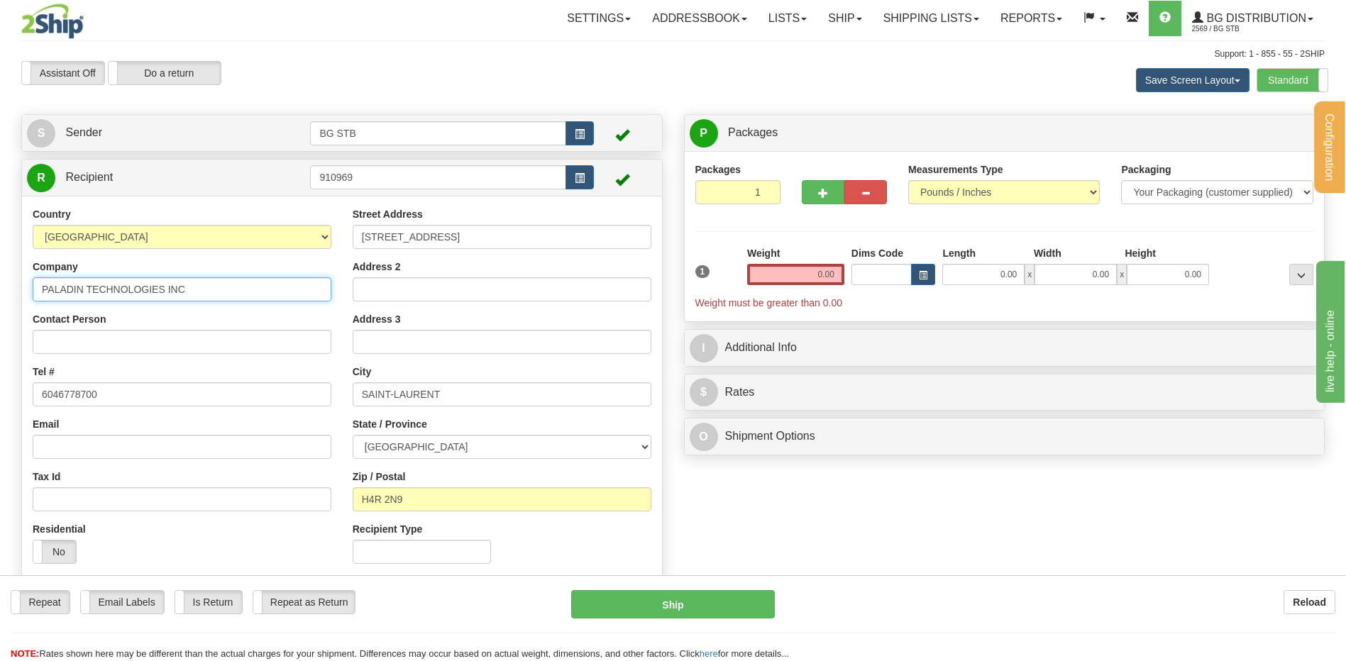
drag, startPoint x: 211, startPoint y: 293, endPoint x: -13, endPoint y: 287, distance: 224.3
click at [0, 287] on html "Training Course Close Configuration My Configuration Panel Close" at bounding box center [673, 330] width 1346 height 661
type input "SERRURIER ROBILLARD"
click at [780, 279] on input "0.00" at bounding box center [795, 274] width 97 height 21
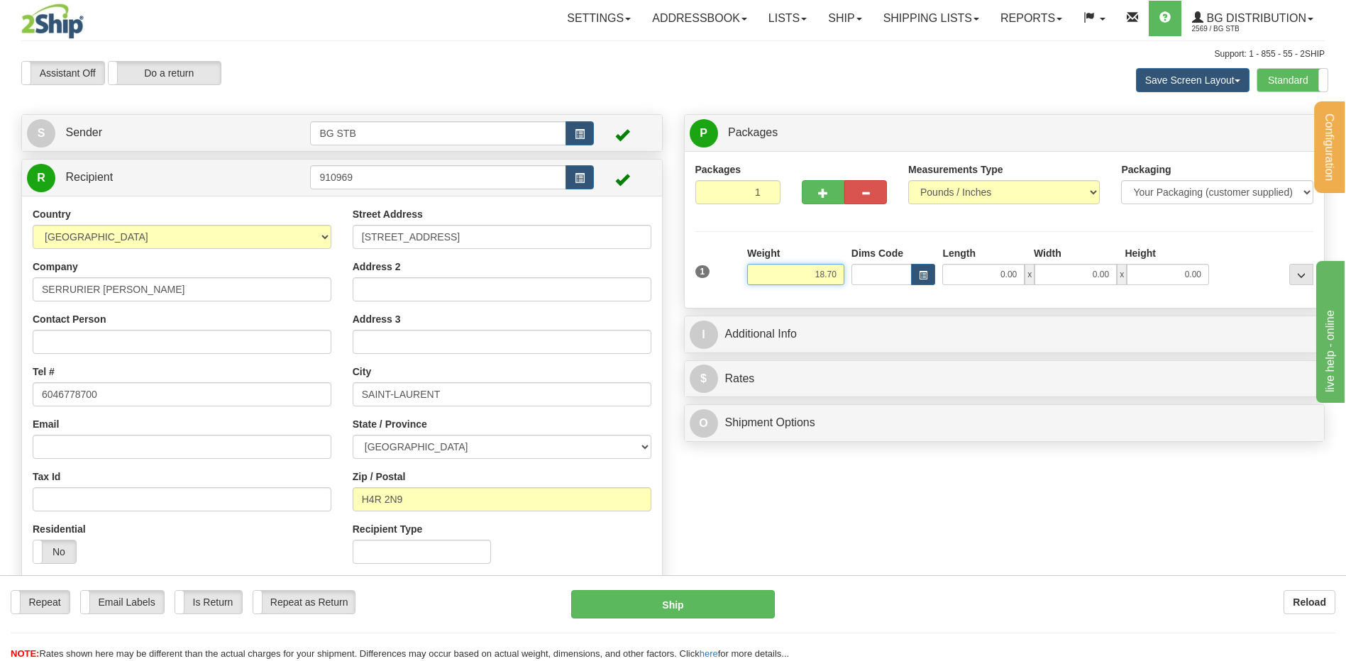
type input "18.70"
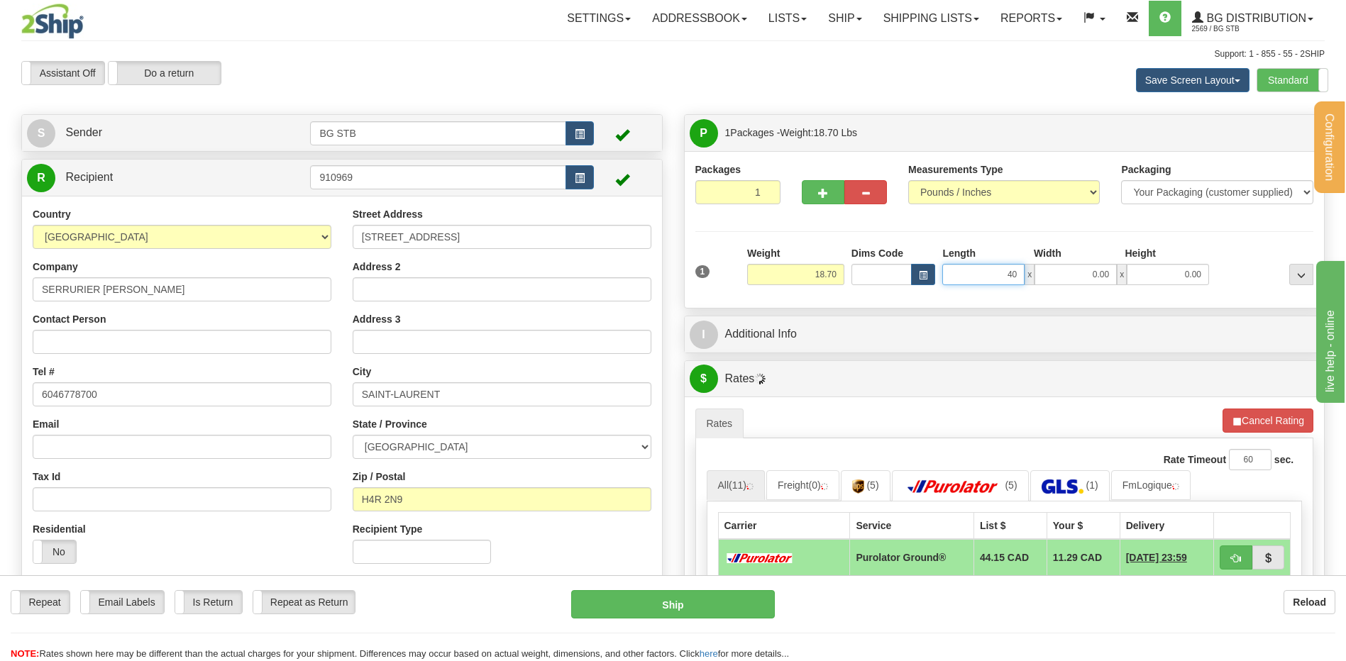
type input "40.00"
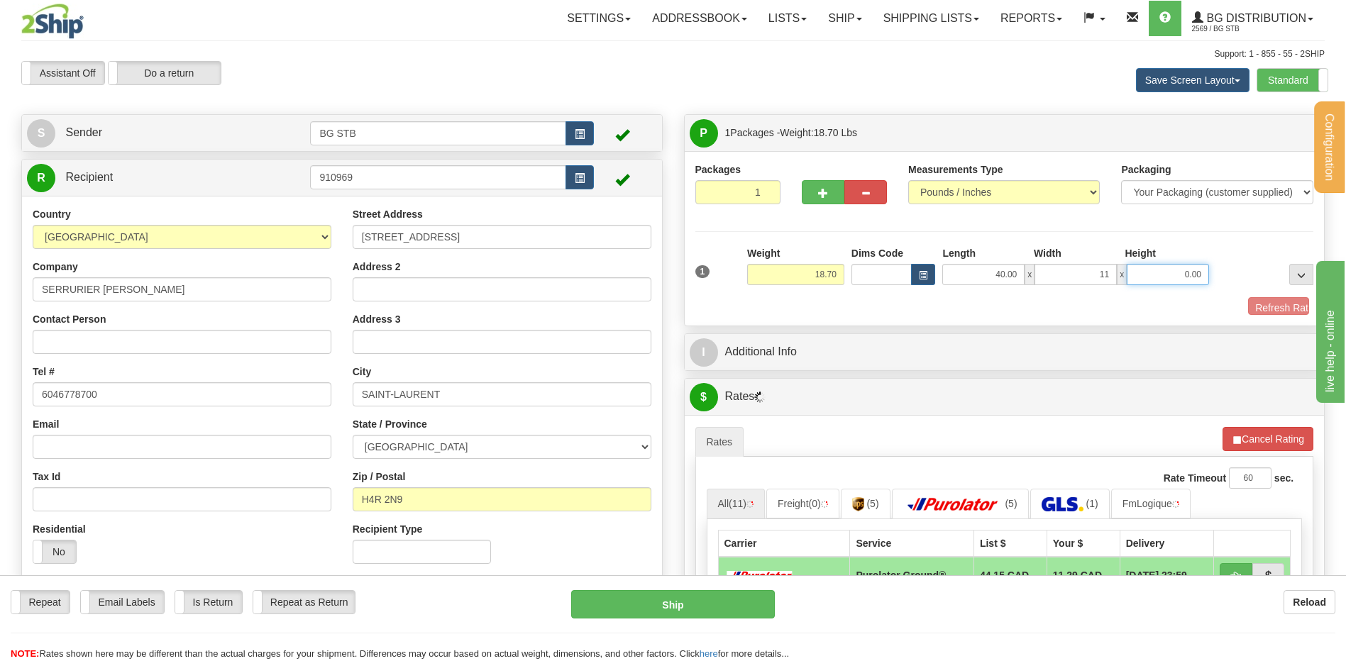
type input "11.00"
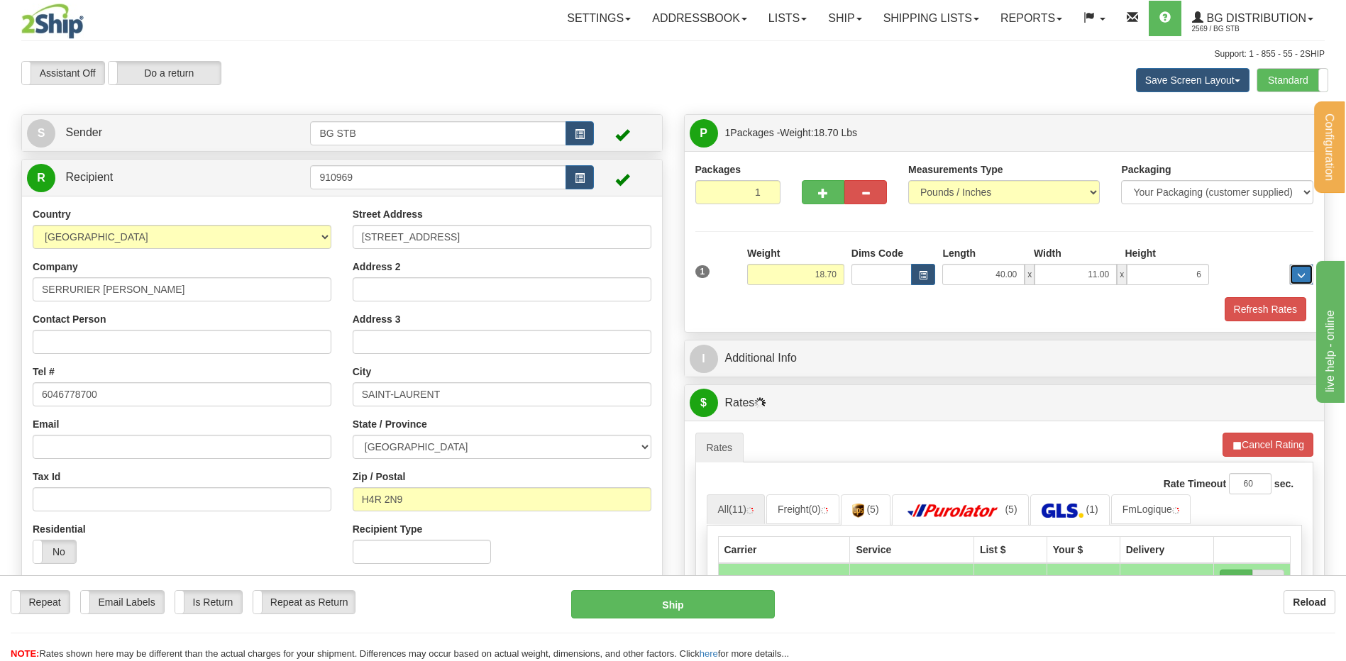
type input "6.00"
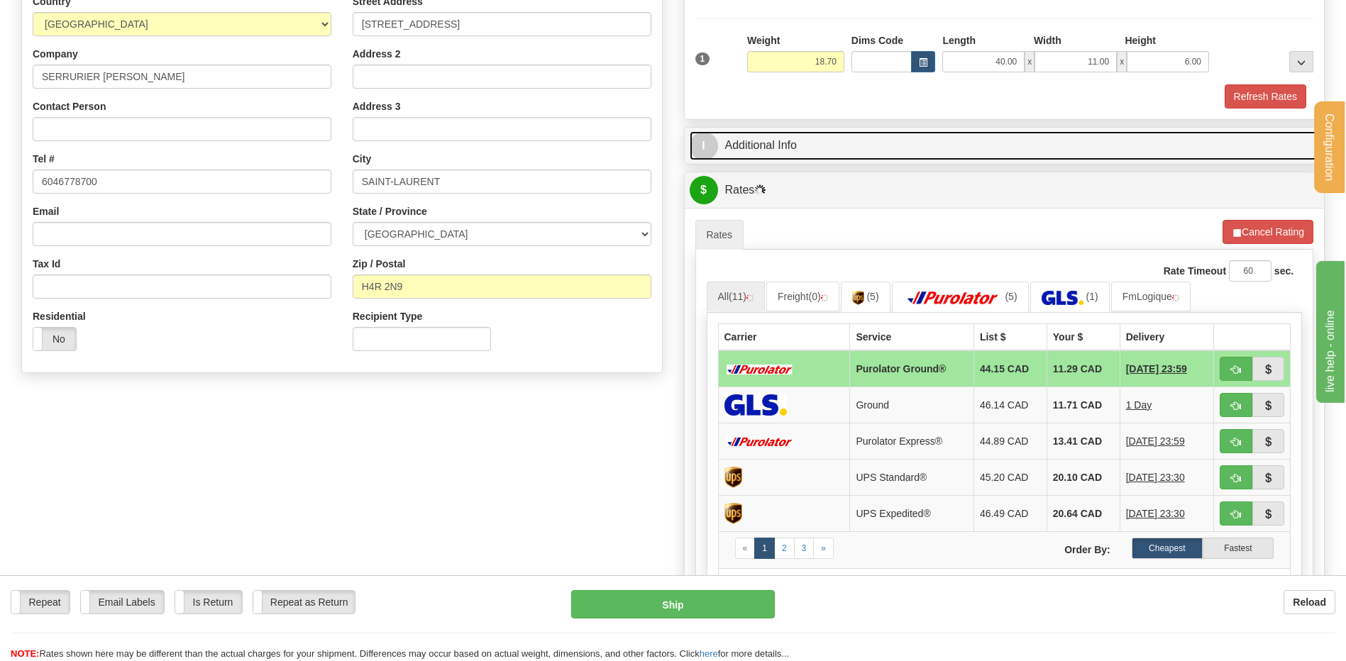
click at [782, 153] on link "I Additional Info" at bounding box center [1005, 145] width 630 height 29
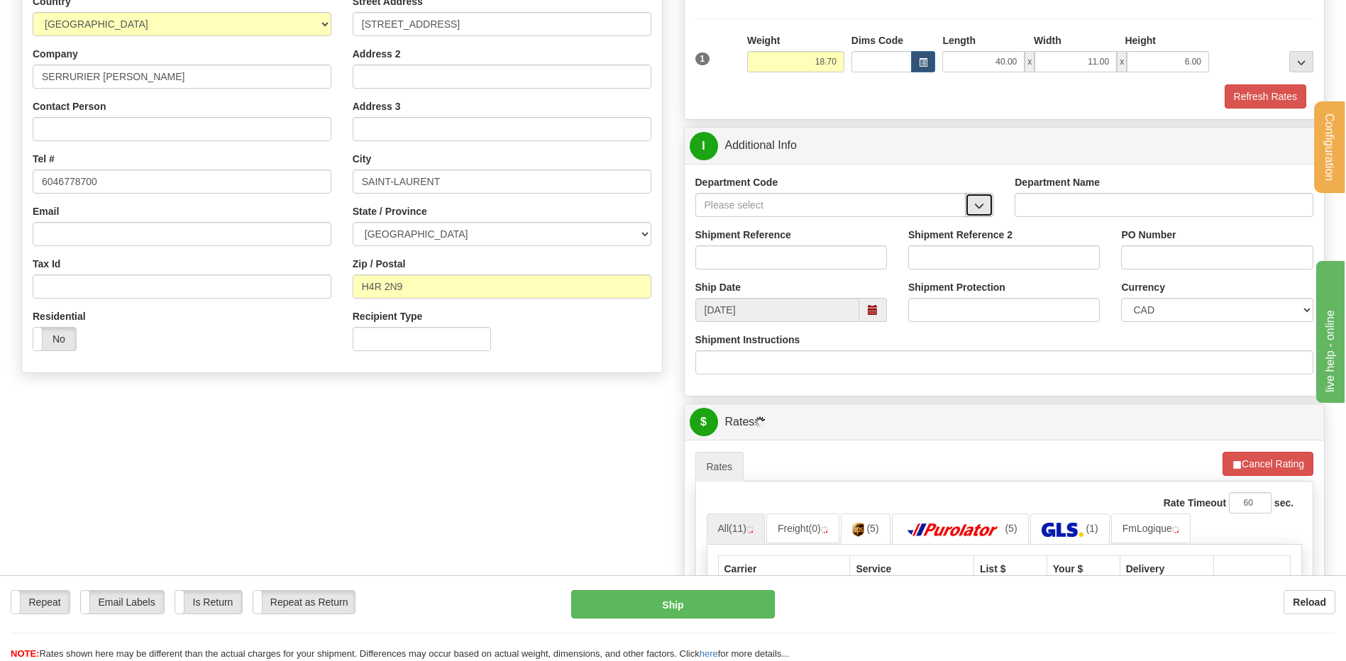
click at [985, 202] on button "button" at bounding box center [979, 205] width 28 height 24
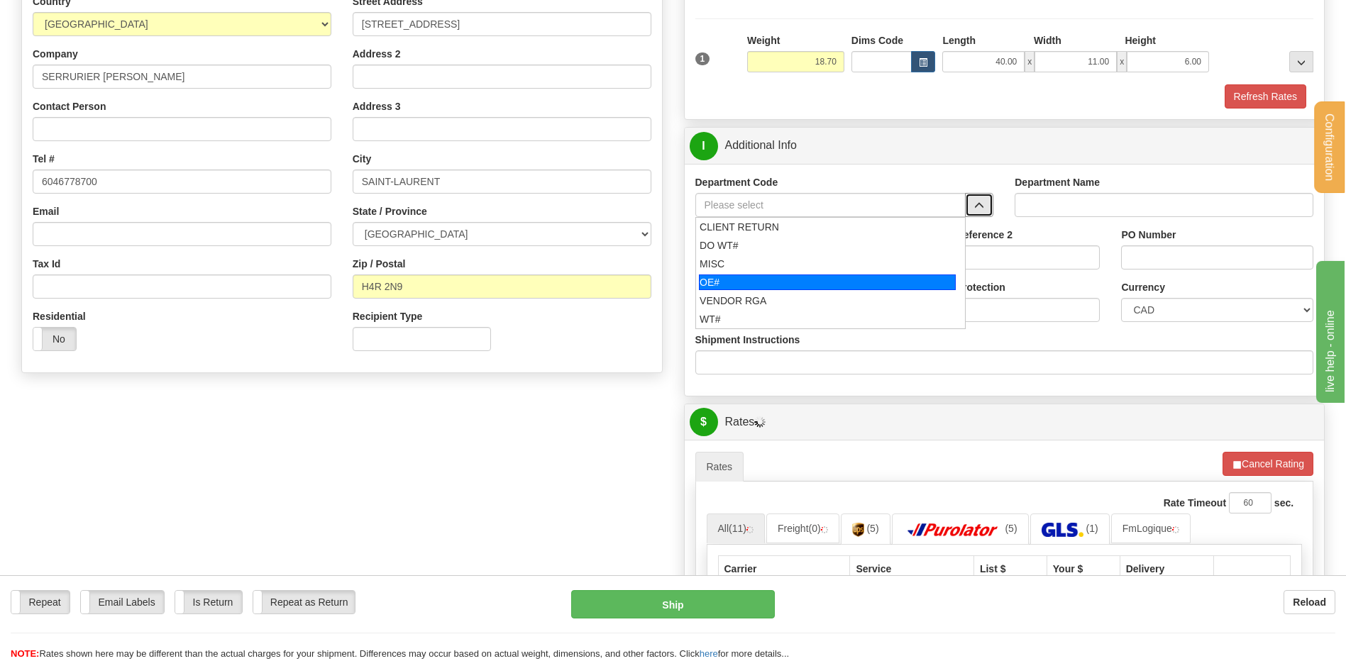
click at [755, 281] on div "OE#" at bounding box center [827, 283] width 257 height 16
type input "OE#"
type input "ORDERS"
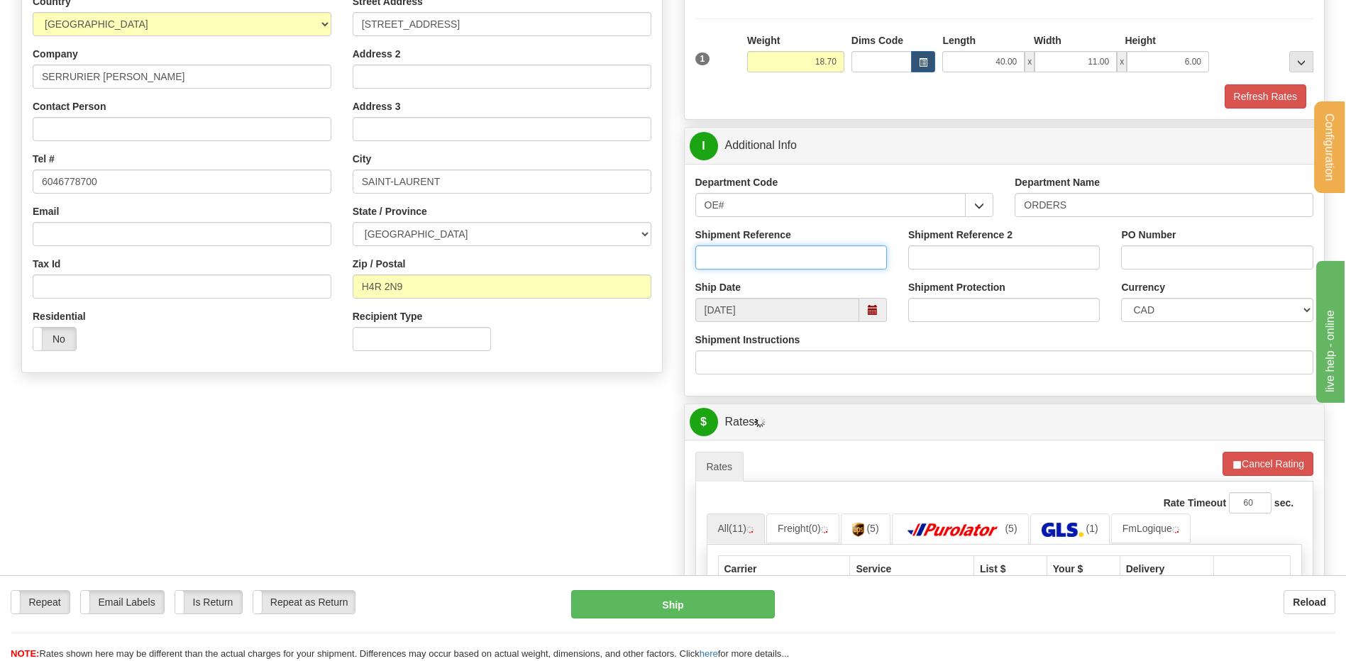
click at [752, 265] on input "Shipment Reference" at bounding box center [791, 258] width 192 height 24
type input "80007195-00"
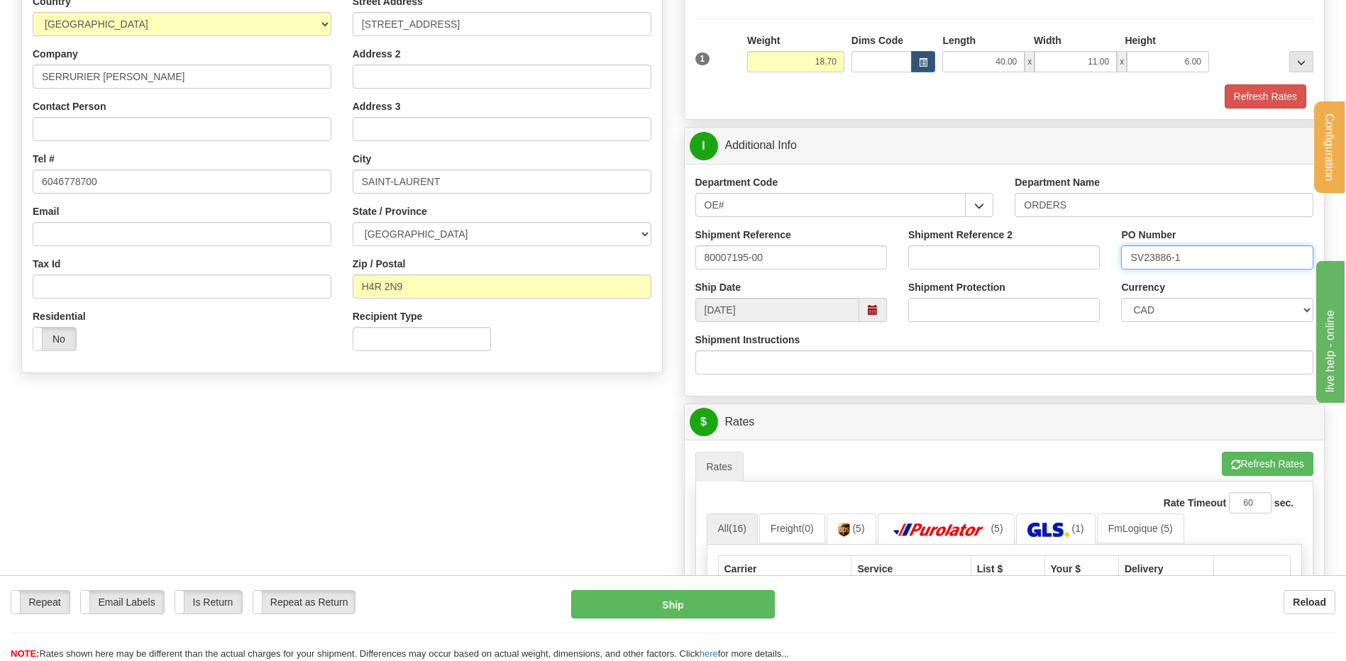
scroll to position [639, 0]
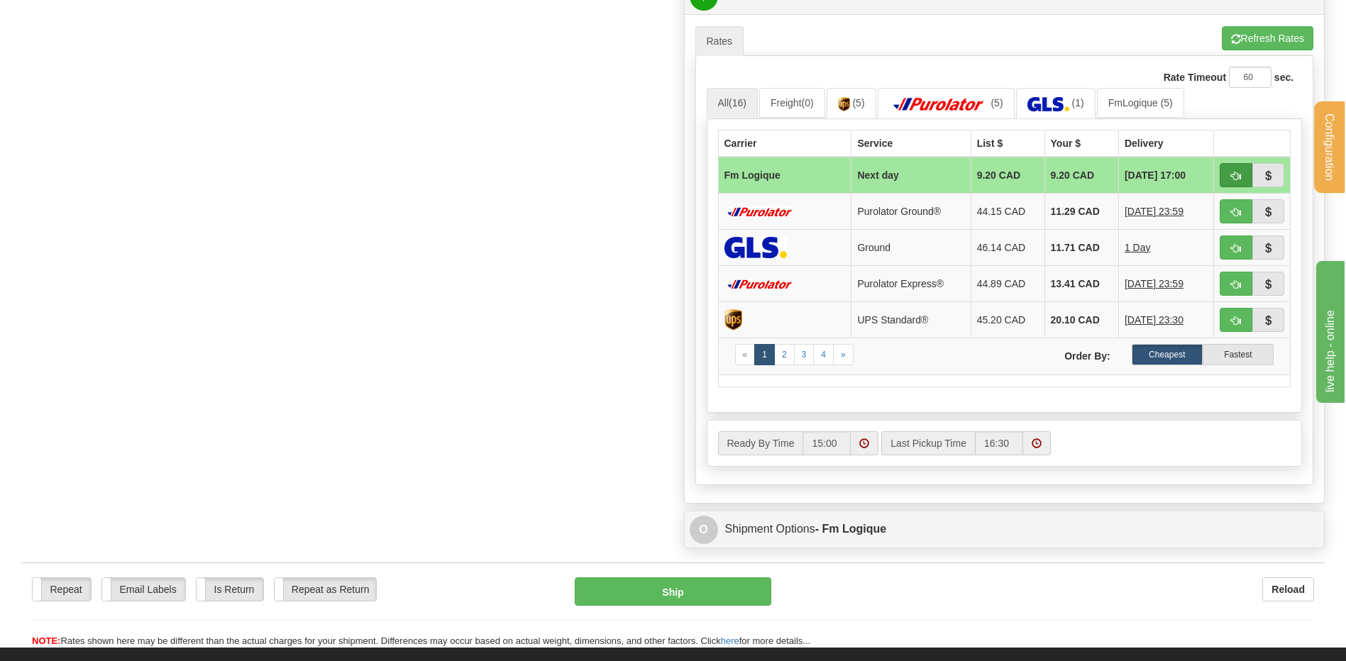
type input "SV23886-1"
click at [1229, 175] on button "button" at bounding box center [1236, 175] width 33 height 24
type input "jour"
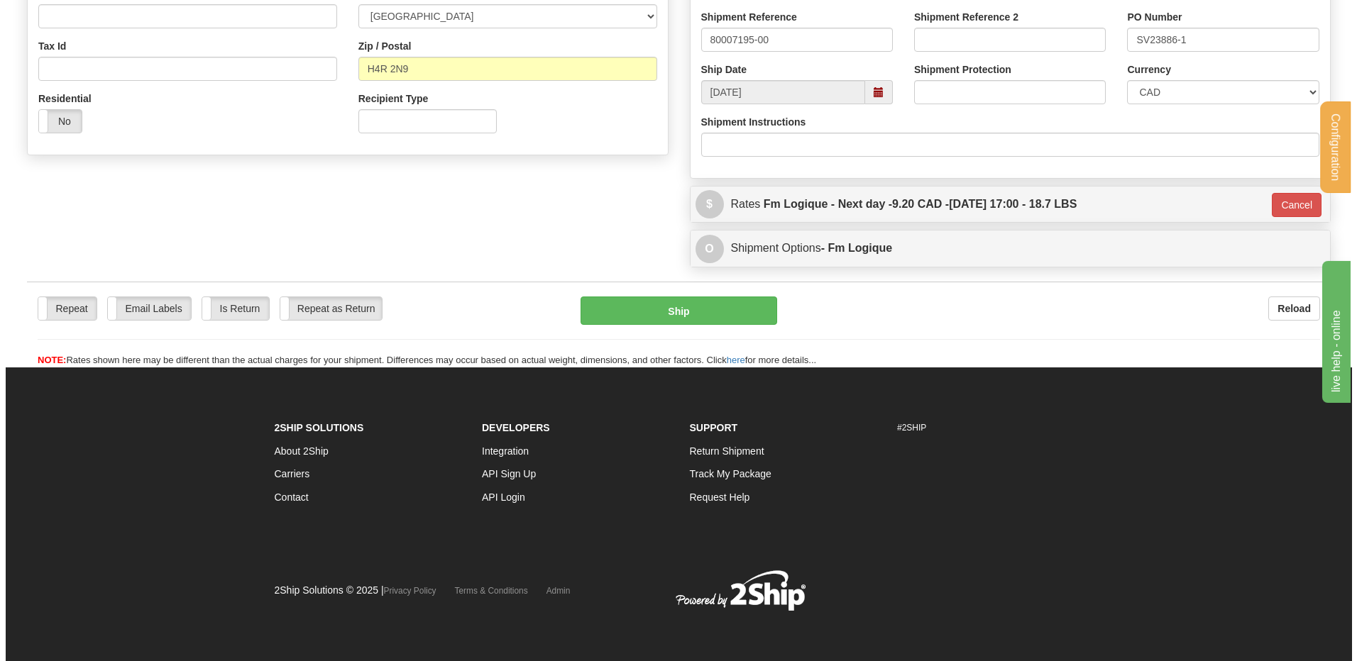
scroll to position [431, 0]
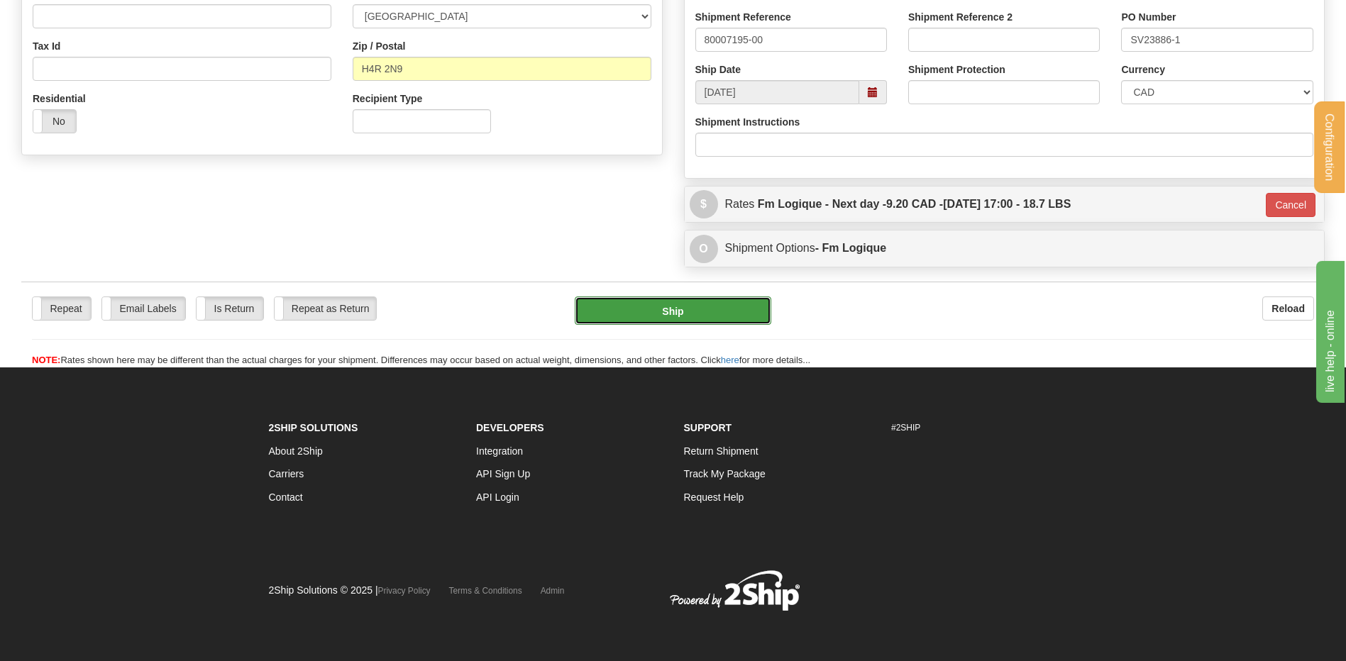
click at [604, 312] on button "Ship" at bounding box center [673, 311] width 196 height 28
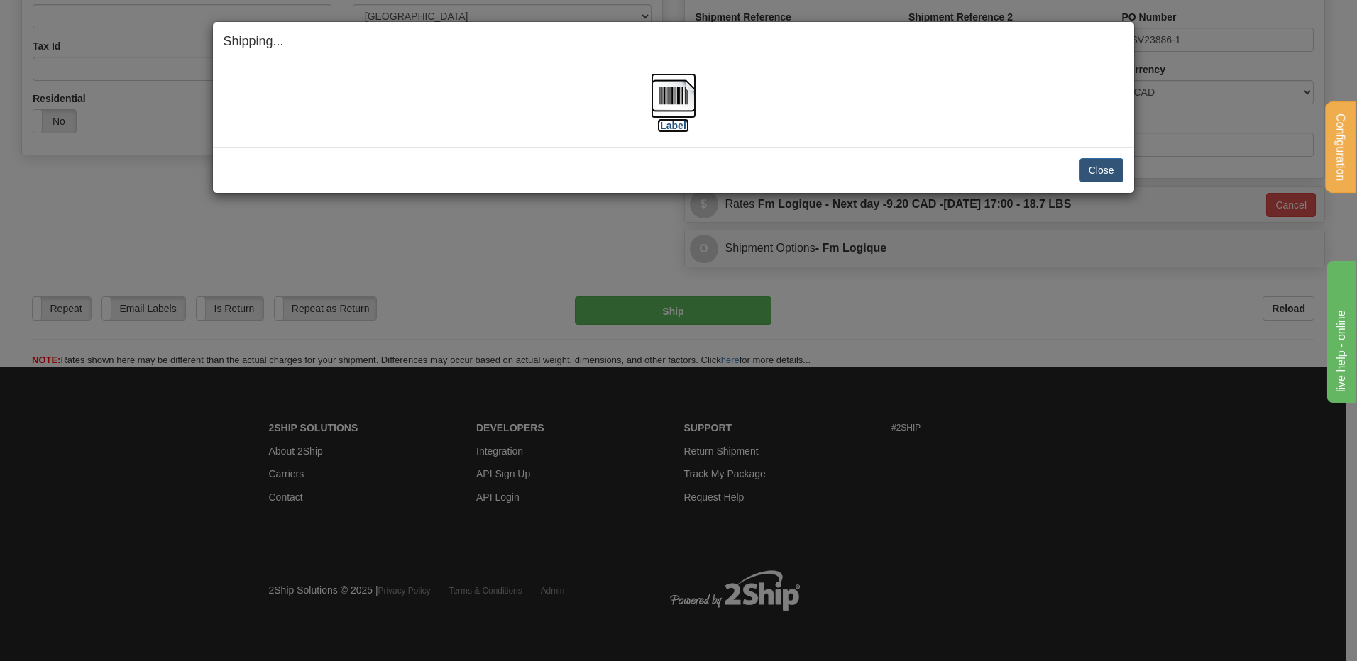
click at [667, 100] on img at bounding box center [673, 95] width 45 height 45
click at [1099, 169] on button "Close" at bounding box center [1101, 170] width 44 height 24
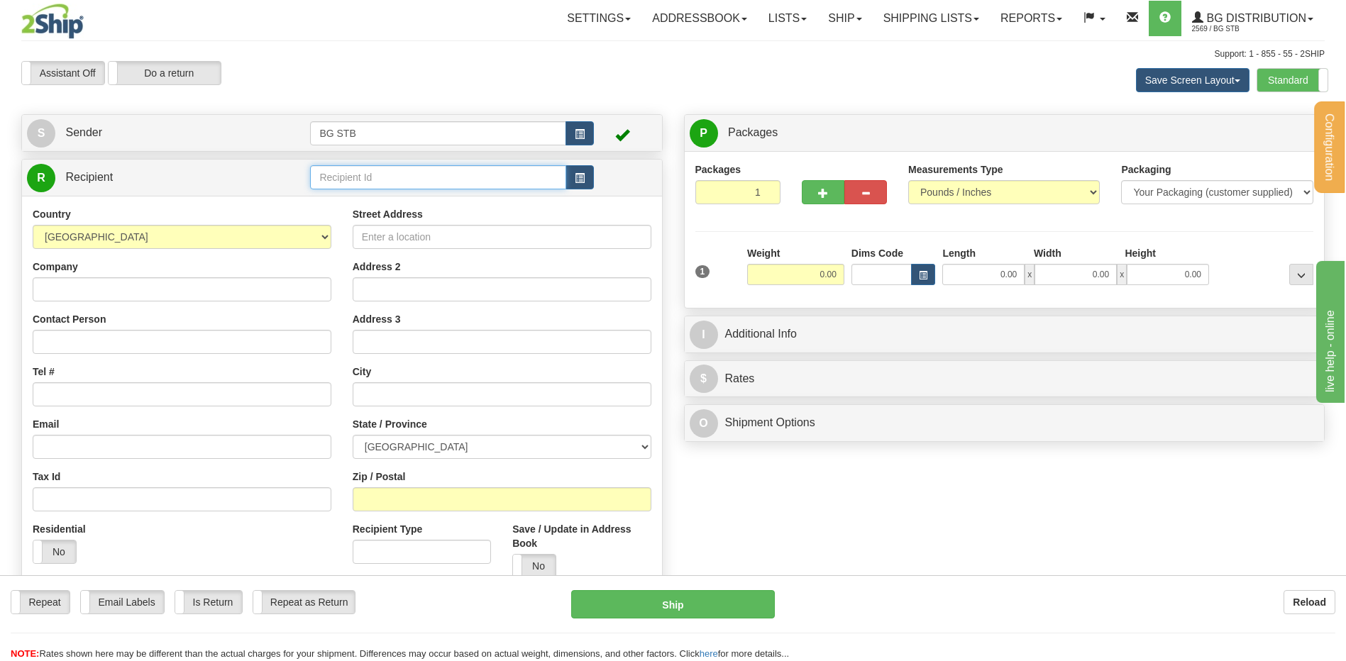
click at [381, 169] on input "text" at bounding box center [437, 177] width 255 height 24
type input "4068"
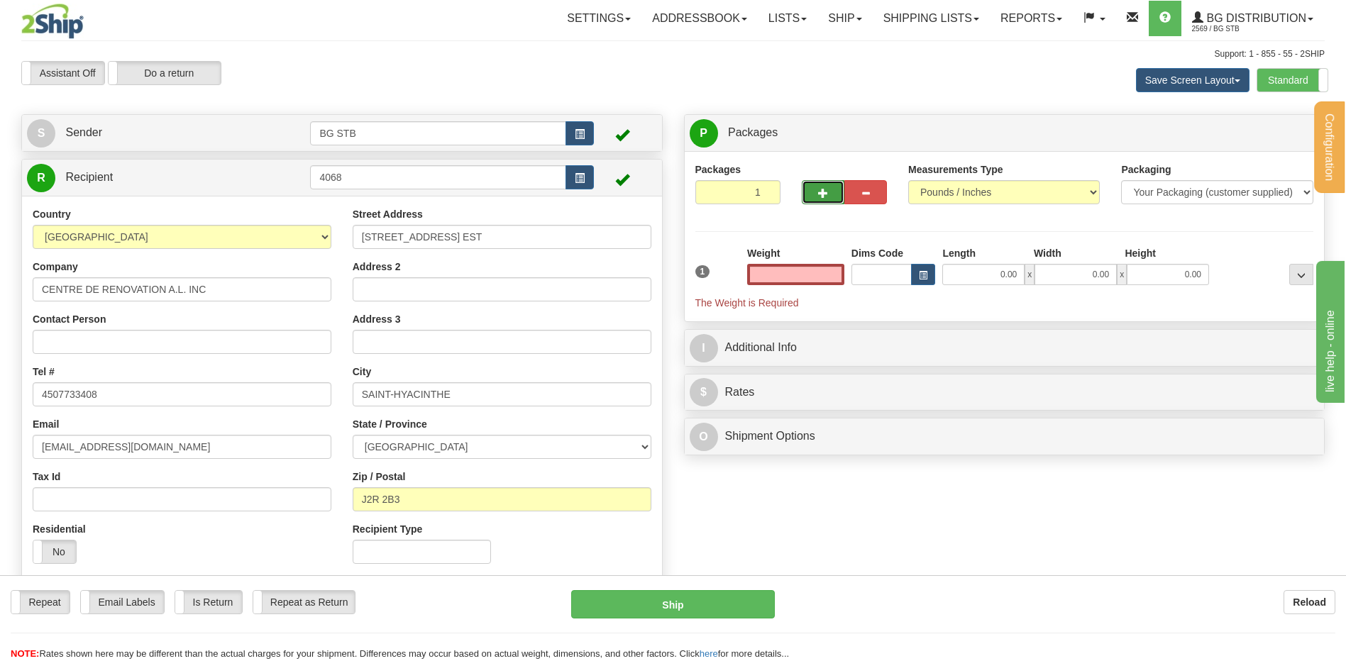
type input "0.00"
click at [828, 189] on button "button" at bounding box center [823, 192] width 43 height 24
type input "2"
click at [1281, 134] on span "Package Level" at bounding box center [1283, 133] width 56 height 10
radio input "true"
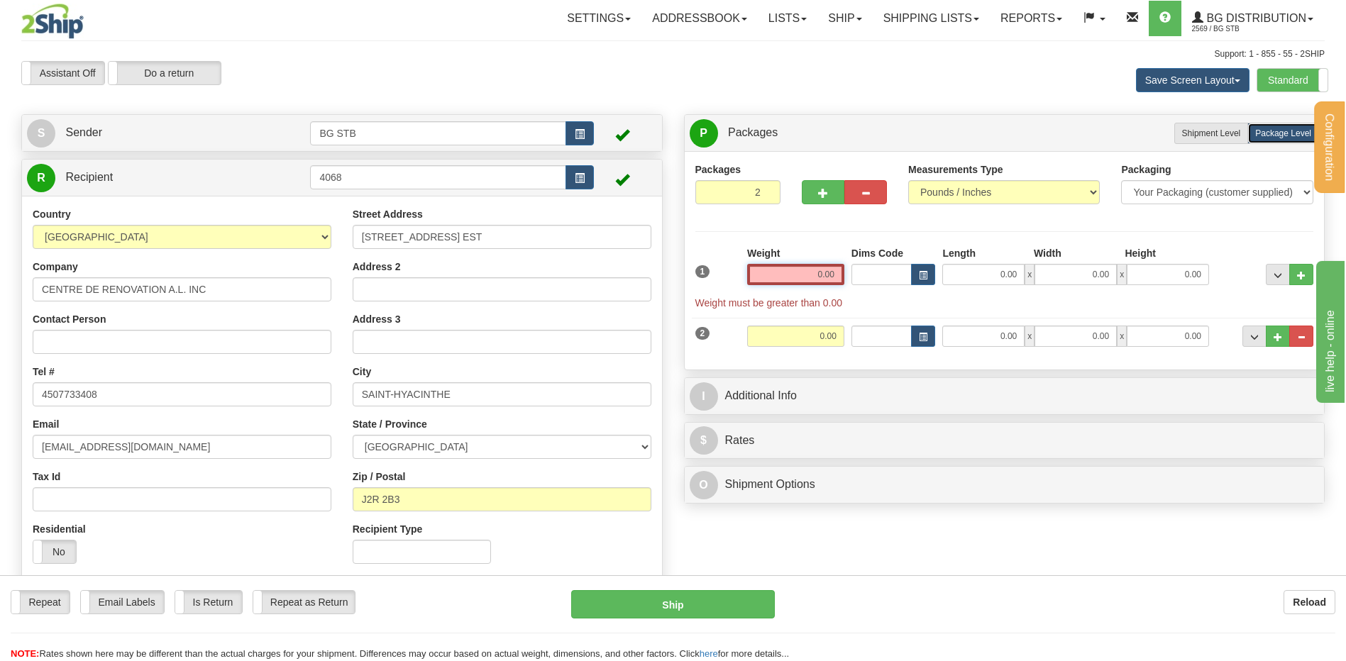
click at [810, 277] on input "0.00" at bounding box center [795, 274] width 97 height 21
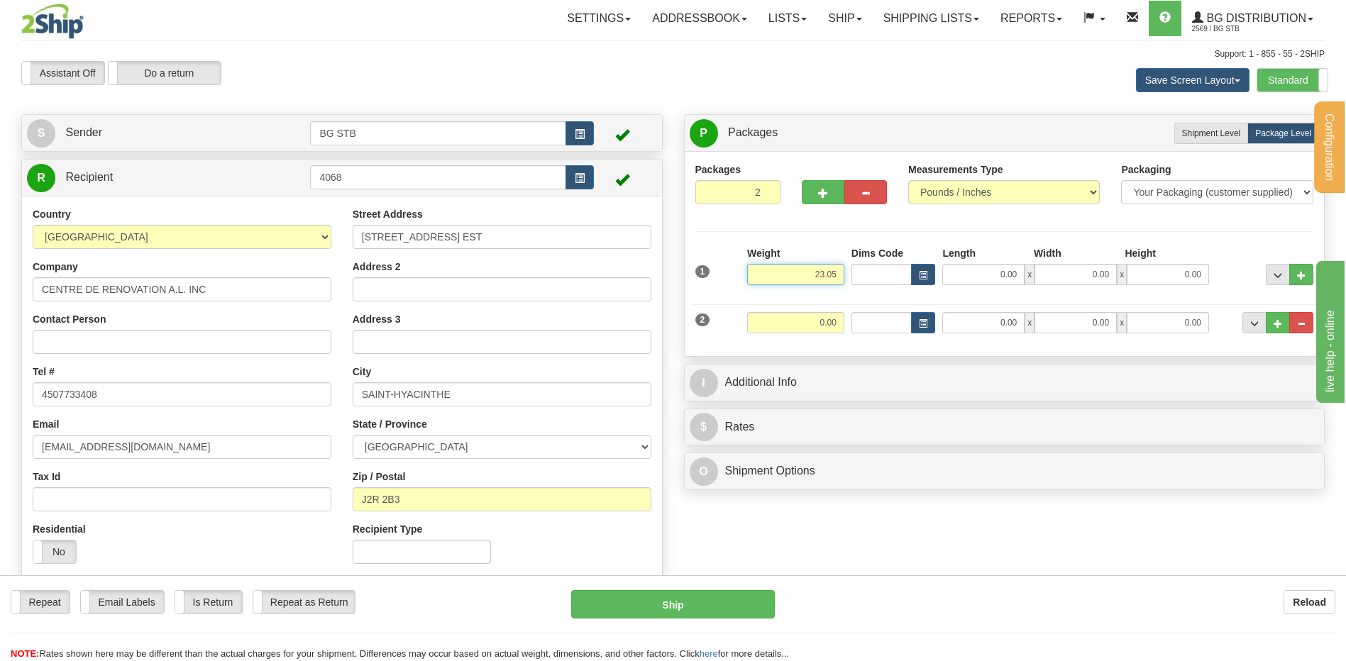
type input "23.05"
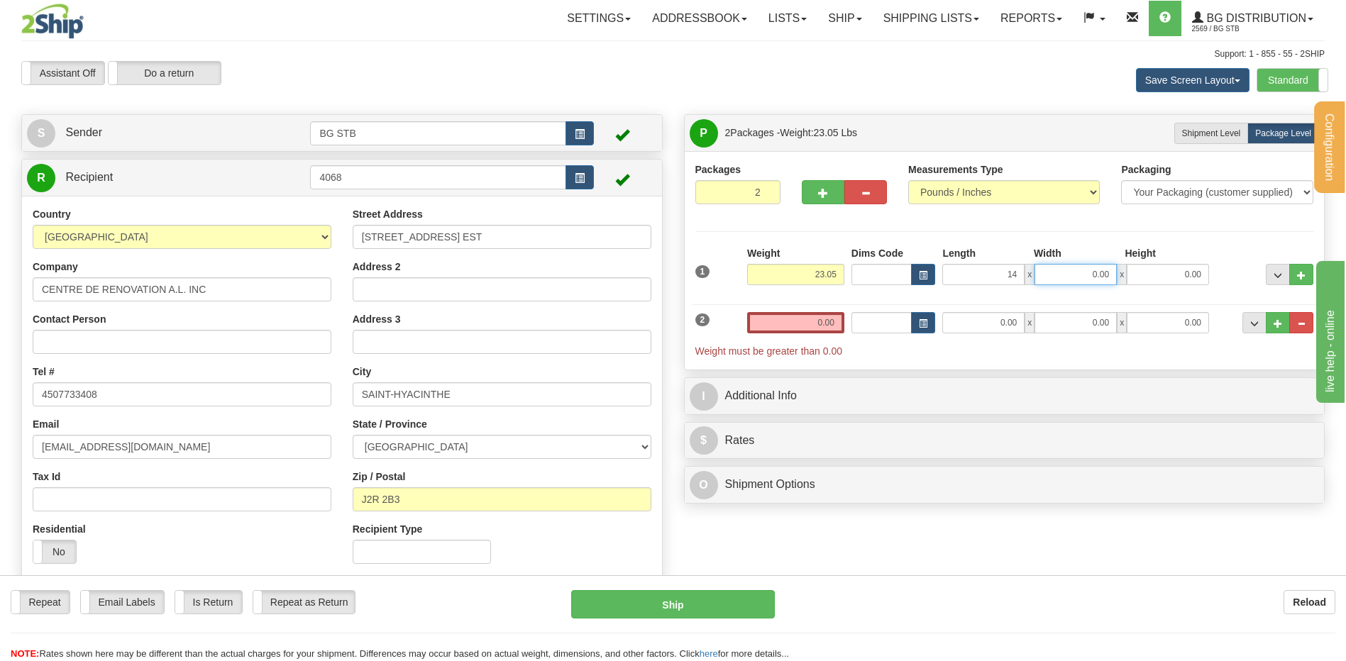
type input "14.00"
type input "6.00"
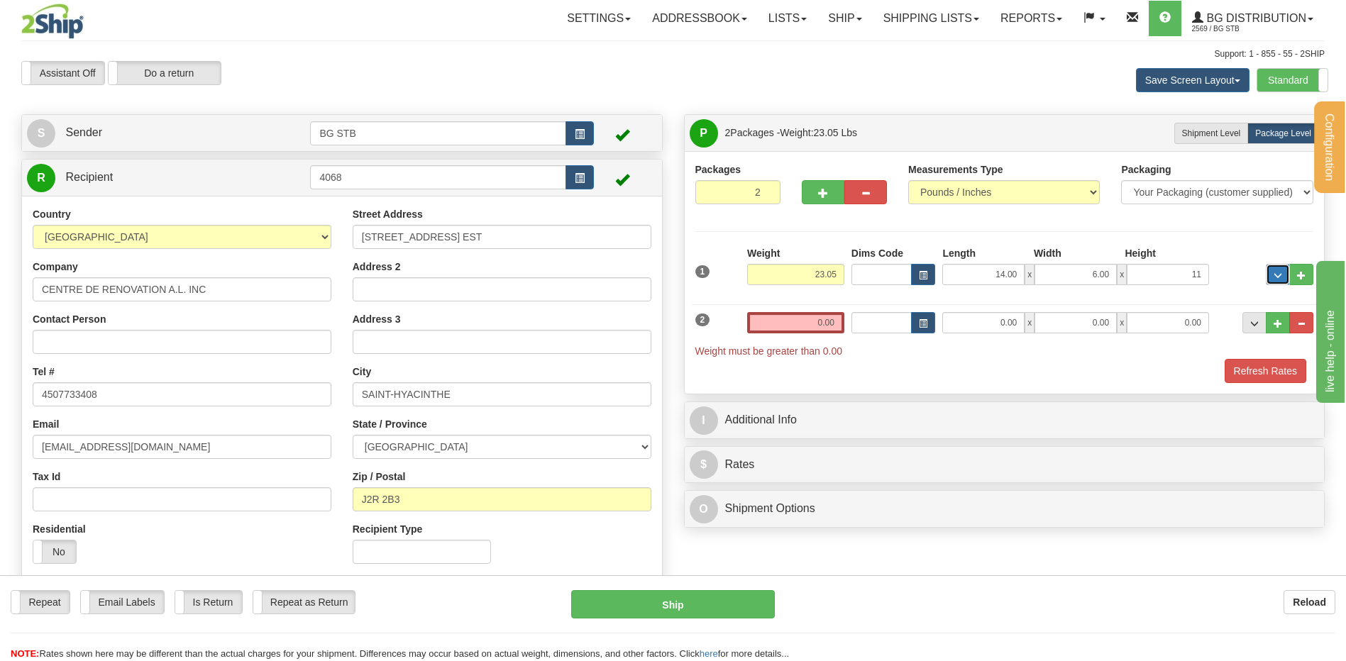
type input "11.00"
click at [801, 328] on input "0.00" at bounding box center [795, 322] width 97 height 21
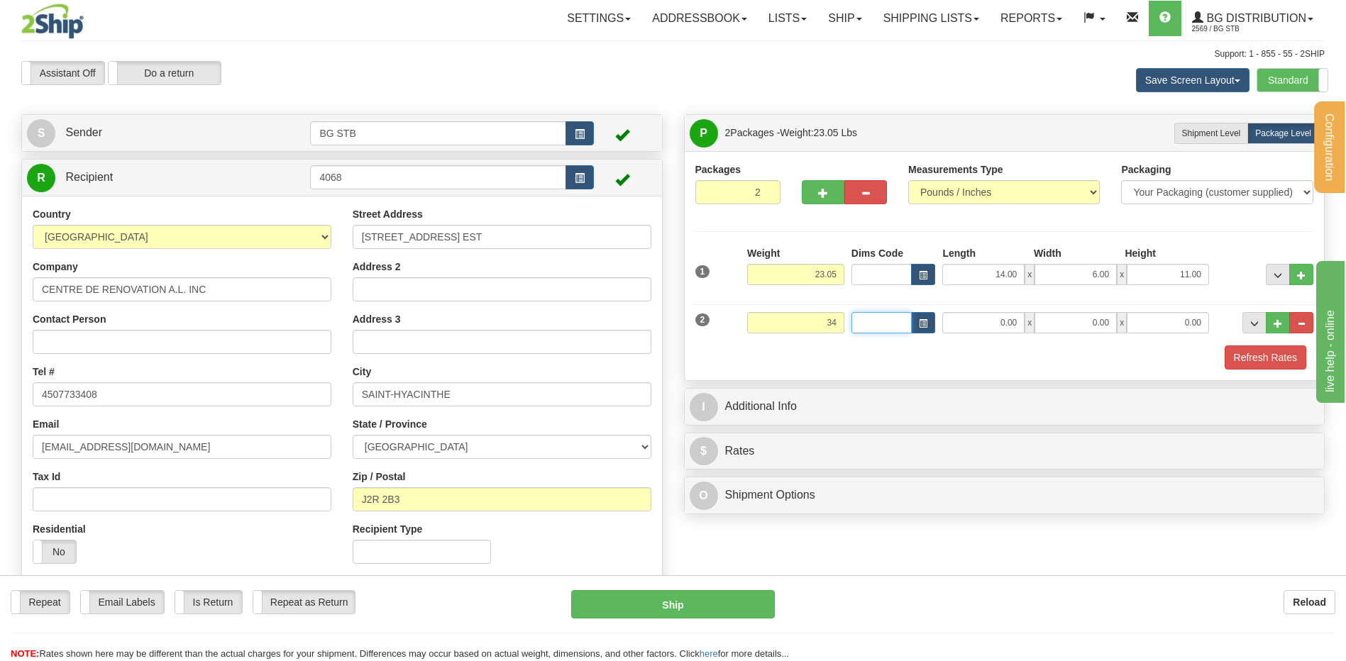
type input "34.00"
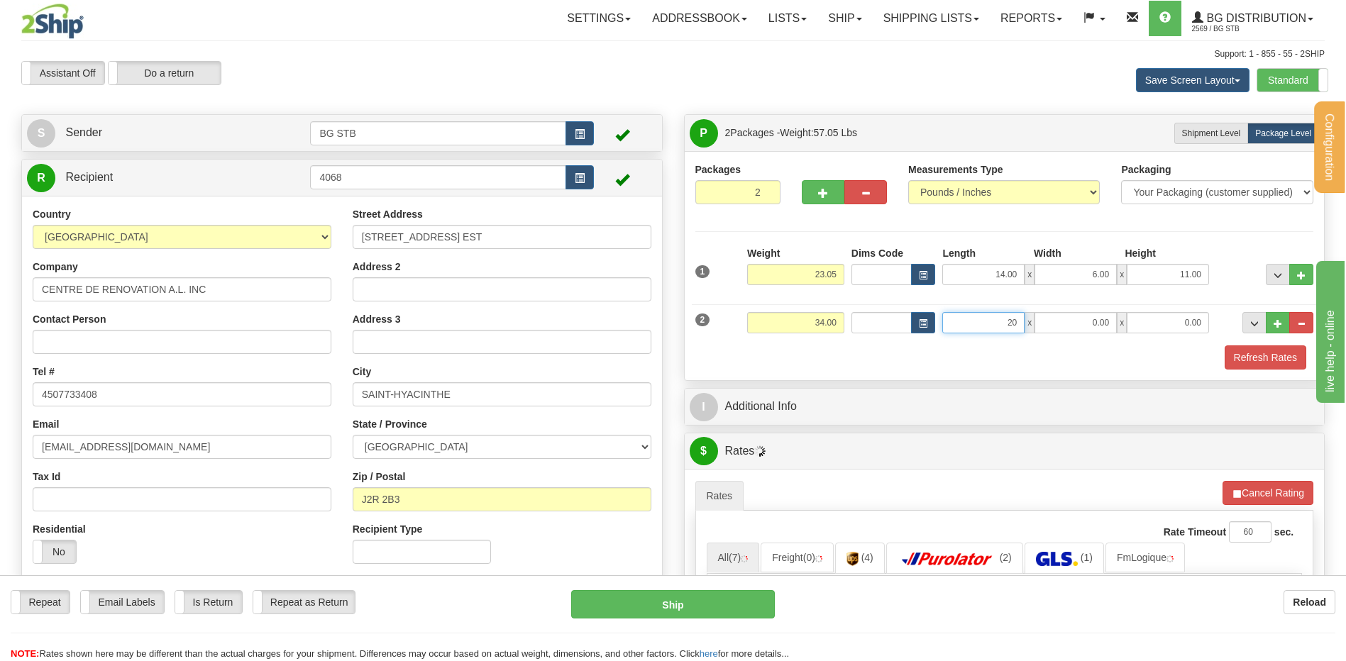
type input "20.00"
type input "14.00"
type input "8.00"
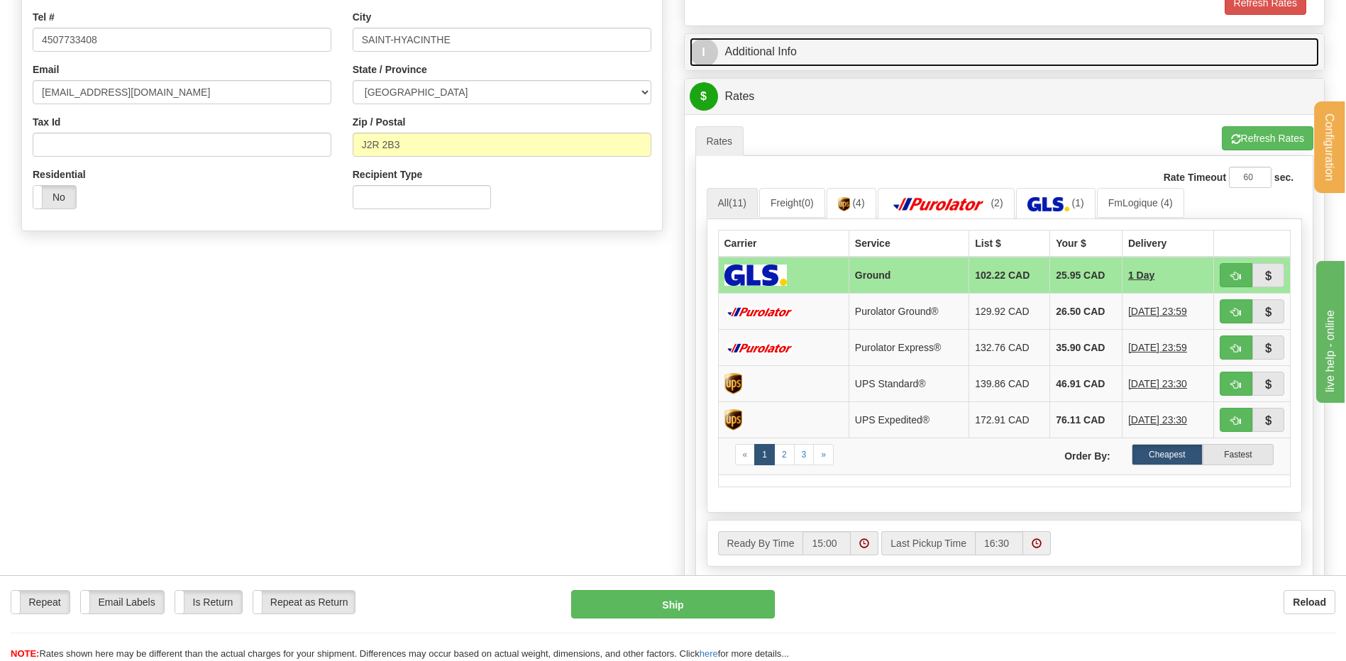
click at [771, 56] on link "I Additional Info" at bounding box center [1005, 52] width 630 height 29
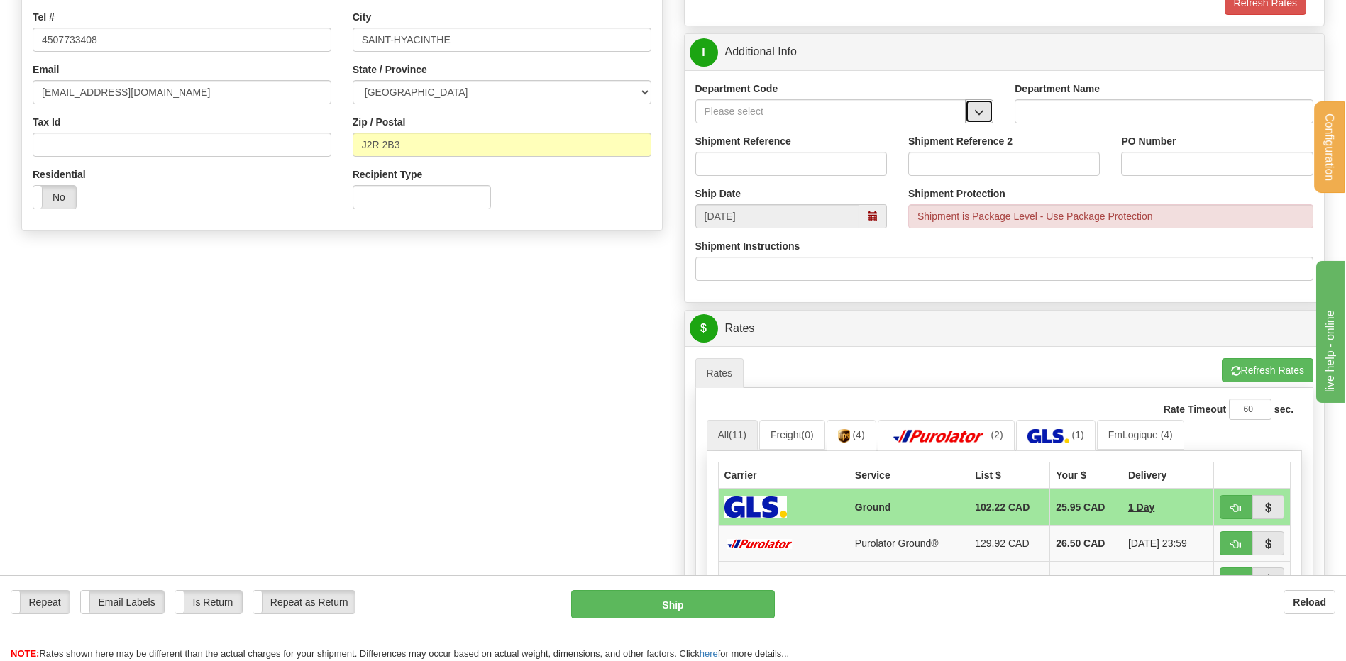
click at [978, 113] on span "button" at bounding box center [979, 112] width 10 height 9
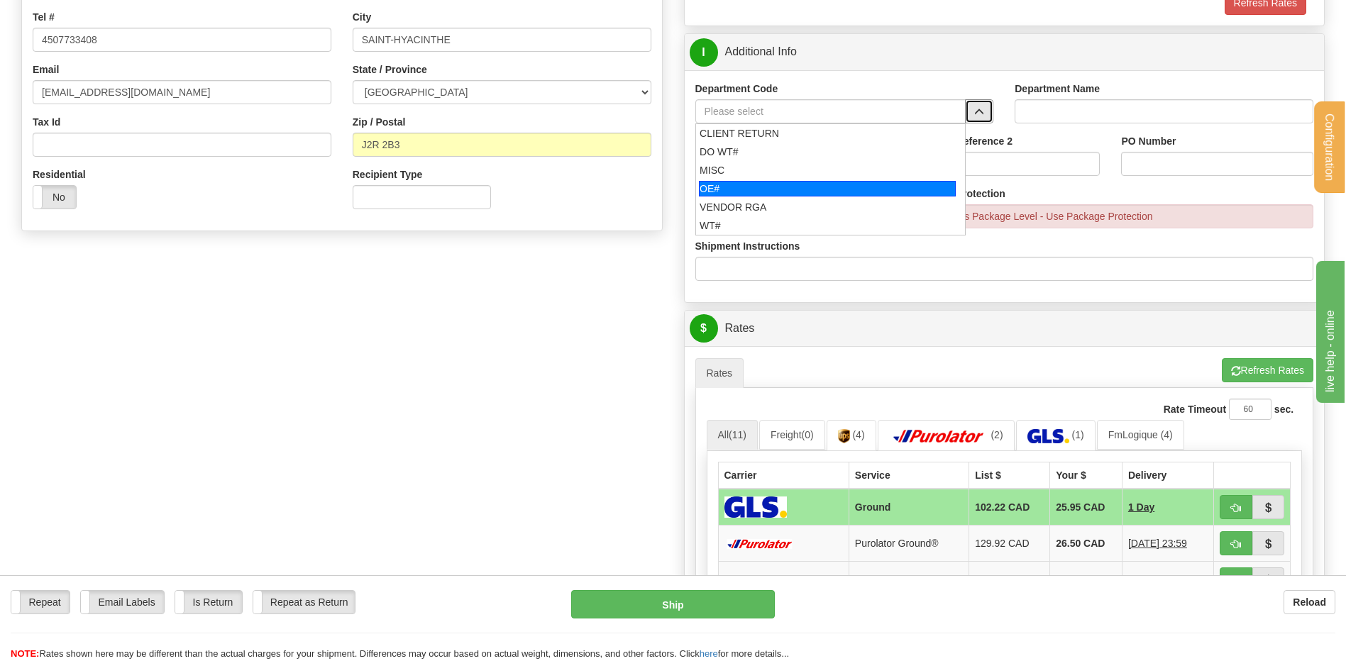
click at [757, 185] on div "OE#" at bounding box center [827, 189] width 257 height 16
type input "OE#"
type input "ORDERS"
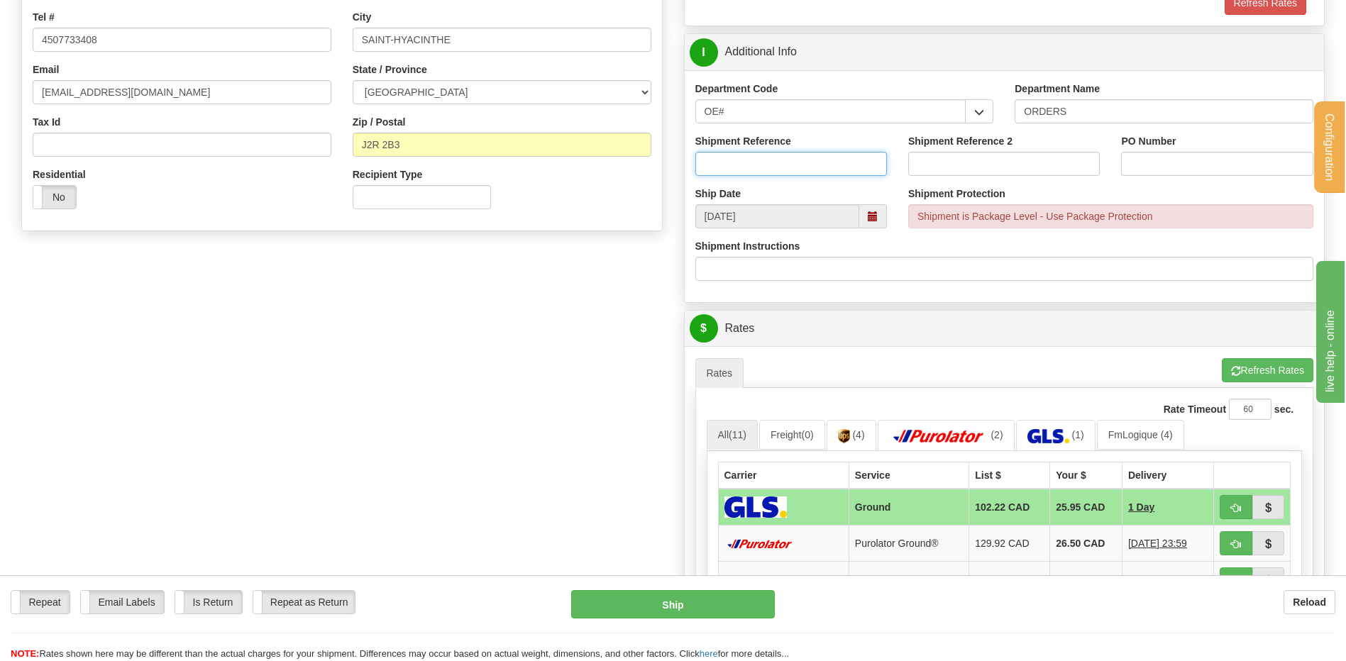
click at [754, 166] on input "Shipment Reference" at bounding box center [791, 164] width 192 height 24
type input "80007203-00"
type input "H"
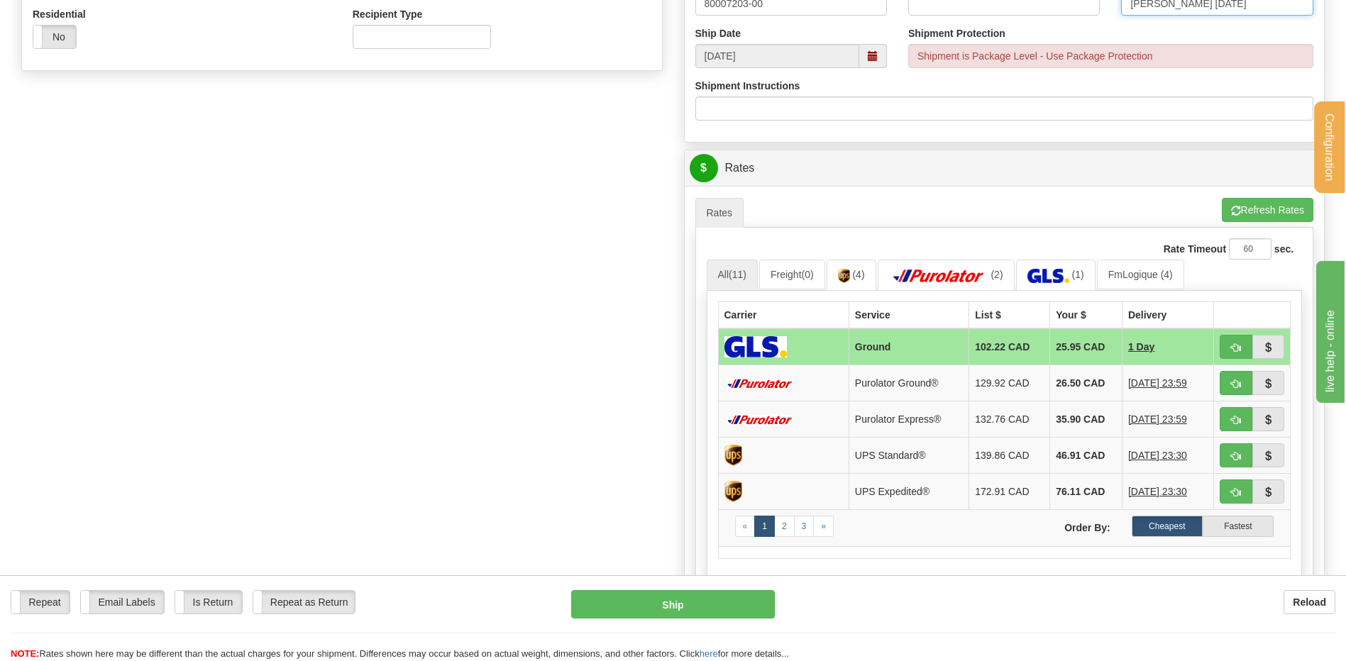
scroll to position [710, 0]
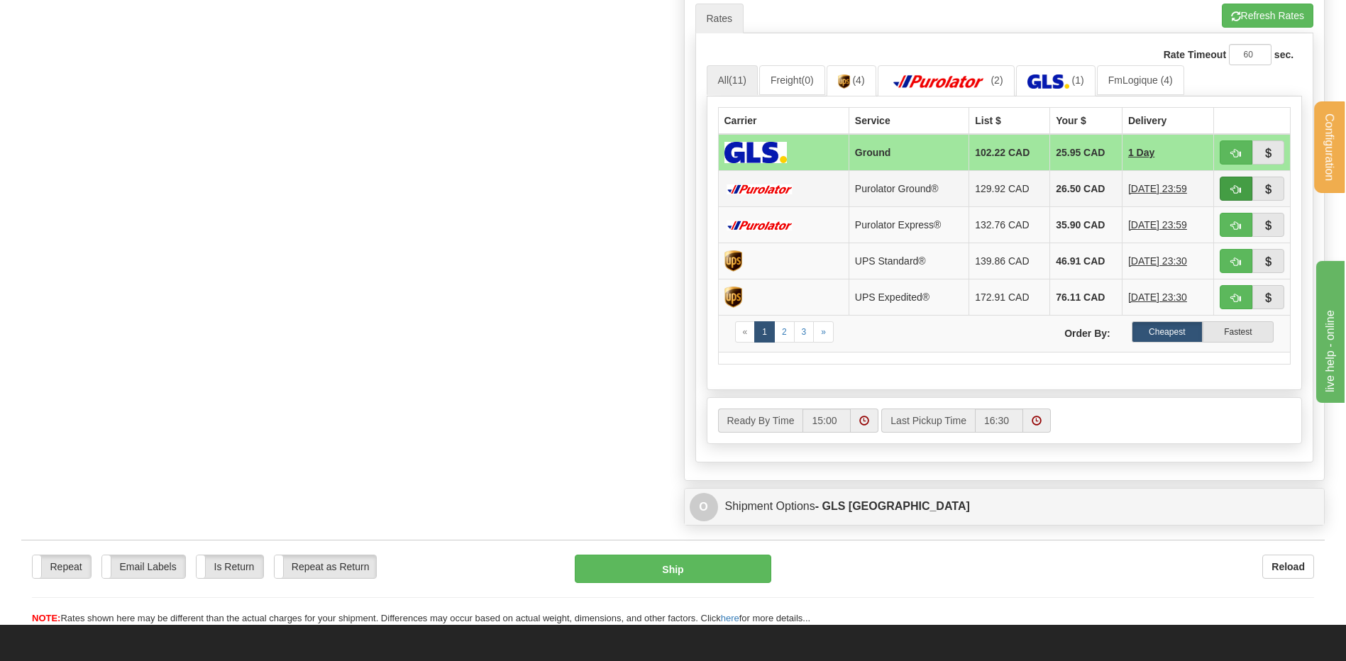
type input "JESSY 06/10/25"
click at [1230, 192] on button "button" at bounding box center [1236, 189] width 33 height 24
type input "260"
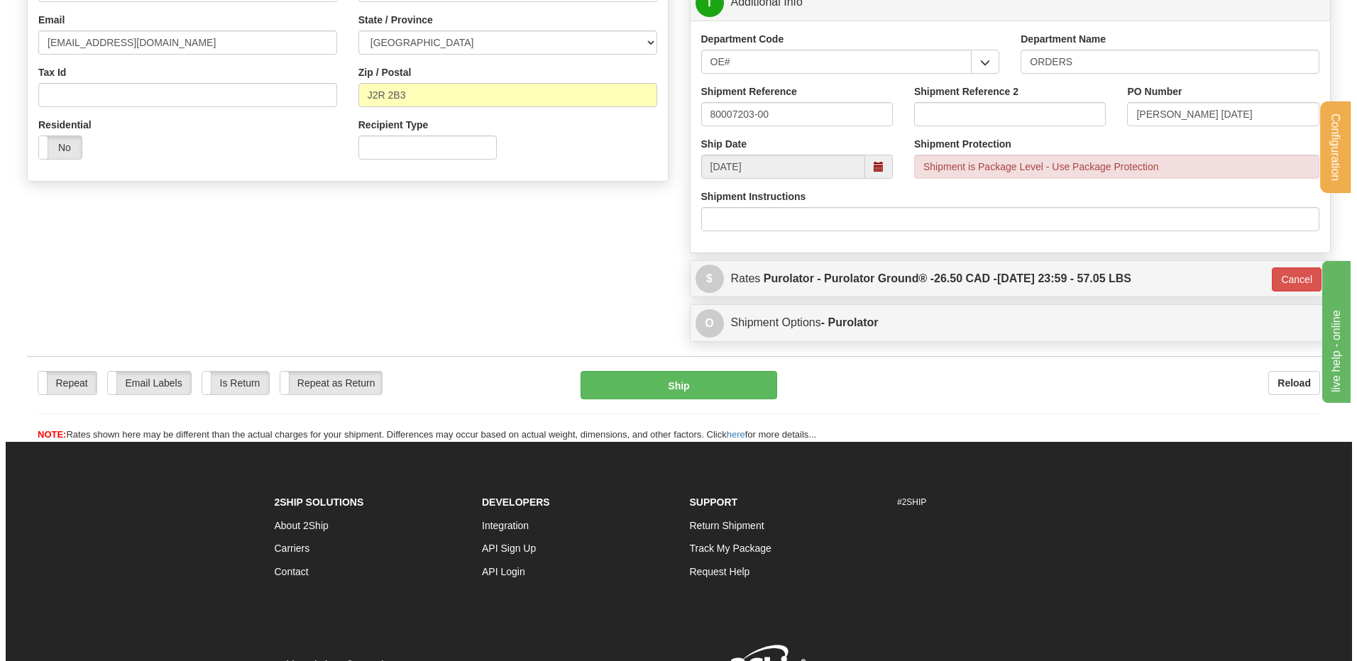
scroll to position [375, 0]
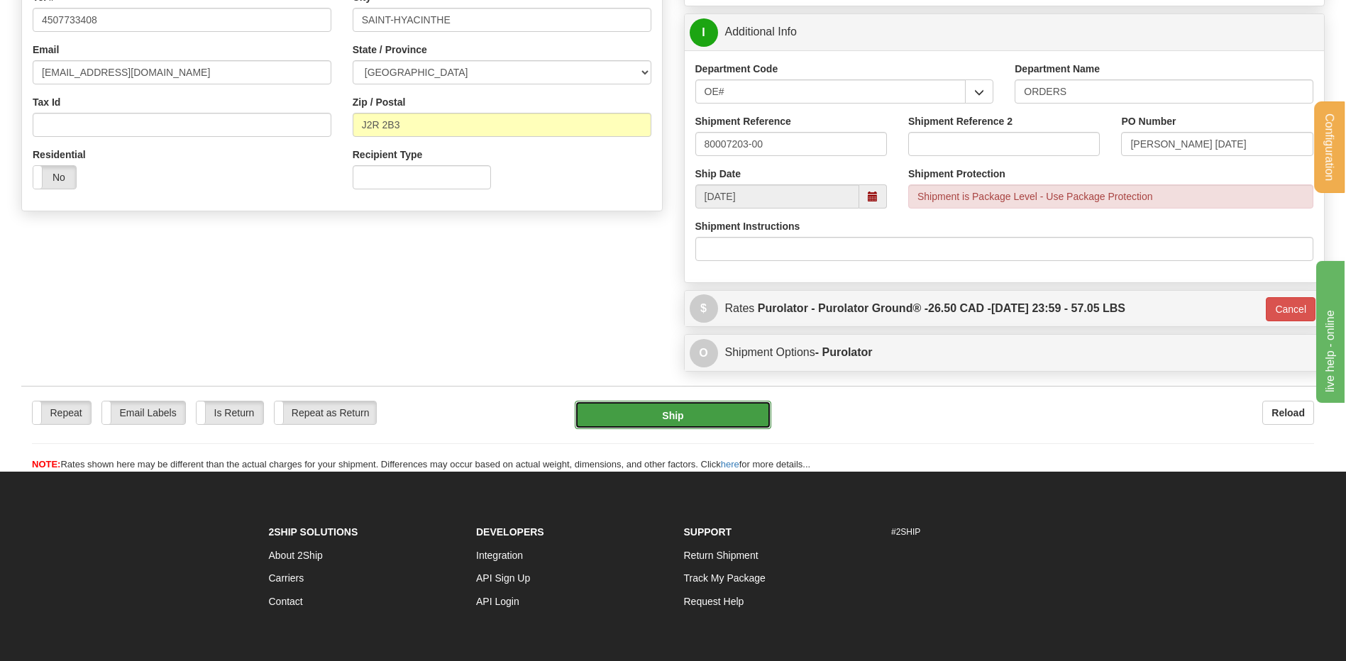
click at [641, 421] on button "Ship" at bounding box center [673, 415] width 196 height 28
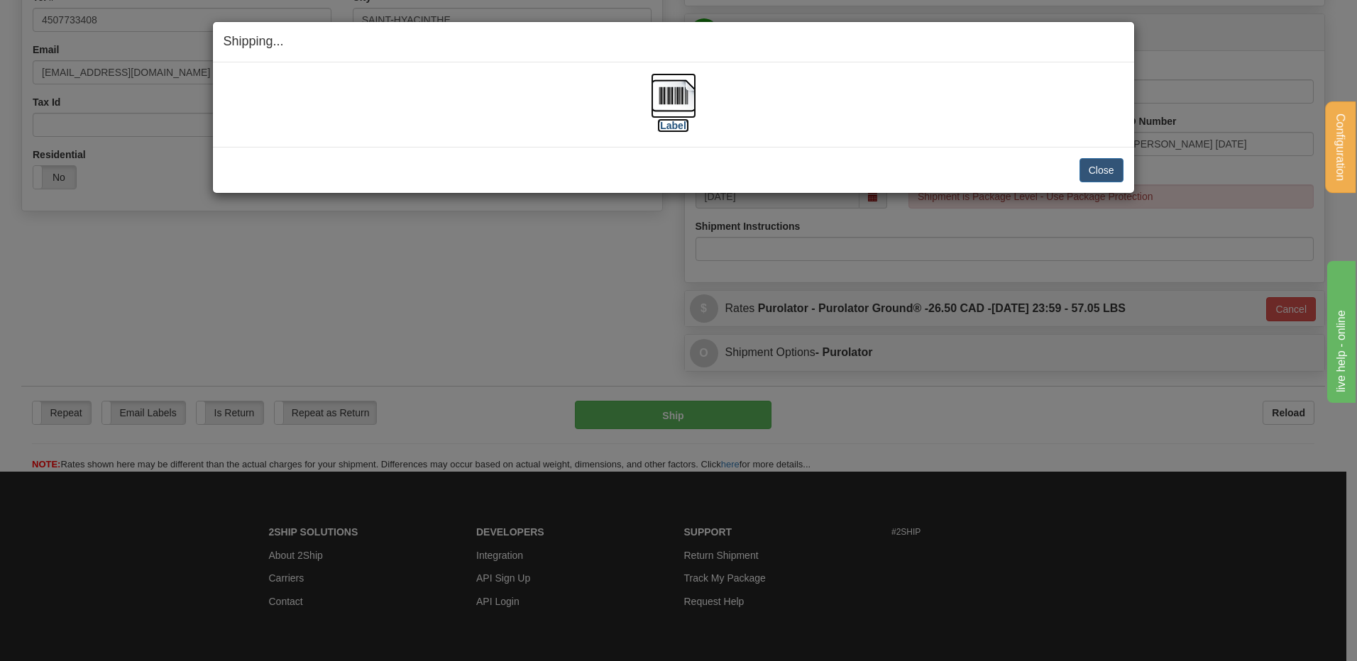
click at [679, 110] on img at bounding box center [673, 95] width 45 height 45
click at [1111, 163] on button "Close" at bounding box center [1101, 170] width 44 height 24
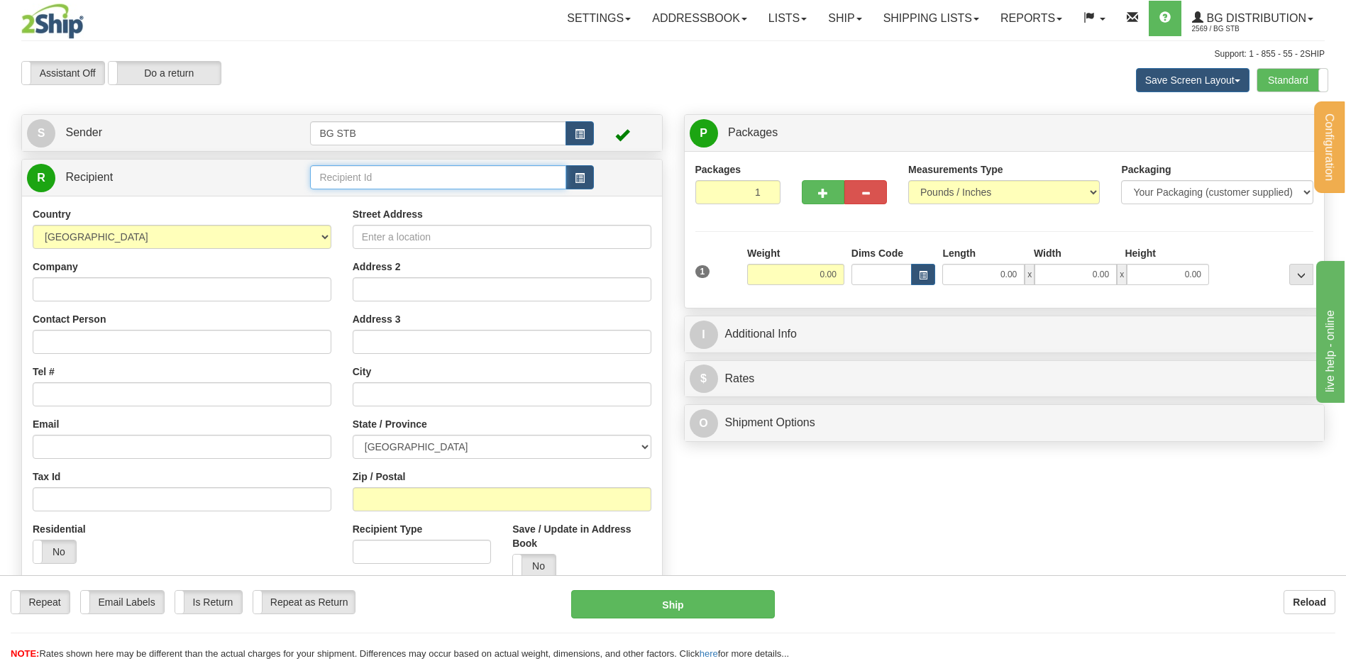
click at [436, 185] on input "text" at bounding box center [437, 177] width 255 height 24
type input "1055"
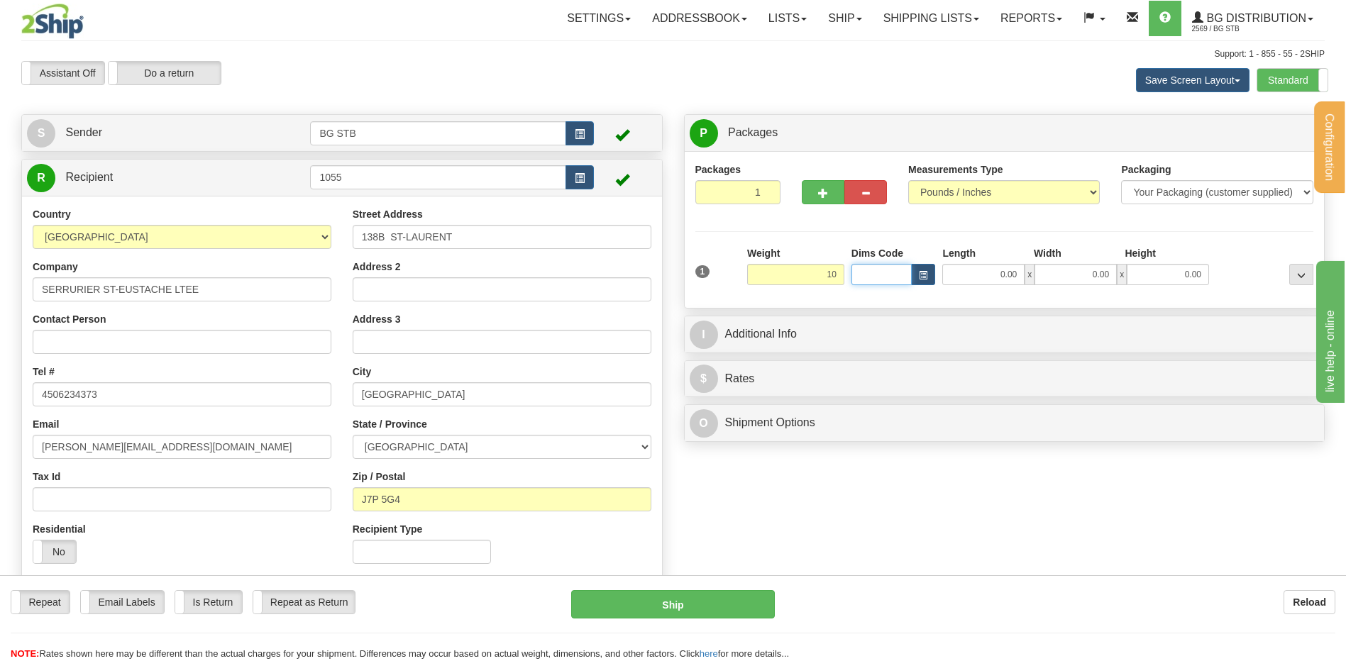
type input "10.00"
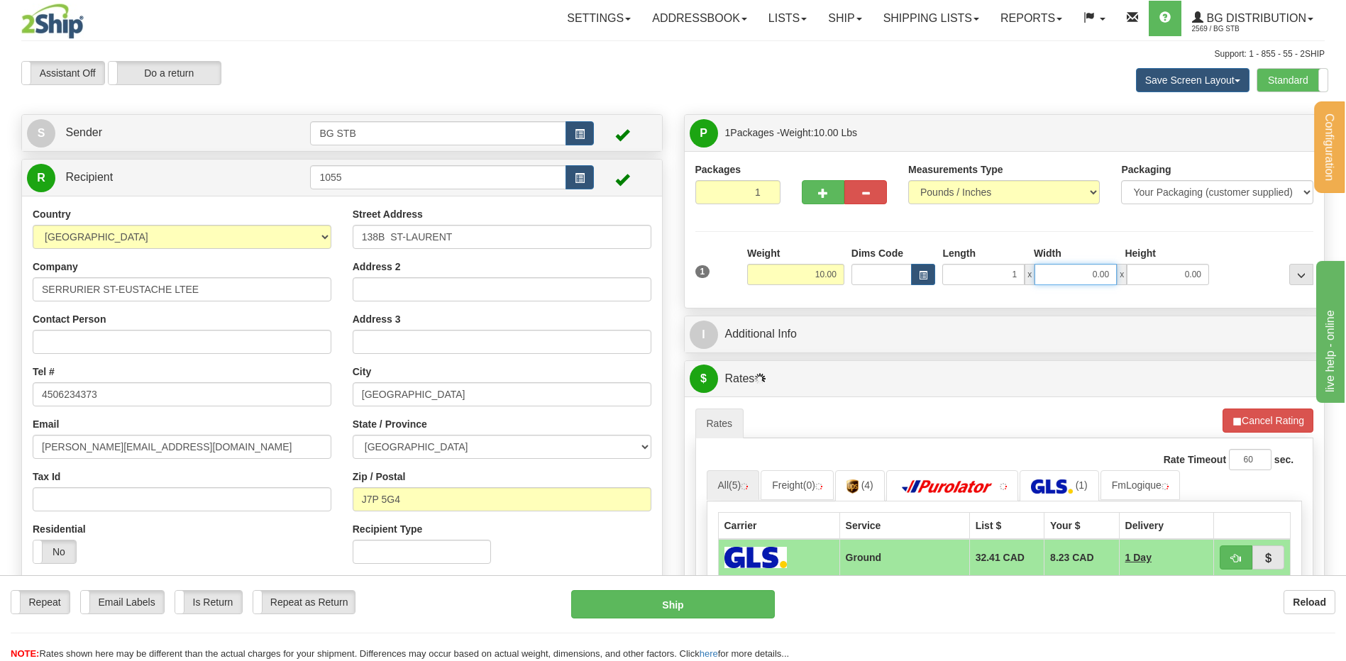
type input "1.00"
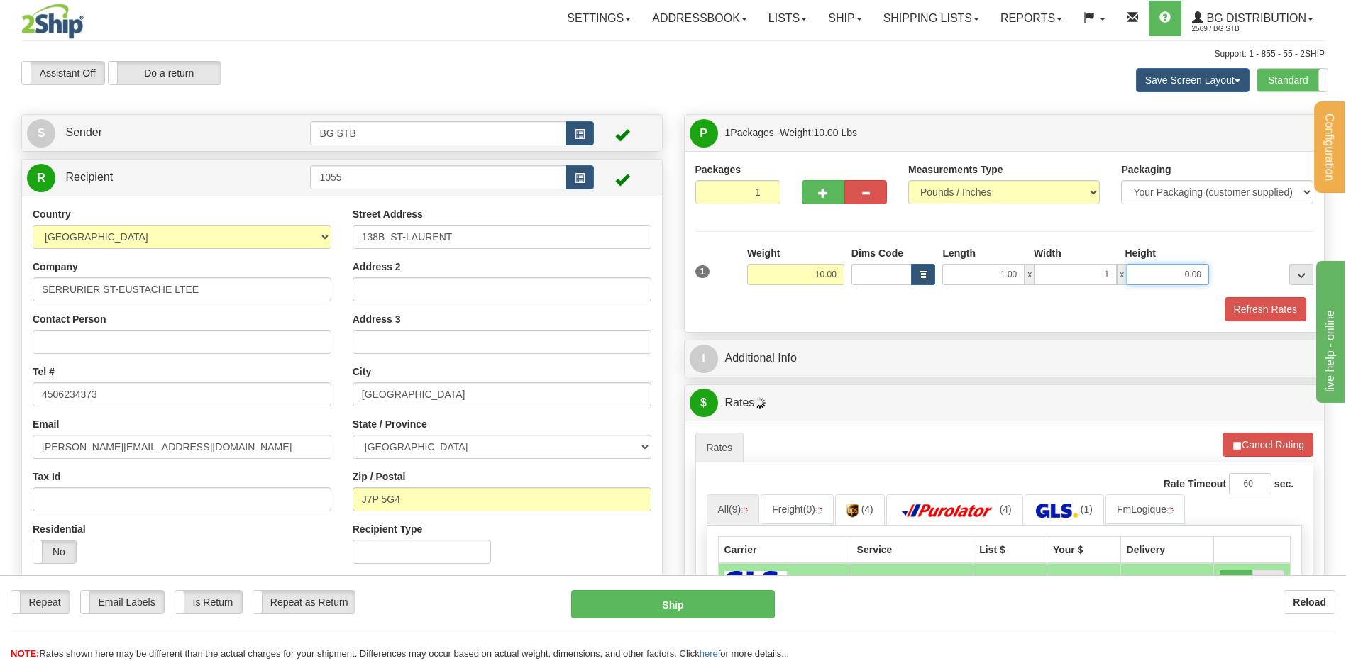
type input "1.00"
click at [820, 186] on button "button" at bounding box center [823, 192] width 43 height 24
type input "2"
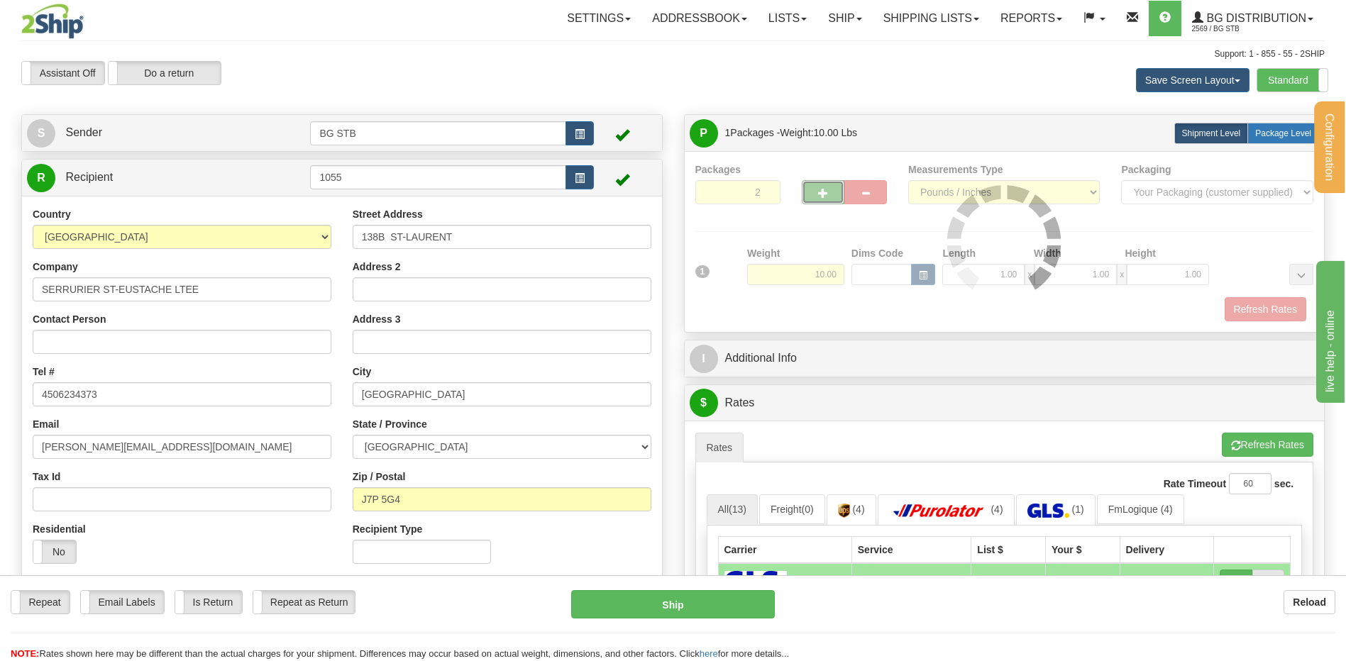
click at [1255, 132] on label "Package Level Pack.." at bounding box center [1284, 133] width 72 height 21
radio input "true"
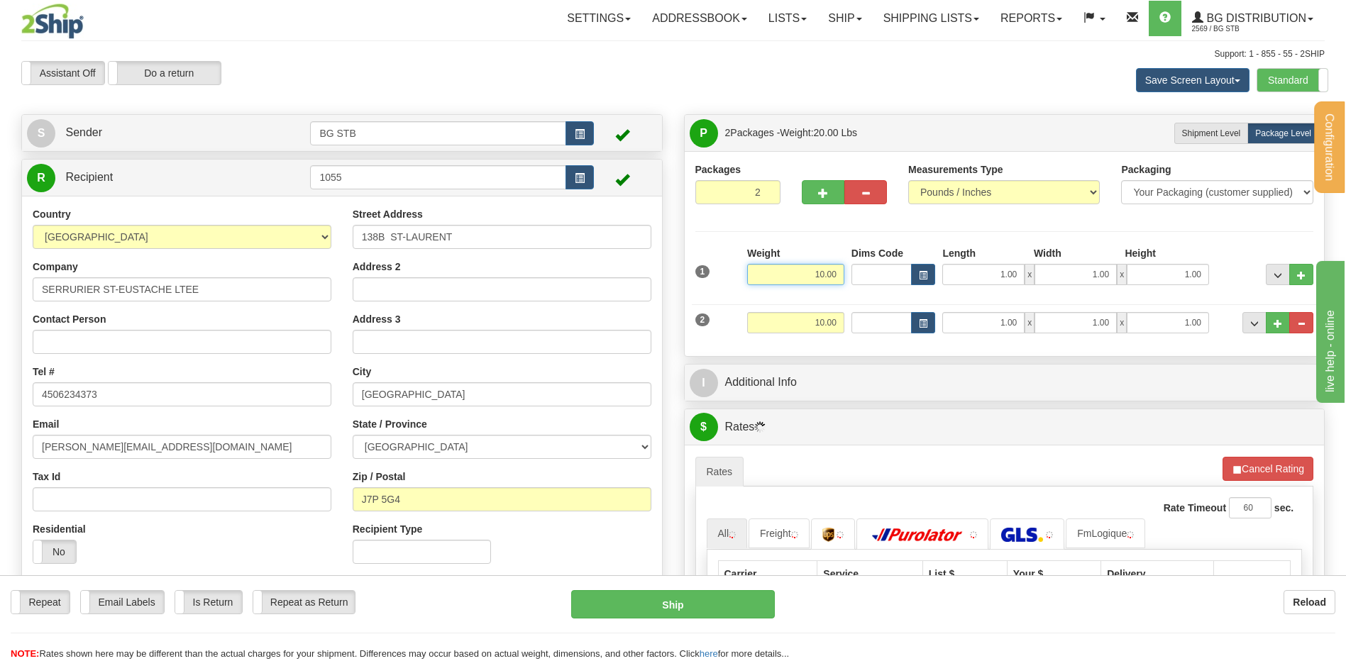
click at [808, 275] on input "10.00" at bounding box center [795, 274] width 97 height 21
drag, startPoint x: 808, startPoint y: 275, endPoint x: 991, endPoint y: 273, distance: 182.4
click at [868, 273] on div "1 Weight 10.00 Dims Code x x" at bounding box center [1005, 271] width 626 height 50
type input "40.70"
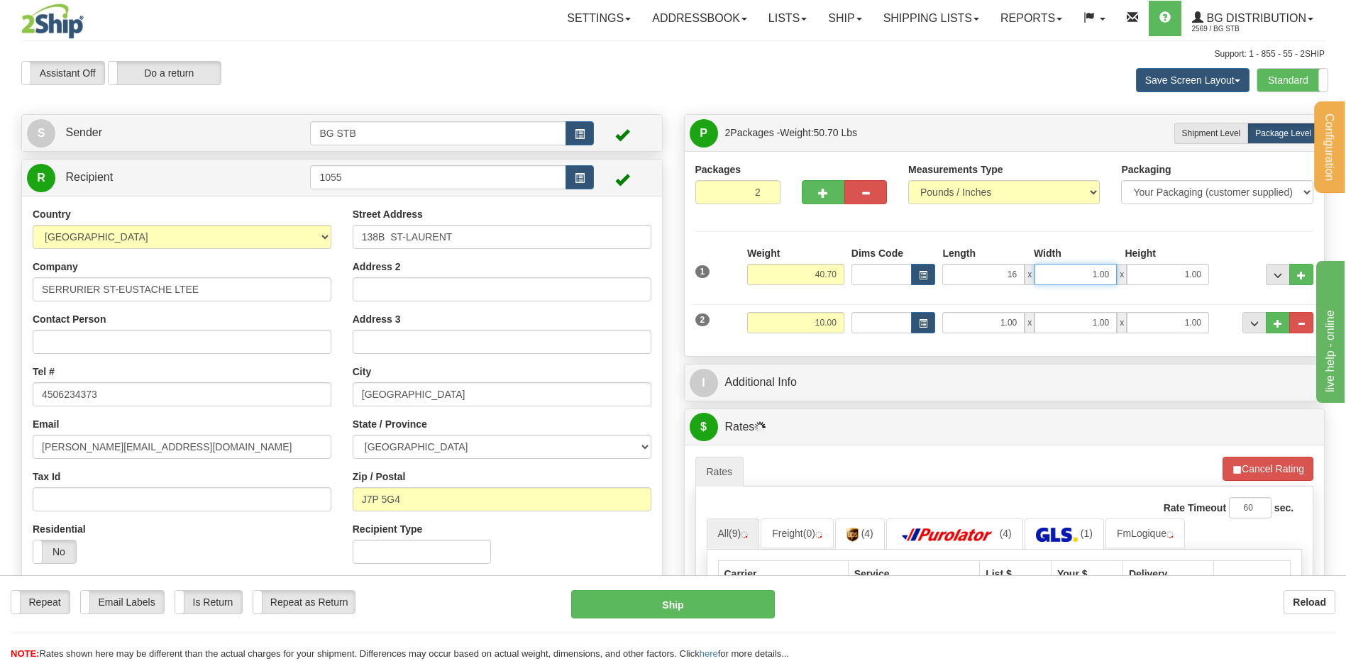
type input "16.00"
type input "1.00"
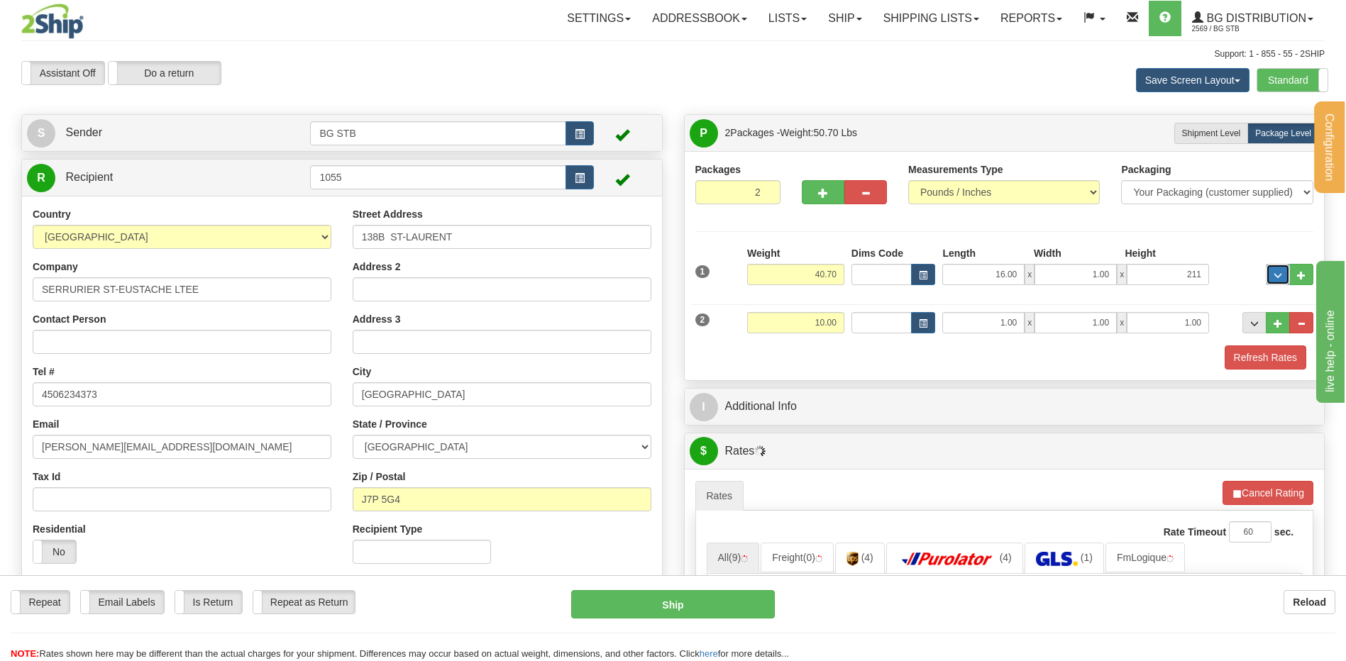
type input "211.00"
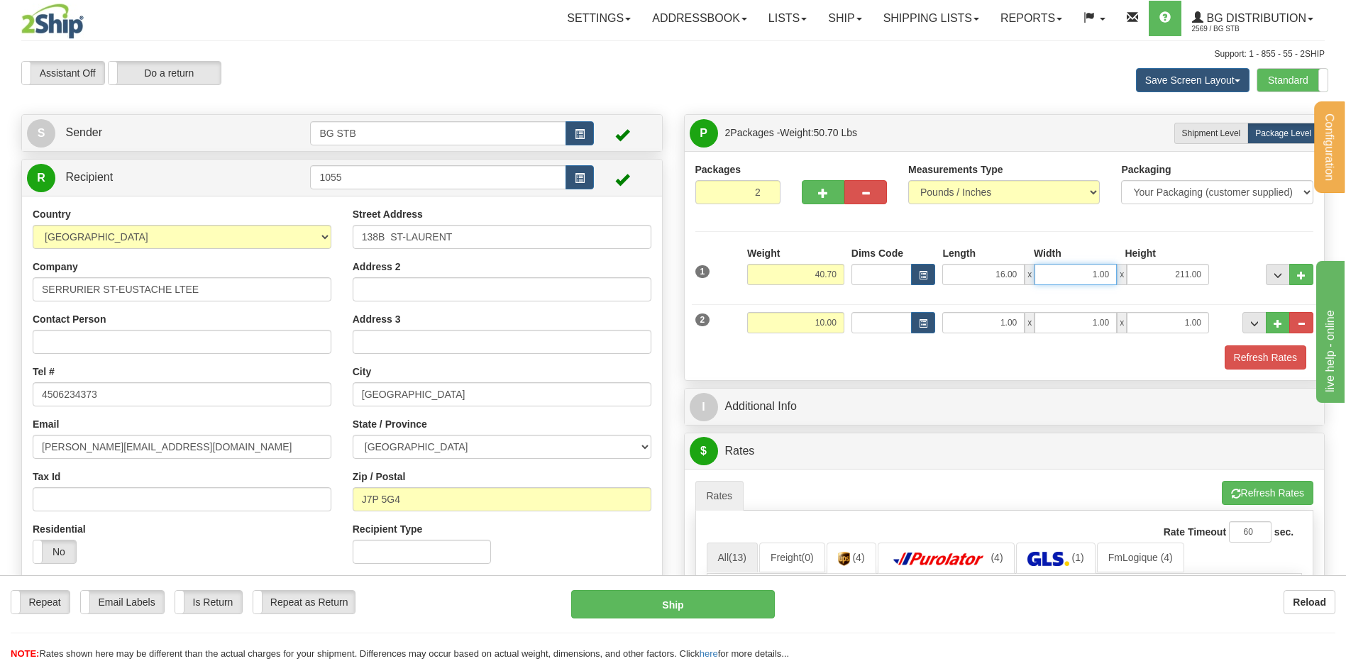
drag, startPoint x: 1133, startPoint y: 270, endPoint x: 1178, endPoint y: 265, distance: 45.0
click at [1156, 268] on div "16.00 x 1.00 x 211.00" at bounding box center [1075, 274] width 267 height 21
type input "12.00"
type input "11.00"
drag, startPoint x: 790, startPoint y: 317, endPoint x: 876, endPoint y: 290, distance: 90.7
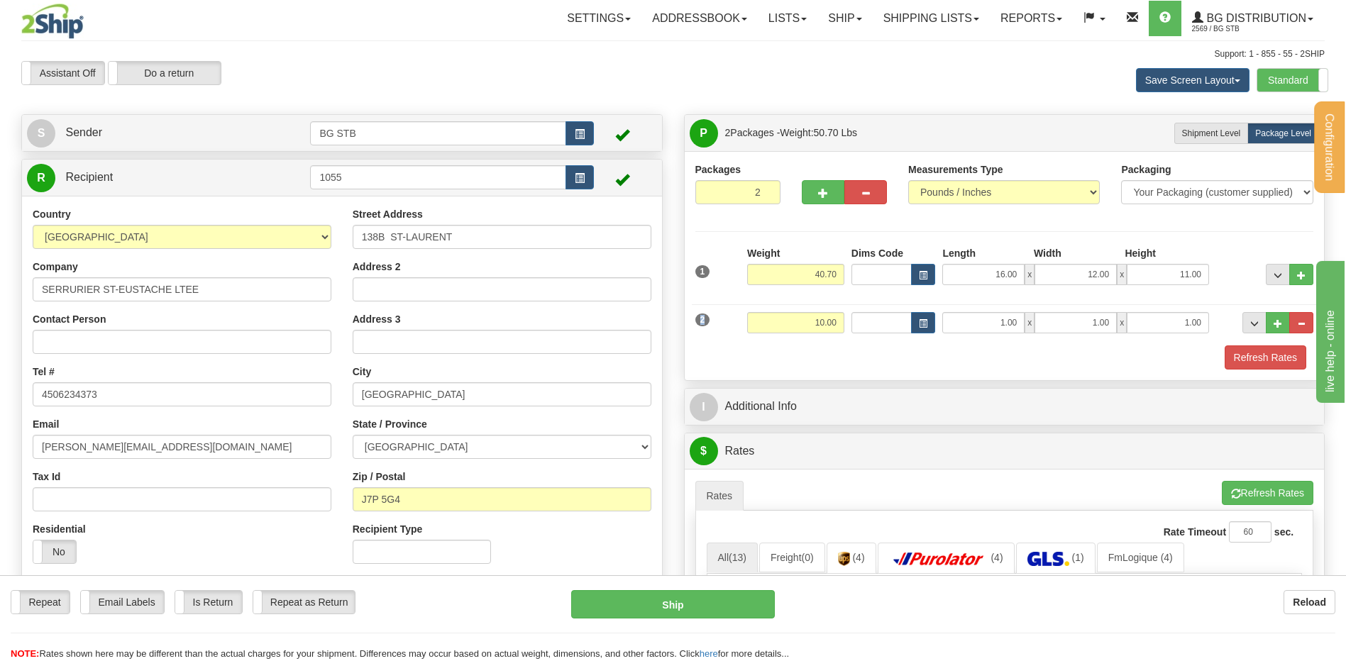
click at [854, 302] on div "2 Weight 10.00 Dims Code Length Width Height" at bounding box center [1005, 321] width 626 height 48
drag, startPoint x: 818, startPoint y: 320, endPoint x: 858, endPoint y: 317, distance: 40.5
click at [850, 317] on div "2 Weight 10.00 Dims Code Length Width Height" at bounding box center [1005, 321] width 626 height 48
type input "9.35"
drag, startPoint x: 1086, startPoint y: 326, endPoint x: 1169, endPoint y: 332, distance: 83.2
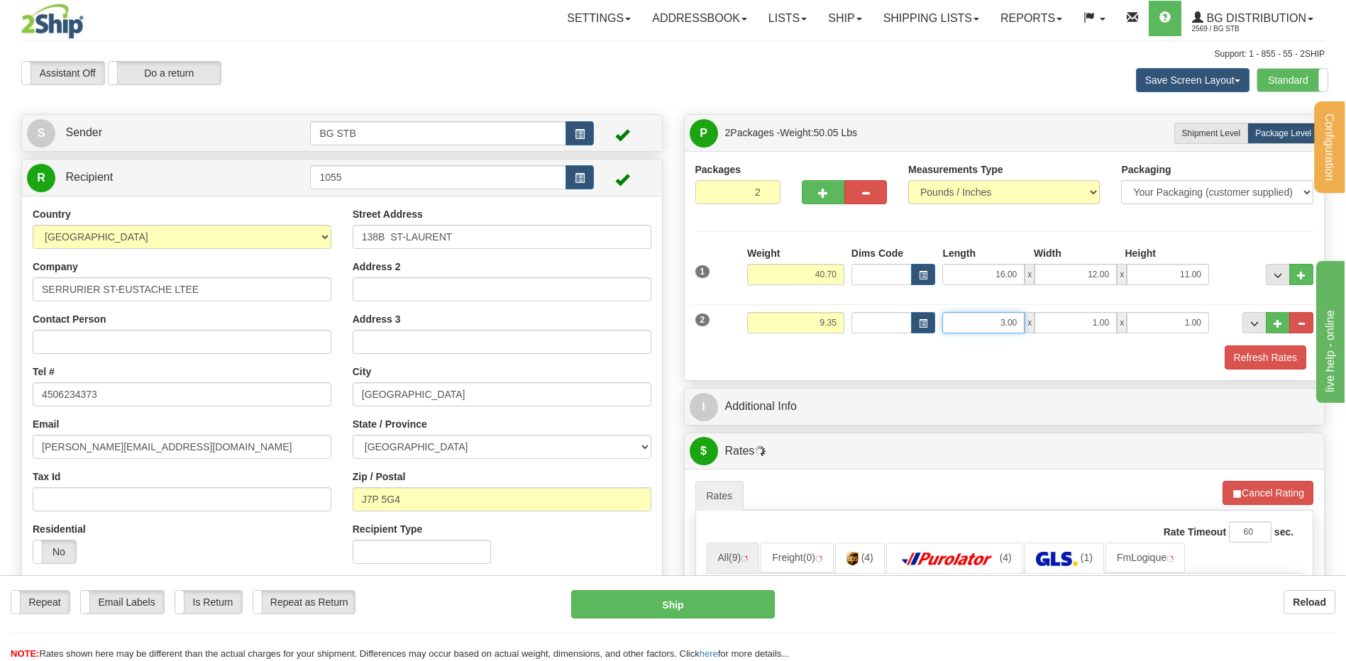
click at [1123, 328] on div "3.00 x 1.00 x 1.00" at bounding box center [1075, 322] width 267 height 21
type input "33.00"
type input "8.00"
type input "3.00"
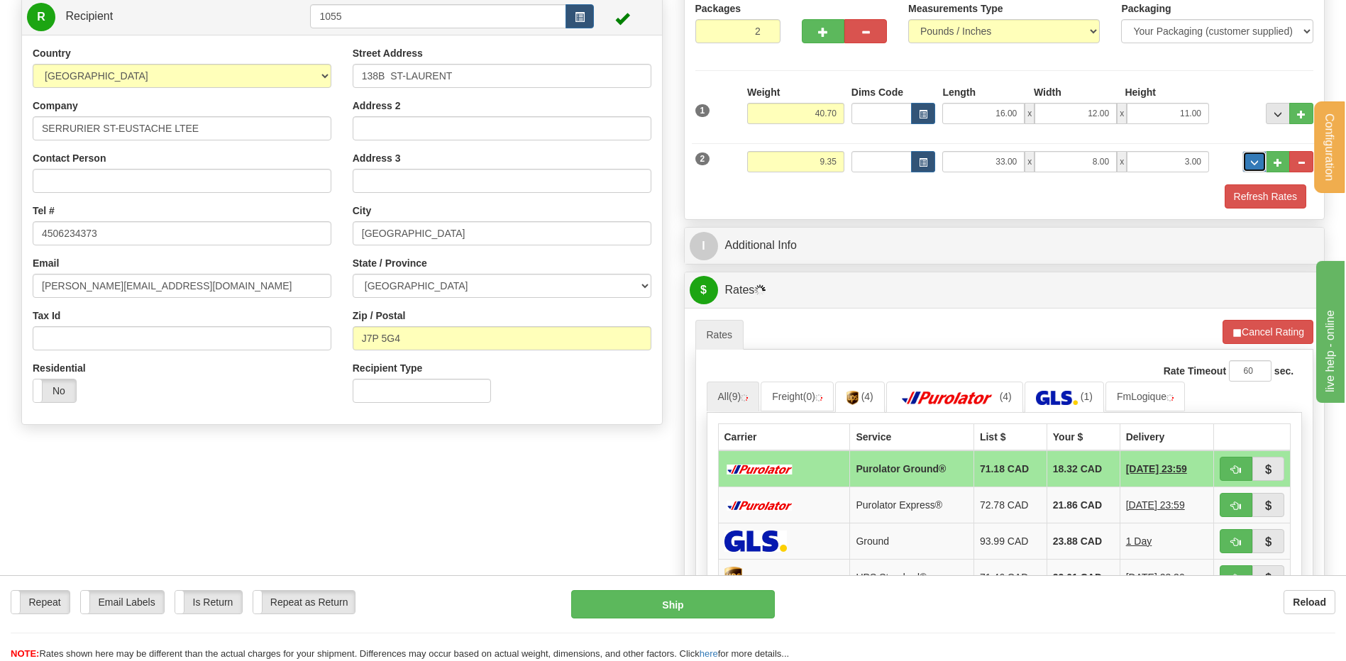
scroll to position [284, 0]
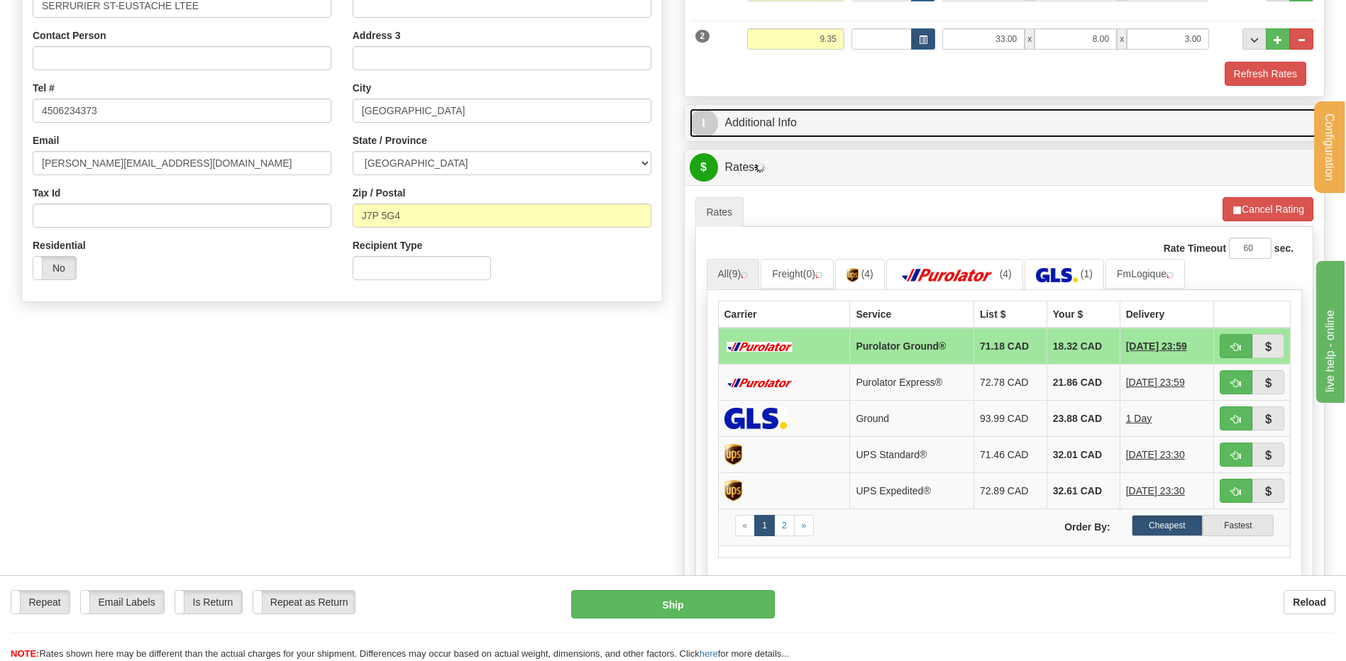
click at [760, 116] on link "I Additional Info" at bounding box center [1005, 123] width 630 height 29
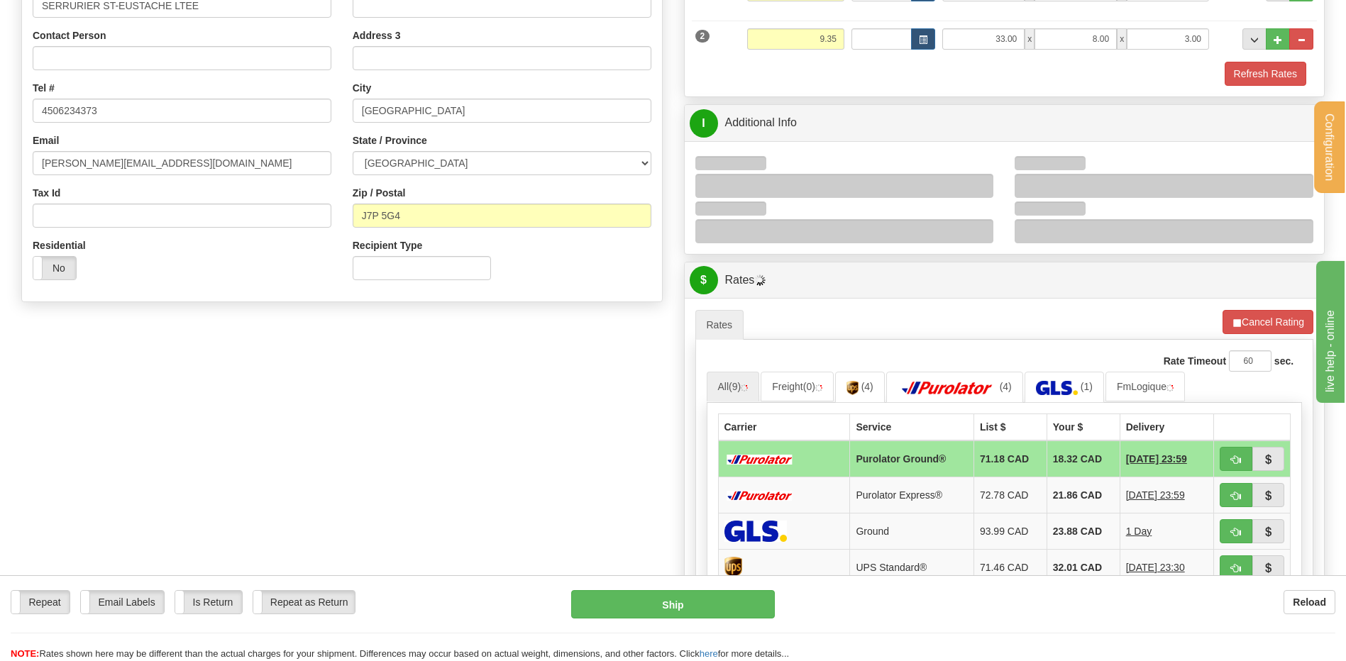
click at [984, 180] on div at bounding box center [844, 186] width 299 height 24
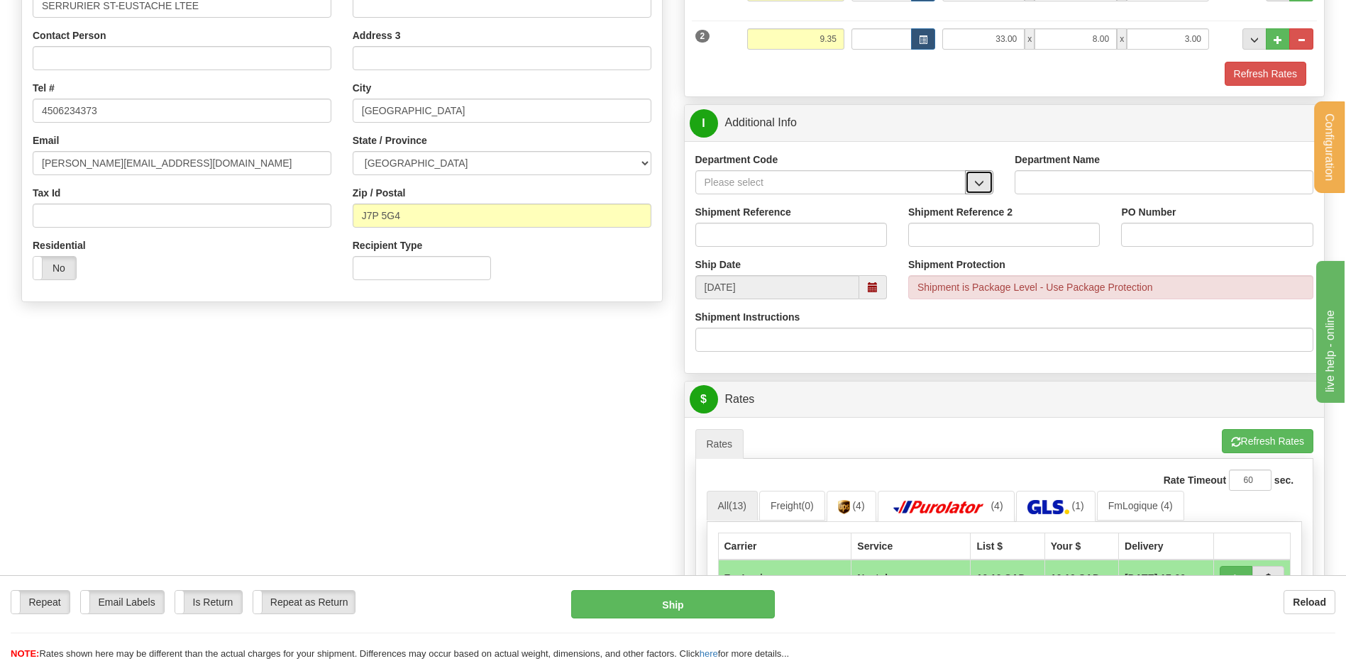
click at [979, 187] on span "button" at bounding box center [979, 183] width 10 height 9
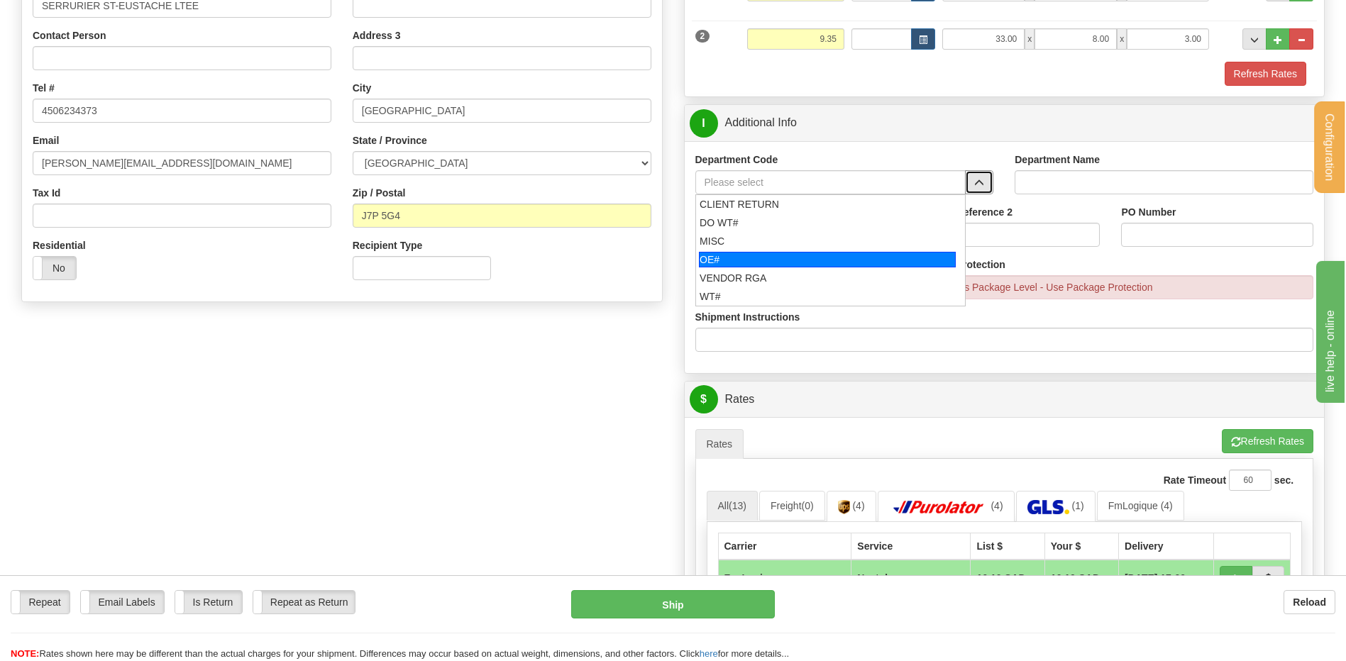
click at [812, 253] on div "OE#" at bounding box center [827, 260] width 257 height 16
type input "OE#"
type input "ORDERS"
click at [806, 239] on input "Shipment Reference" at bounding box center [791, 235] width 192 height 24
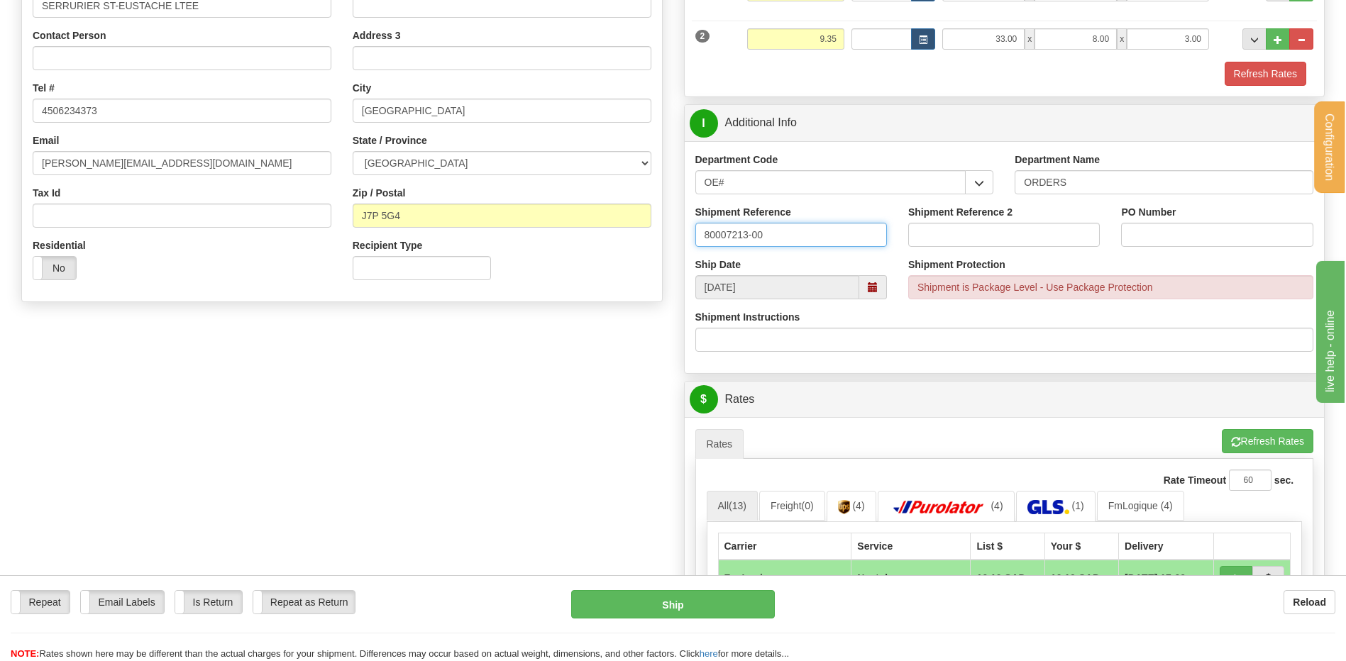
type input "80007213-00"
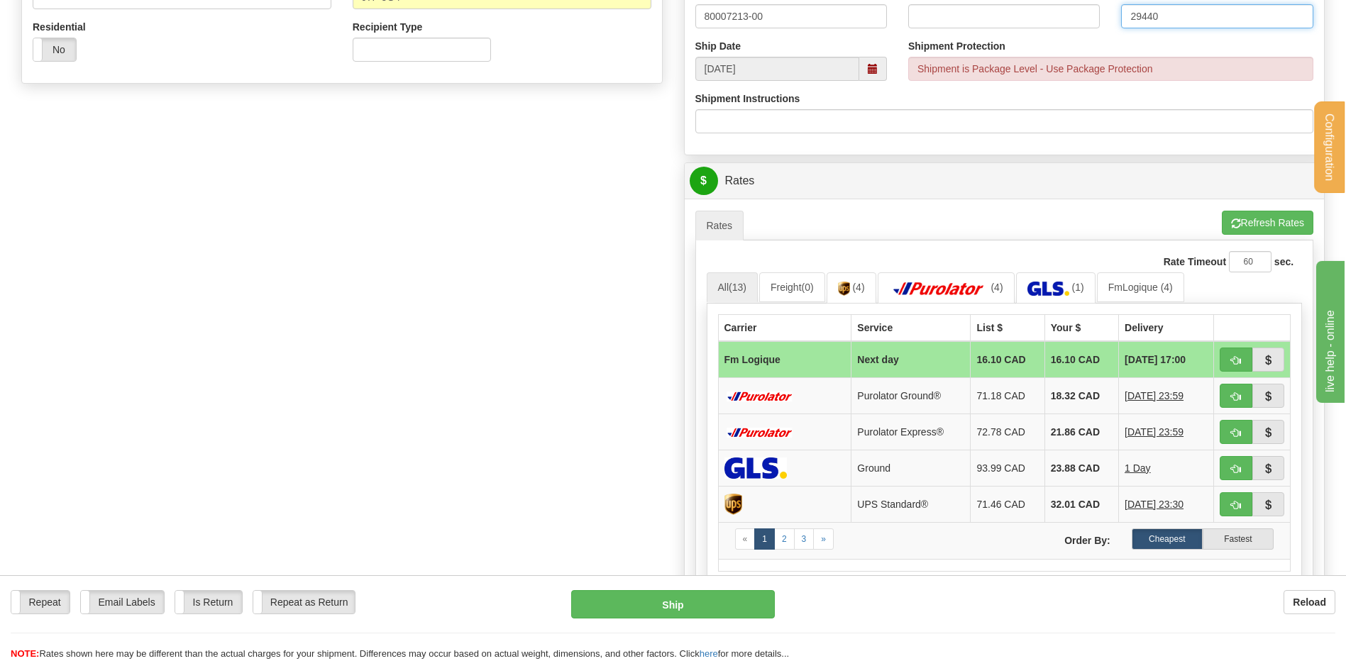
scroll to position [639, 0]
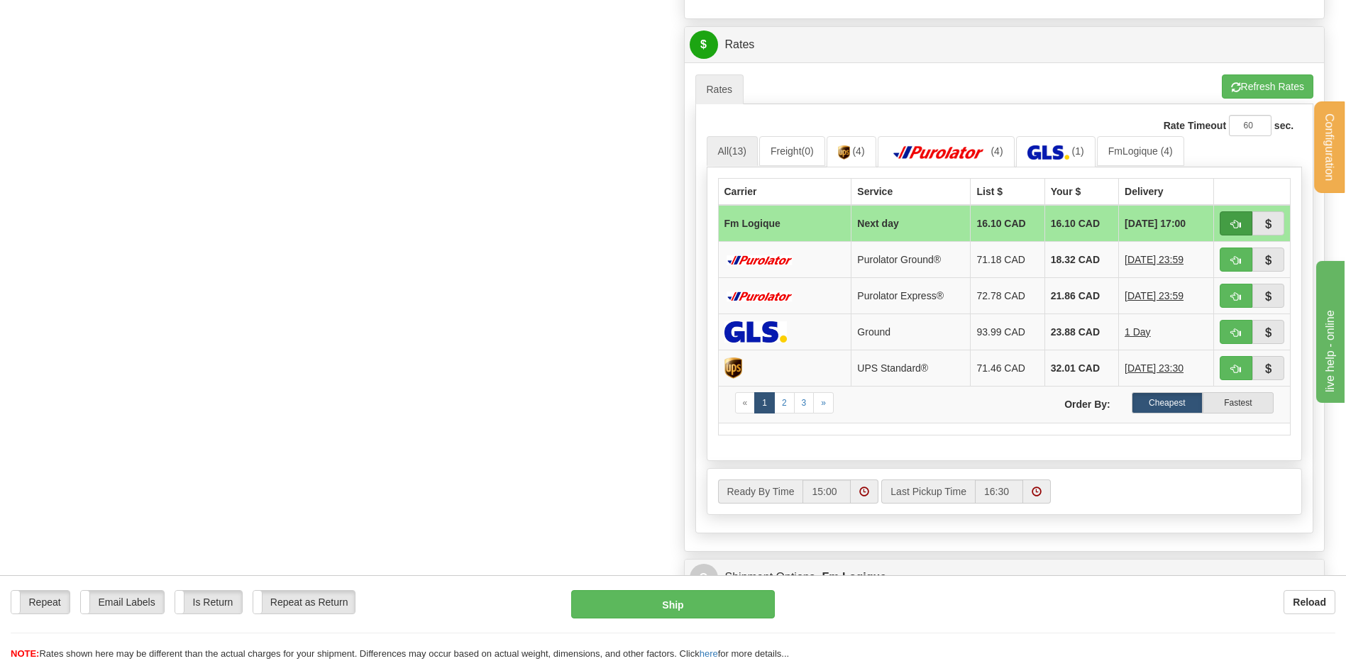
type input "29440"
click at [1231, 217] on button "button" at bounding box center [1236, 223] width 33 height 24
type input "jour"
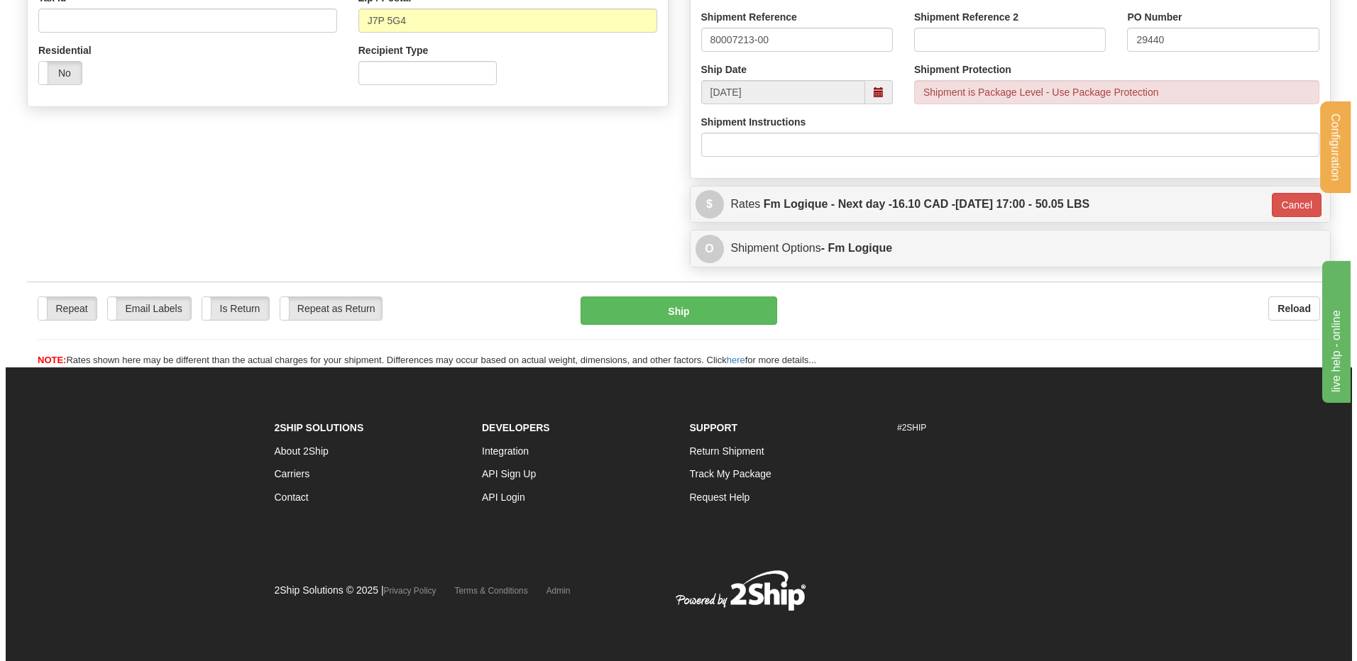
scroll to position [480, 0]
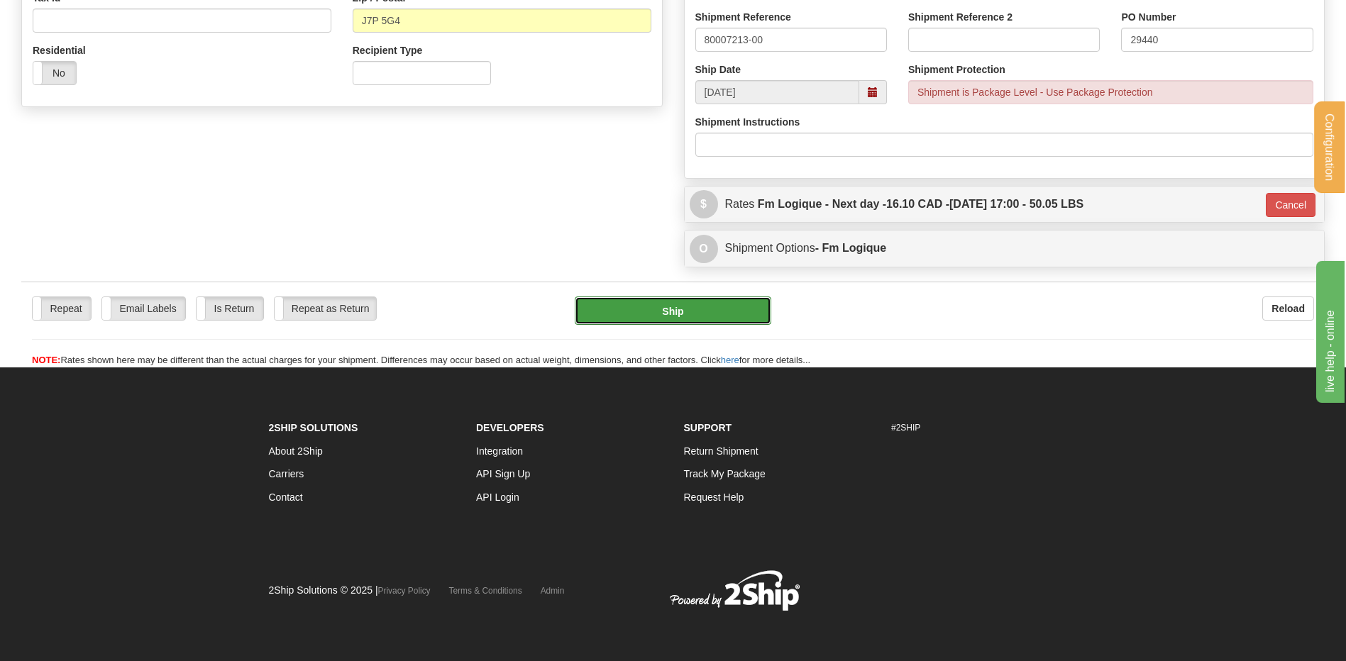
click at [720, 305] on button "Ship" at bounding box center [673, 311] width 196 height 28
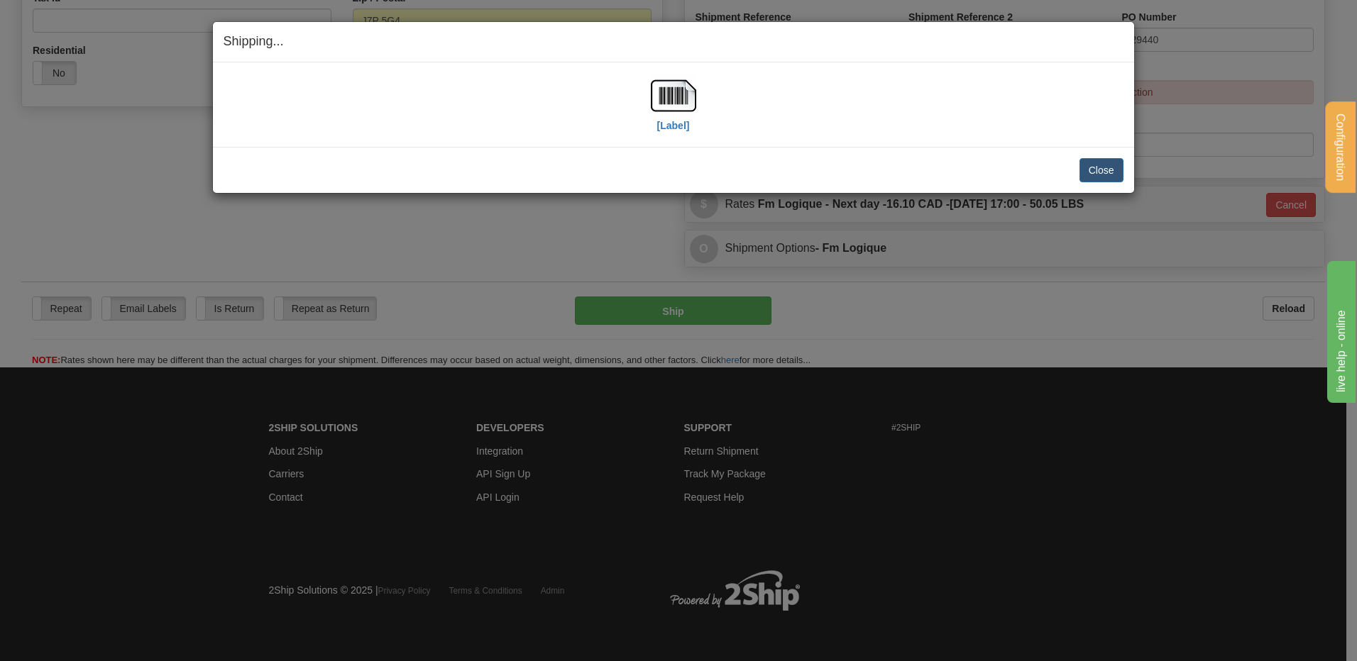
click at [649, 108] on div "[Label]" at bounding box center [674, 104] width 900 height 63
click at [664, 97] on img at bounding box center [673, 95] width 45 height 45
click at [1091, 172] on button "Close" at bounding box center [1101, 170] width 44 height 24
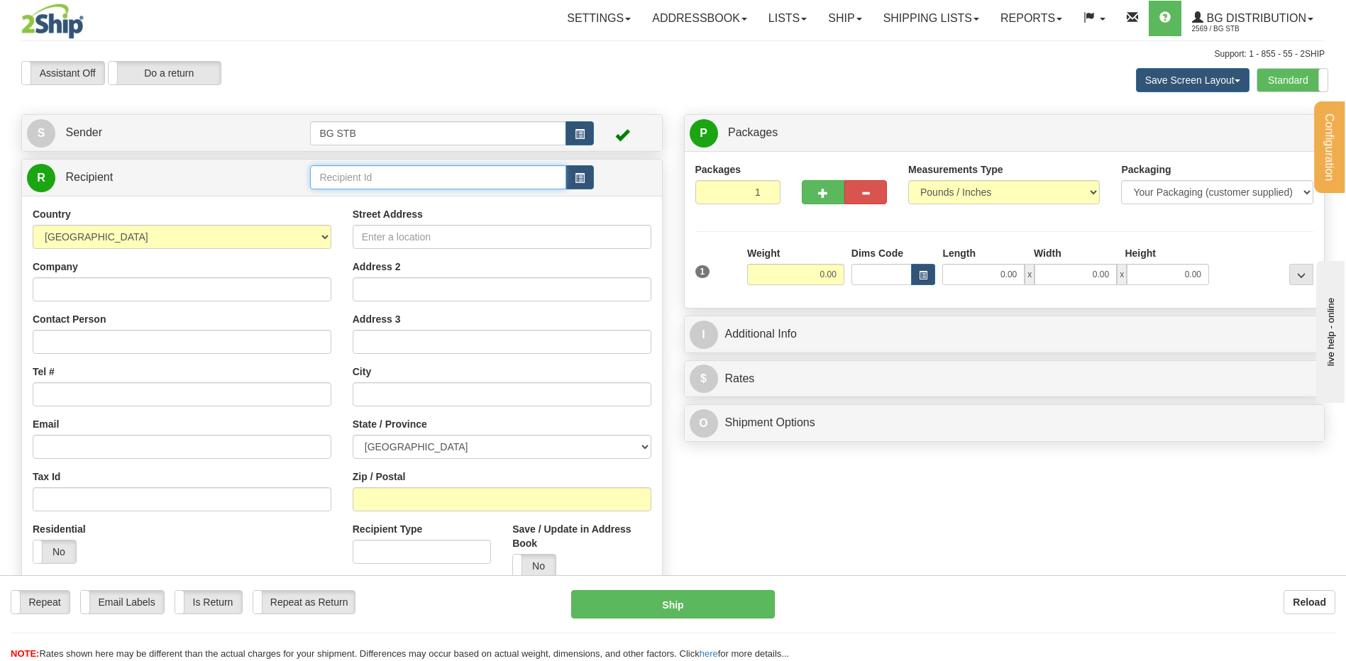
click at [358, 182] on input "text" at bounding box center [437, 177] width 255 height 24
type input "9588"
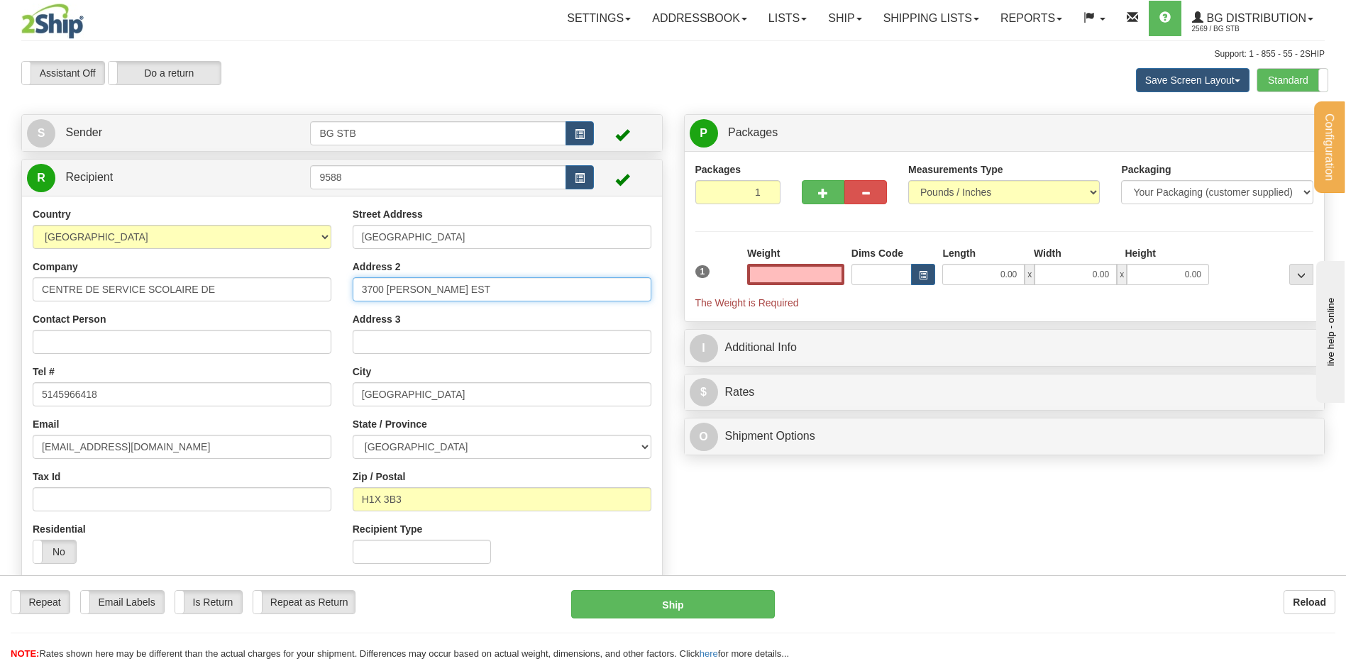
type input "0.00"
drag, startPoint x: 425, startPoint y: 285, endPoint x: 232, endPoint y: 285, distance: 193.0
click at [319, 282] on div "Country AFGHANISTAN ALAND ISLANDS ALBANIA ALGERIA AMERICAN SAMOA ANDORRA ANGOLA…" at bounding box center [342, 391] width 640 height 368
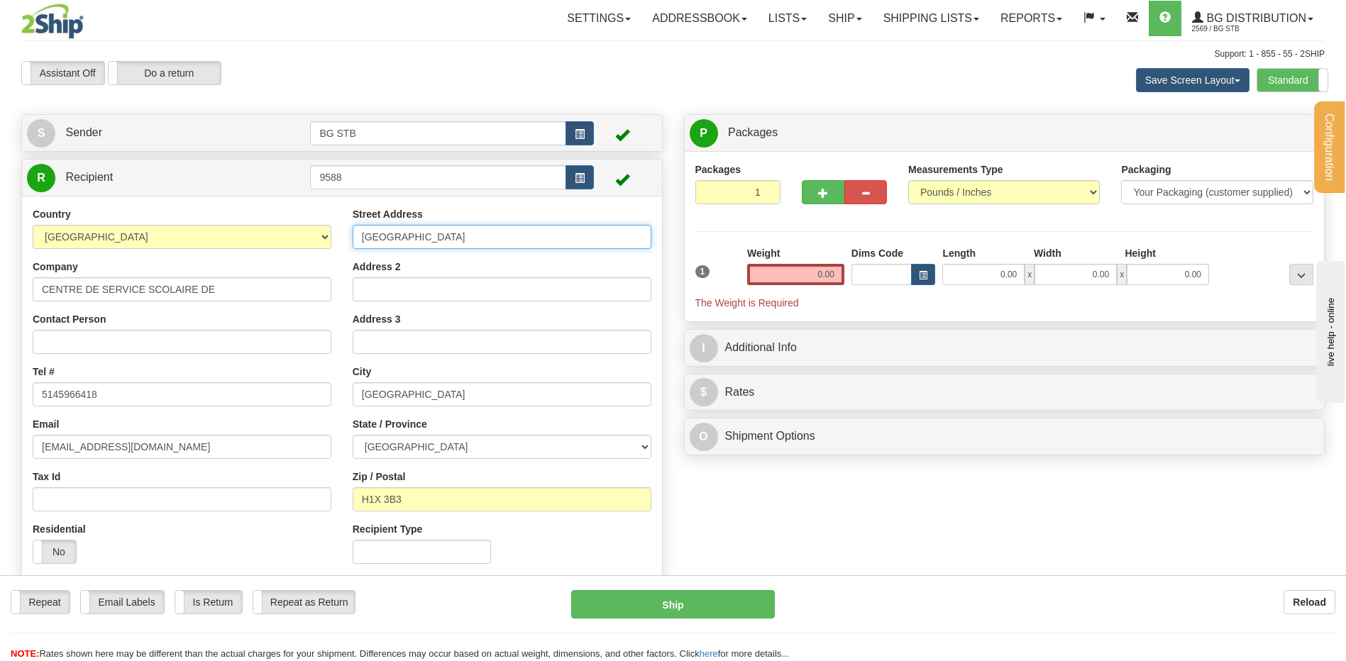
click at [309, 221] on div "Country AFGHANISTAN ALAND ISLANDS ALBANIA ALGERIA AMERICAN SAMOA ANDORRA ANGOLA…" at bounding box center [342, 391] width 640 height 368
type input "3735 DROLET"
click at [494, 290] on input "Address 2" at bounding box center [502, 289] width 299 height 24
type input "EDIFICE DES PINS"
click at [434, 395] on input "MONTREAL" at bounding box center [502, 394] width 299 height 24
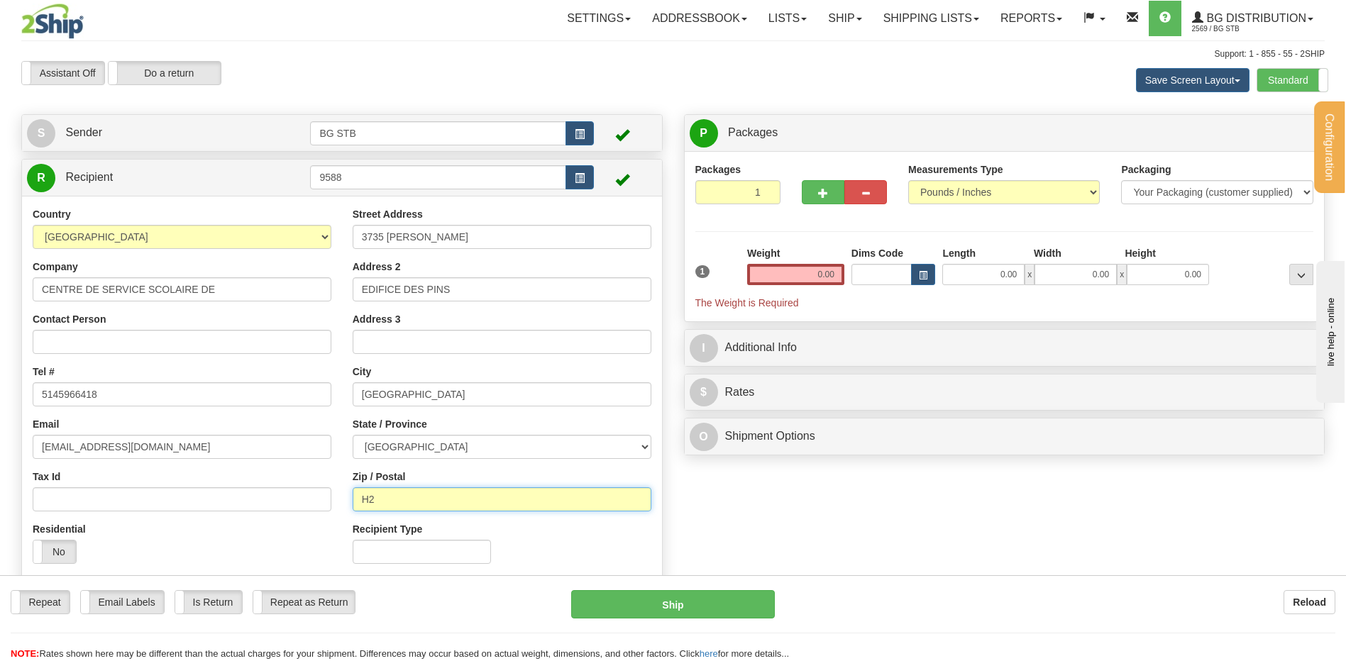
drag, startPoint x: 429, startPoint y: 510, endPoint x: 368, endPoint y: 499, distance: 62.0
click at [368, 499] on input "H2" at bounding box center [502, 500] width 299 height 24
click at [417, 504] on input "H2" at bounding box center [502, 500] width 299 height 24
type input "H2X 3H7"
click at [815, 277] on input "0.00" at bounding box center [795, 274] width 97 height 21
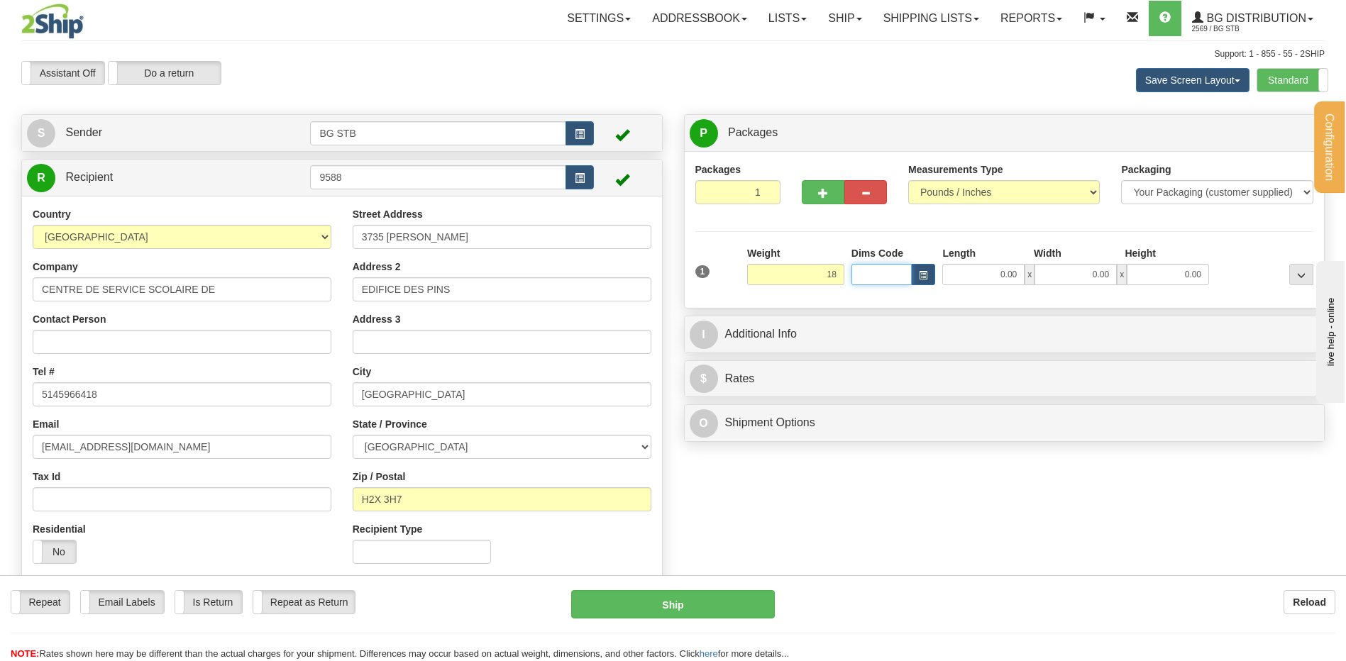
type input "18.00"
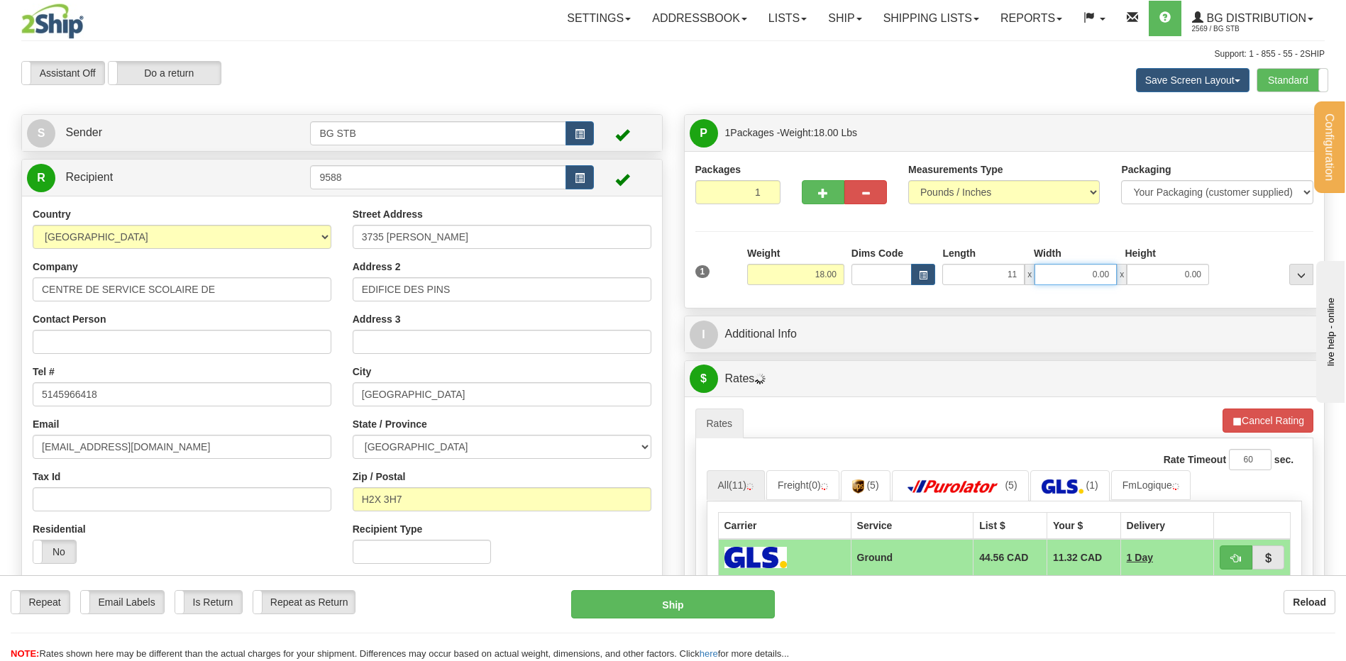
type input "11.00"
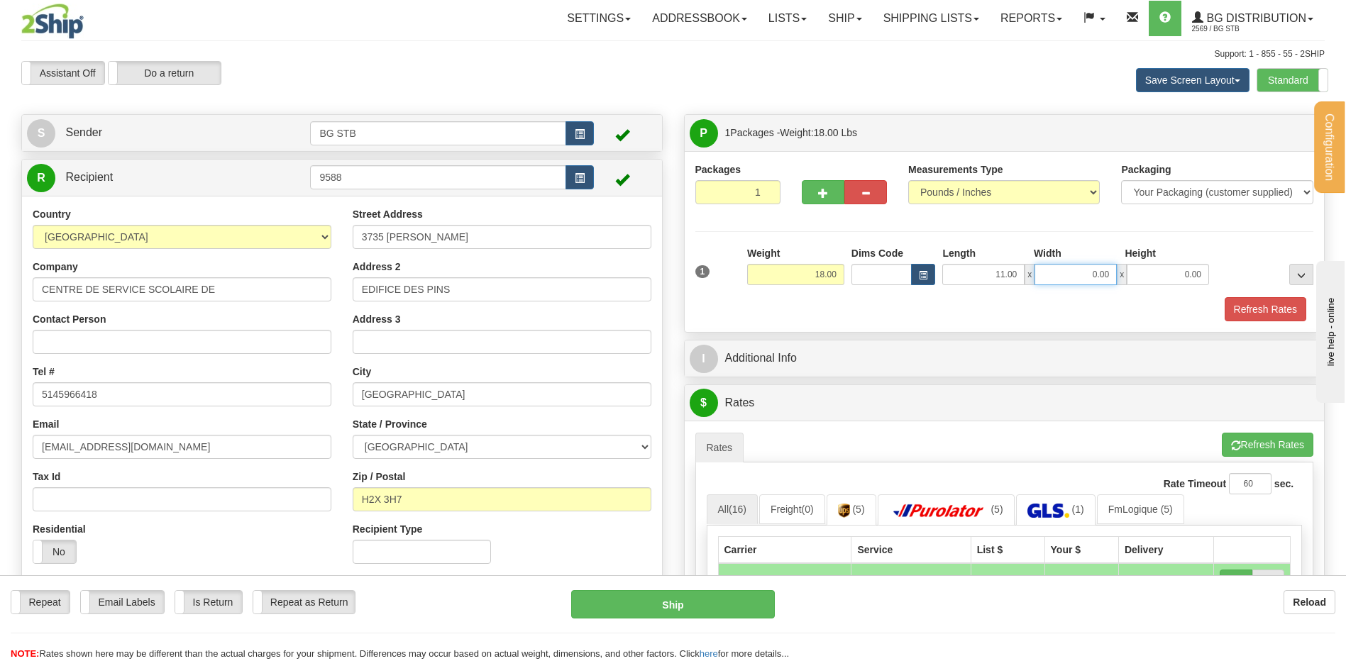
click at [1072, 267] on input "0.00" at bounding box center [1076, 274] width 82 height 21
type input "8.00"
type input "6.00"
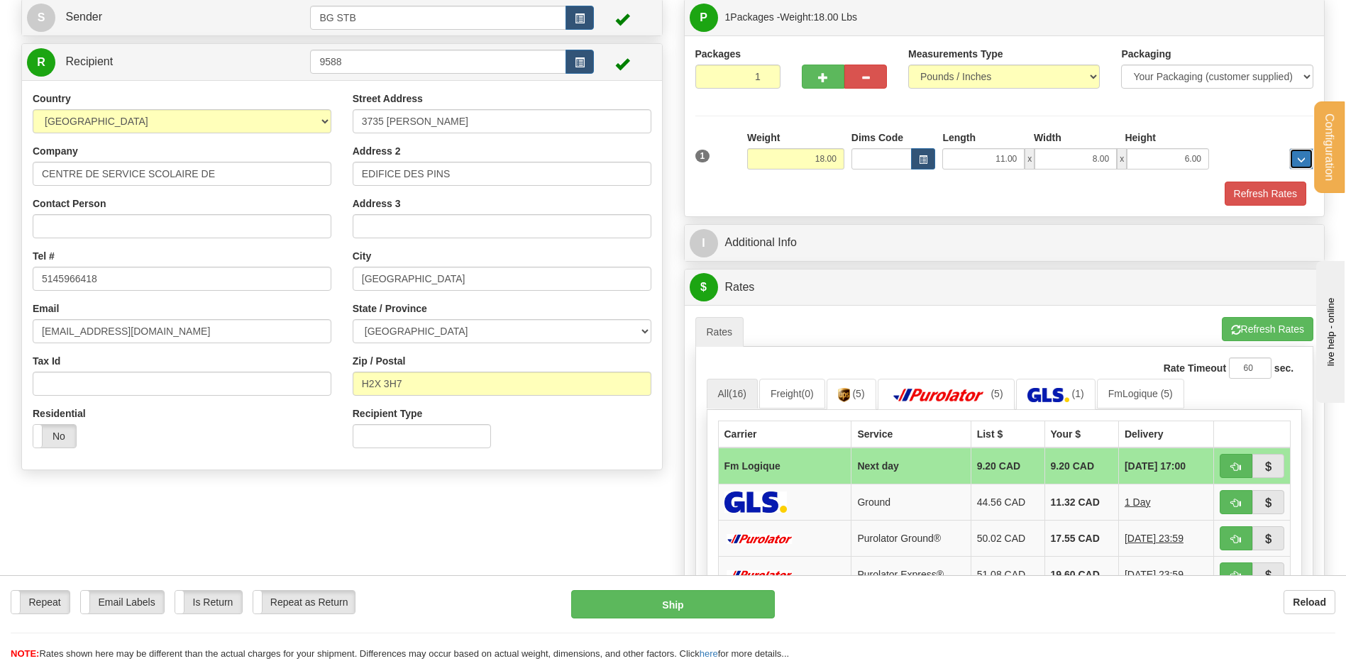
scroll to position [213, 0]
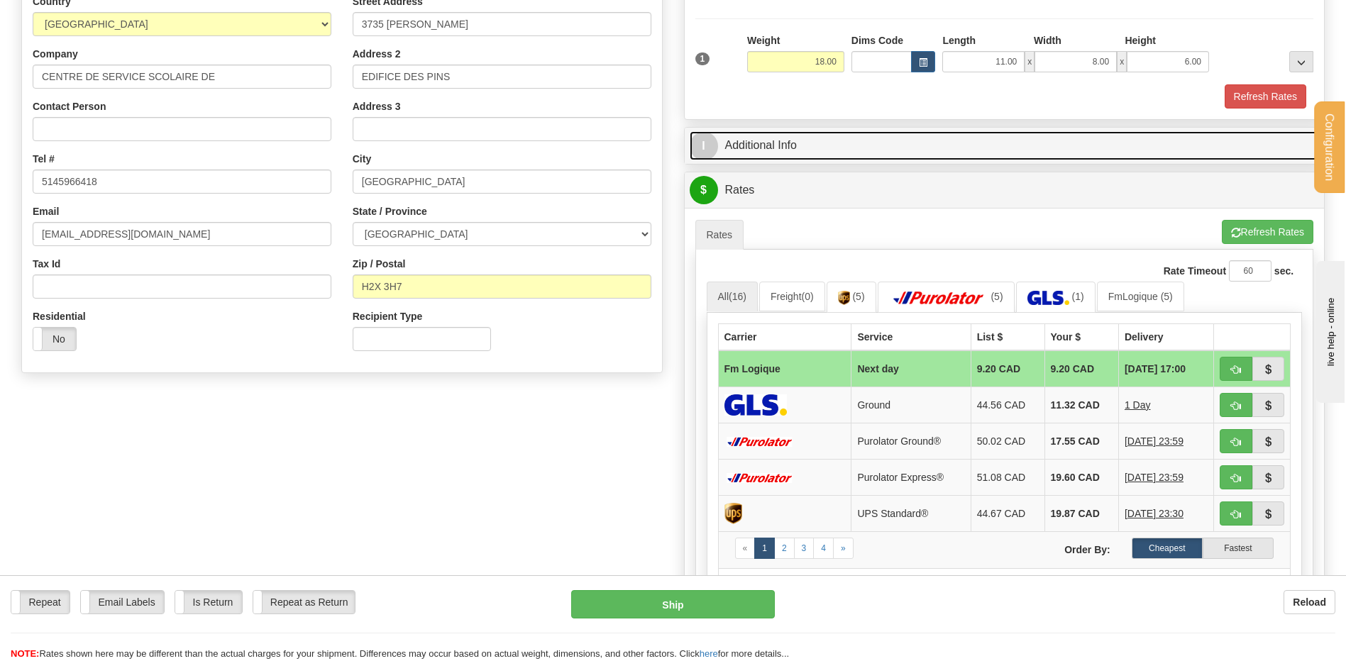
click at [780, 148] on link "I Additional Info" at bounding box center [1005, 145] width 630 height 29
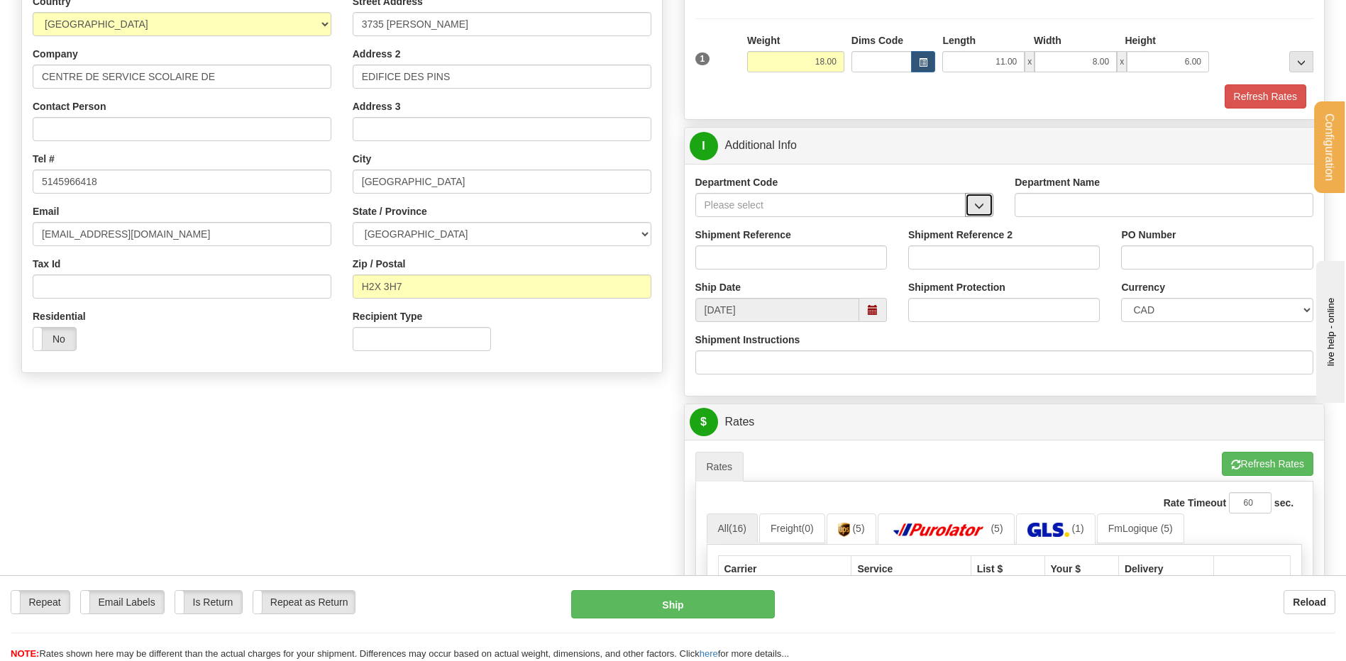
click at [983, 207] on span "button" at bounding box center [979, 206] width 10 height 9
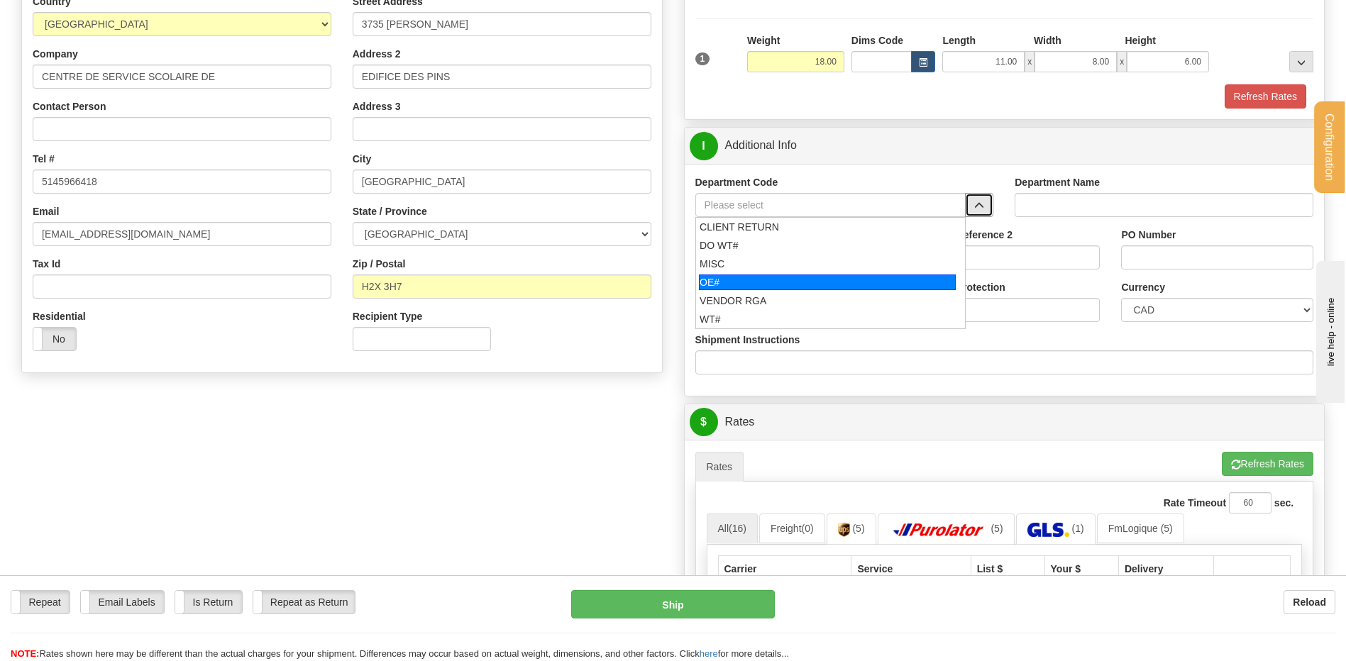
click at [795, 281] on div "OE#" at bounding box center [827, 283] width 257 height 16
type input "OE#"
type input "ORDERS"
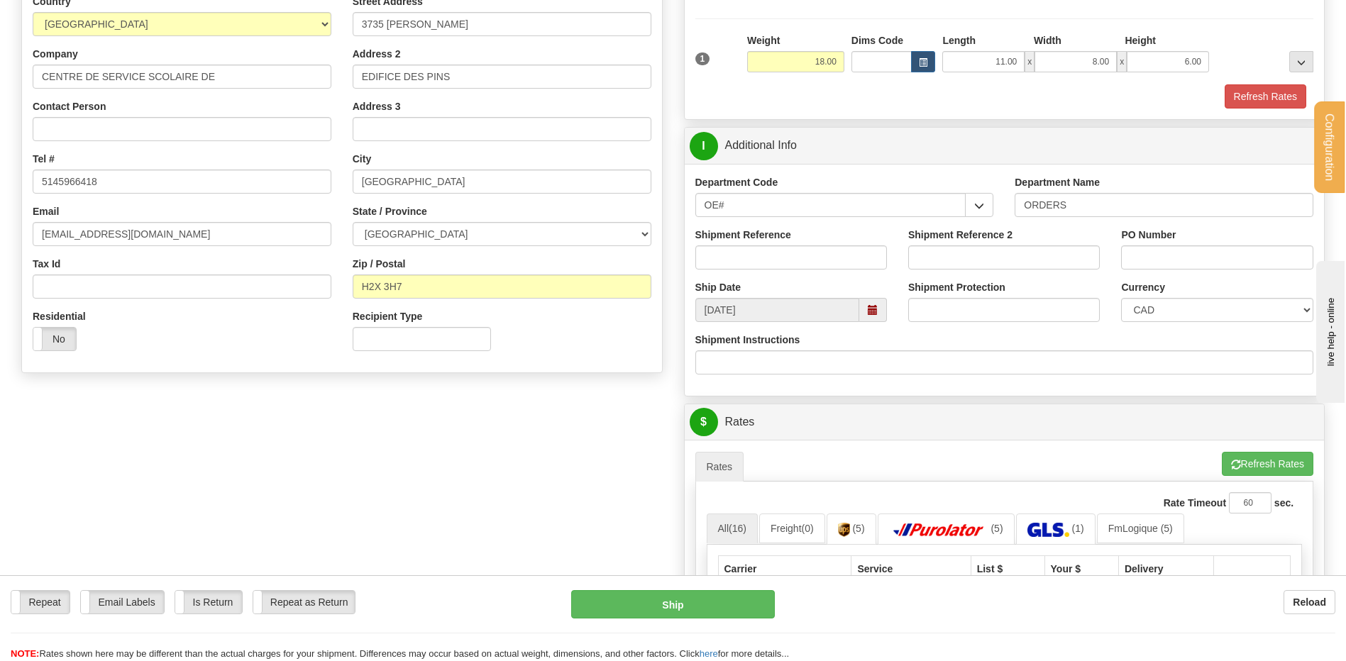
click at [789, 270] on div "Shipment Reference" at bounding box center [791, 254] width 213 height 53
click at [786, 253] on input "Shipment Reference" at bounding box center [791, 258] width 192 height 24
type input "80006887-00 / 80006863-00 / 80006466-00"
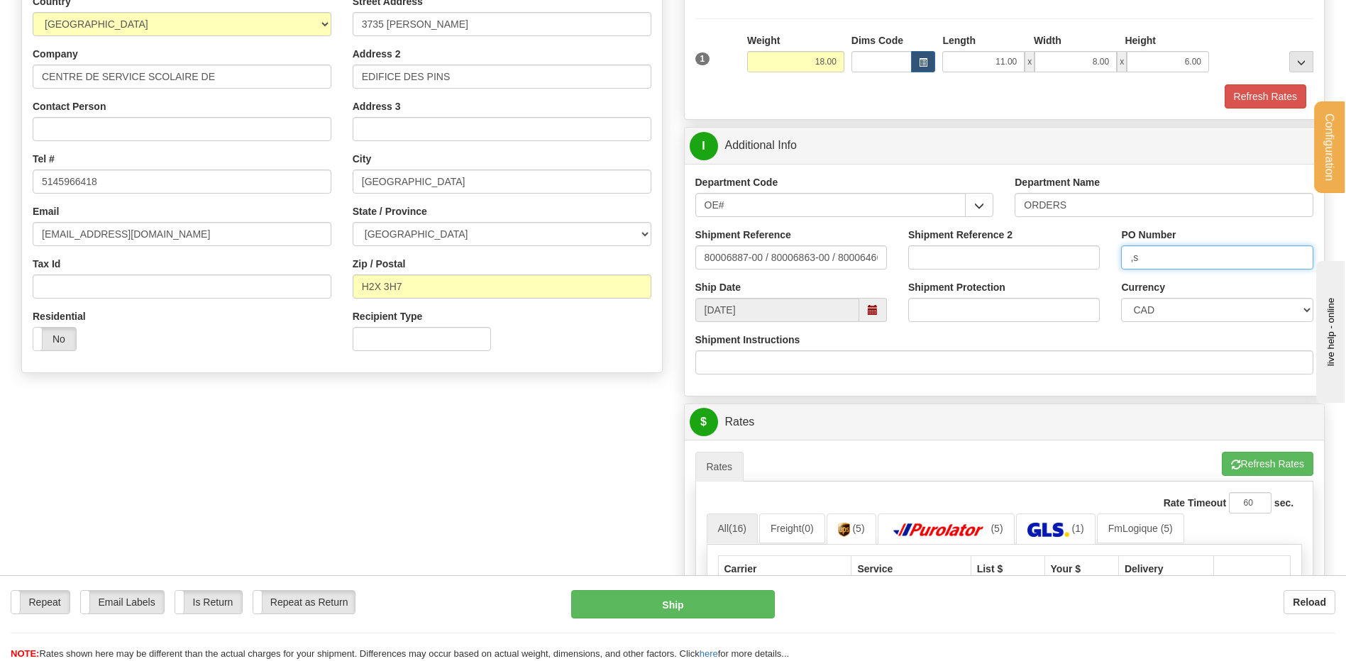
type input ","
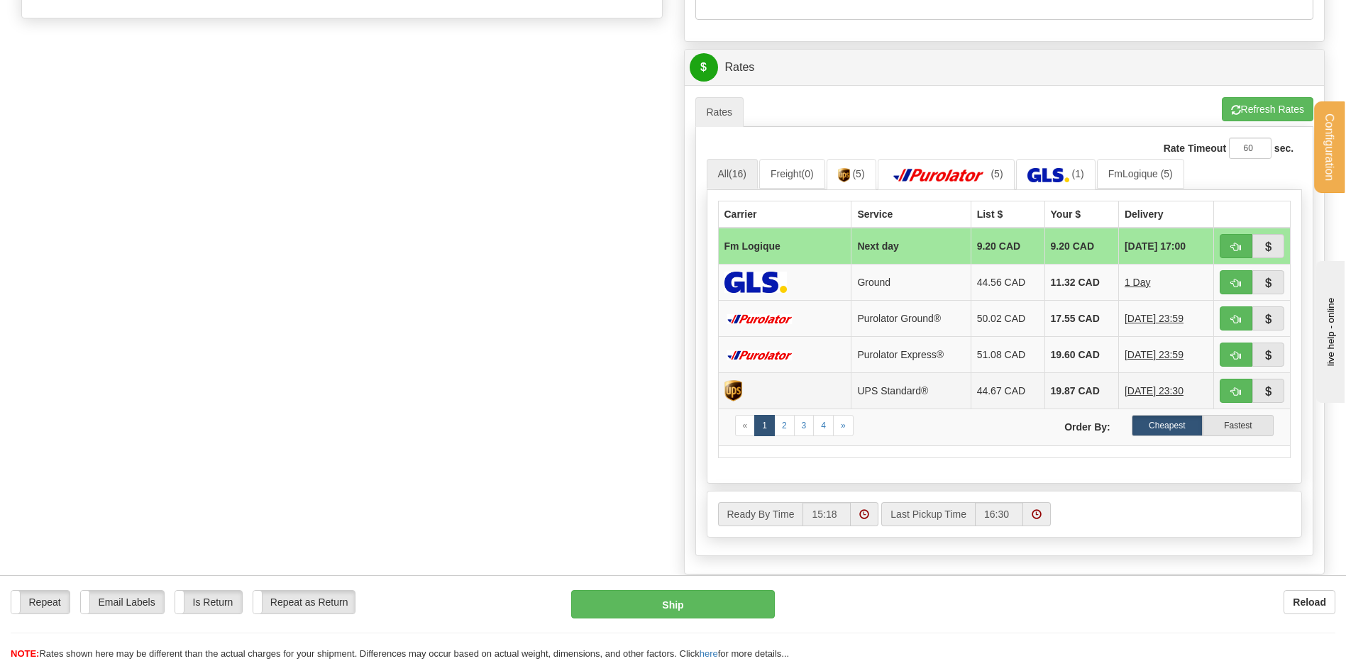
scroll to position [639, 0]
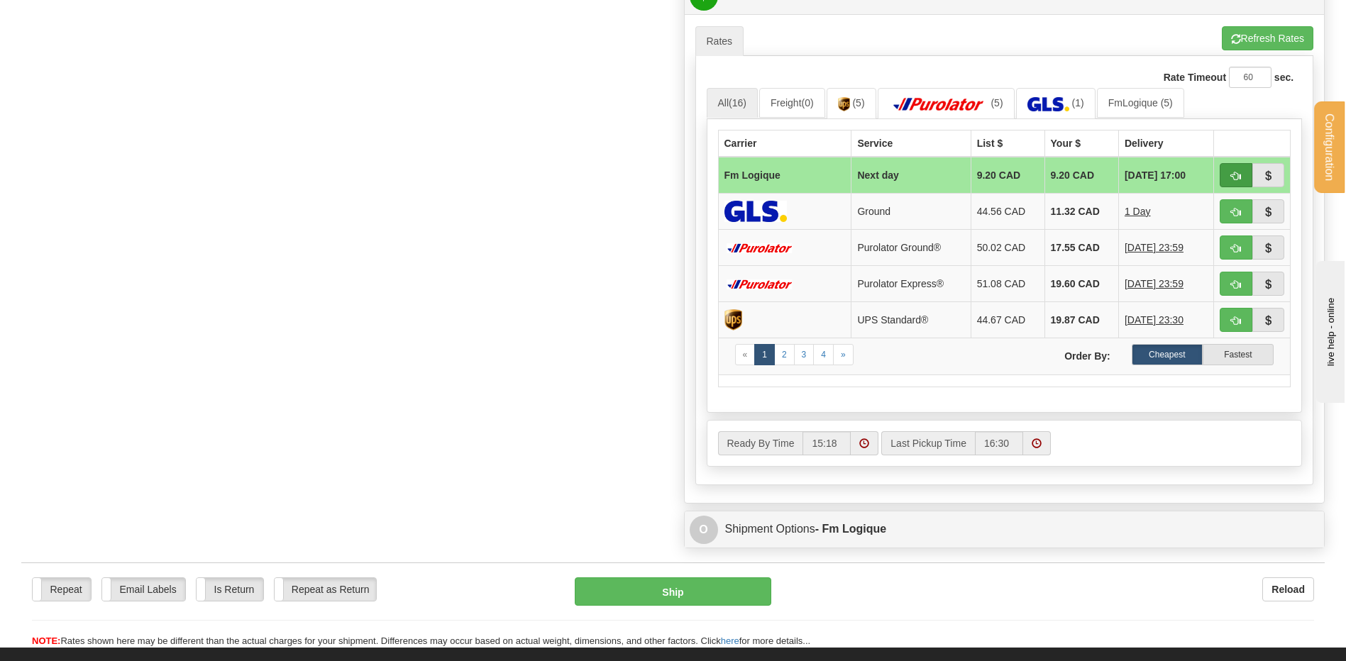
type input "MS-0071-110503370+++"
click at [1228, 170] on button "button" at bounding box center [1236, 175] width 33 height 24
type input "jour"
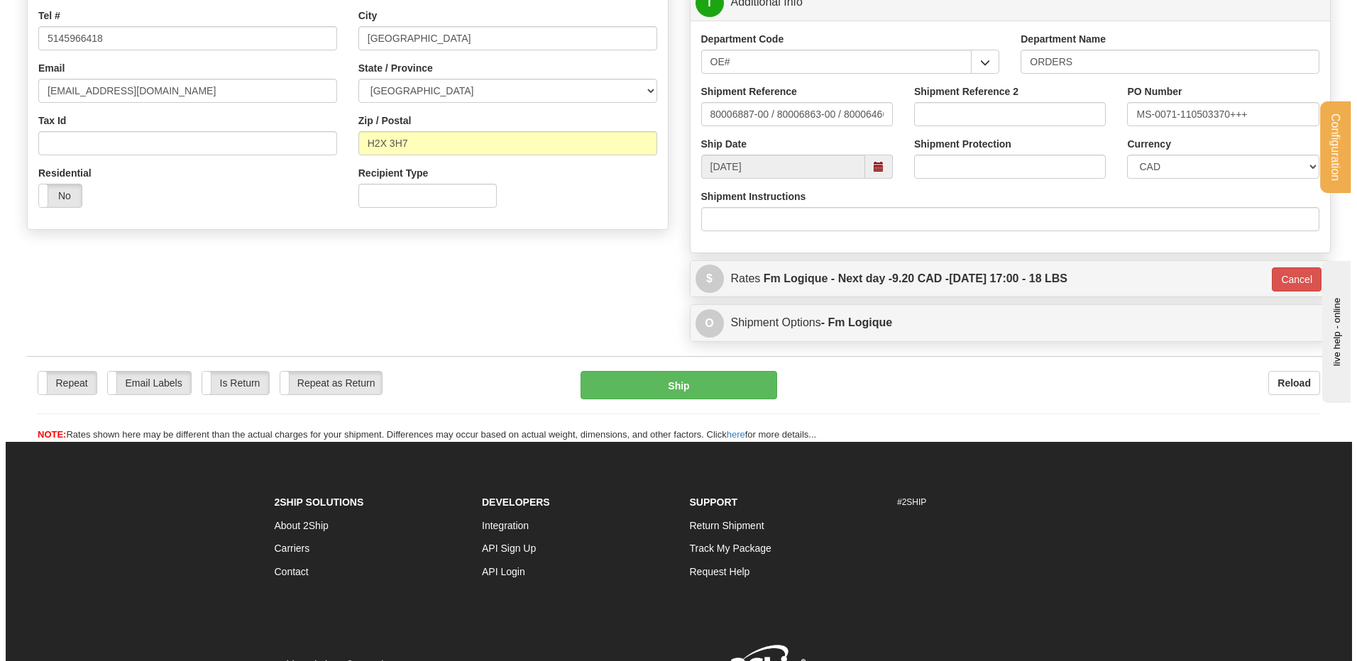
scroll to position [268, 0]
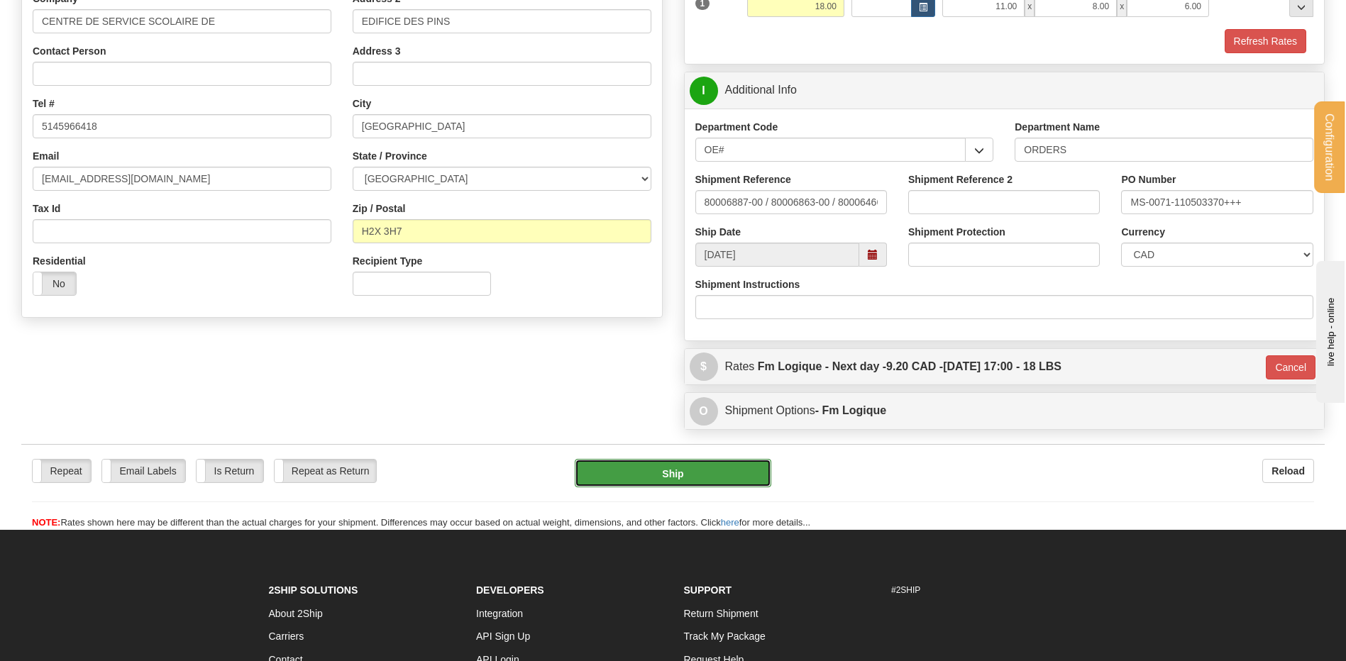
click at [654, 485] on button "Ship" at bounding box center [673, 473] width 196 height 28
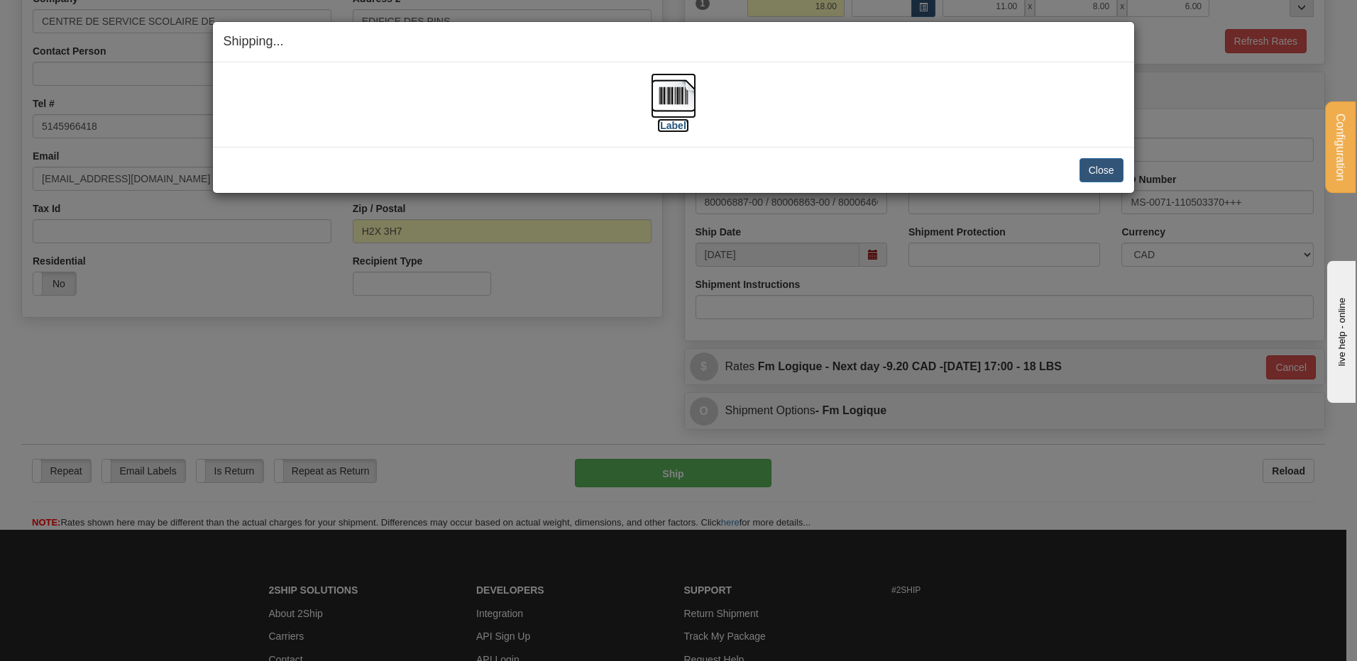
click at [666, 84] on img at bounding box center [673, 95] width 45 height 45
click at [1103, 166] on button "Close" at bounding box center [1101, 170] width 44 height 24
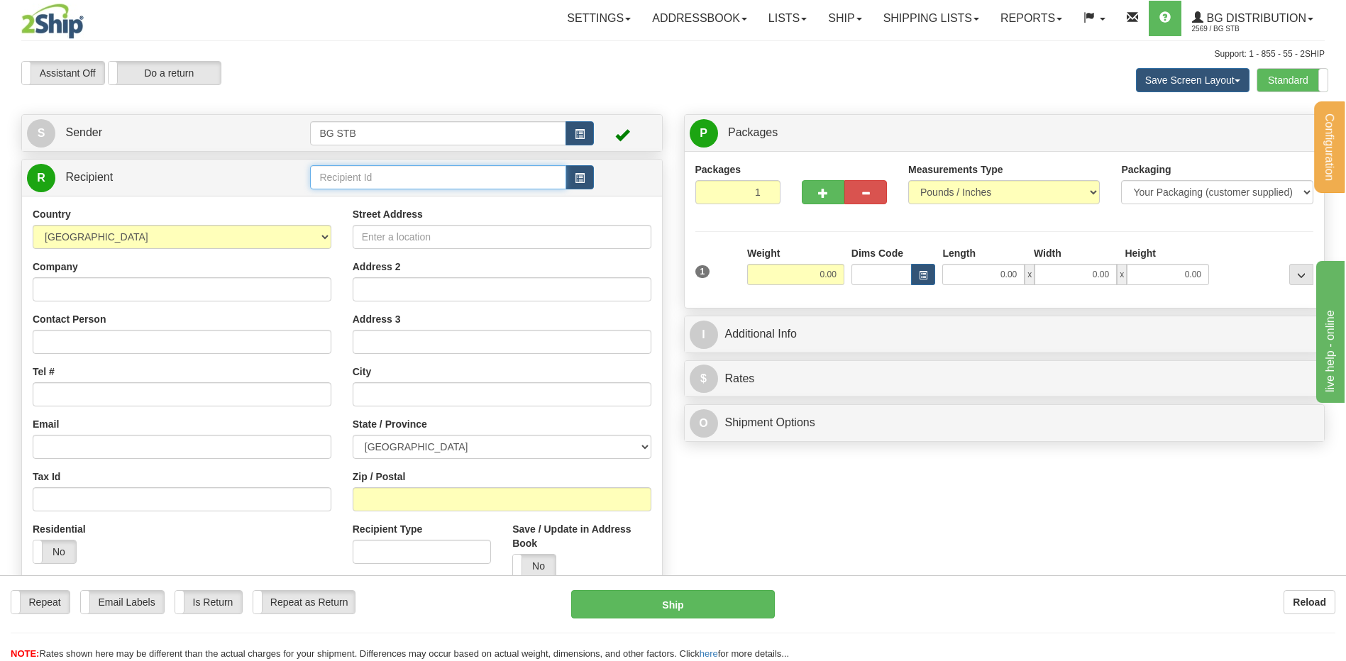
click at [466, 176] on input "text" at bounding box center [437, 177] width 255 height 24
click button "Delete" at bounding box center [0, 0] width 0 height 0
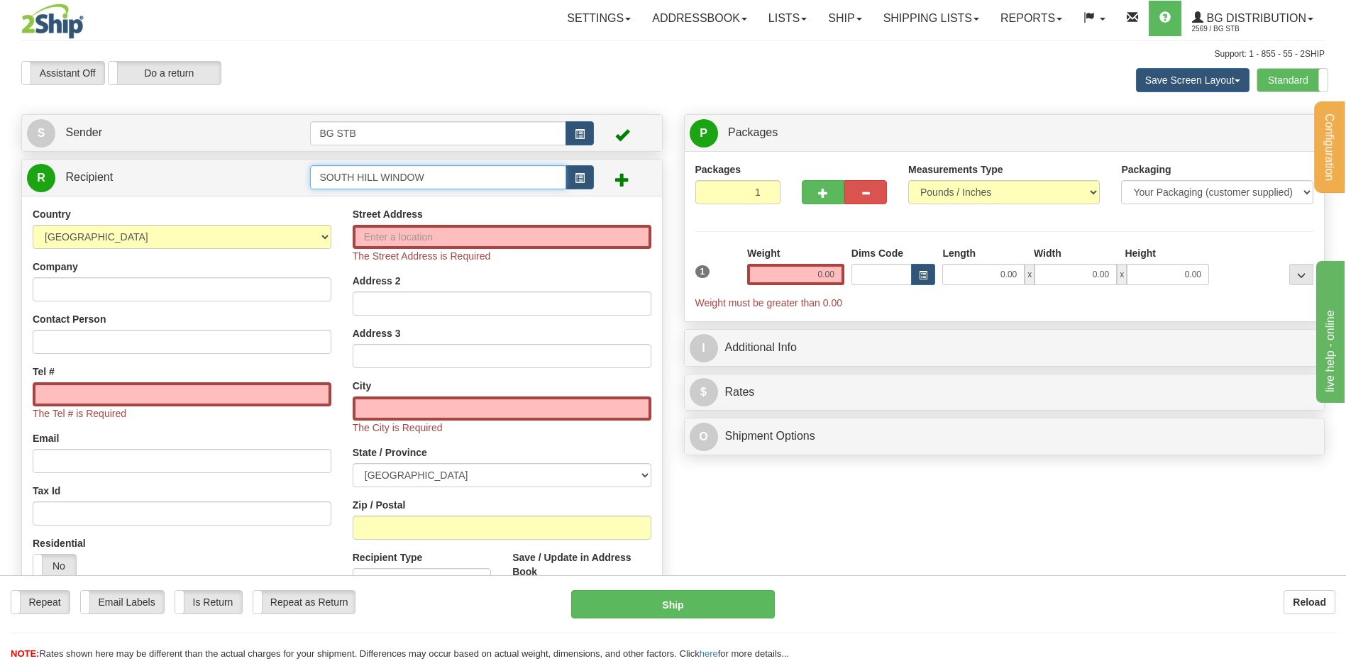
drag, startPoint x: 409, startPoint y: 164, endPoint x: 357, endPoint y: 160, distance: 52.7
click at [357, 160] on div "R Recipient SOUTH HILL WINDOW" at bounding box center [342, 178] width 640 height 36
click at [420, 177] on input "SOUTH HILL WINDOW" at bounding box center [437, 177] width 255 height 24
drag, startPoint x: 431, startPoint y: 177, endPoint x: 379, endPoint y: 177, distance: 52.5
click at [379, 177] on input "SOUTH HILL WINDOW" at bounding box center [437, 177] width 255 height 24
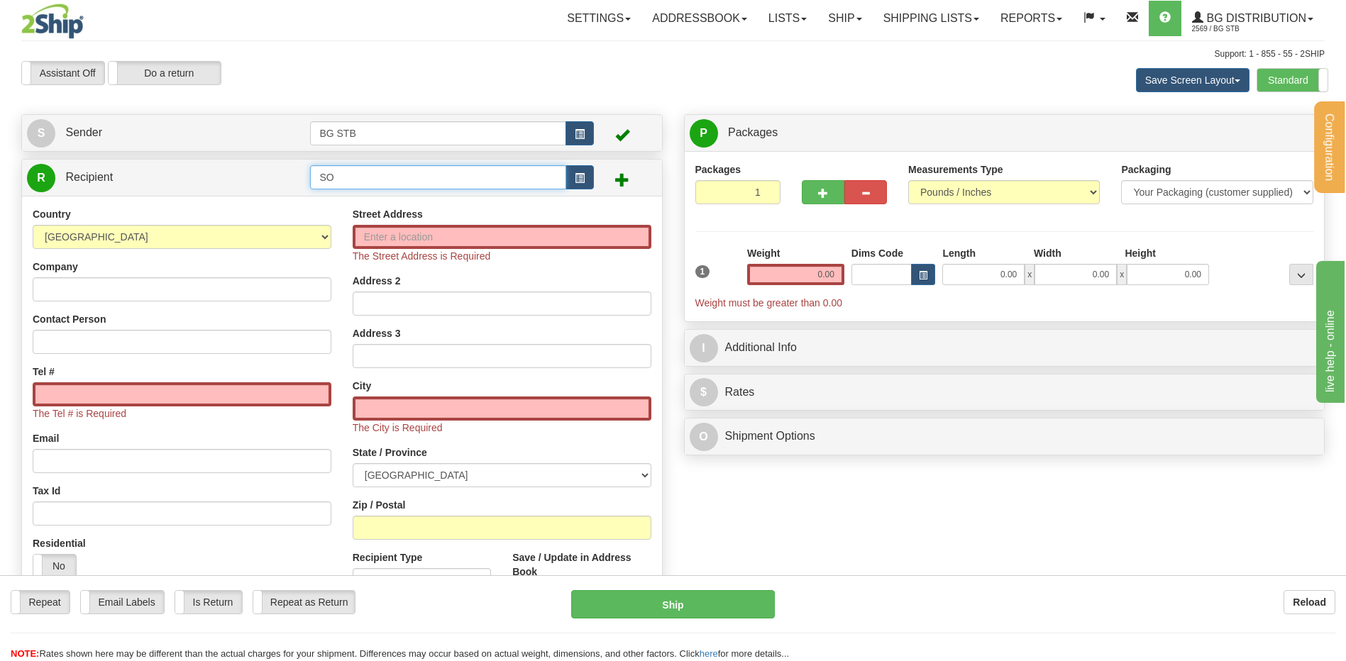
type input "S"
click at [370, 175] on input "text" at bounding box center [437, 177] width 255 height 24
type input "S"
click at [371, 175] on input "text" at bounding box center [437, 177] width 255 height 24
click at [338, 204] on div "Country AFGHANISTAN ALAND ISLANDS ALBANIA ALGERIA AMERICAN SAMOA ANDORRA ANGOLA…" at bounding box center [342, 412] width 640 height 432
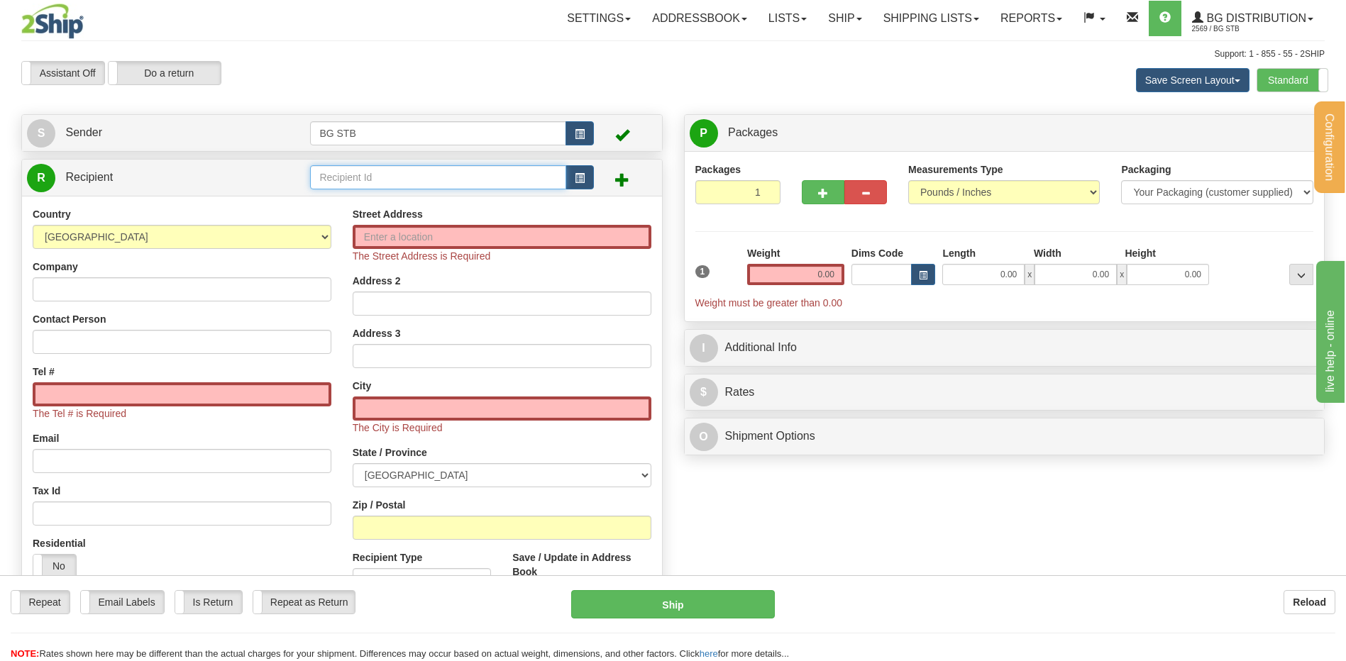
click at [338, 185] on input "text" at bounding box center [437, 177] width 255 height 24
click at [369, 163] on td at bounding box center [451, 177] width 283 height 29
click at [358, 181] on input "text" at bounding box center [437, 177] width 255 height 24
click at [365, 171] on input "text" at bounding box center [437, 177] width 255 height 24
type input "BG WIN"
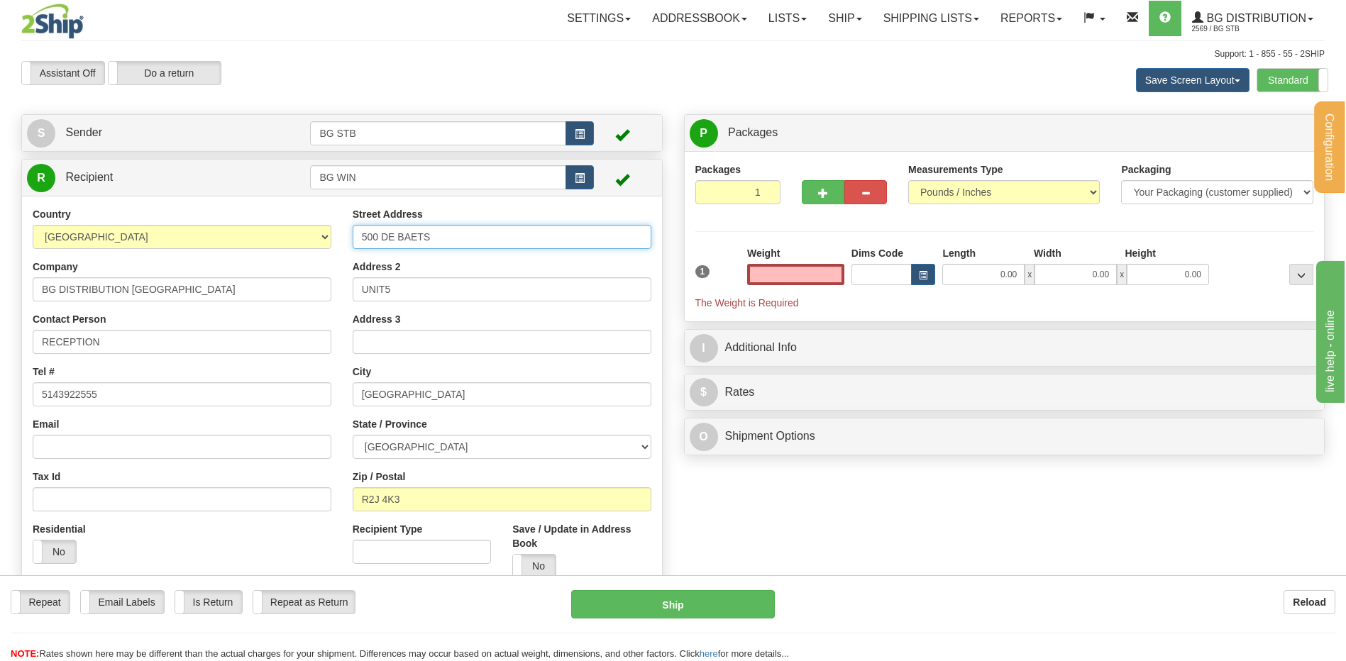
type input "0.00"
drag, startPoint x: 282, startPoint y: 240, endPoint x: 258, endPoint y: 252, distance: 26.3
click at [224, 251] on div "Country AFGHANISTAN ALAND ISLANDS ALBANIA ALGERIA AMERICAN SAMOA ANDORRA ANGOLA…" at bounding box center [342, 398] width 640 height 382
type input "100-153 CLEARMILE AVE"
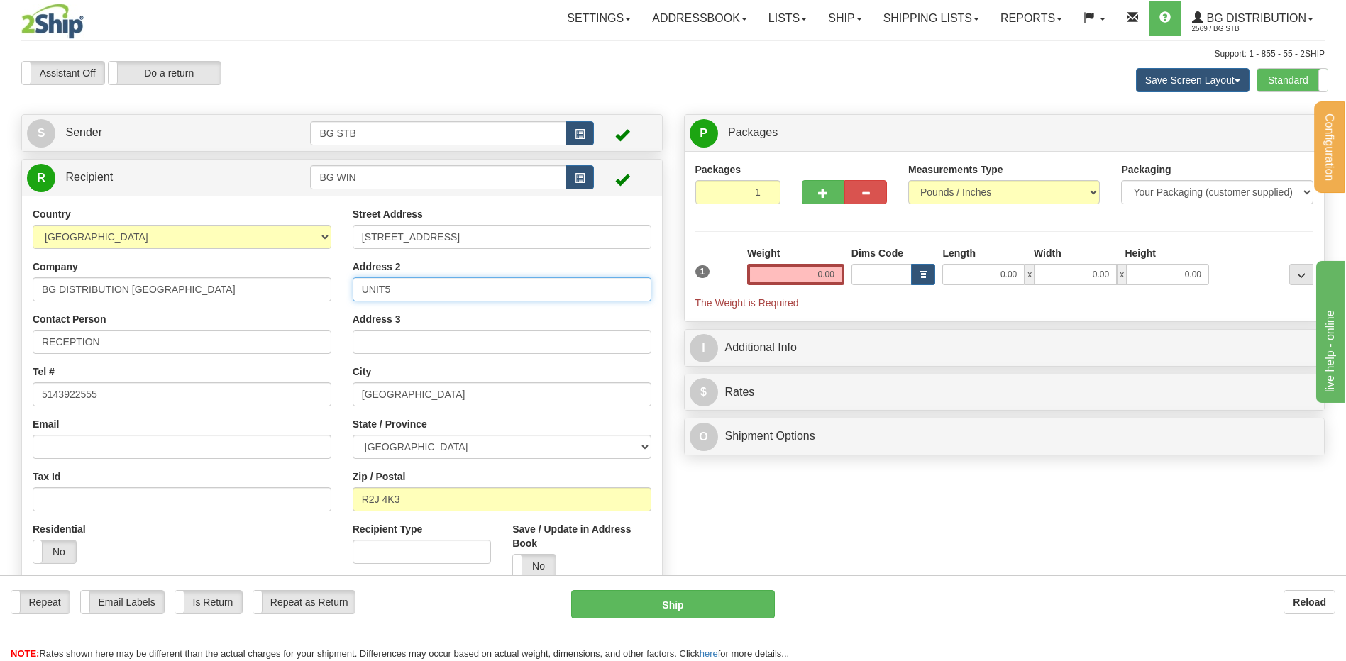
drag, startPoint x: 409, startPoint y: 292, endPoint x: 290, endPoint y: 298, distance: 120.1
click at [308, 296] on div "Country AFGHANISTAN ALAND ISLANDS ALBANIA ALGERIA AMERICAN SAMOA ANDORRA ANGOLA…" at bounding box center [342, 398] width 640 height 382
drag, startPoint x: 439, startPoint y: 392, endPoint x: 110, endPoint y: 447, distance: 333.1
click at [334, 404] on div "Country AFGHANISTAN ALAND ISLANDS ALBANIA ALGERIA AMERICAN SAMOA ANDORRA ANGOLA…" at bounding box center [342, 398] width 640 height 382
type input "RED DEER COUNTY"
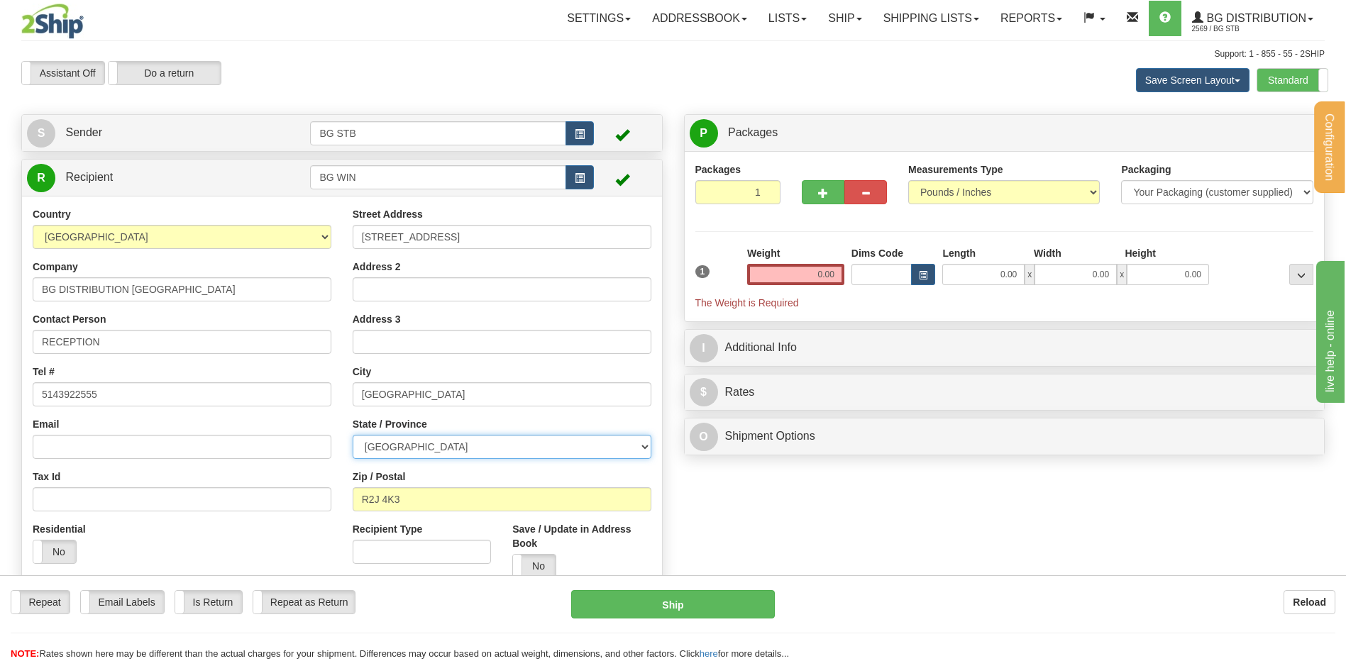
click at [400, 444] on select "ALBERTA BRITISH COLUMBIA MANITOBA NEW BRUNSWICK NEWFOUNDLAND NOVA SCOTIA NUNAVU…" at bounding box center [502, 447] width 299 height 24
select select "AB"
click at [353, 435] on select "ALBERTA BRITISH COLUMBIA MANITOBA NEW BRUNSWICK NEWFOUNDLAND NOVA SCOTIA NUNAVU…" at bounding box center [502, 447] width 299 height 24
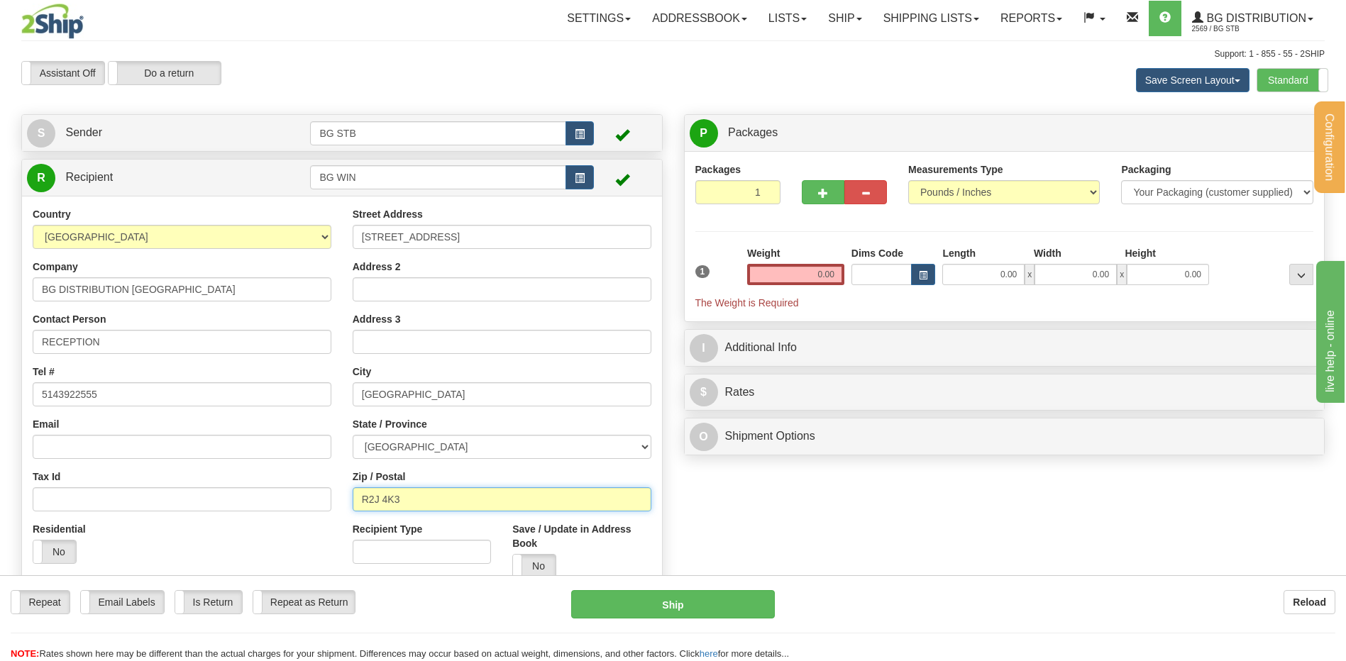
drag, startPoint x: 438, startPoint y: 506, endPoint x: 325, endPoint y: 500, distance: 113.0
click at [325, 500] on div "Country AFGHANISTAN ALAND ISLANDS ALBANIA ALGERIA AMERICAN SAMOA ANDORRA ANGOLA…" at bounding box center [342, 398] width 640 height 382
type input "T4E 0A1"
click at [817, 190] on button "button" at bounding box center [823, 192] width 43 height 24
type input "2"
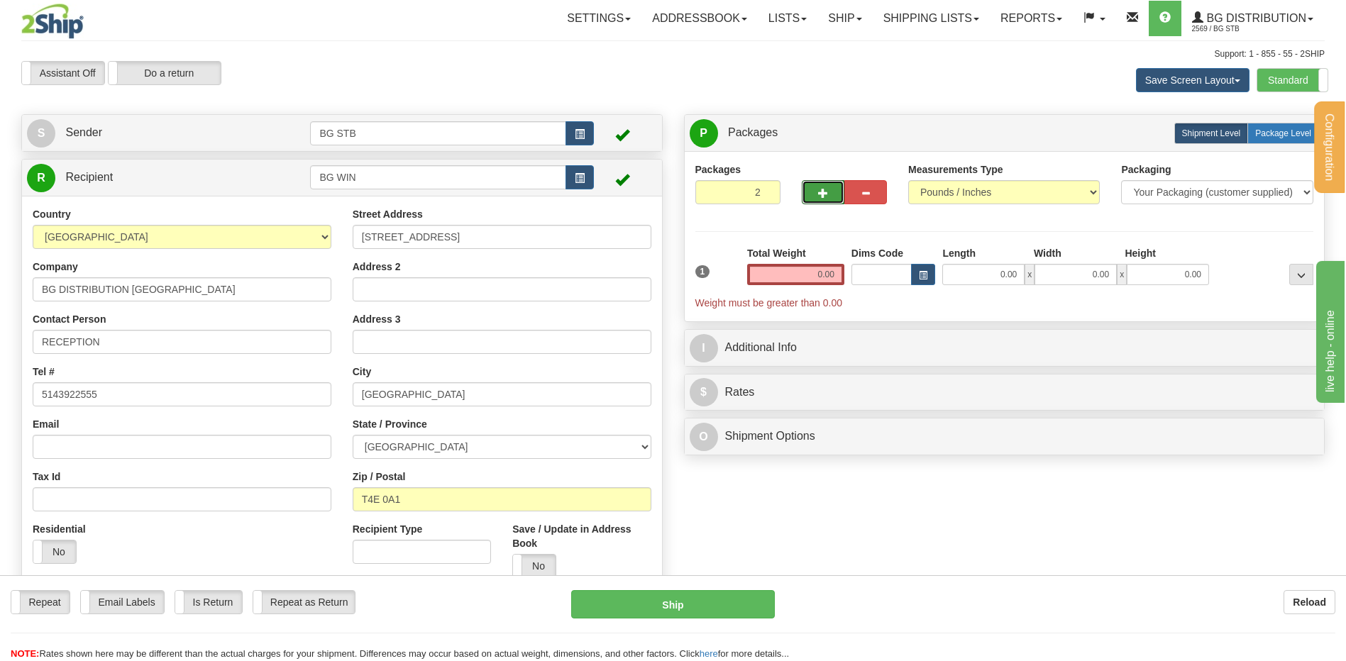
click at [1282, 130] on span "Package Level" at bounding box center [1283, 133] width 56 height 10
radio input "true"
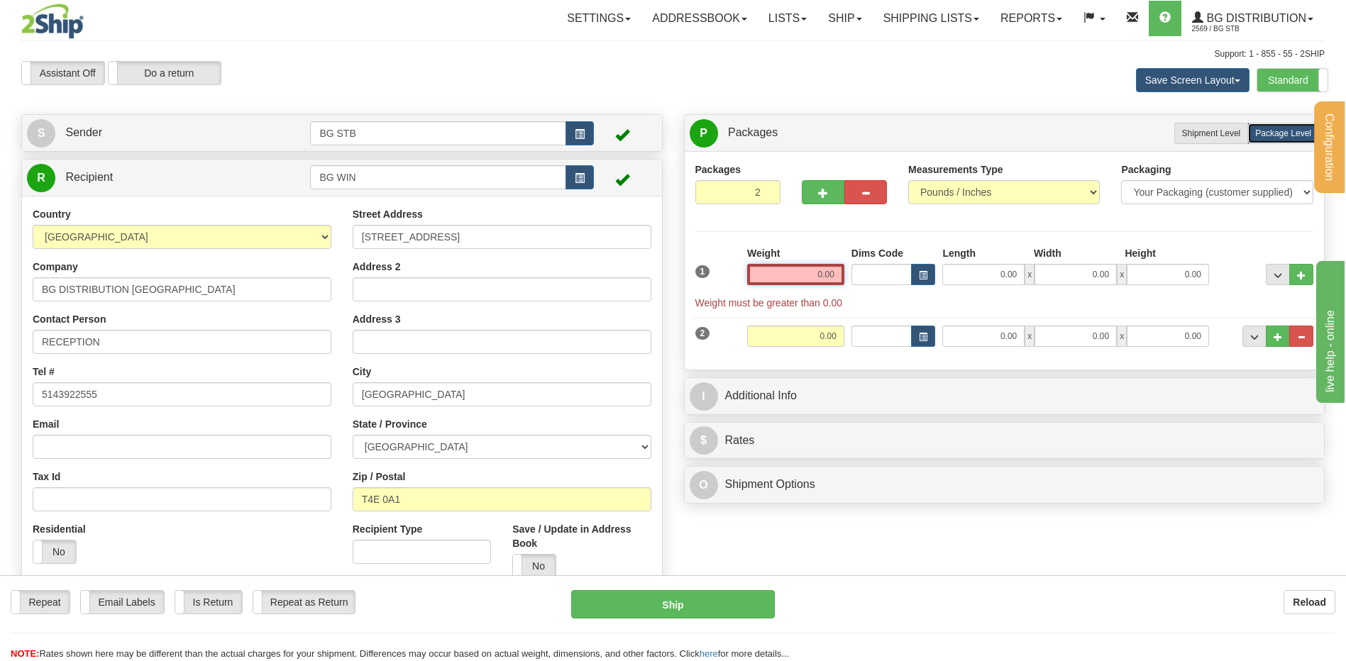
click at [805, 281] on input "0.00" at bounding box center [795, 274] width 97 height 21
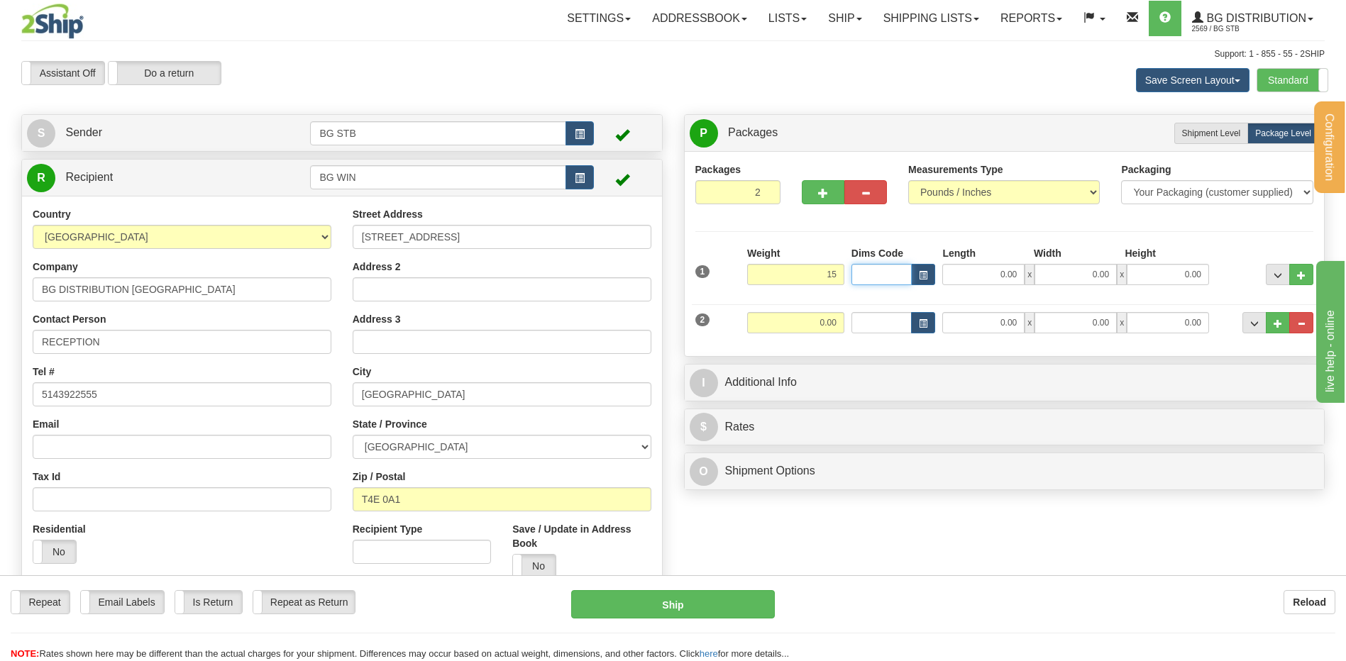
type input "15.00"
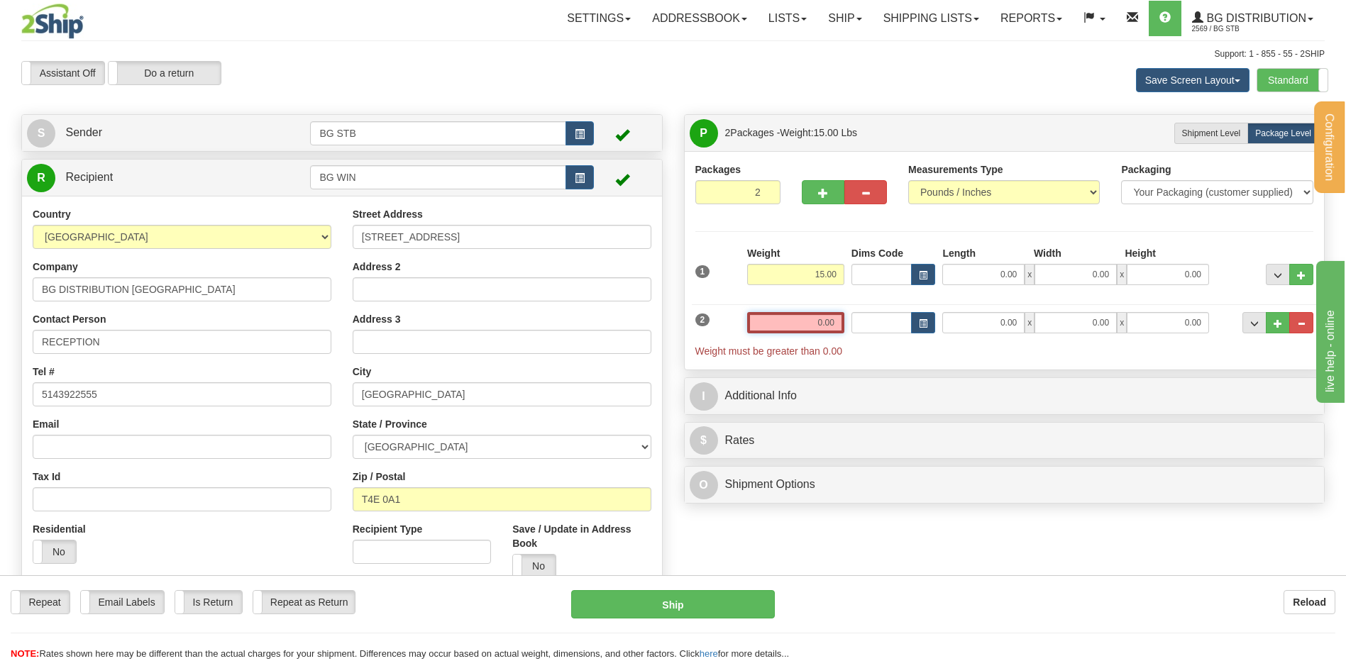
click at [835, 317] on input "0.00" at bounding box center [795, 322] width 97 height 21
type input "15.00"
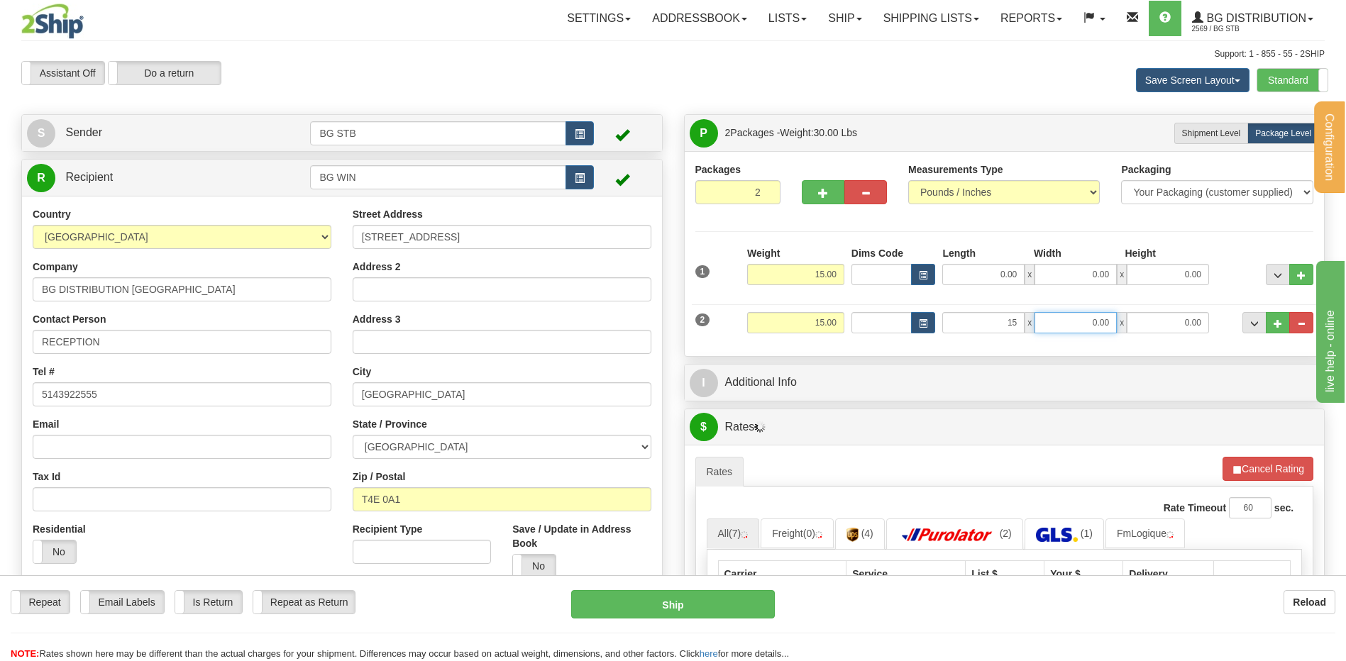
type input "15.00"
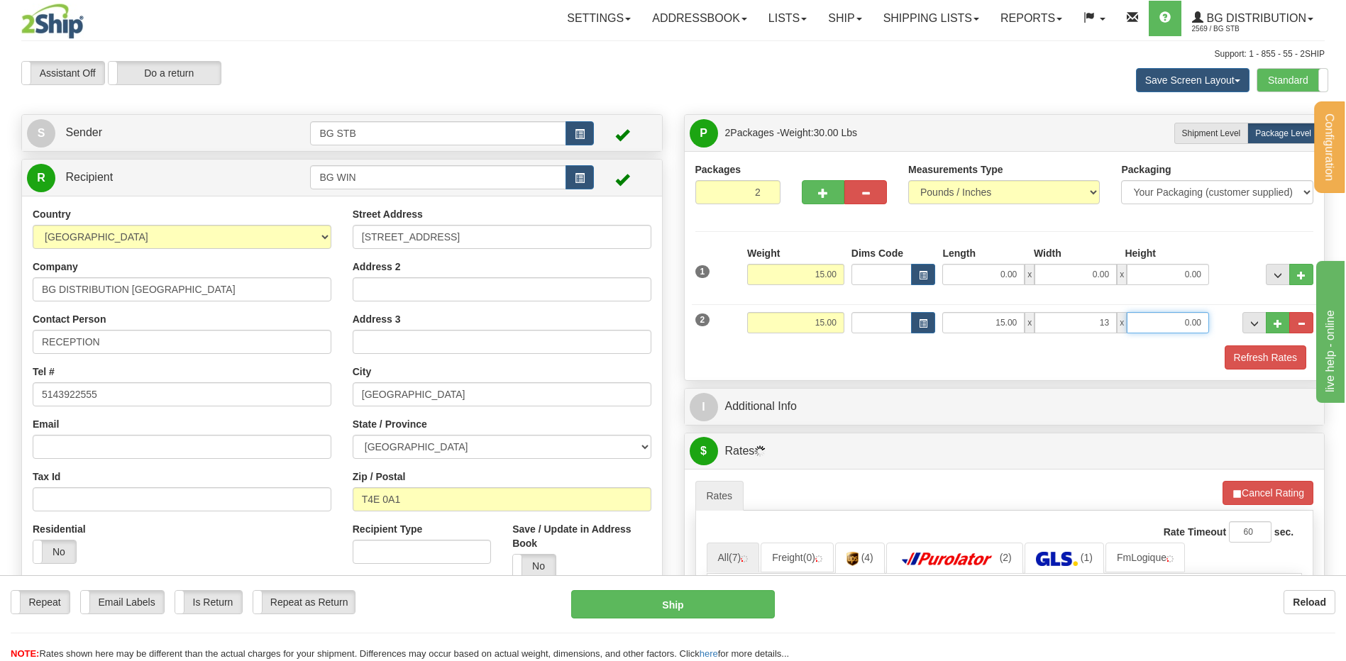
type input "13.00"
type input "15.00"
click at [965, 275] on input "0.00" at bounding box center [983, 274] width 82 height 21
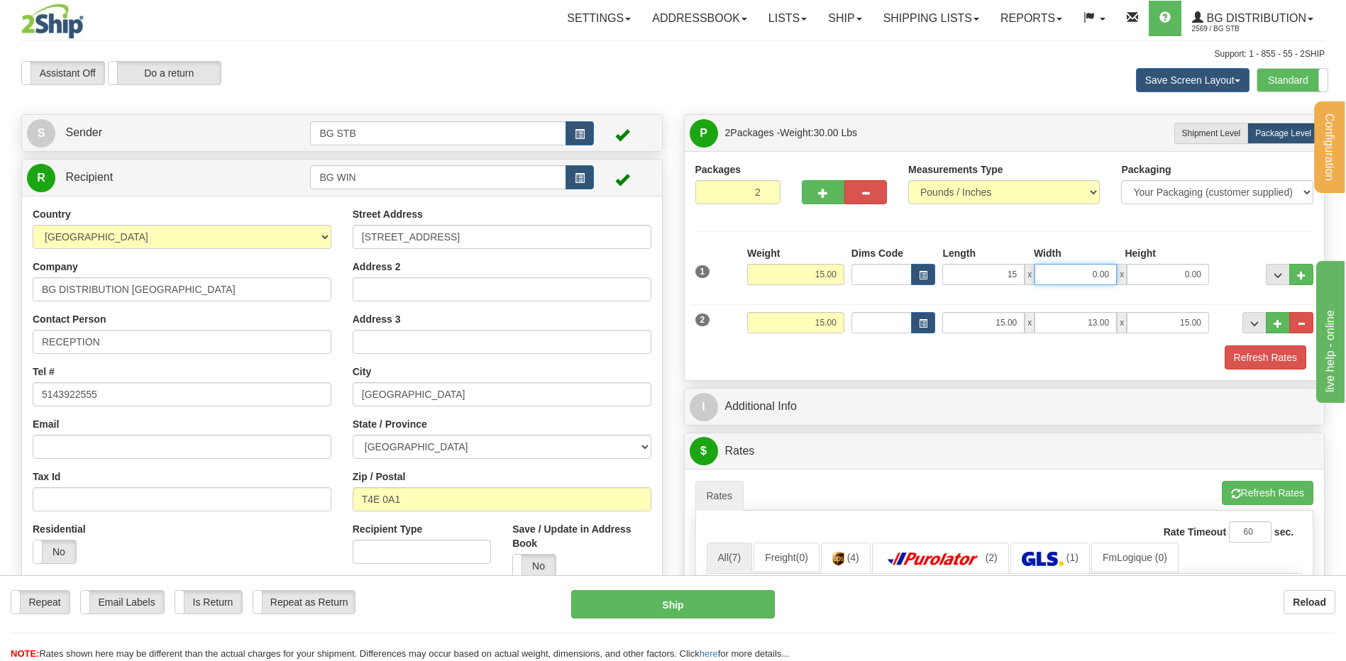
type input "15.00"
type input "13.00"
type input "15.00"
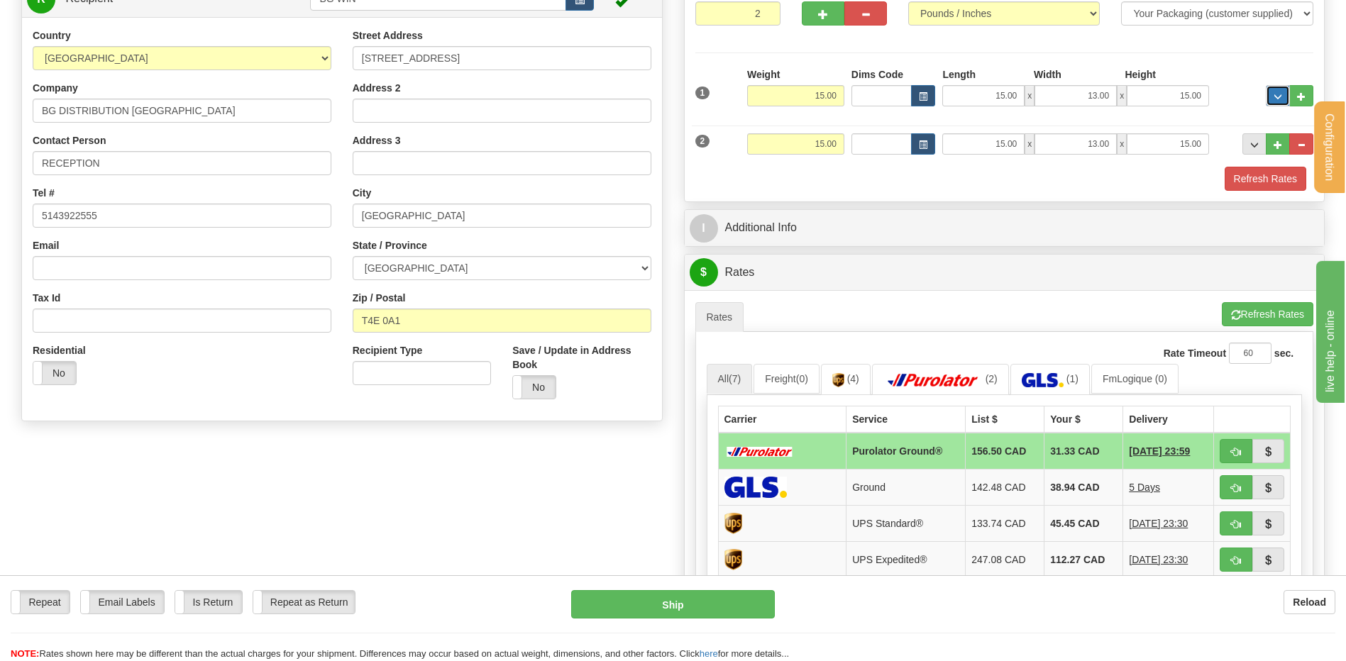
scroll to position [284, 0]
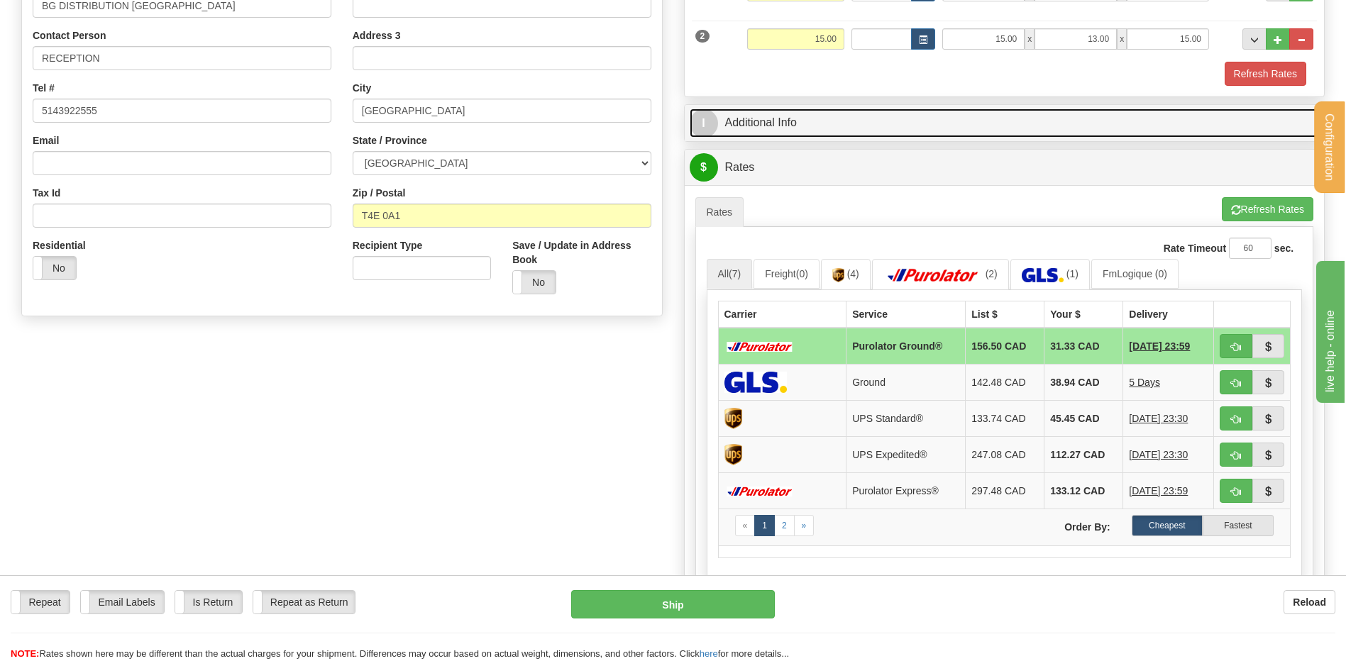
click at [801, 118] on link "I Additional Info" at bounding box center [1005, 123] width 630 height 29
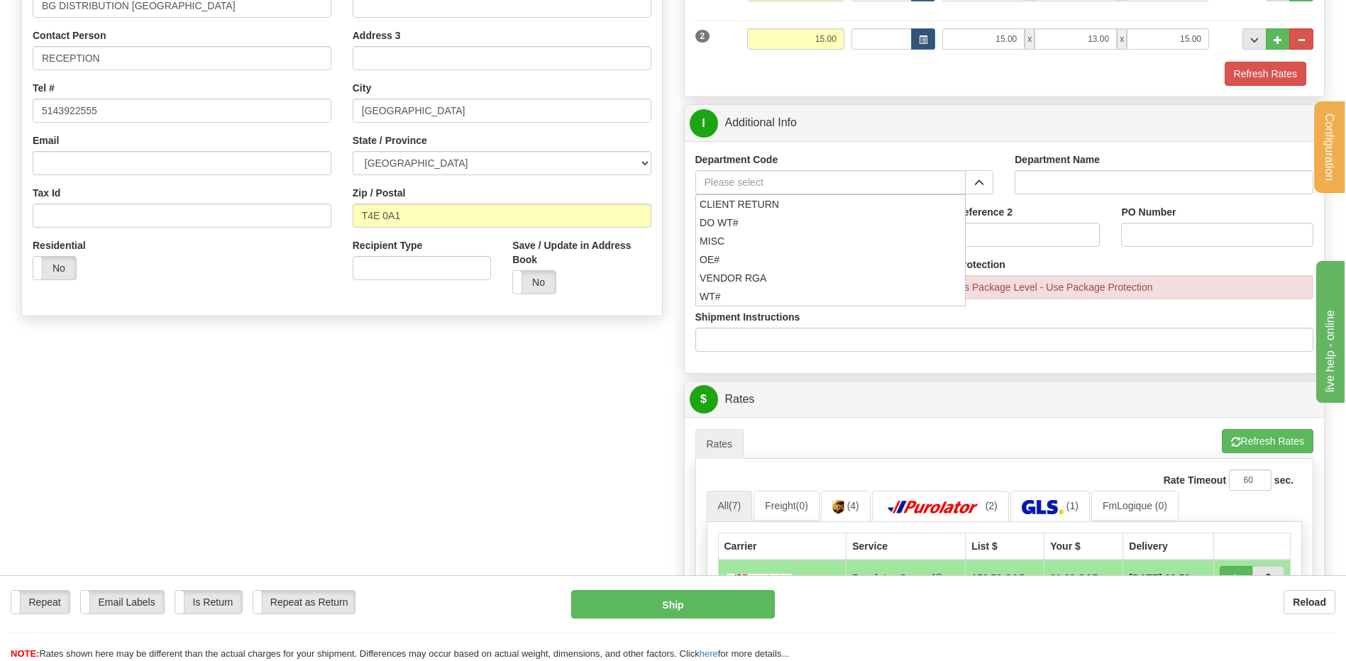
click at [986, 186] on button "button" at bounding box center [979, 182] width 28 height 24
click at [755, 265] on div "OE#" at bounding box center [827, 260] width 257 height 16
type input "OE#"
type input "ORDERS"
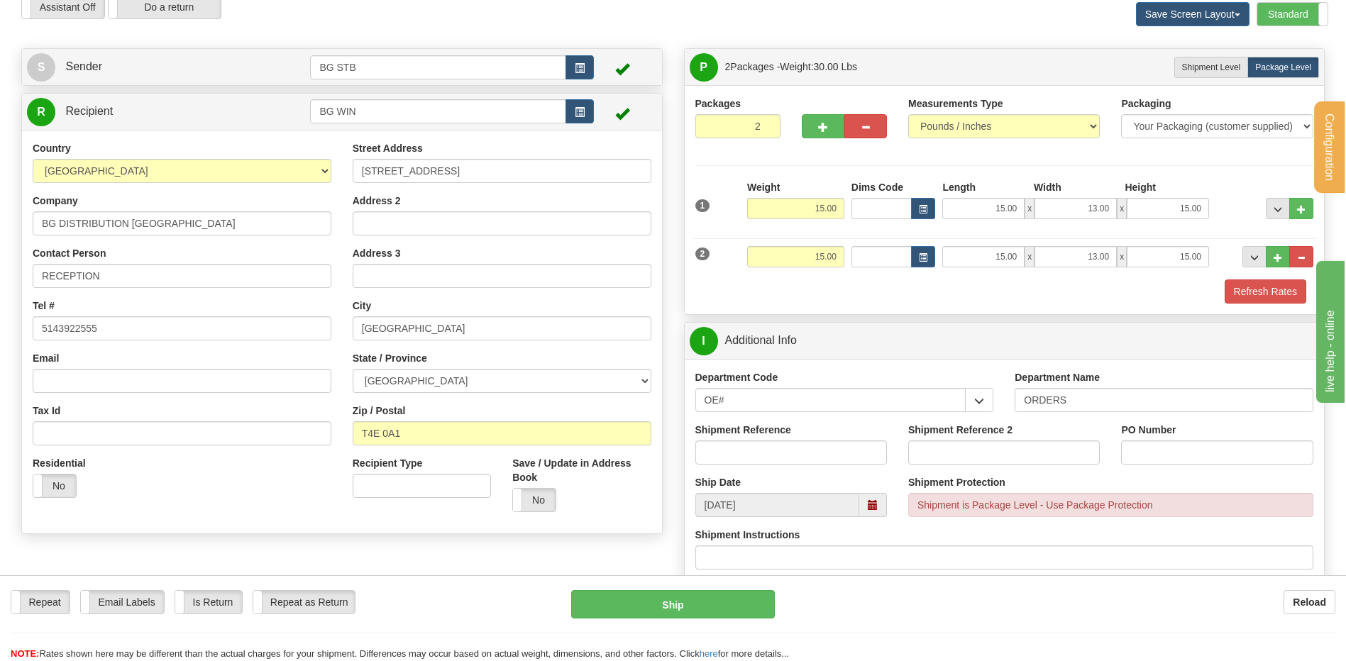
scroll to position [0, 0]
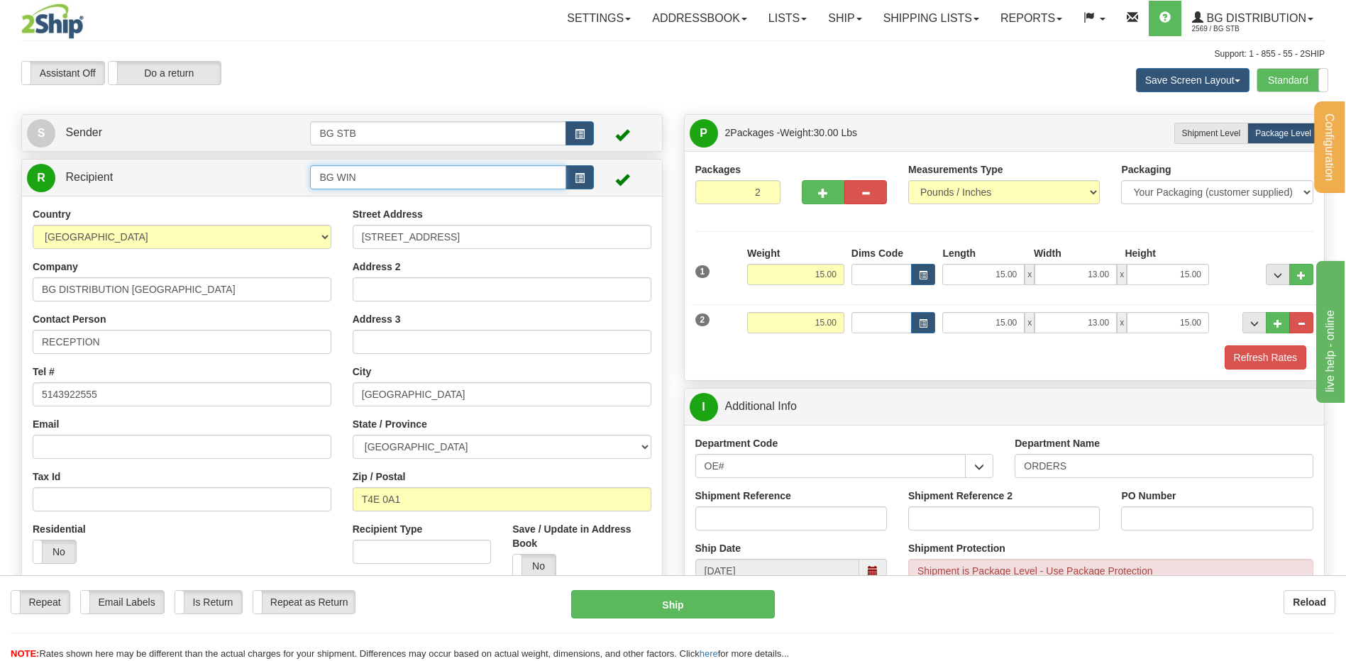
click at [383, 170] on input "BG WIN" at bounding box center [437, 177] width 255 height 24
drag, startPoint x: 418, startPoint y: 179, endPoint x: 209, endPoint y: 183, distance: 208.7
click at [198, 181] on tr "R Recipient BG WIN" at bounding box center [342, 177] width 630 height 29
type input "1207"
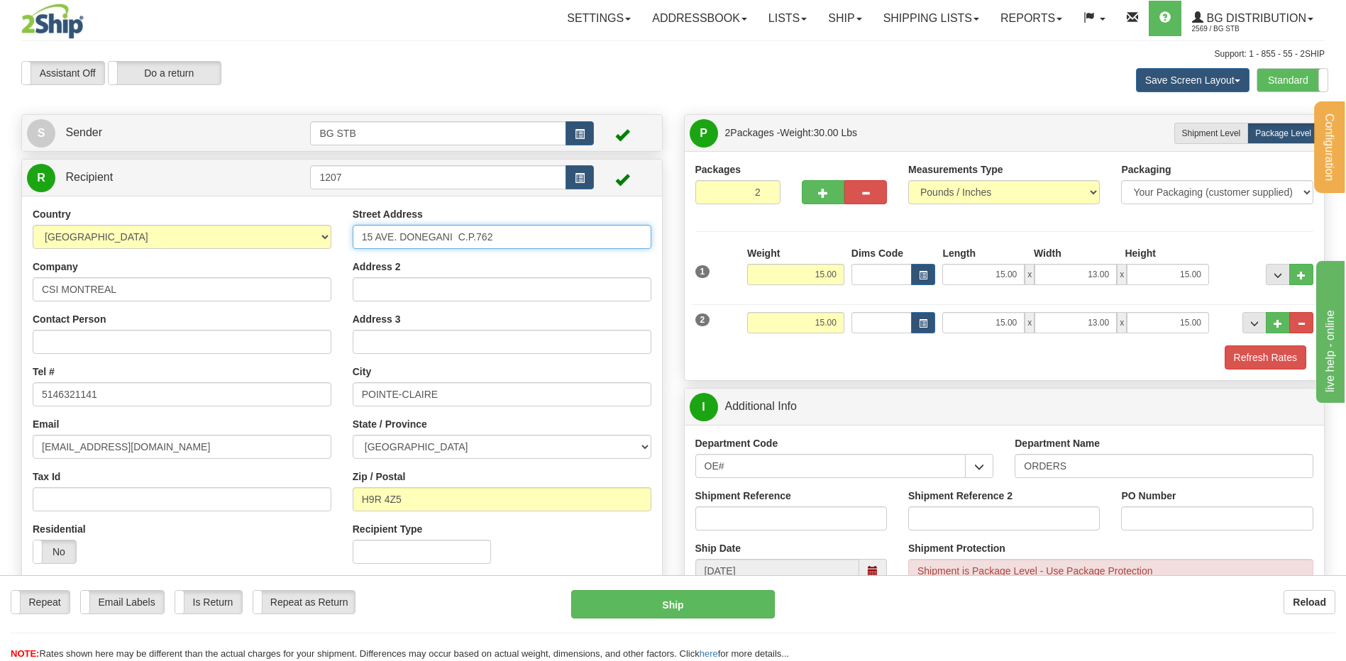
drag, startPoint x: 512, startPoint y: 231, endPoint x: 121, endPoint y: 217, distance: 392.0
click at [121, 217] on div "Country AFGHANISTAN ALAND ISLANDS ALBANIA ALGERIA AMERICAN SAMOA ANDORRA ANGOLA…" at bounding box center [342, 391] width 640 height 368
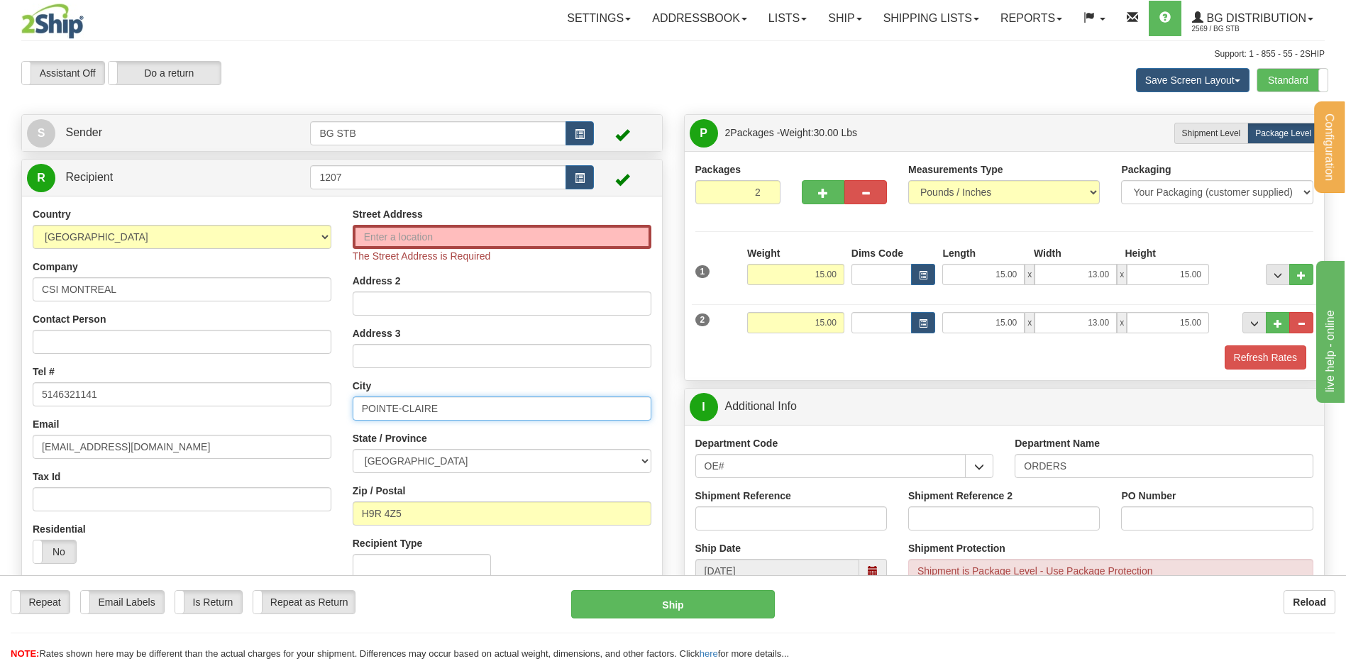
drag, startPoint x: 460, startPoint y: 405, endPoint x: 254, endPoint y: 422, distance: 206.5
click at [251, 422] on div "Country AFGHANISTAN ALAND ISLANDS ALBANIA ALGERIA AMERICAN SAMOA ANDORRA ANGOLA…" at bounding box center [342, 398] width 640 height 382
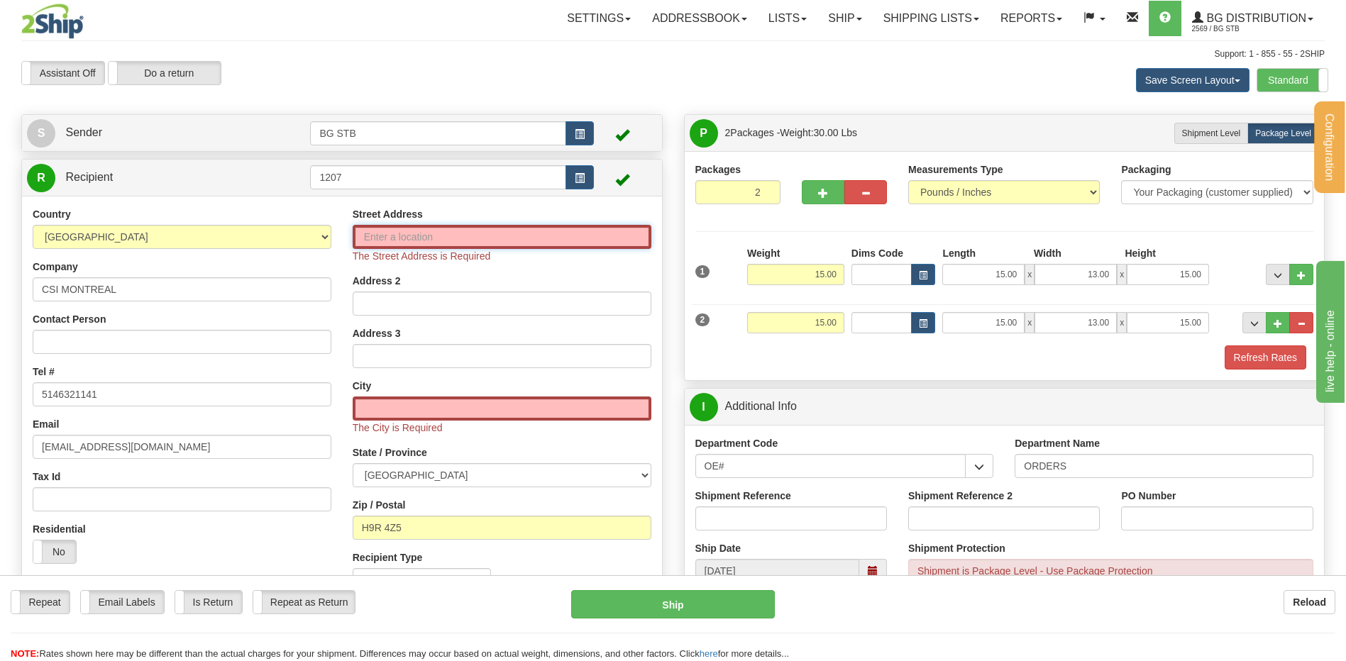
drag, startPoint x: 381, startPoint y: 248, endPoint x: 350, endPoint y: 240, distance: 32.2
click at [381, 248] on input "Street Address" at bounding box center [502, 237] width 299 height 24
